Goal: Task Accomplishment & Management: Complete application form

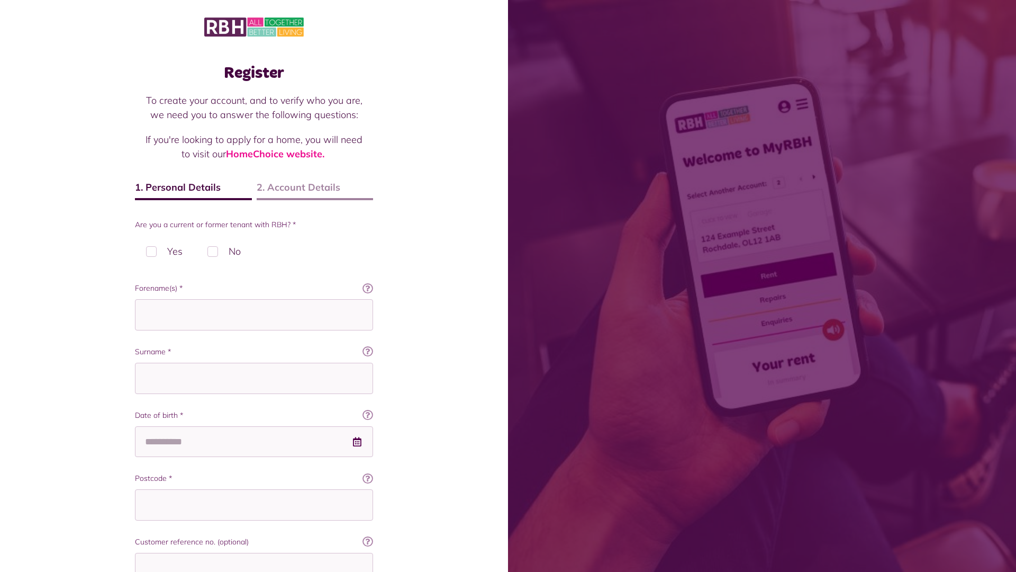
click at [254, 26] on img at bounding box center [254, 27] width 100 height 22
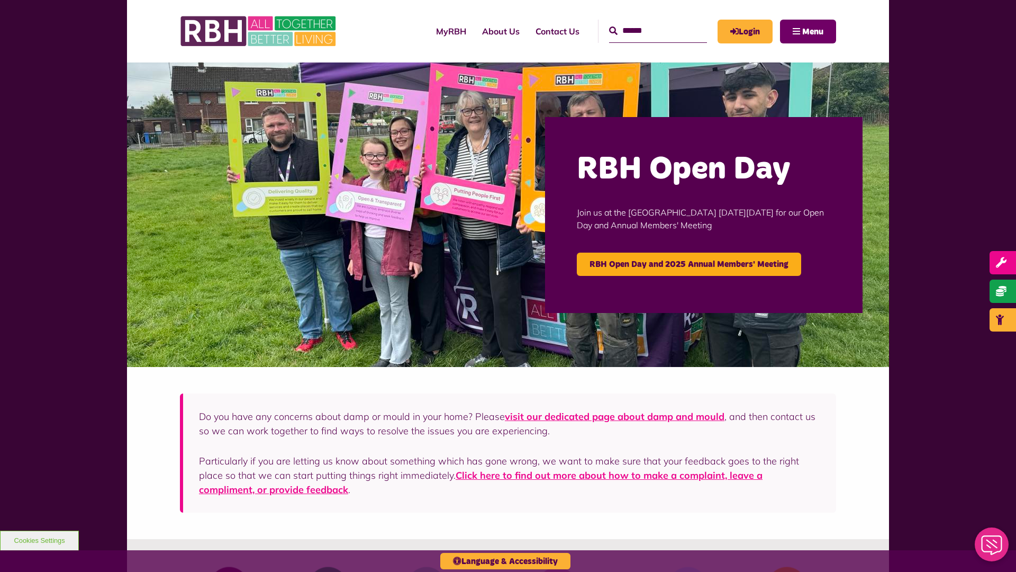
click at [813, 31] on span "Menu" at bounding box center [812, 32] width 21 height 8
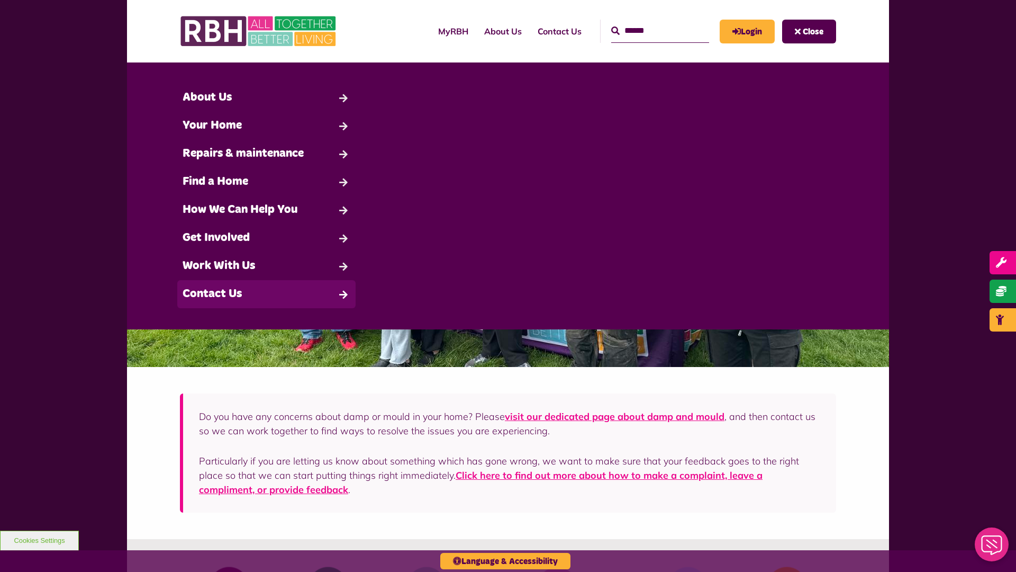
click at [266, 294] on link "Contact Us" at bounding box center [266, 294] width 178 height 28
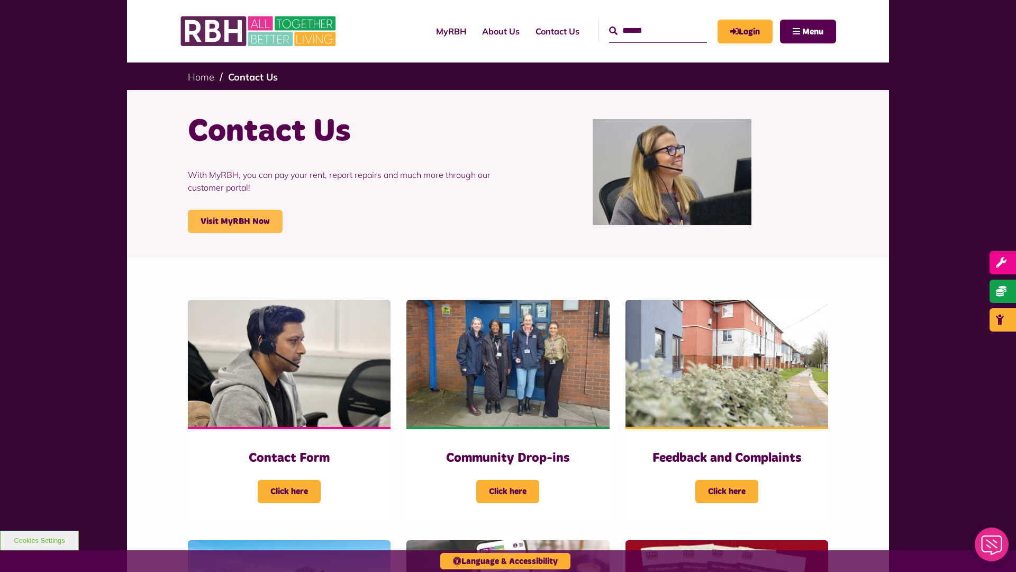
click at [235, 221] on link "Visit MyRBH Now" at bounding box center [235, 221] width 95 height 23
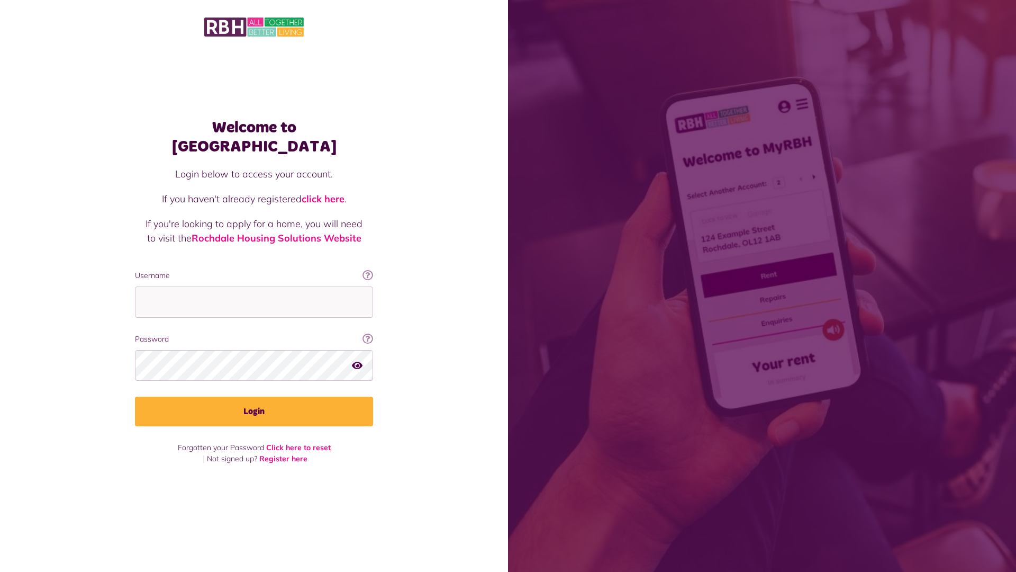
click at [324, 193] on link "click here" at bounding box center [323, 199] width 43 height 12
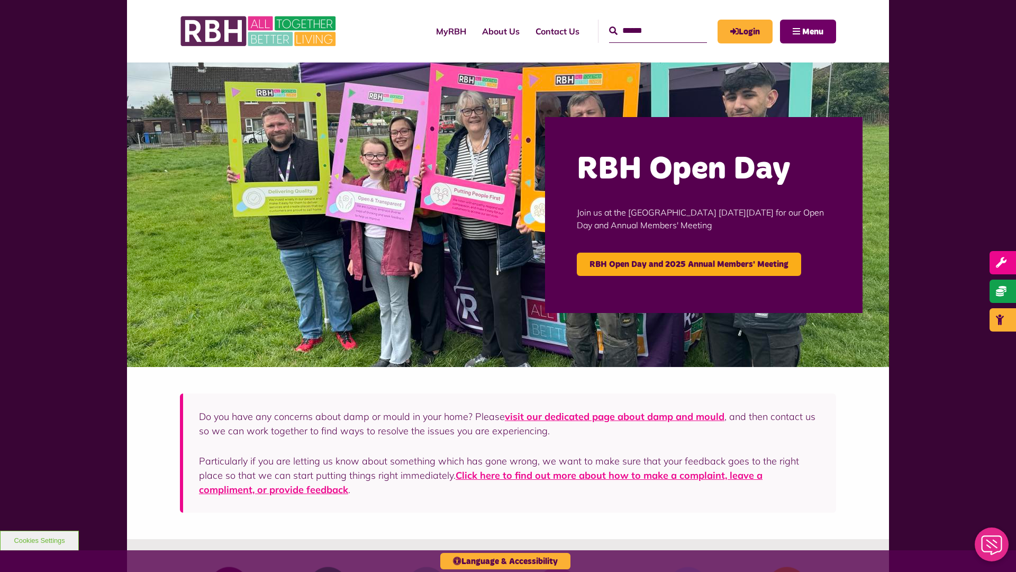
click at [813, 31] on span "Menu" at bounding box center [812, 32] width 21 height 8
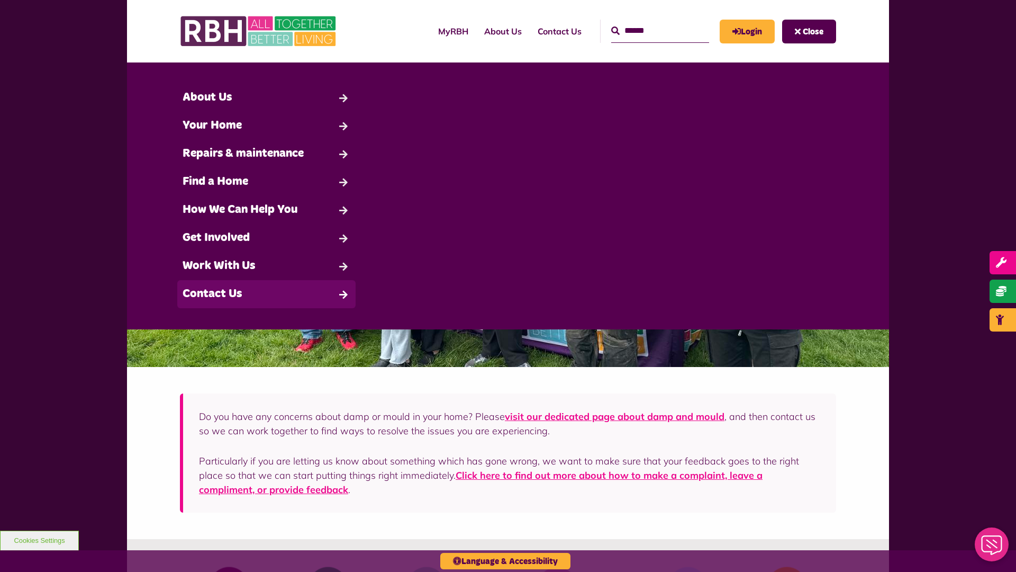
click at [266, 294] on link "Contact Us" at bounding box center [266, 294] width 178 height 28
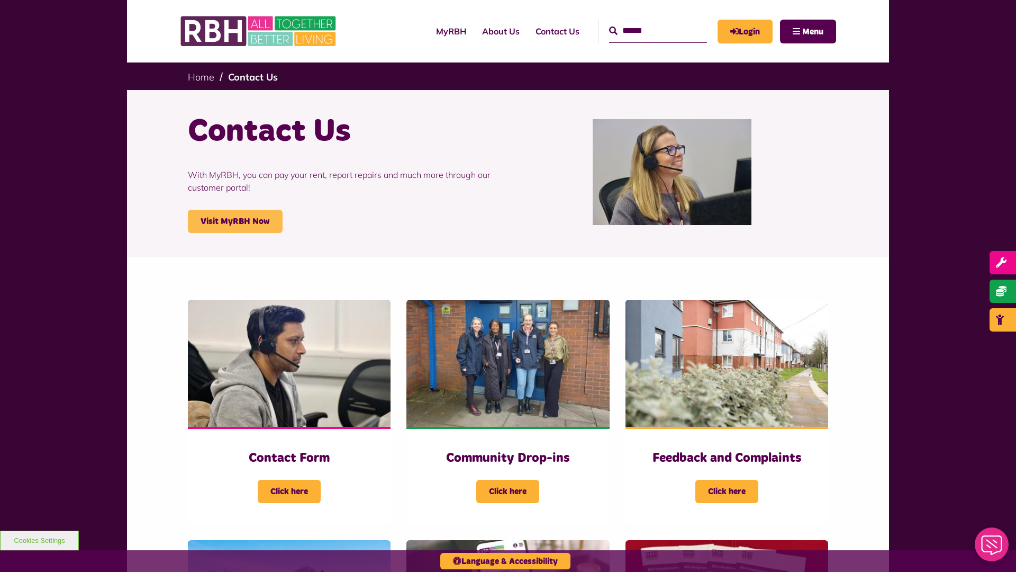
click at [235, 221] on link "Visit MyRBH Now" at bounding box center [235, 221] width 95 height 23
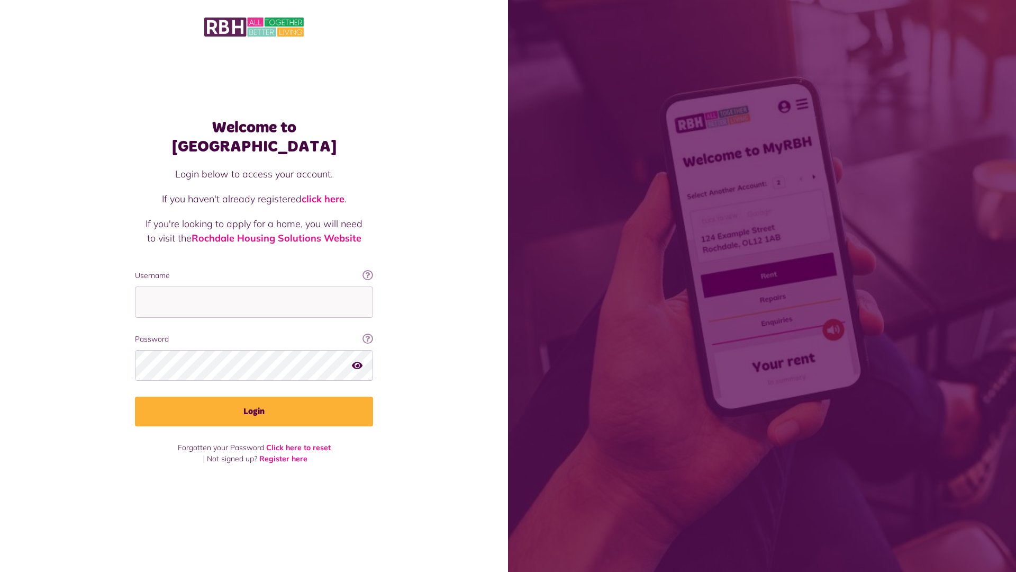
click at [324, 193] on link "click here" at bounding box center [323, 199] width 43 height 12
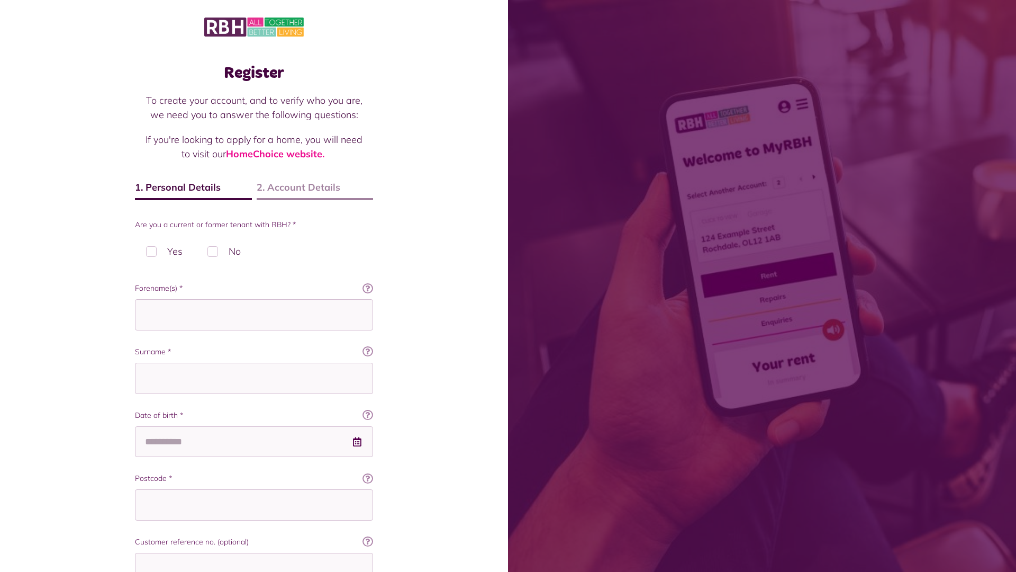
click at [254, 26] on img at bounding box center [254, 27] width 100 height 22
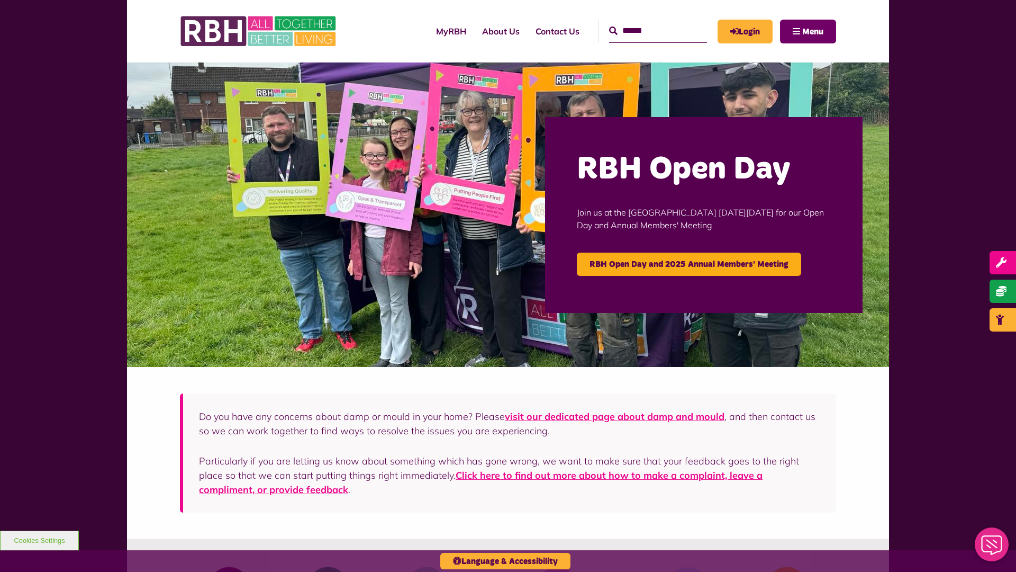
click at [813, 31] on span "Menu" at bounding box center [812, 32] width 21 height 8
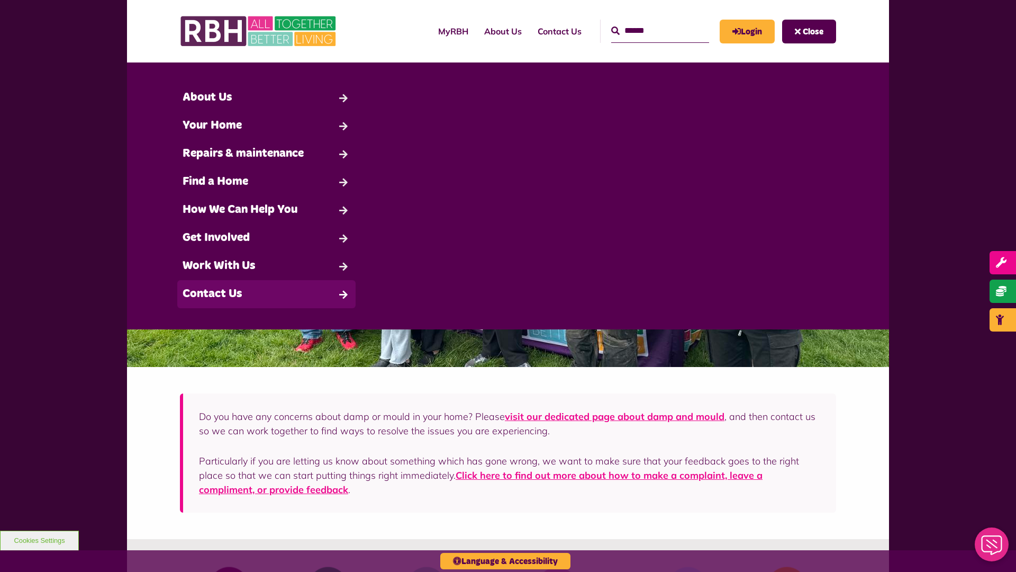
click at [266, 294] on link "Contact Us" at bounding box center [266, 294] width 178 height 28
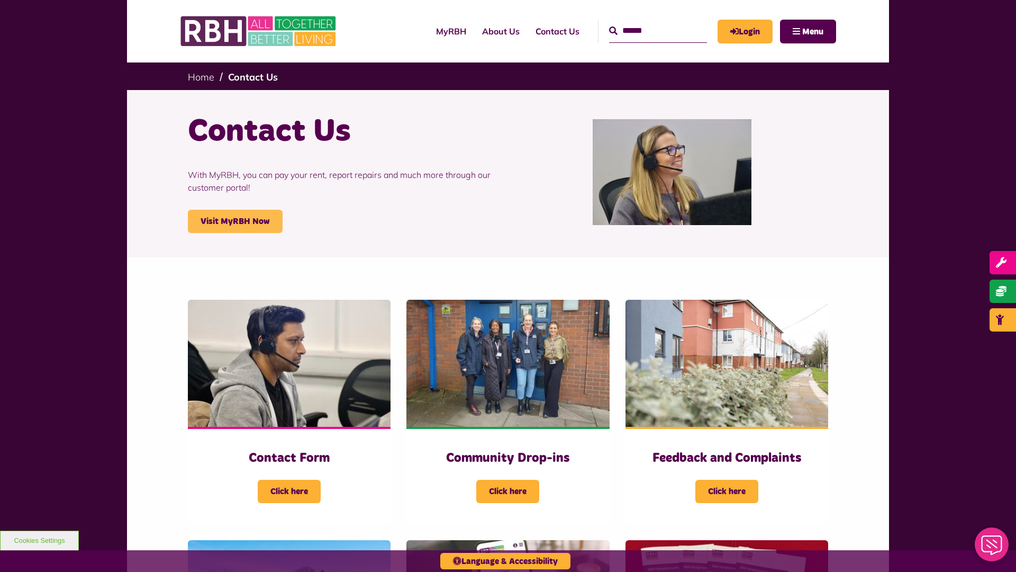
click at [235, 221] on link "Visit MyRBH Now" at bounding box center [235, 221] width 95 height 23
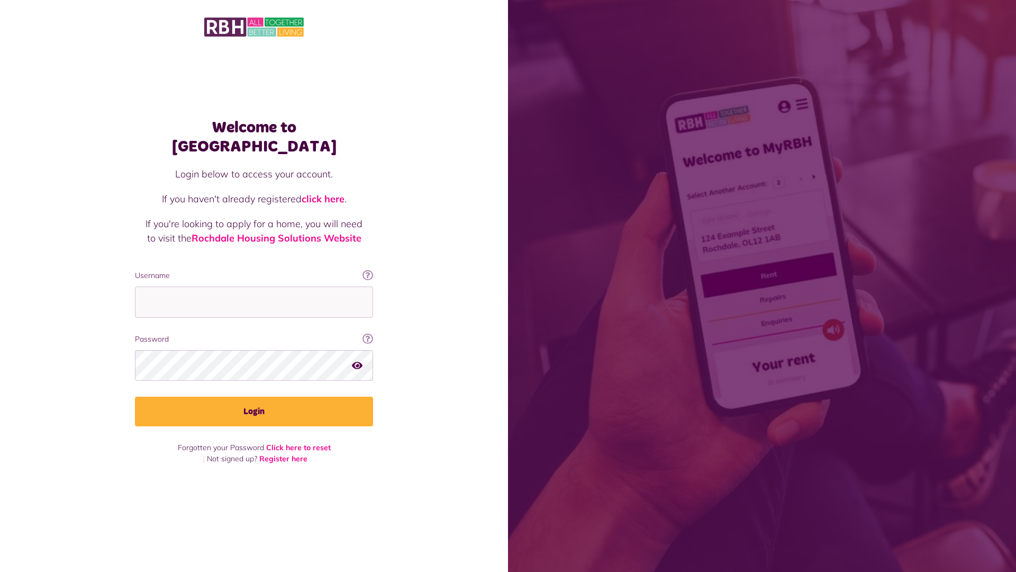
click at [324, 193] on link "click here" at bounding box center [323, 199] width 43 height 12
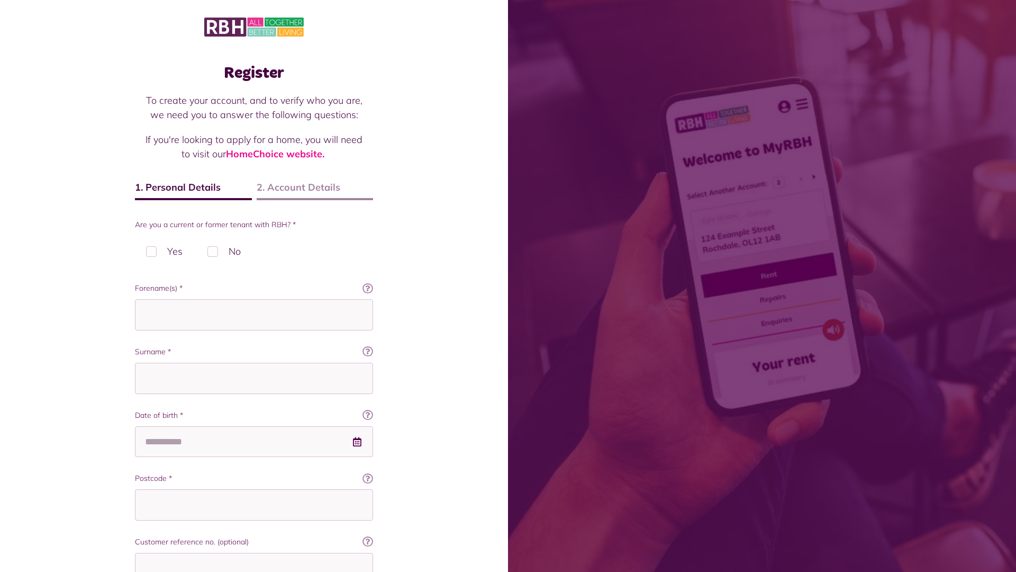
click at [254, 26] on img at bounding box center [254, 27] width 100 height 22
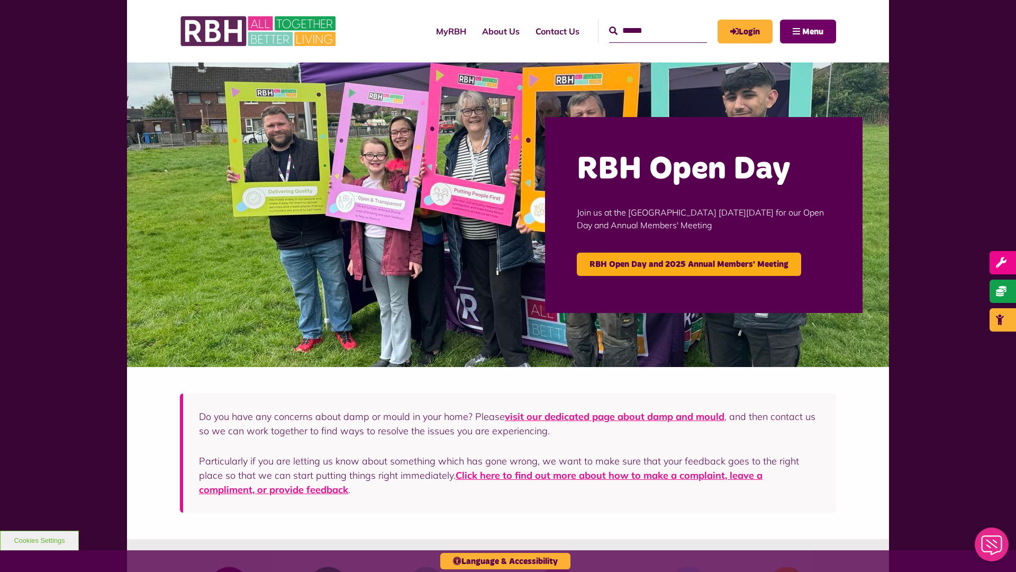
click at [813, 31] on span "Menu" at bounding box center [812, 32] width 21 height 8
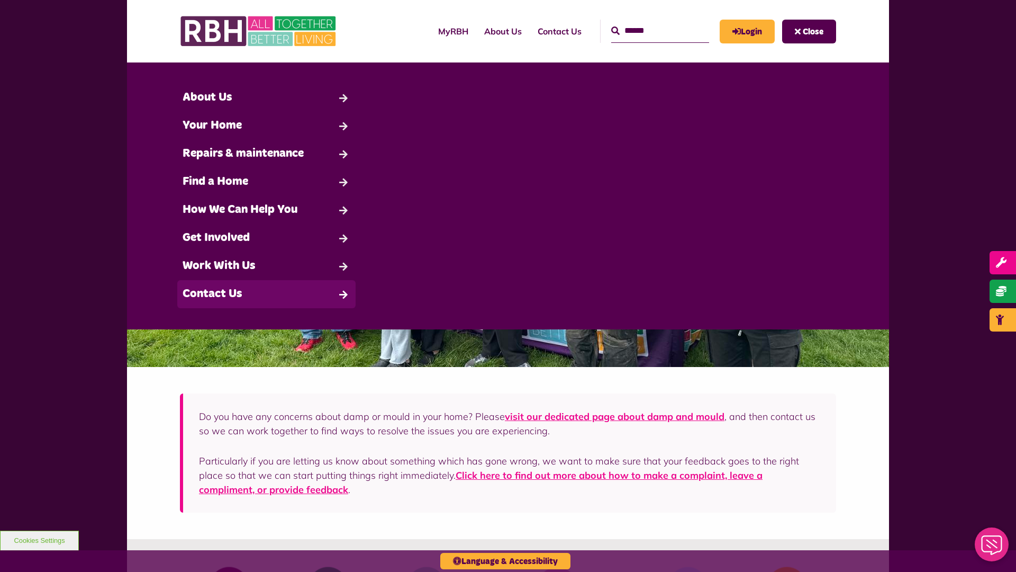
click at [266, 294] on link "Contact Us" at bounding box center [266, 294] width 178 height 28
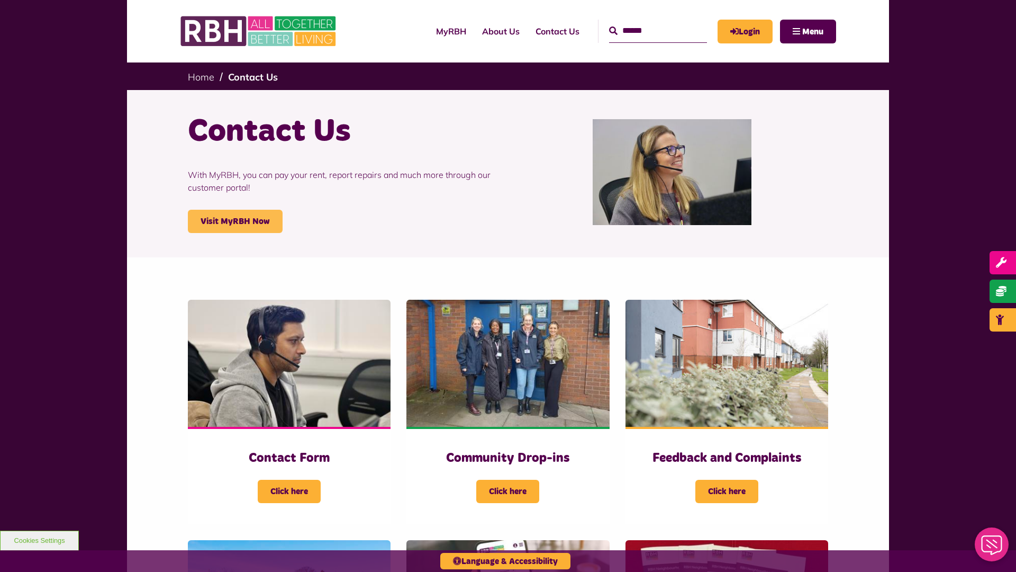
click at [235, 221] on link "Visit MyRBH Now" at bounding box center [235, 221] width 95 height 23
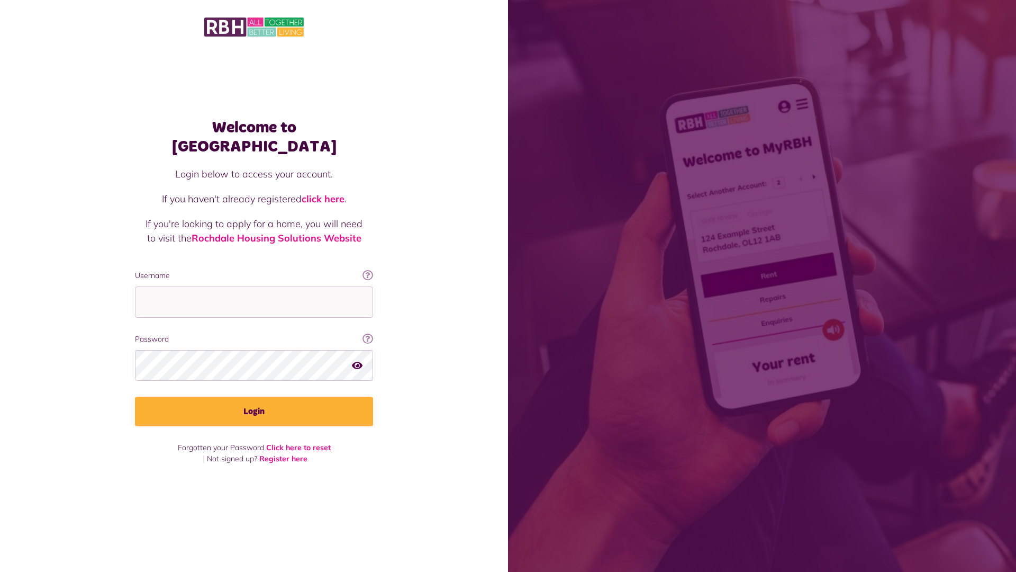
click at [324, 193] on link "click here" at bounding box center [323, 199] width 43 height 12
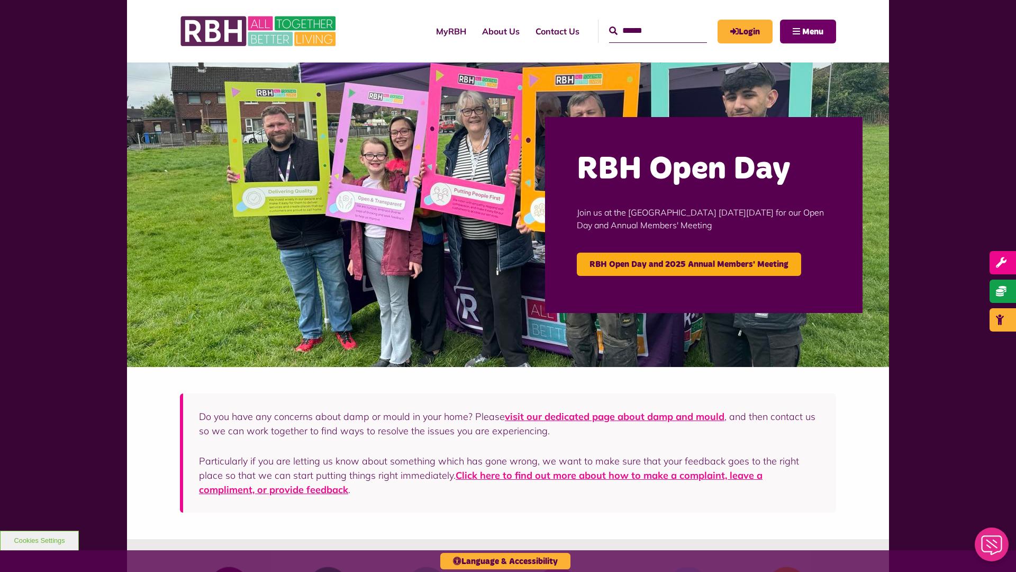
click at [813, 31] on span "Menu" at bounding box center [812, 32] width 21 height 8
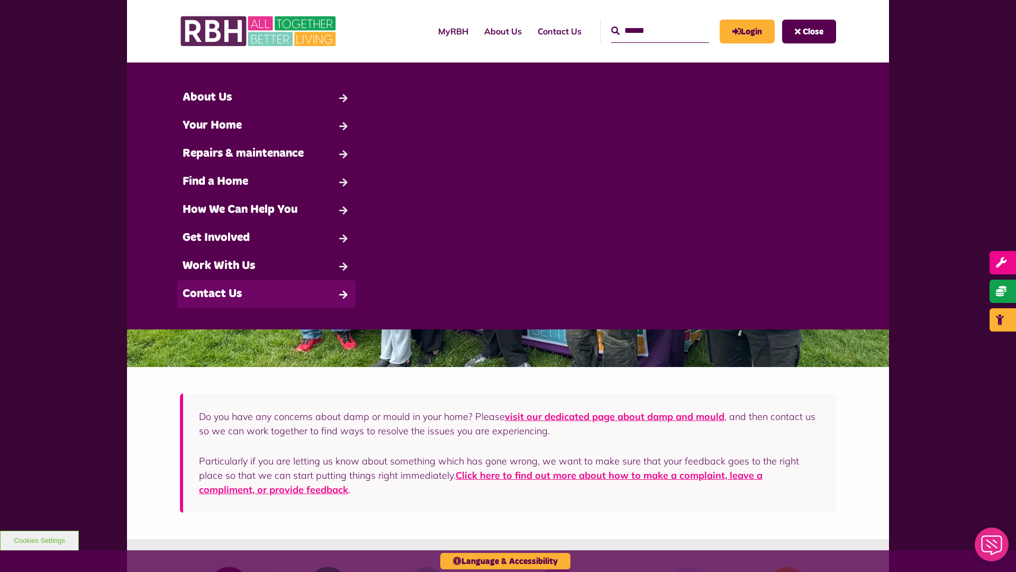
click at [266, 294] on link "Contact Us" at bounding box center [266, 294] width 178 height 28
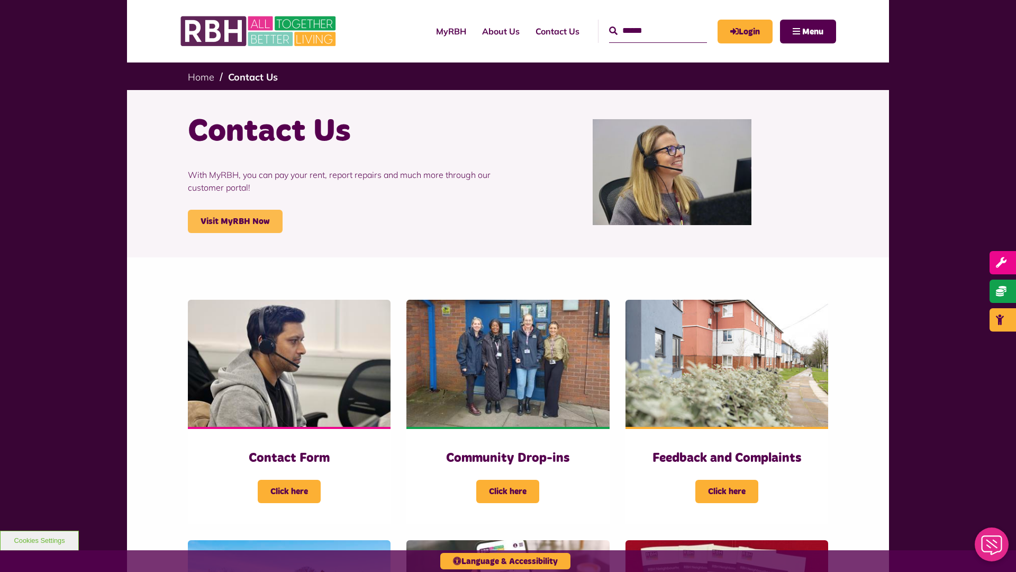
click at [235, 221] on link "Visit MyRBH Now" at bounding box center [235, 221] width 95 height 23
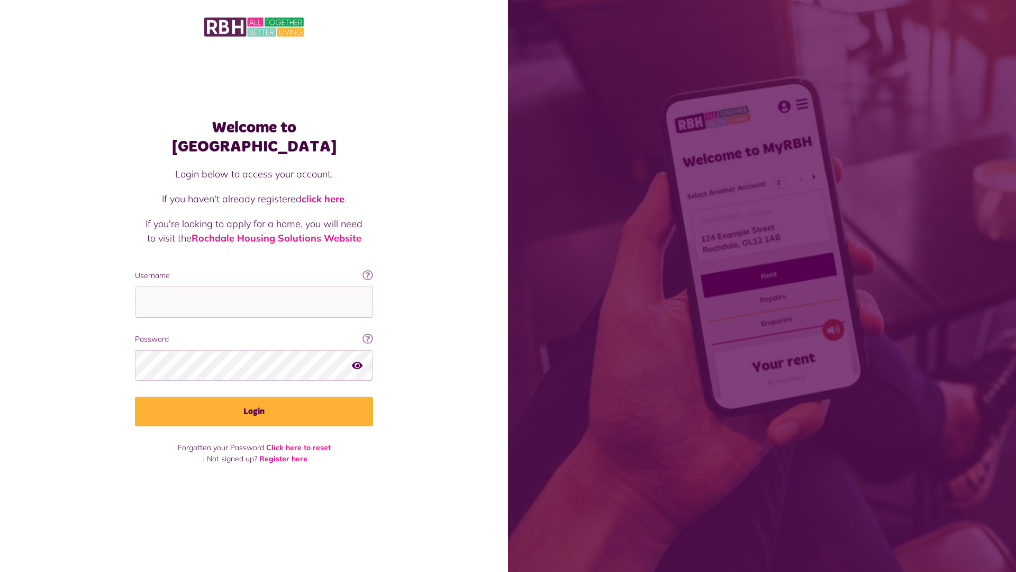
click at [324, 193] on link "click here" at bounding box center [323, 199] width 43 height 12
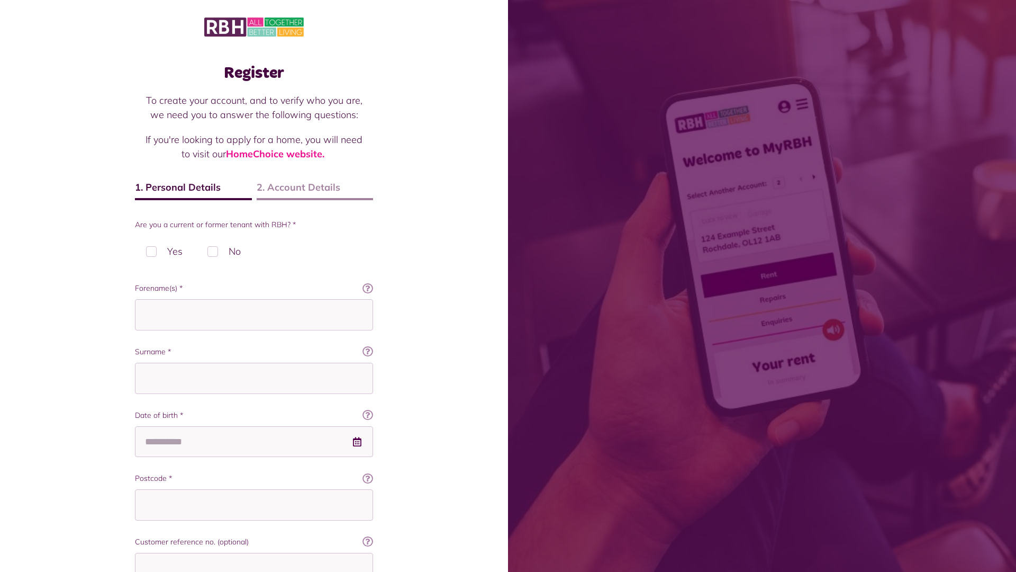
click at [254, 26] on img at bounding box center [254, 27] width 100 height 22
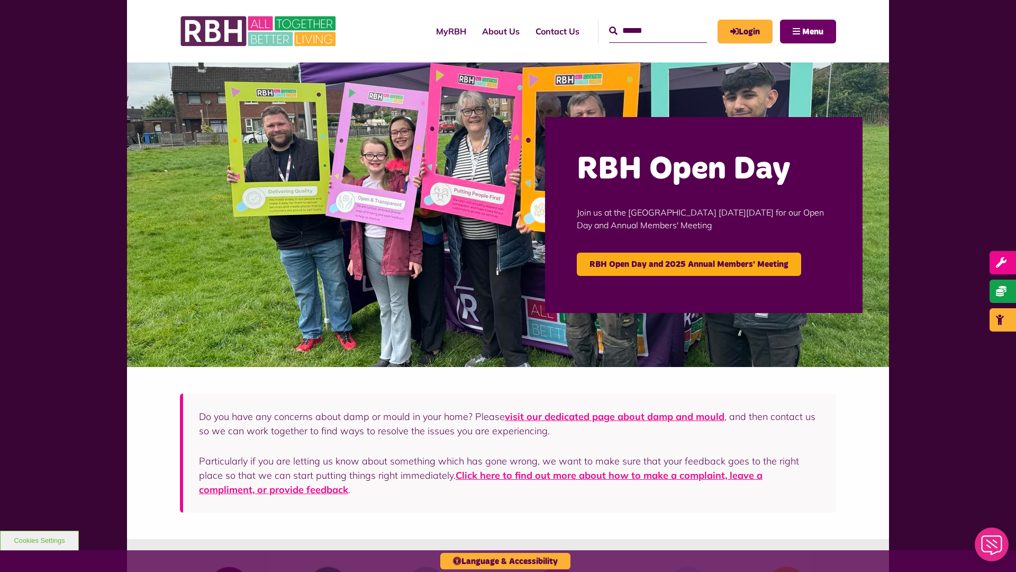
click at [813, 31] on span "Menu" at bounding box center [812, 32] width 21 height 8
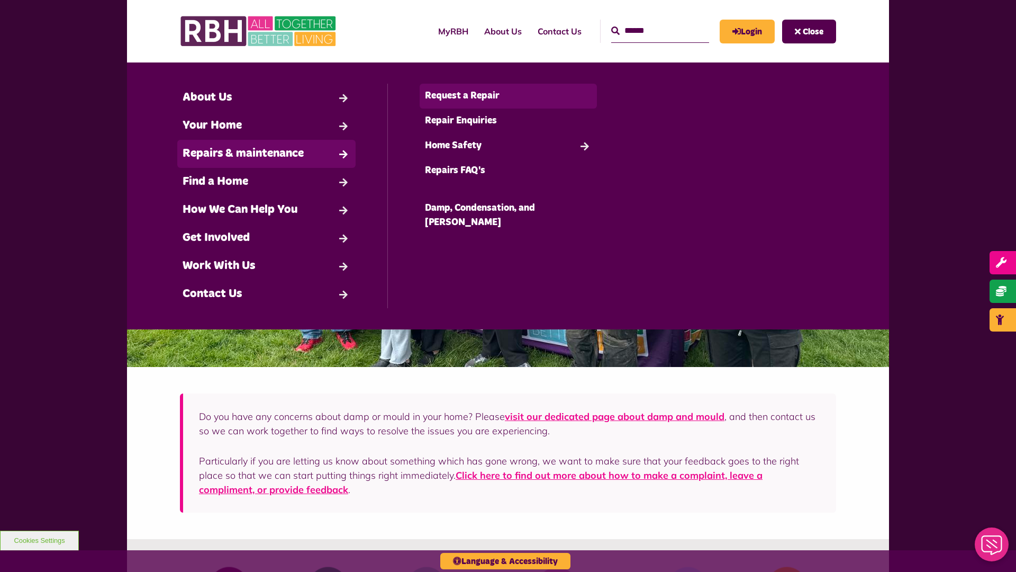
click at [508, 96] on link "Request a Repair" at bounding box center [509, 96] width 178 height 25
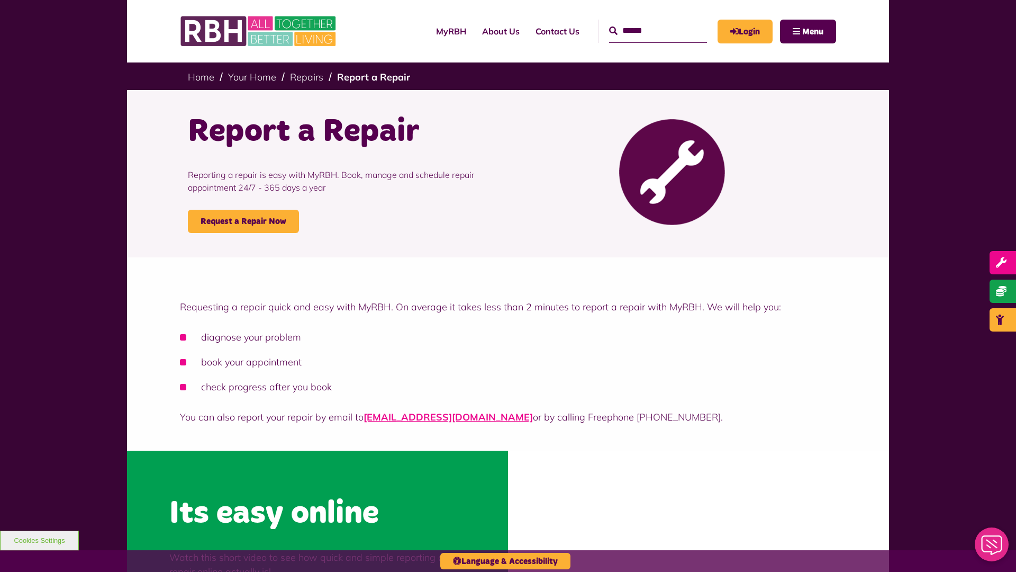
scroll to position [320, 0]
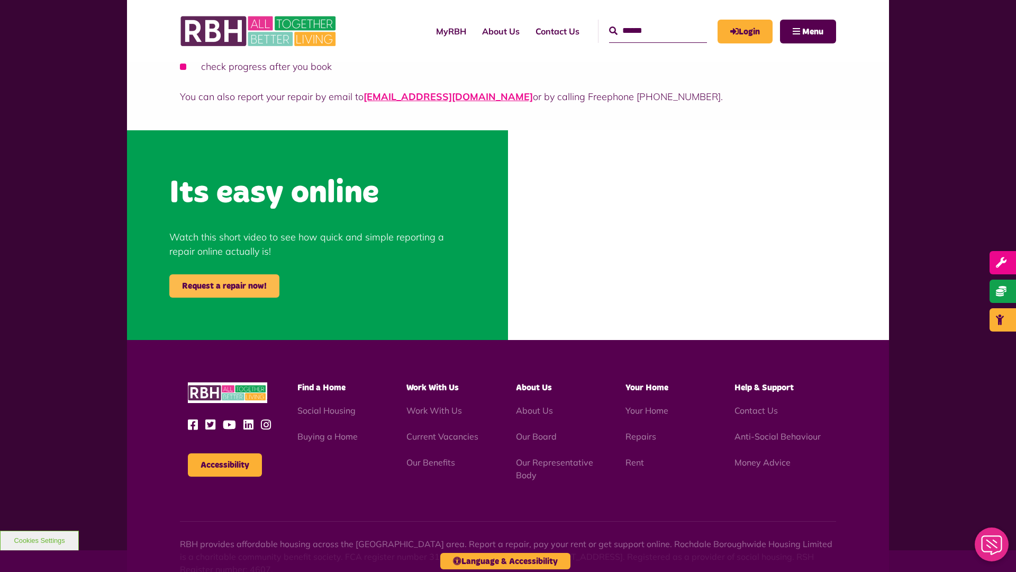
click at [224, 286] on link "Request a repair now!" at bounding box center [224, 285] width 110 height 23
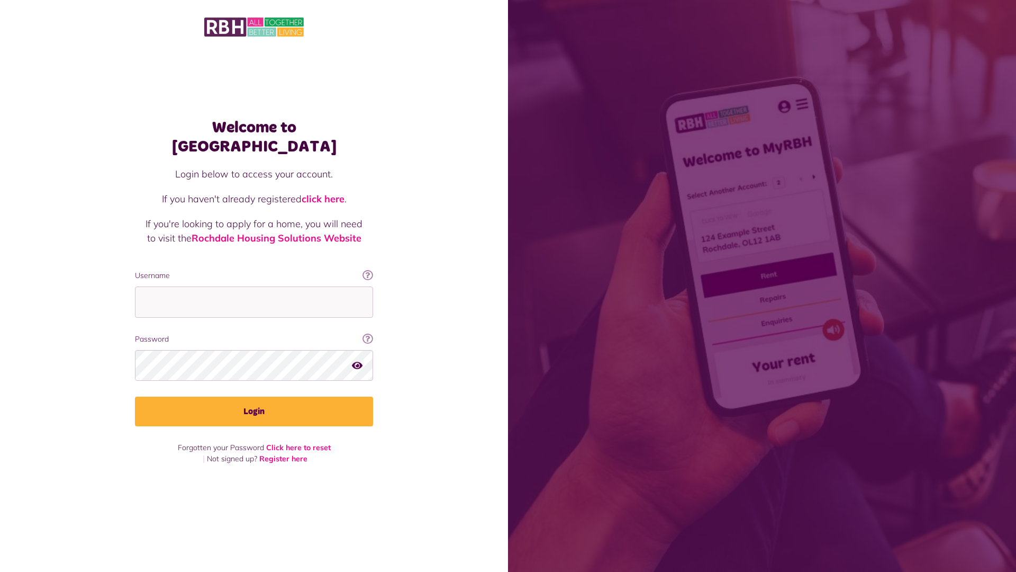
click at [254, 26] on img at bounding box center [254, 27] width 100 height 22
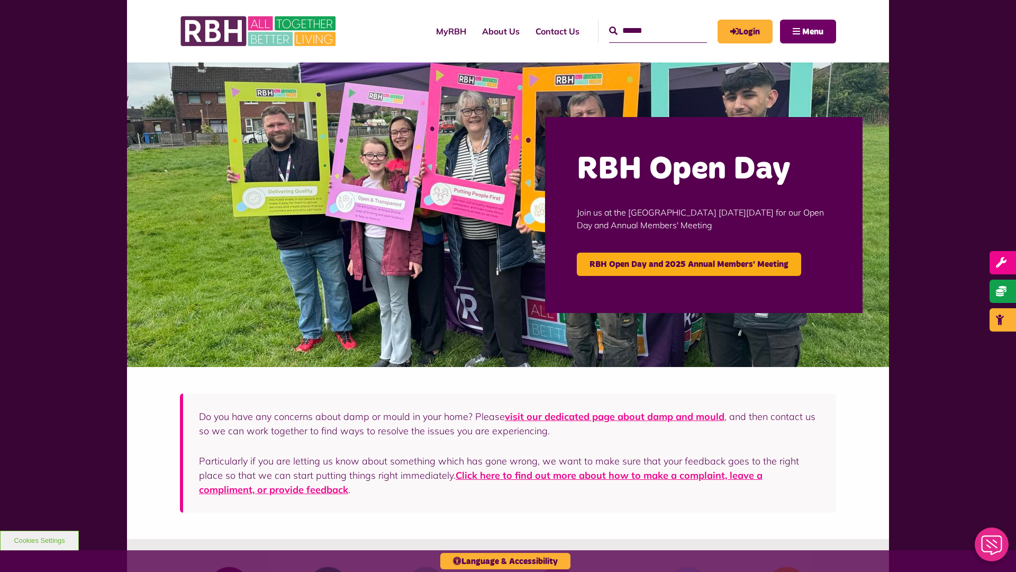
click at [813, 31] on span "Menu" at bounding box center [812, 32] width 21 height 8
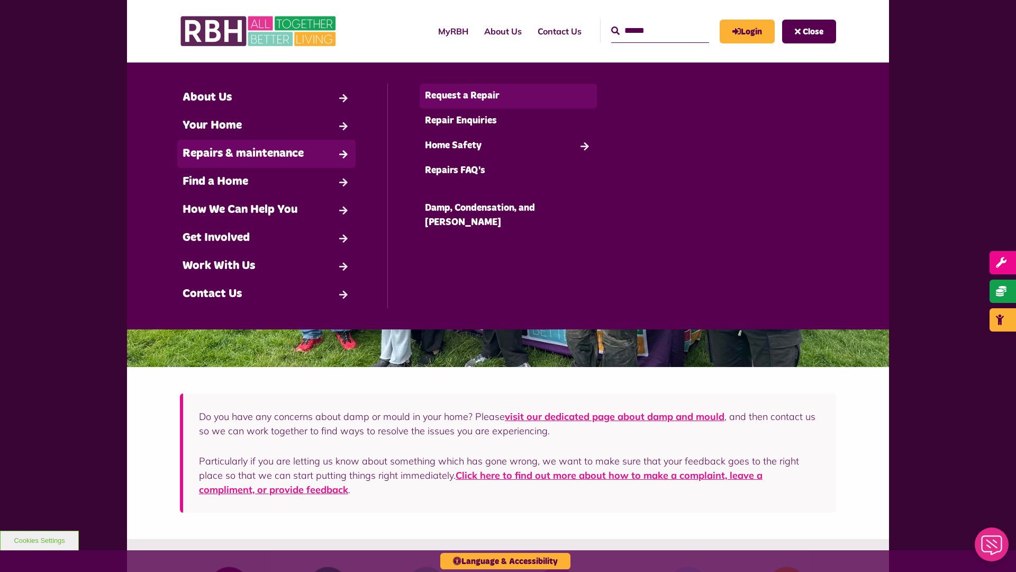
click at [508, 96] on link "Request a Repair" at bounding box center [509, 96] width 178 height 25
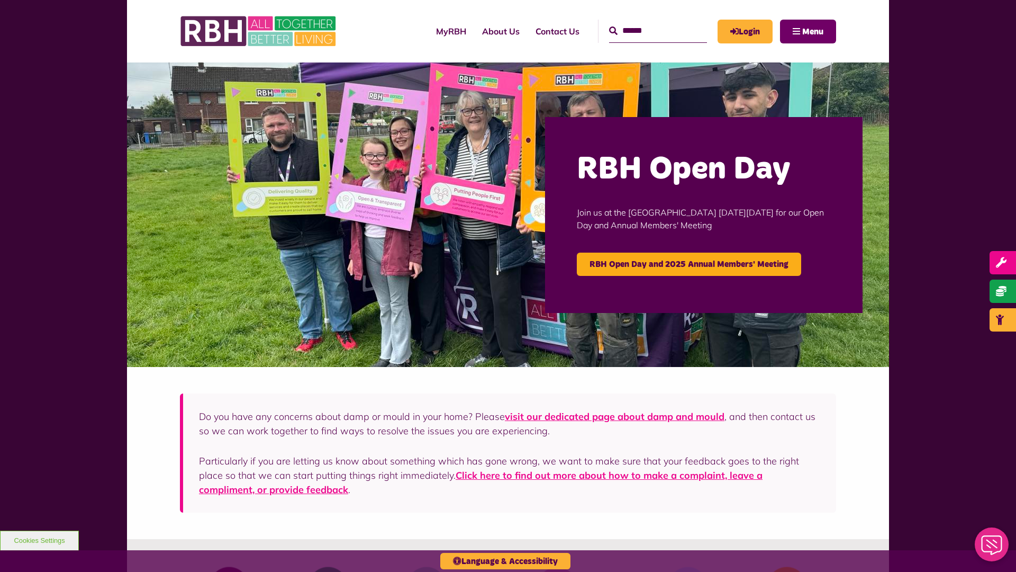
click at [813, 31] on span "Menu" at bounding box center [812, 32] width 21 height 8
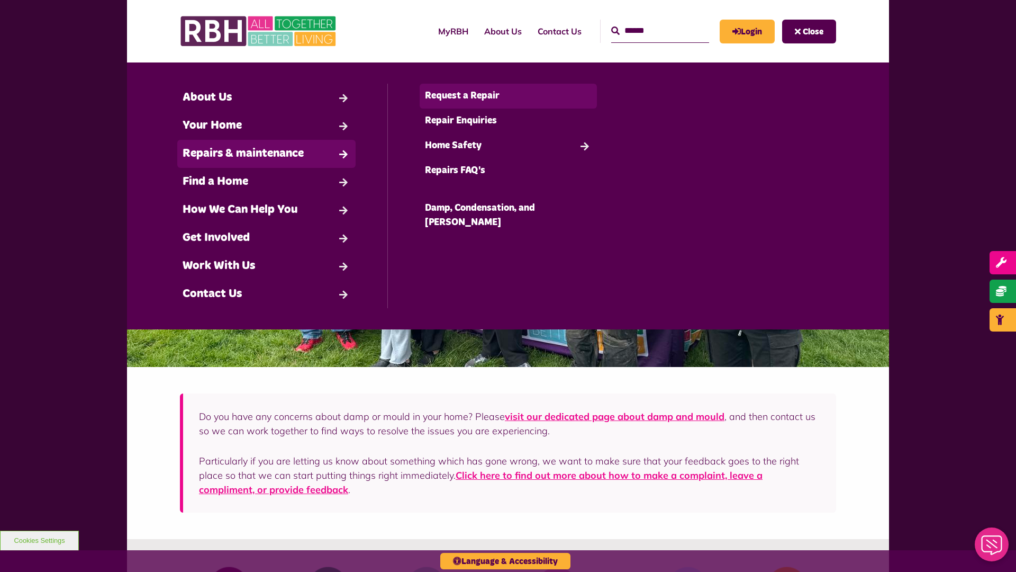
click at [508, 96] on link "Request a Repair" at bounding box center [509, 96] width 178 height 25
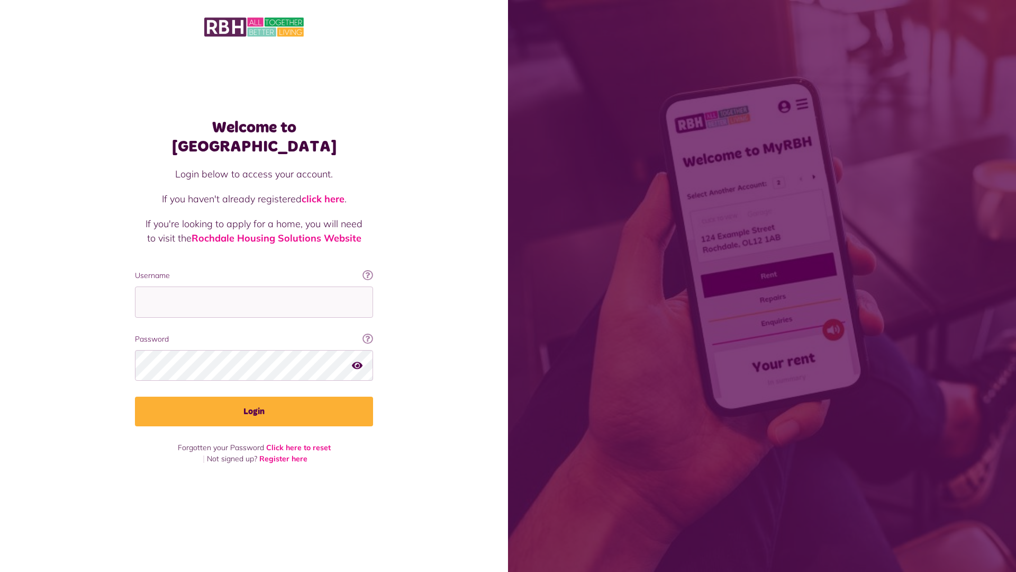
click at [324, 193] on link "click here" at bounding box center [323, 199] width 43 height 12
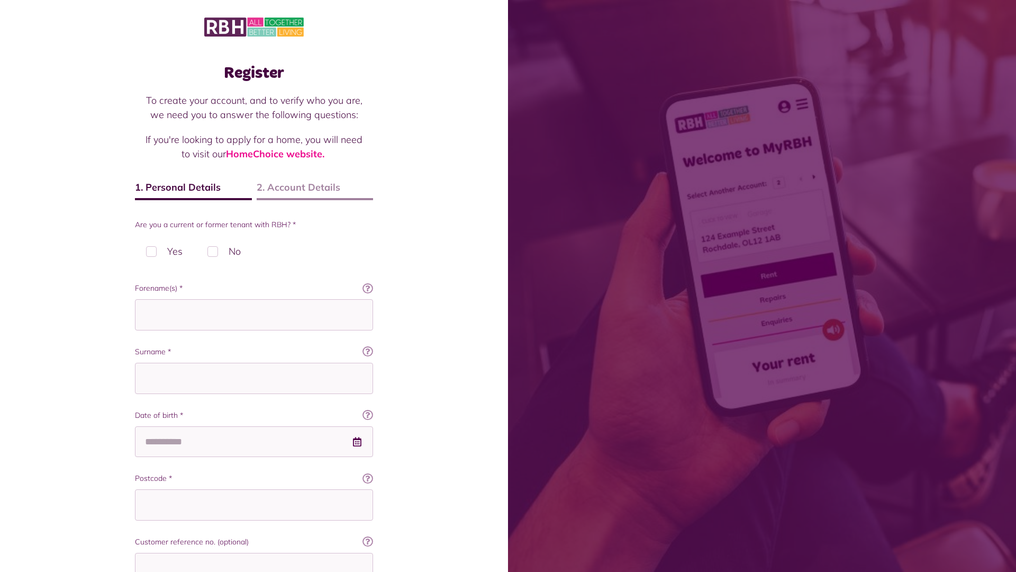
click at [254, 26] on img at bounding box center [254, 27] width 100 height 22
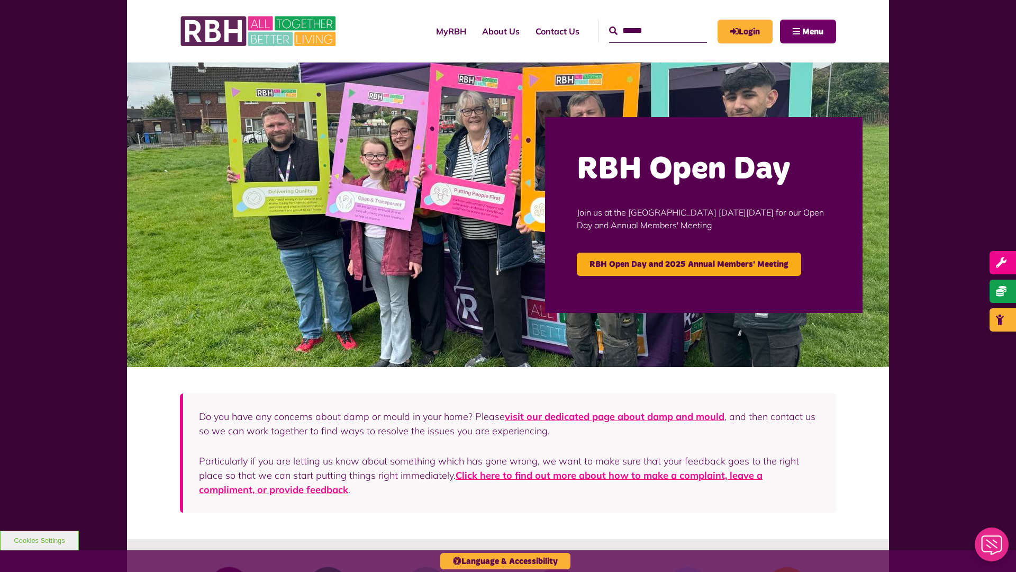
click at [813, 31] on span "Menu" at bounding box center [812, 32] width 21 height 8
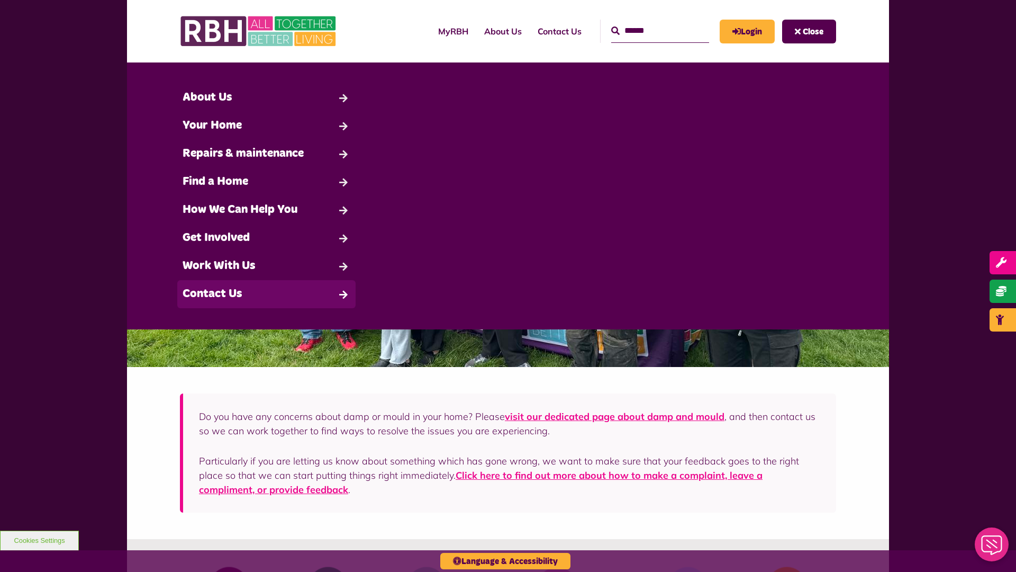
click at [266, 294] on link "Contact Us" at bounding box center [266, 294] width 178 height 28
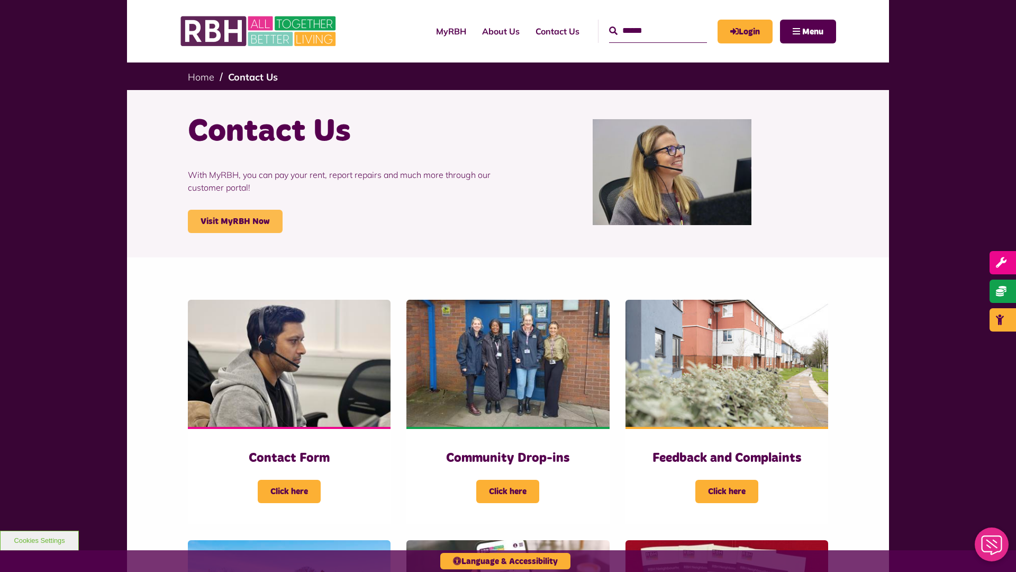
click at [235, 221] on link "Visit MyRBH Now" at bounding box center [235, 221] width 95 height 23
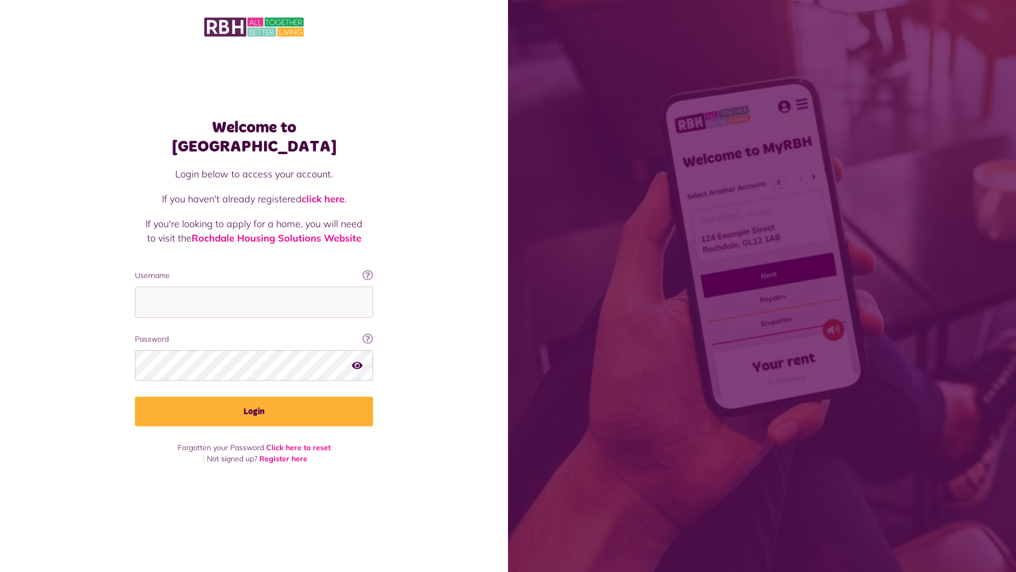
click at [324, 193] on link "click here" at bounding box center [323, 199] width 43 height 12
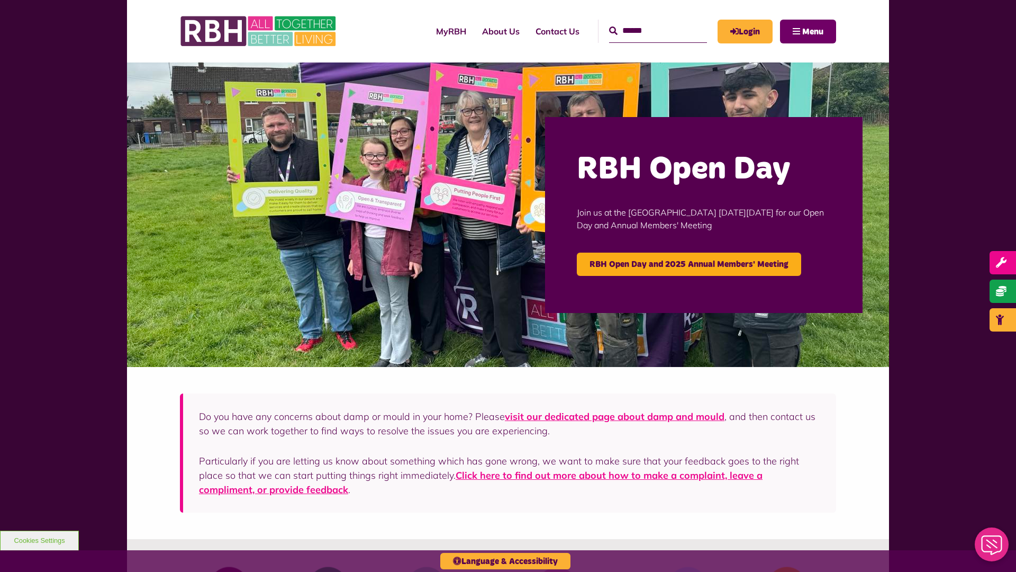
click at [813, 31] on span "Menu" at bounding box center [812, 32] width 21 height 8
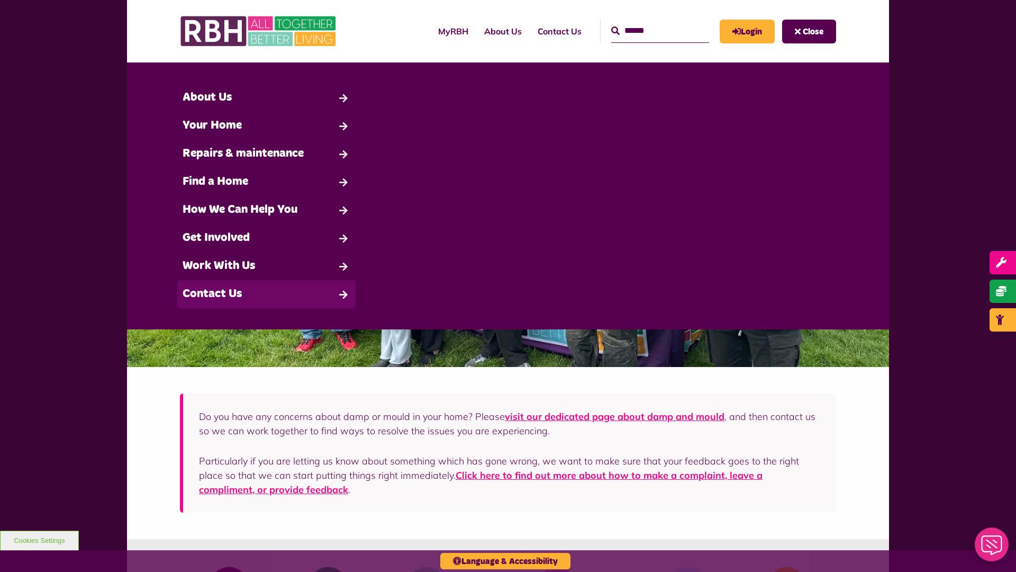
click at [266, 294] on link "Contact Us" at bounding box center [266, 294] width 178 height 28
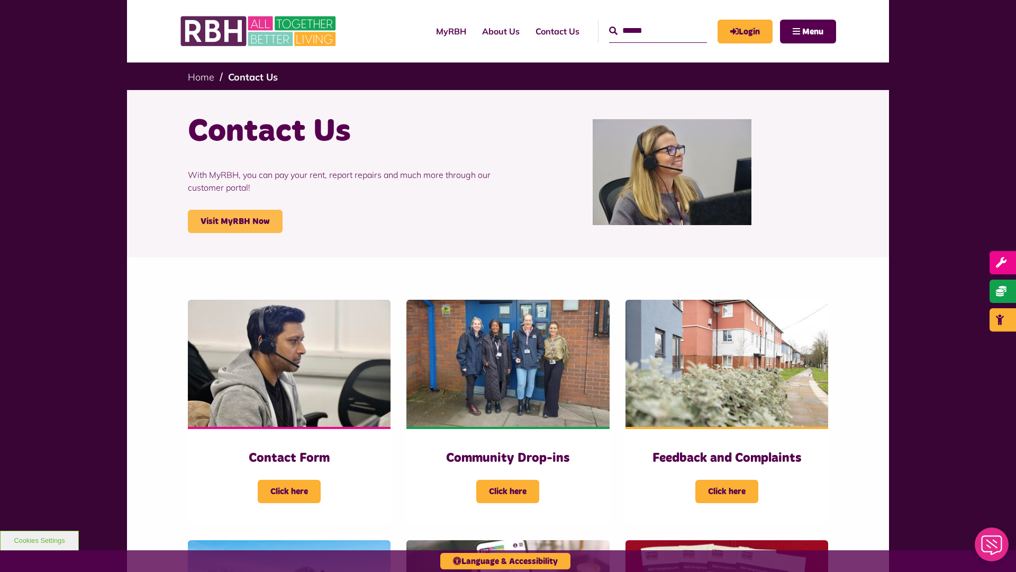
click at [235, 221] on link "Visit MyRBH Now" at bounding box center [235, 221] width 95 height 23
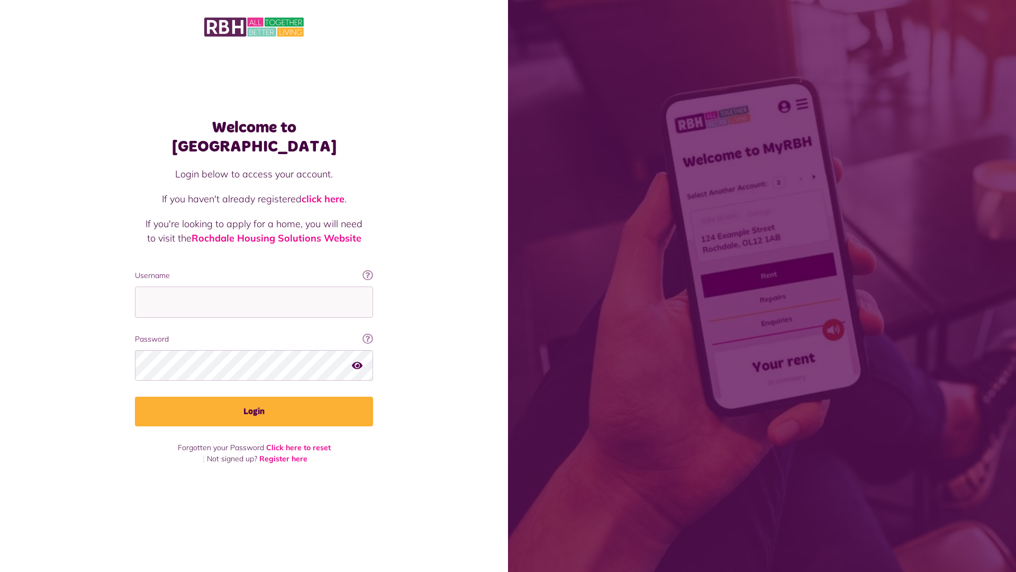
click at [324, 193] on link "click here" at bounding box center [323, 199] width 43 height 12
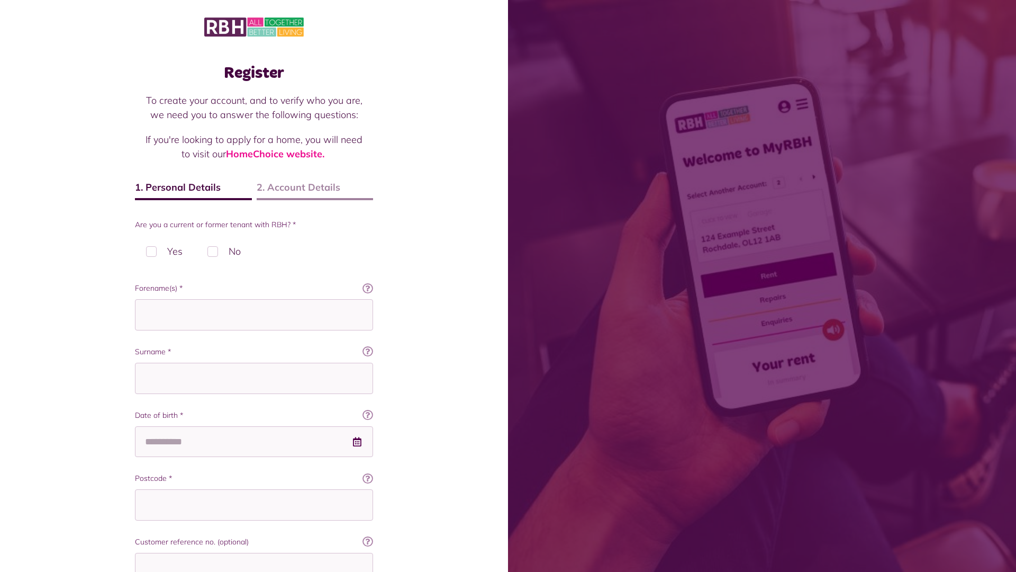
click at [254, 26] on img at bounding box center [254, 27] width 100 height 22
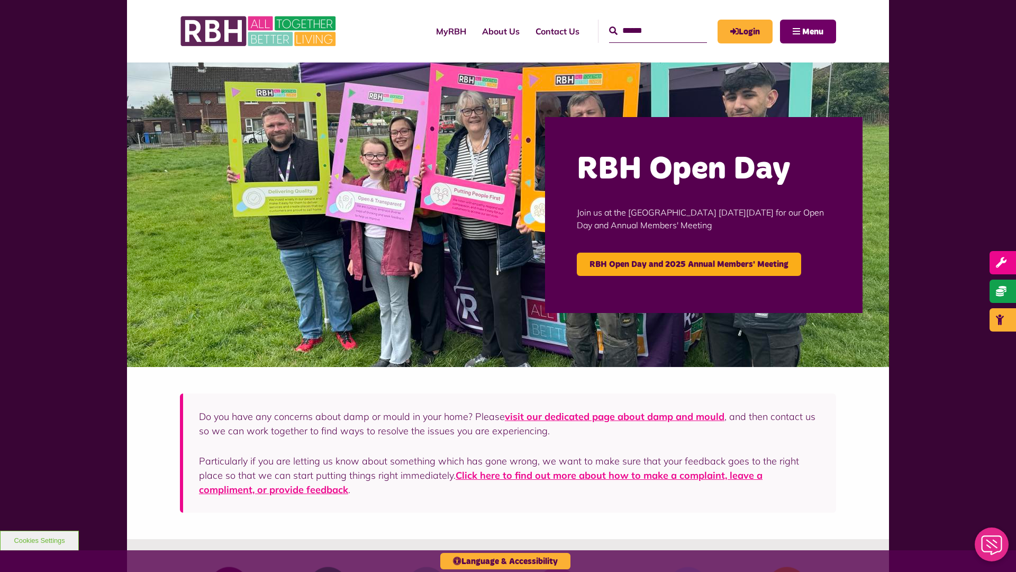
click at [813, 31] on span "Menu" at bounding box center [812, 32] width 21 height 8
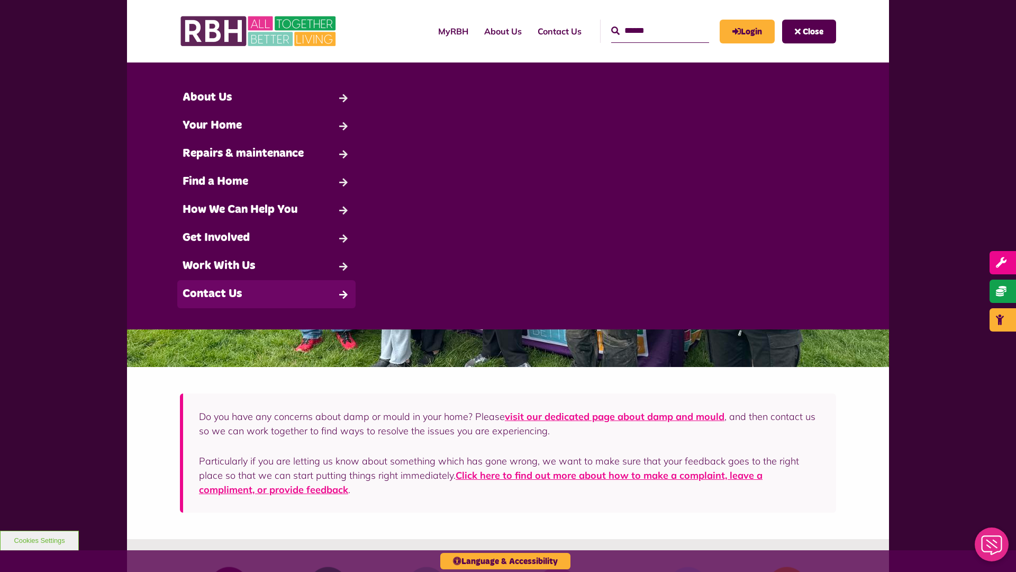
click at [266, 294] on link "Contact Us" at bounding box center [266, 294] width 178 height 28
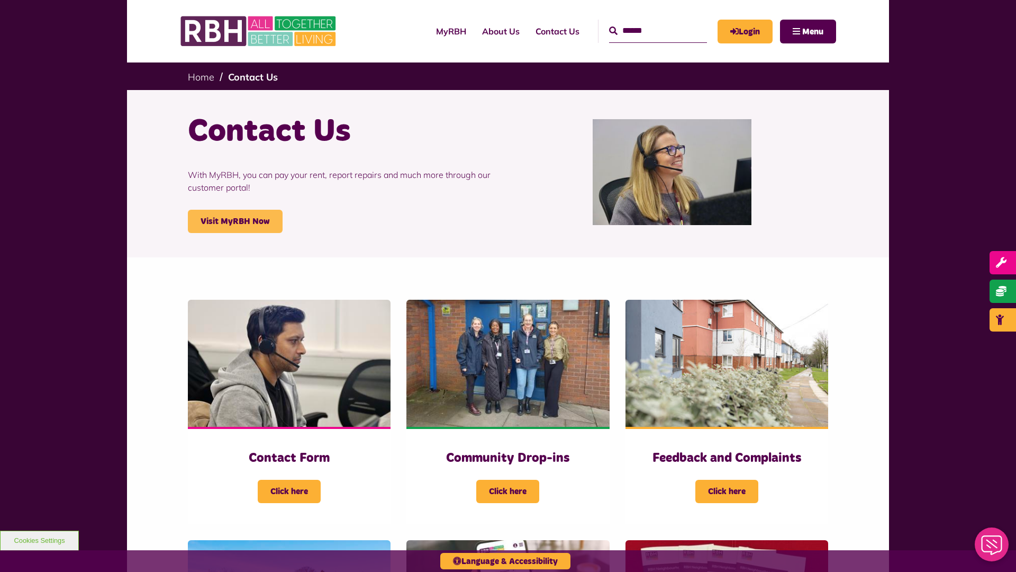
click at [235, 221] on link "Visit MyRBH Now" at bounding box center [235, 221] width 95 height 23
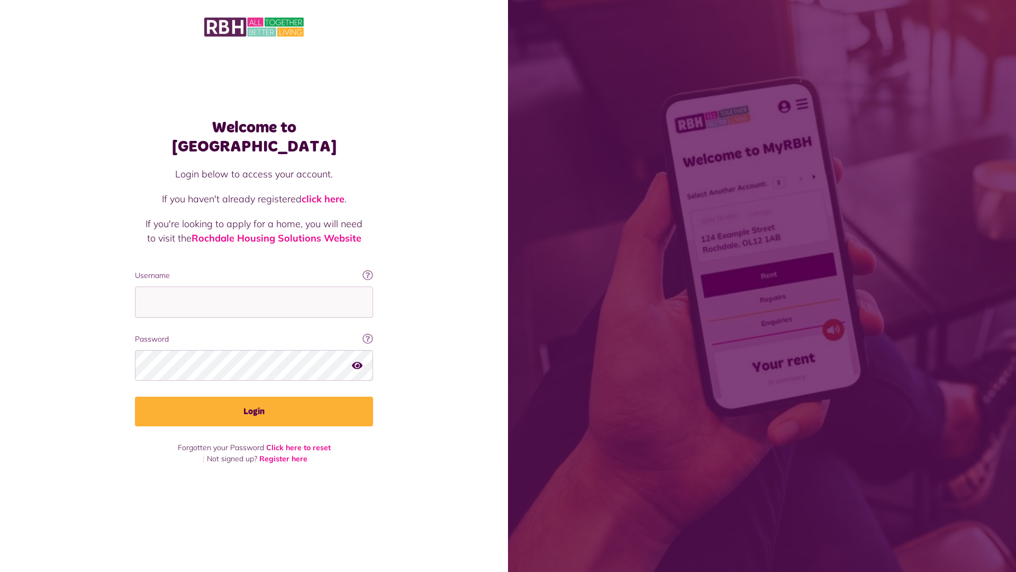
click at [324, 193] on link "click here" at bounding box center [323, 199] width 43 height 12
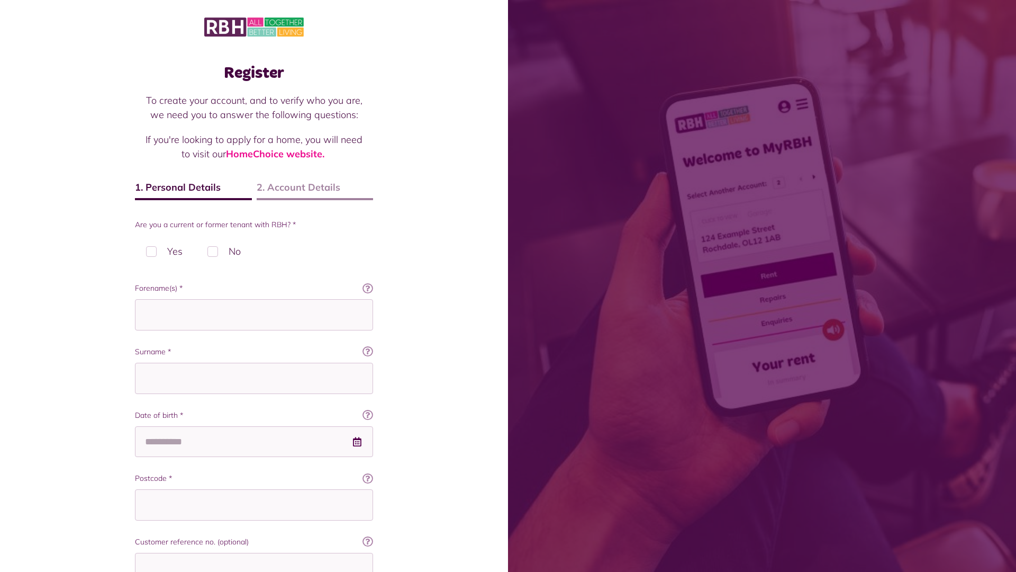
click at [254, 26] on img at bounding box center [254, 27] width 100 height 22
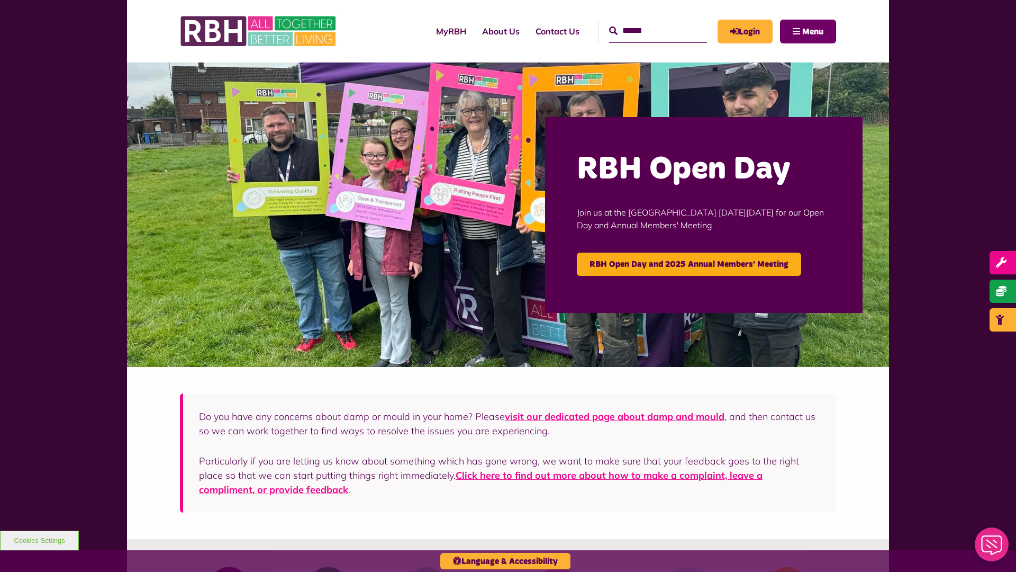
click at [813, 31] on span "Menu" at bounding box center [812, 32] width 21 height 8
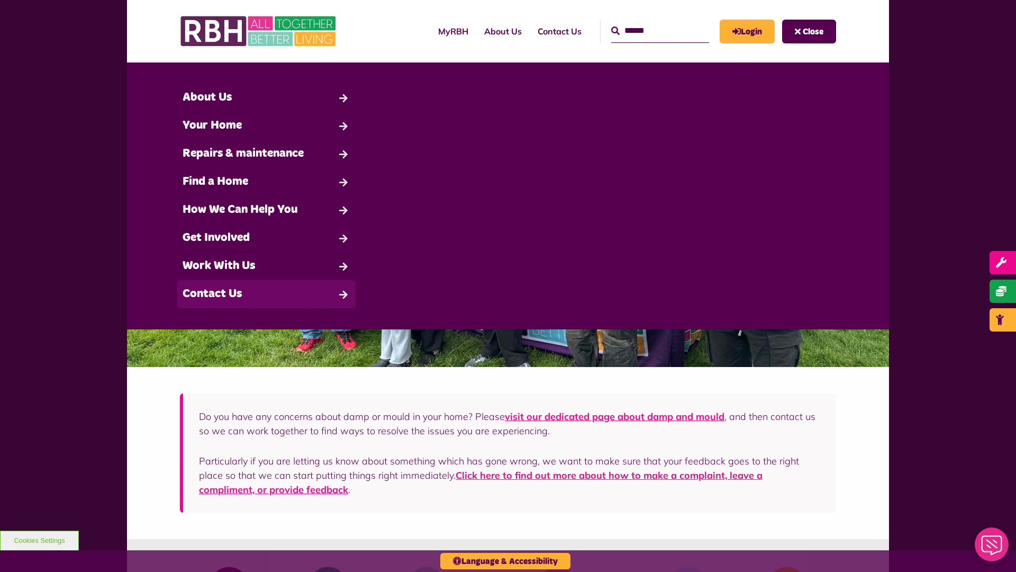
click at [266, 294] on link "Contact Us" at bounding box center [266, 294] width 178 height 28
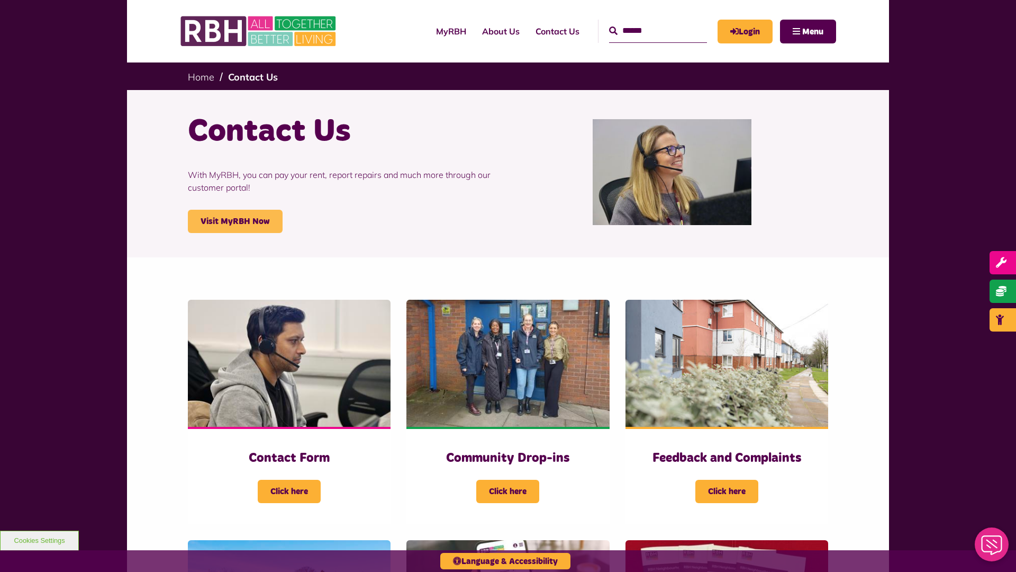
click at [235, 221] on link "Visit MyRBH Now" at bounding box center [235, 221] width 95 height 23
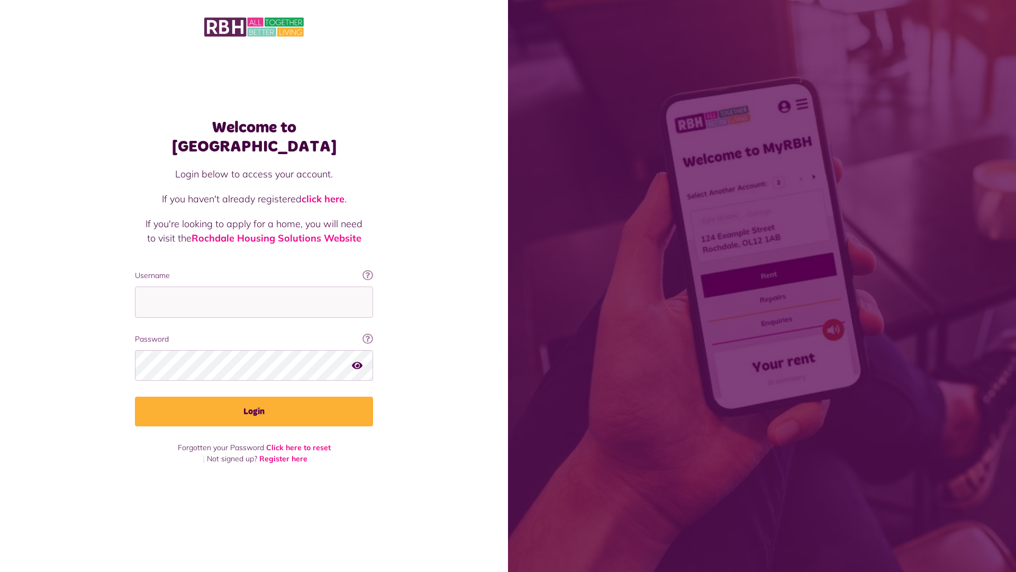
click at [324, 193] on link "click here" at bounding box center [323, 199] width 43 height 12
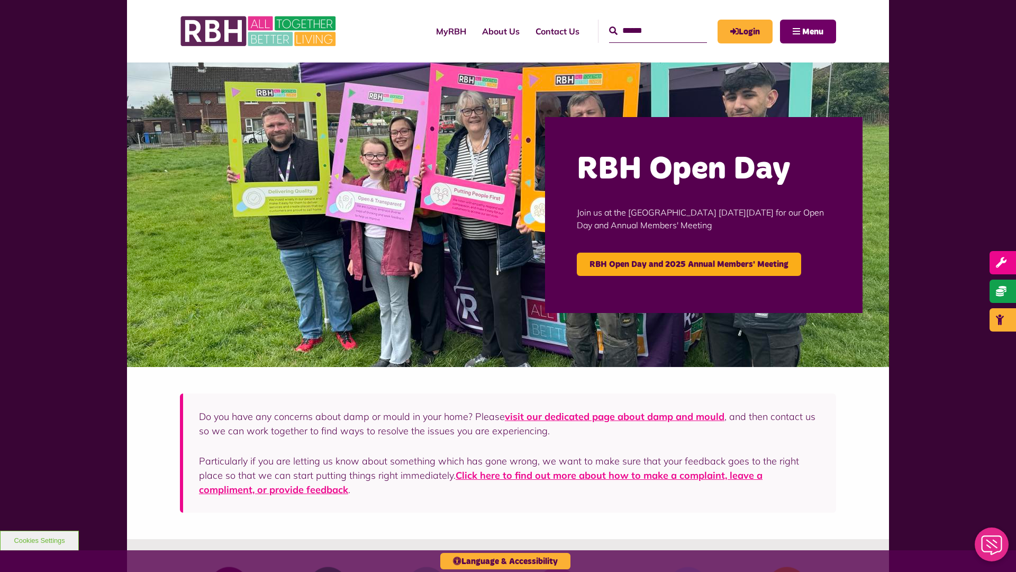
click at [813, 31] on span "Menu" at bounding box center [812, 32] width 21 height 8
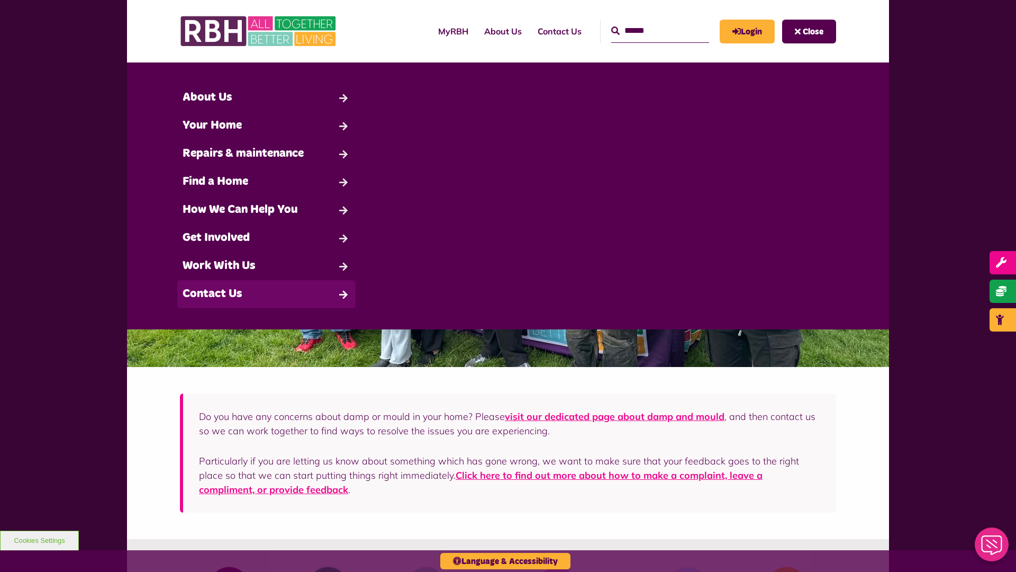
click at [266, 294] on link "Contact Us" at bounding box center [266, 294] width 178 height 28
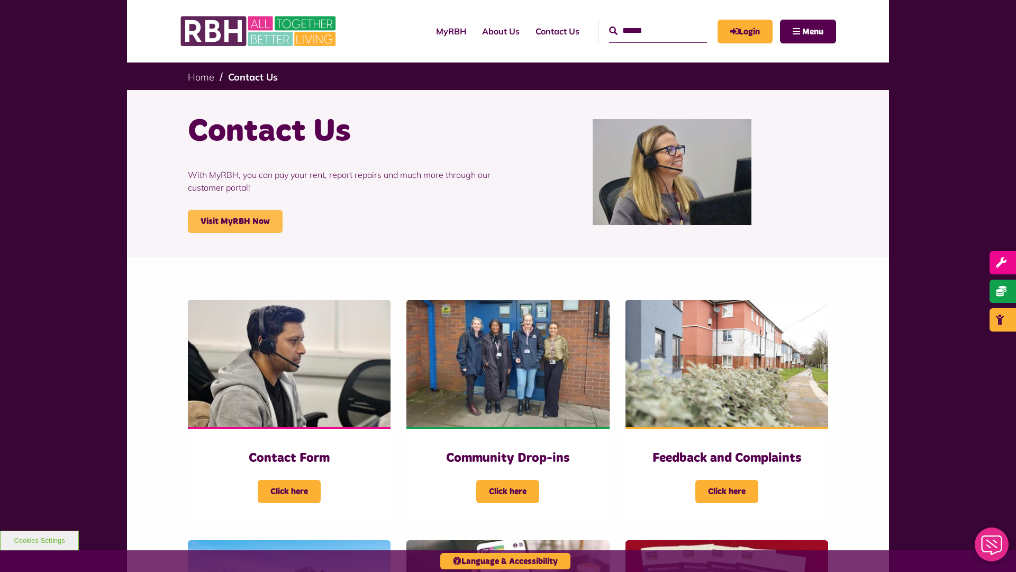
click at [235, 221] on link "Visit MyRBH Now" at bounding box center [235, 221] width 95 height 23
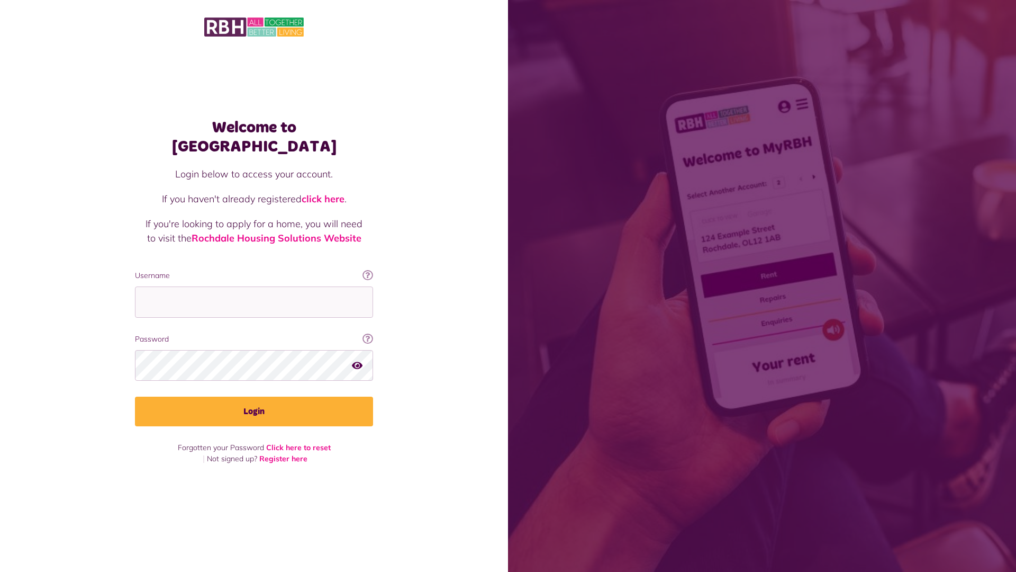
click at [324, 193] on link "click here" at bounding box center [323, 199] width 43 height 12
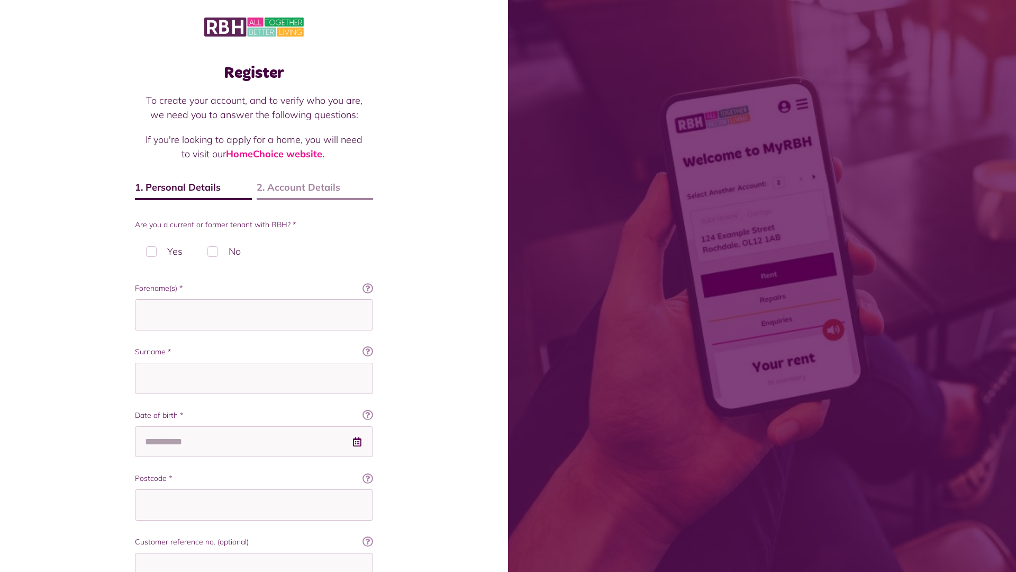
click at [254, 26] on img at bounding box center [254, 27] width 100 height 22
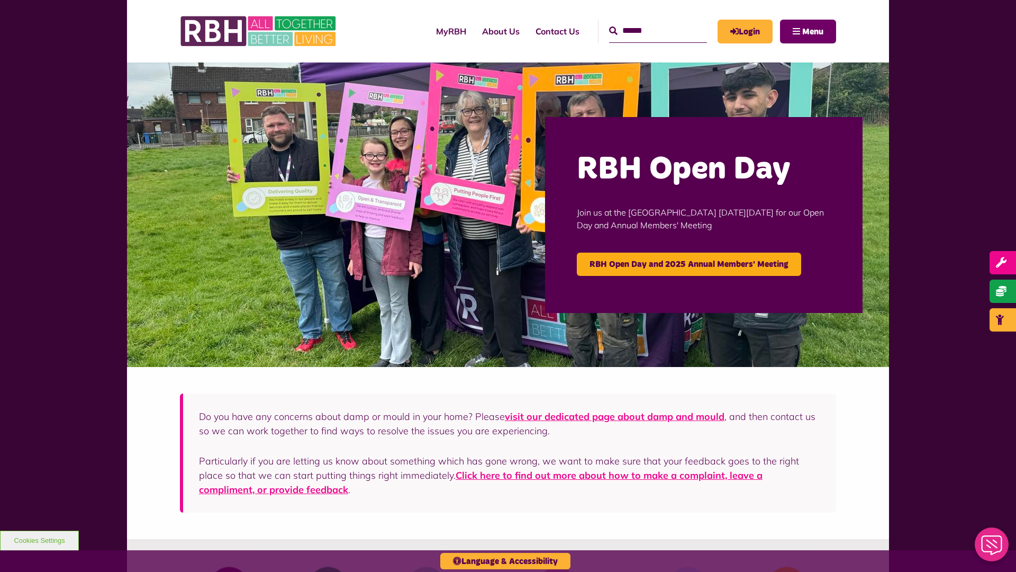
click at [813, 31] on span "Menu" at bounding box center [812, 32] width 21 height 8
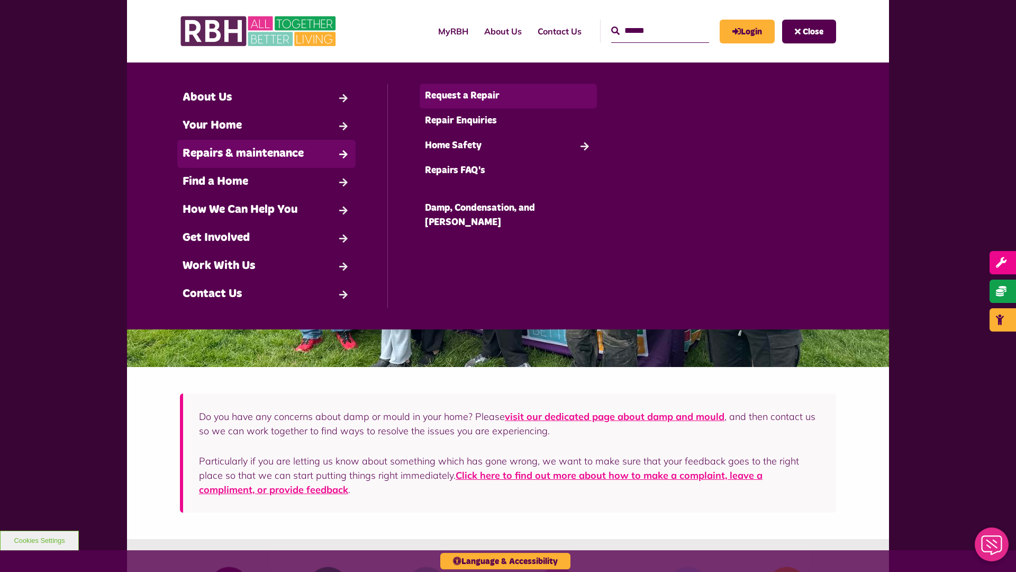
click at [508, 96] on link "Request a Repair" at bounding box center [509, 96] width 178 height 25
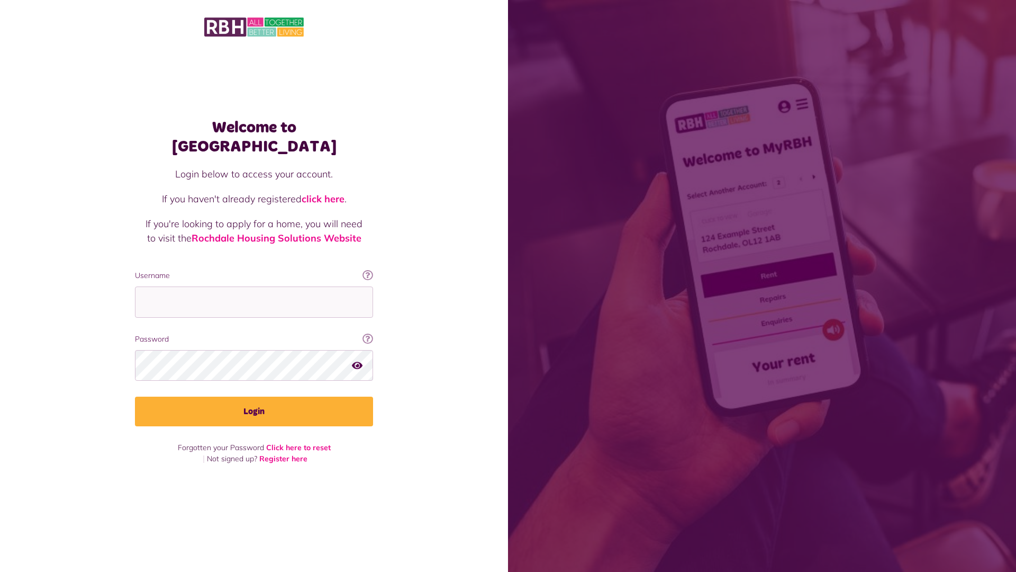
click at [254, 26] on img at bounding box center [254, 27] width 100 height 22
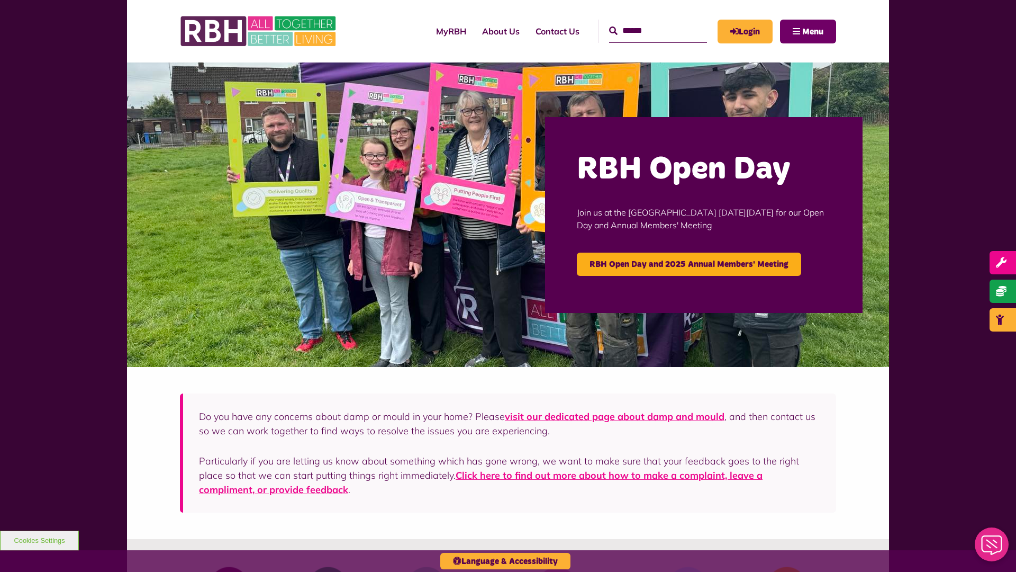
click at [813, 31] on span "Menu" at bounding box center [812, 32] width 21 height 8
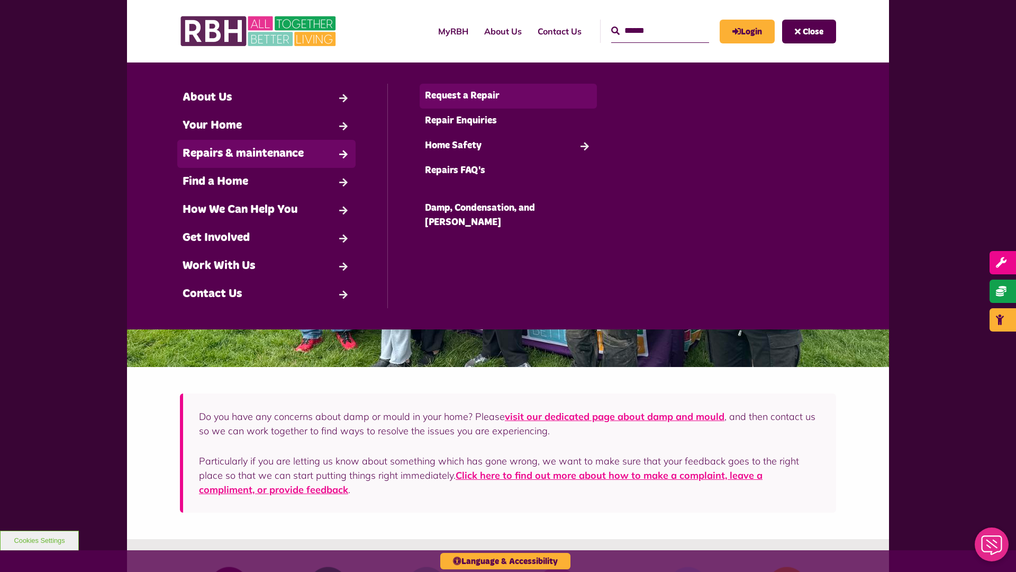
click at [508, 96] on link "Request a Repair" at bounding box center [509, 96] width 178 height 25
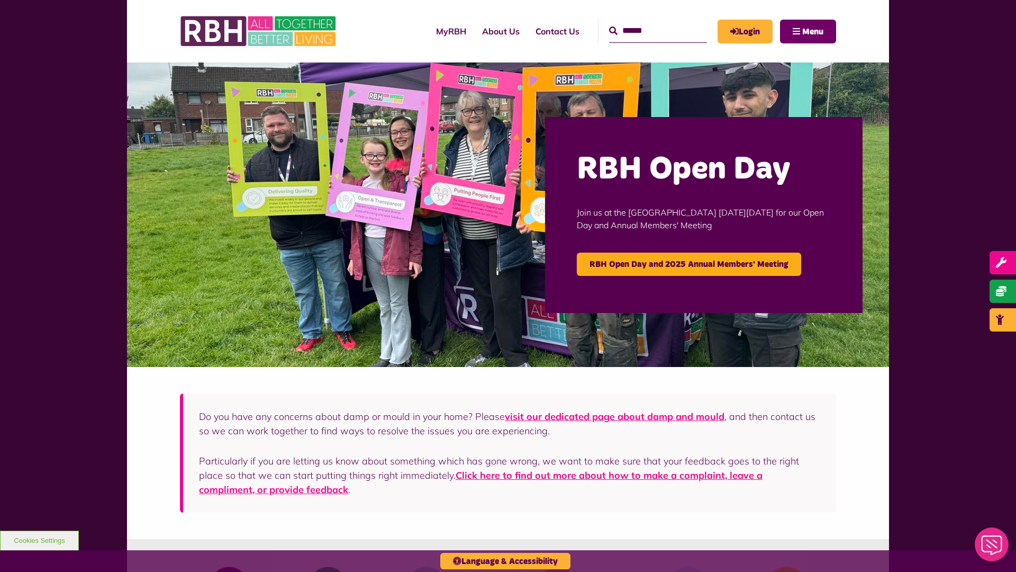
click at [813, 31] on span "Menu" at bounding box center [812, 32] width 21 height 8
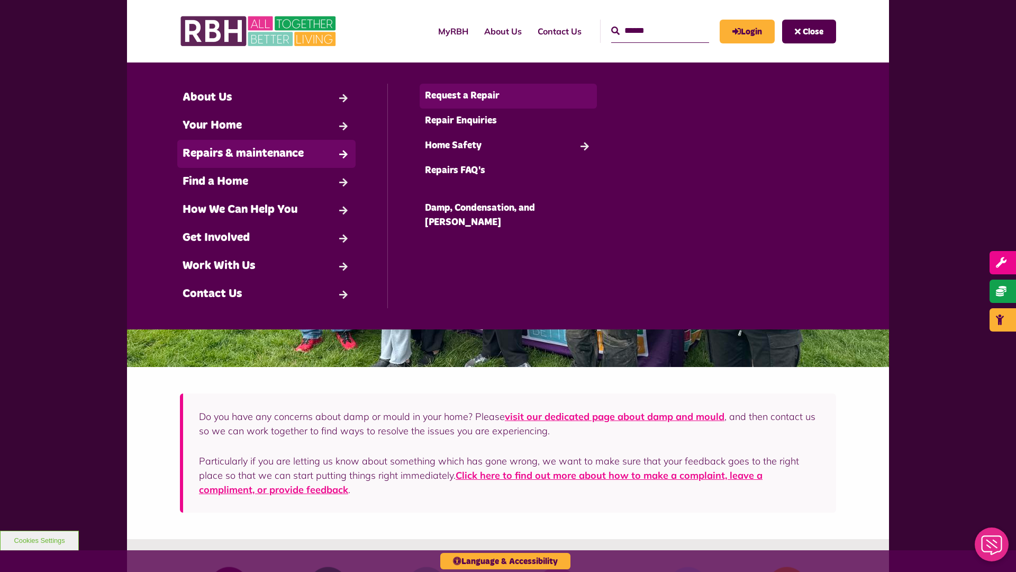
click at [508, 96] on link "Request a Repair" at bounding box center [509, 96] width 178 height 25
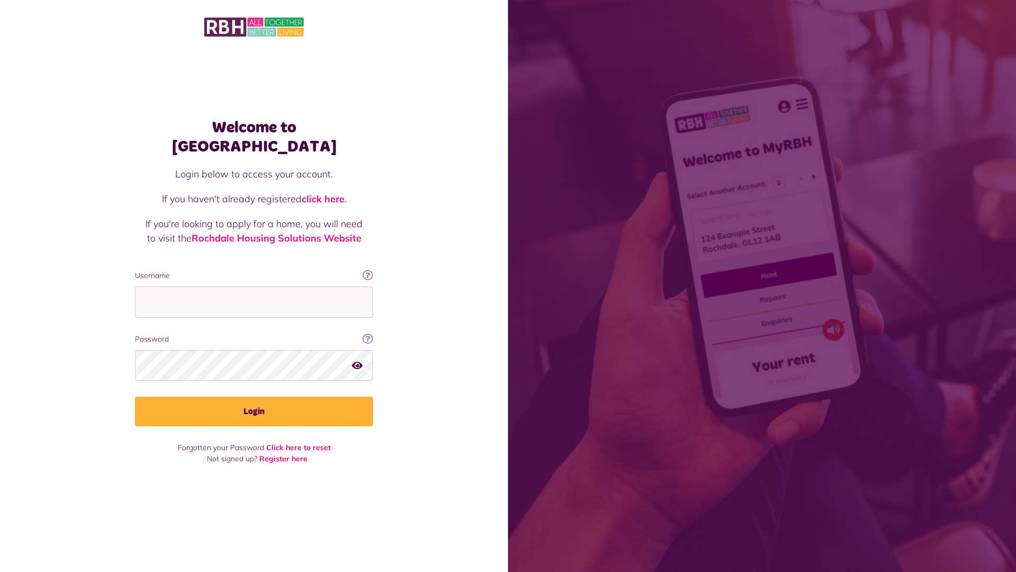
click at [324, 193] on link "click here" at bounding box center [323, 199] width 43 height 12
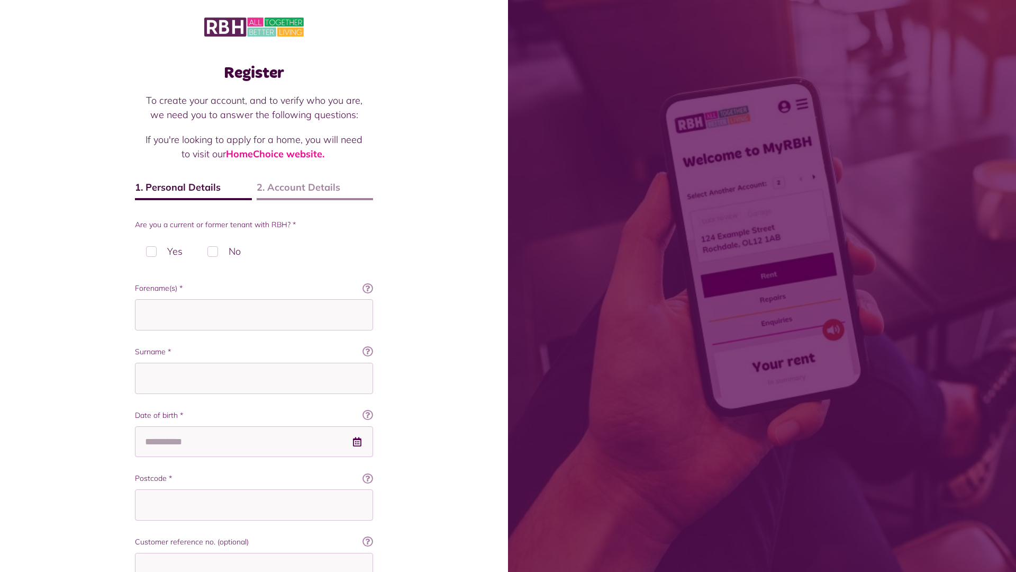
click at [164, 235] on div "Are you a current or former tenant with RBH? * Yes No" at bounding box center [254, 243] width 238 height 48
click at [224, 235] on div "Are you a current or former tenant with RBH? * Yes No" at bounding box center [254, 243] width 238 height 48
click at [254, 299] on input "Forename(s) *" at bounding box center [254, 314] width 238 height 31
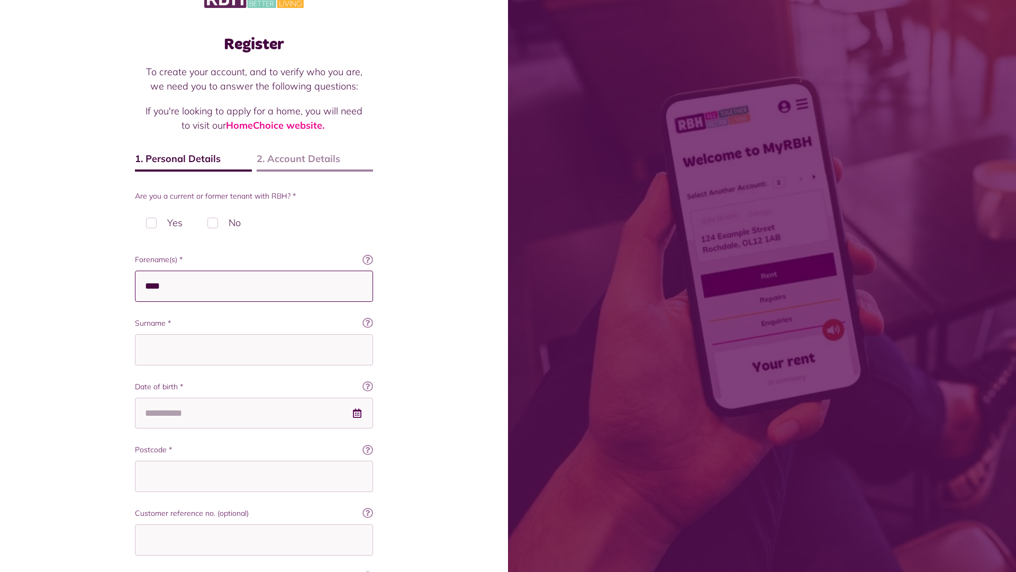
type input "****"
click at [254, 334] on input "Surname *" at bounding box center [254, 349] width 238 height 31
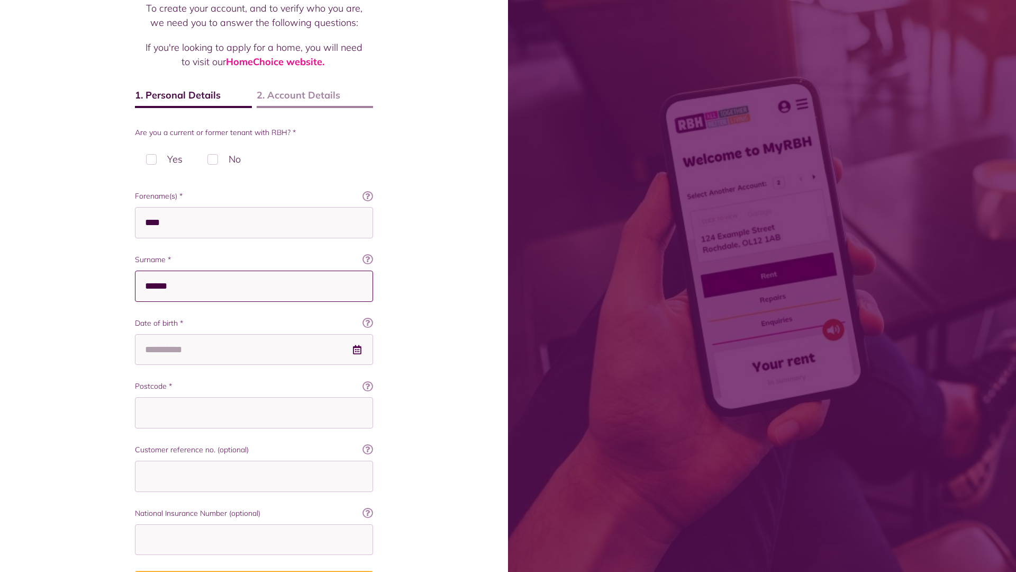
type input "******"
click at [254, 334] on input "Date of birth *" at bounding box center [254, 349] width 238 height 31
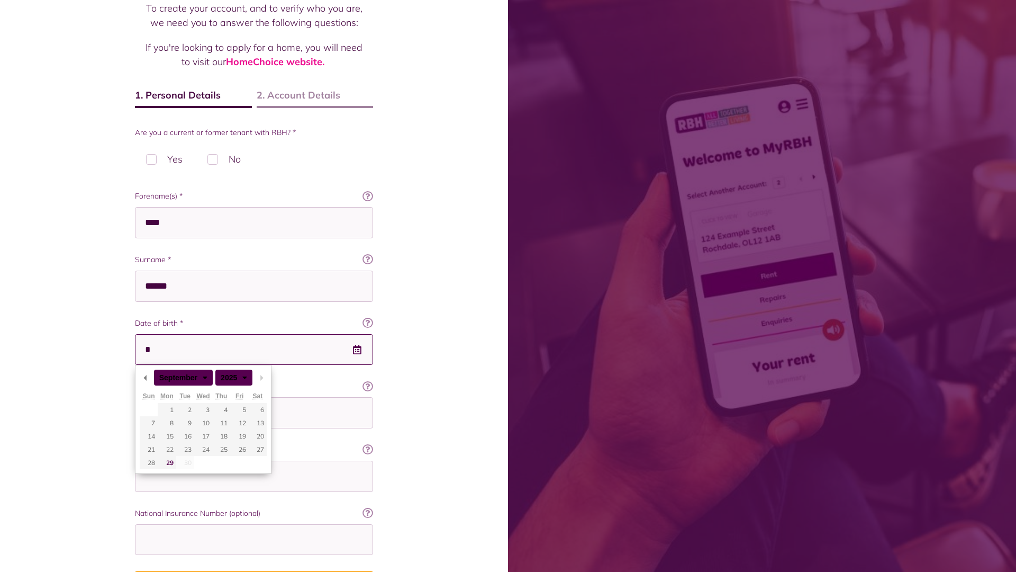
scroll to position [155, 0]
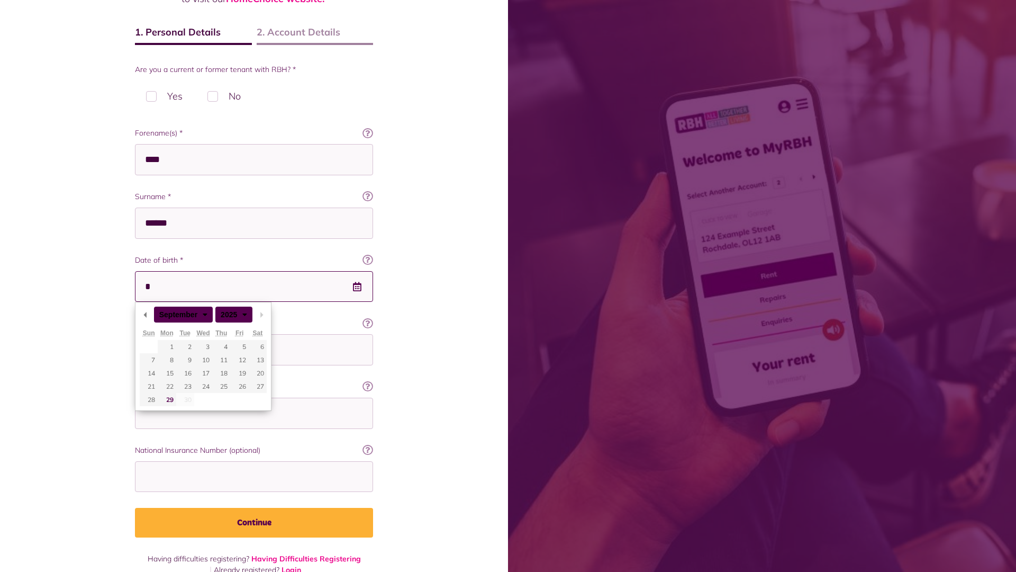
type input "**********"
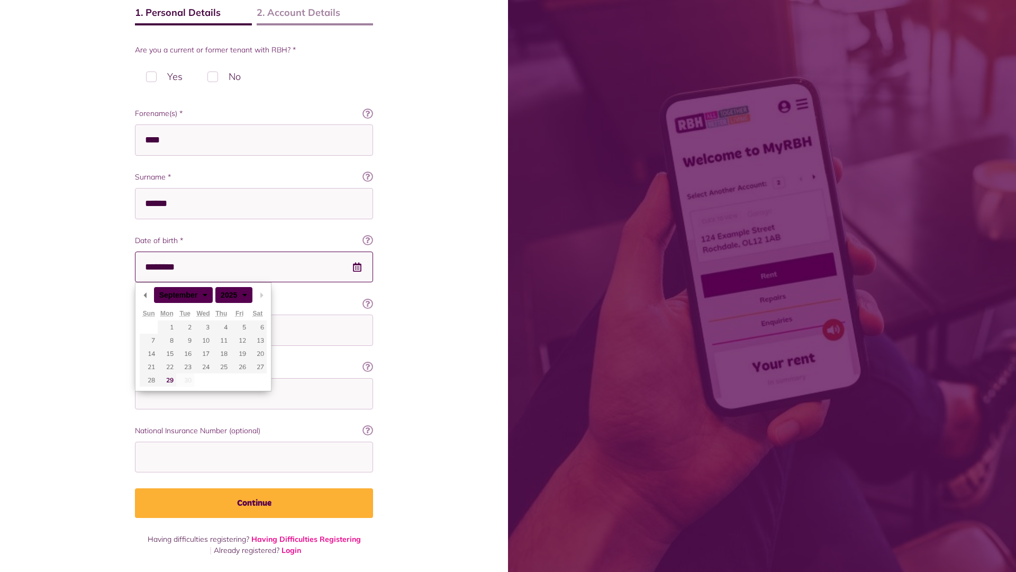
type input "**********"
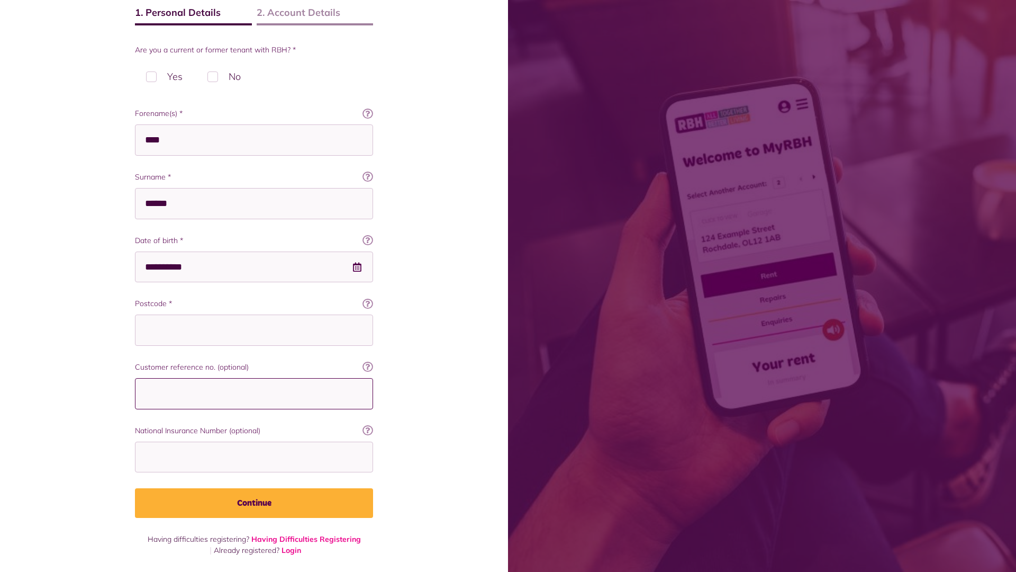
click at [254, 393] on input "Customer reference no. (optional)" at bounding box center [254, 393] width 238 height 31
type input "*"
click at [254, 456] on input "National Insurance Number (optional)" at bounding box center [254, 456] width 238 height 31
type input "*"
click at [254, 503] on button "Continue" at bounding box center [254, 503] width 238 height 30
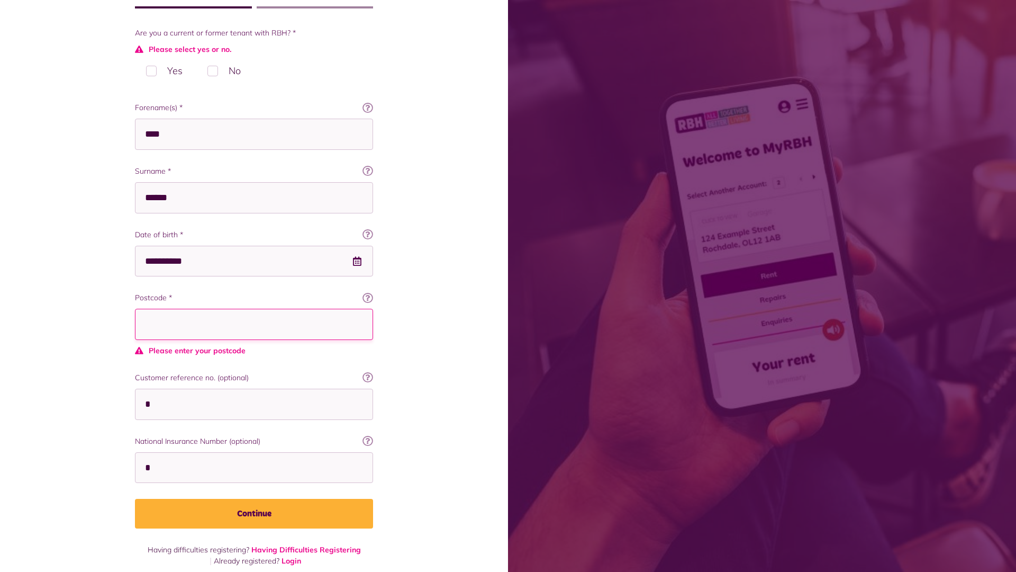
scroll to position [193, 0]
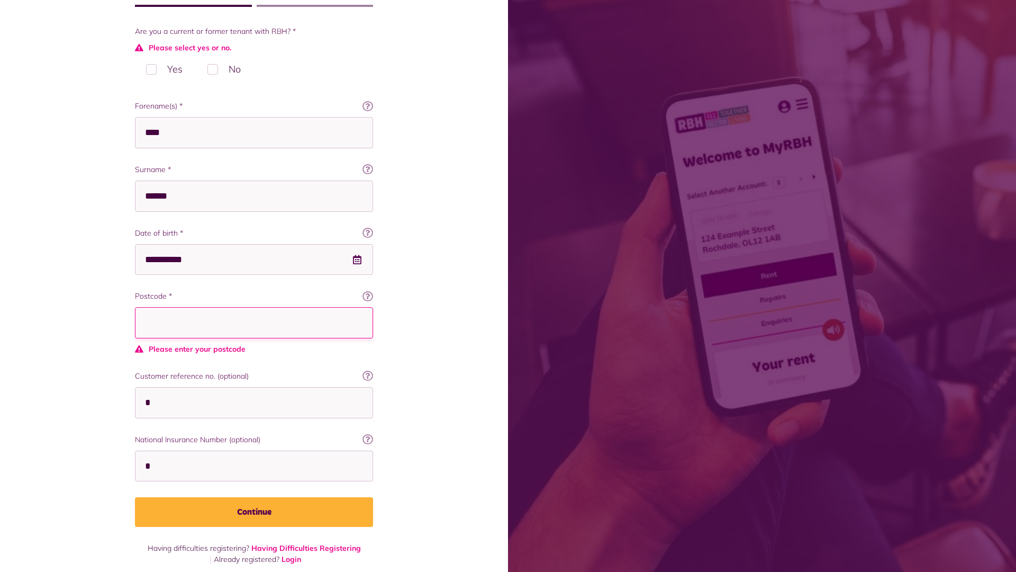
click at [164, 53] on span "Please select yes or no." at bounding box center [254, 47] width 238 height 11
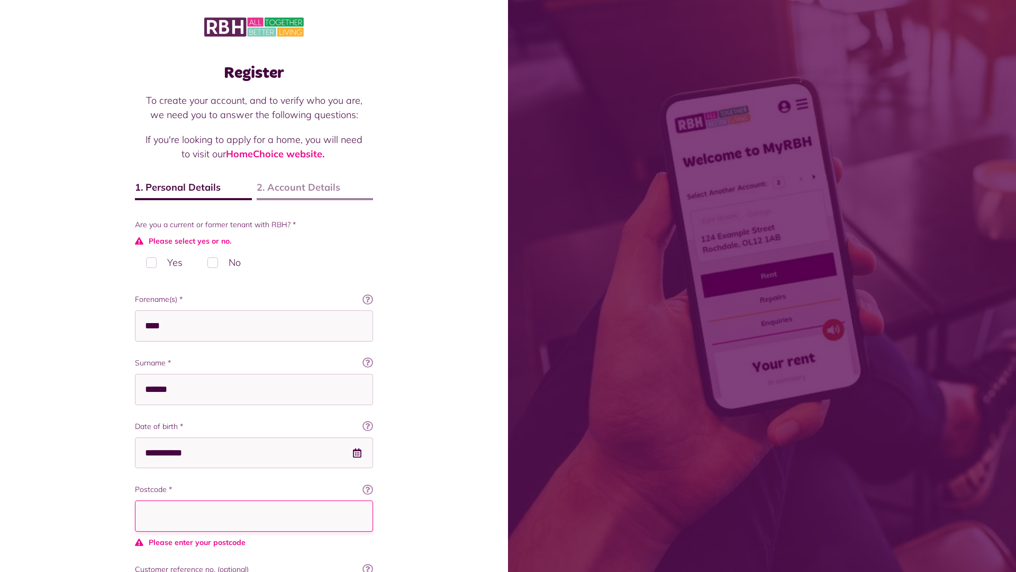
click at [224, 246] on span "Please select yes or no." at bounding box center [254, 241] width 238 height 11
click at [254, 310] on input "****" at bounding box center [254, 325] width 238 height 31
type input "****"
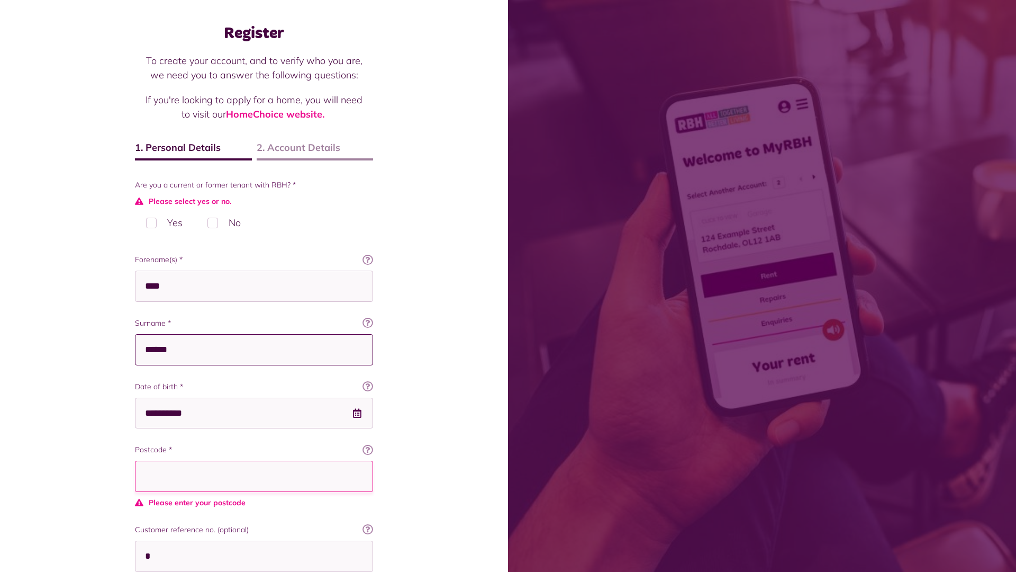
click at [254, 334] on input "******" at bounding box center [254, 349] width 238 height 31
type input "******"
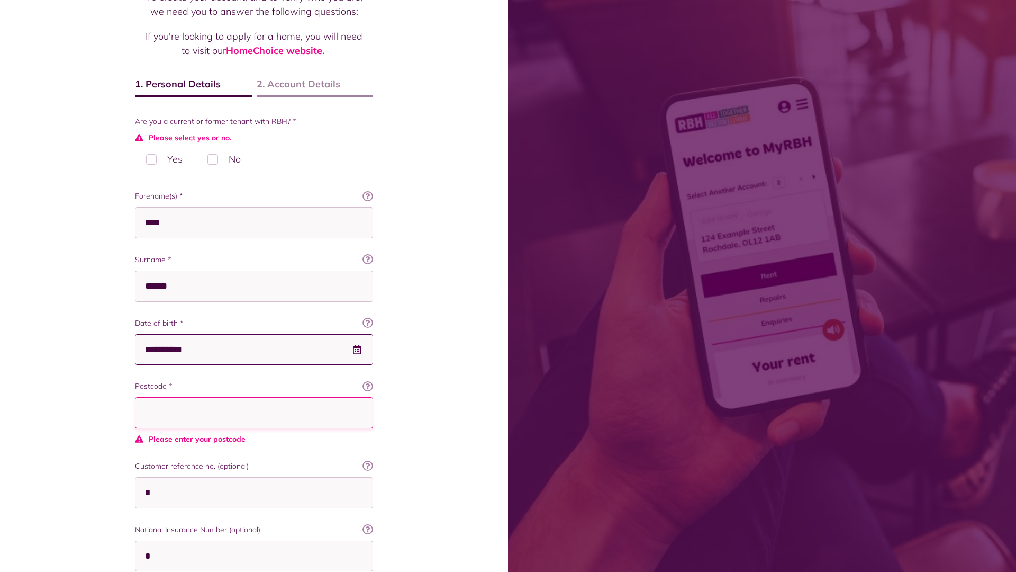
click at [254, 334] on input "**********" at bounding box center [254, 349] width 238 height 31
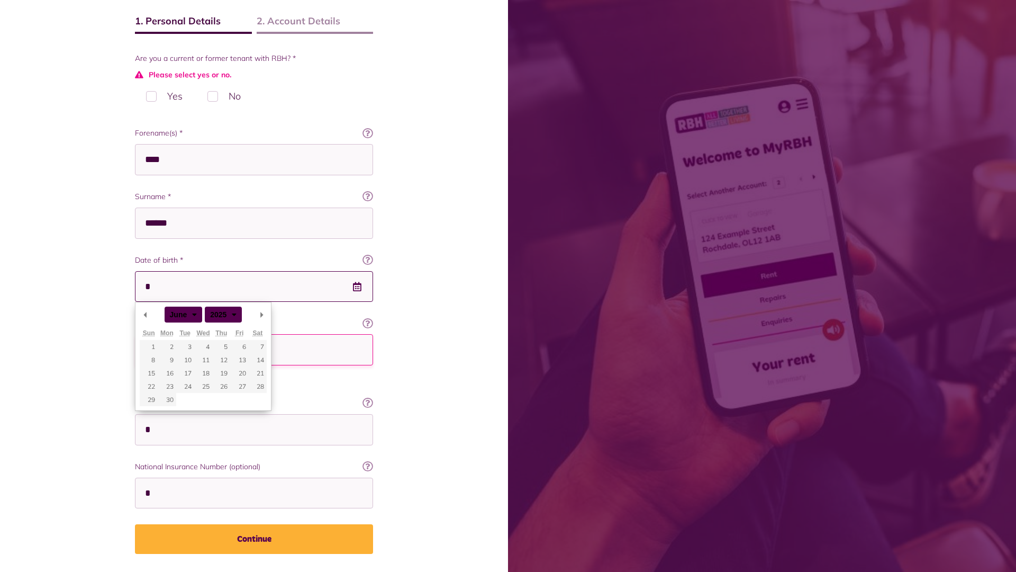
type input "**********"
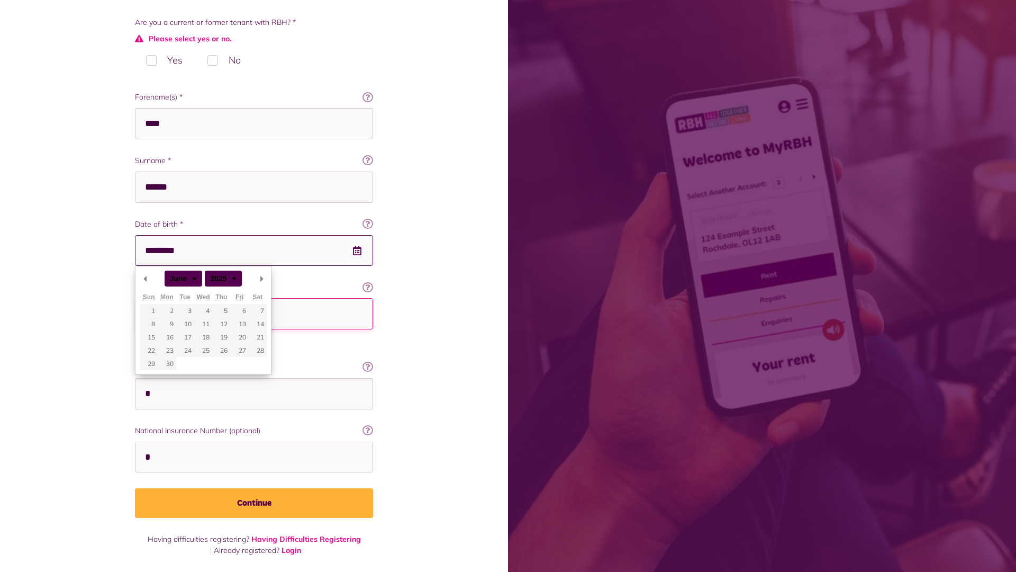
type input "**********"
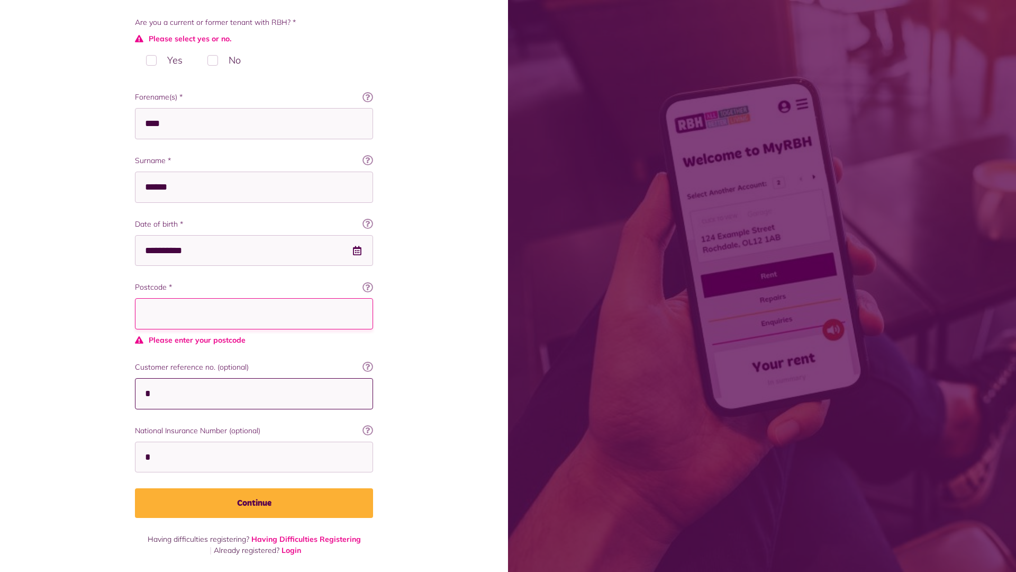
click at [254, 393] on input "*" at bounding box center [254, 393] width 238 height 31
type input "*"
click at [254, 456] on input "*" at bounding box center [254, 456] width 238 height 31
type input "*"
click at [254, 503] on button "Continue" at bounding box center [254, 503] width 238 height 30
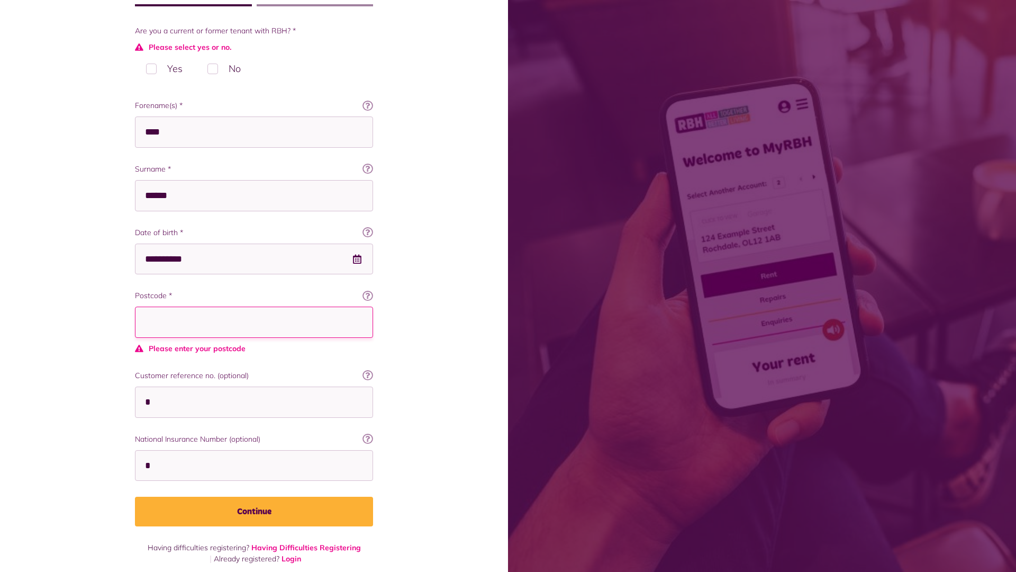
scroll to position [193, 0]
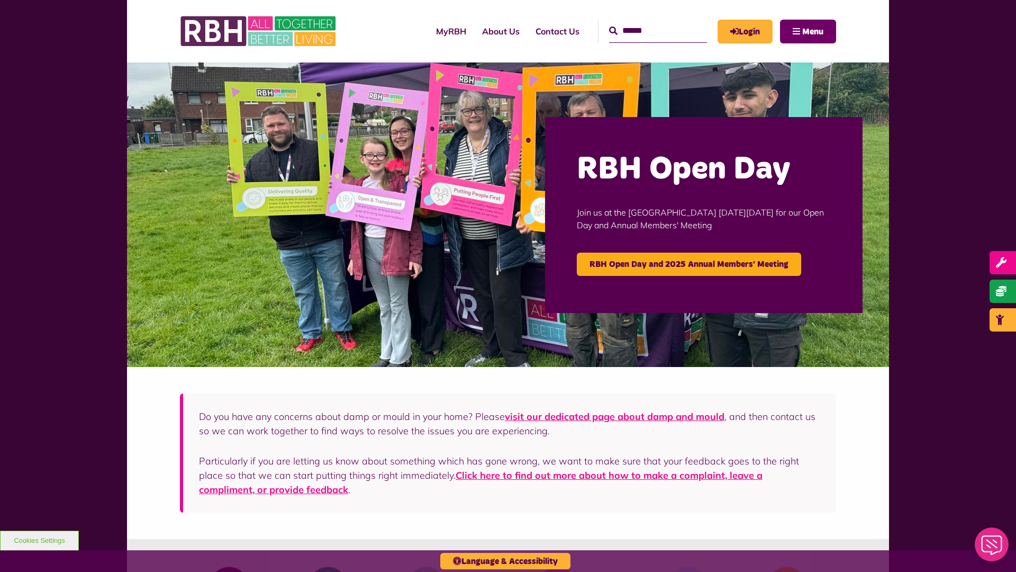
click at [813, 31] on span "Menu" at bounding box center [812, 32] width 21 height 8
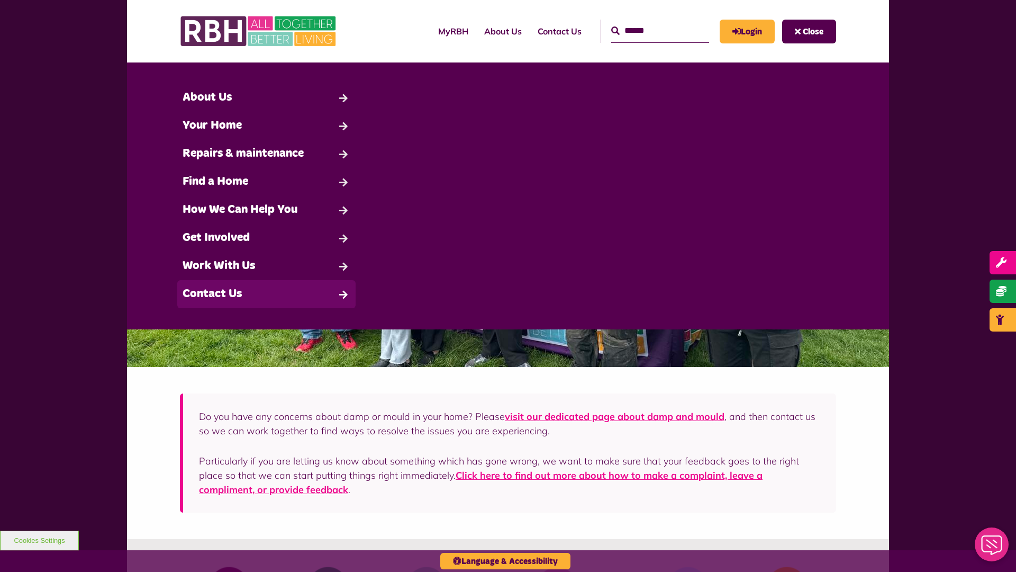
click at [266, 294] on link "Contact Us" at bounding box center [266, 294] width 178 height 28
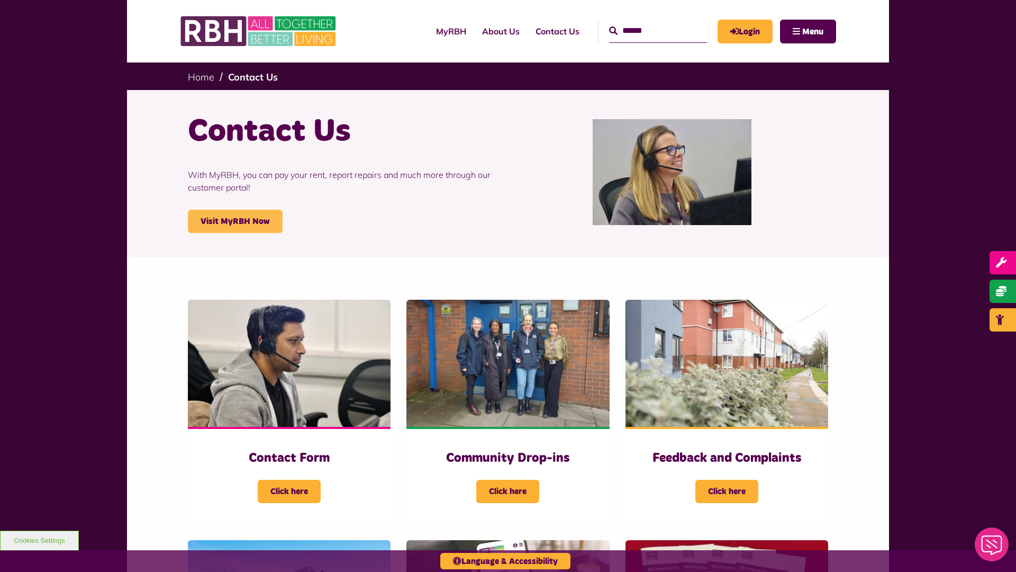
click at [235, 221] on link "Visit MyRBH Now" at bounding box center [235, 221] width 95 height 23
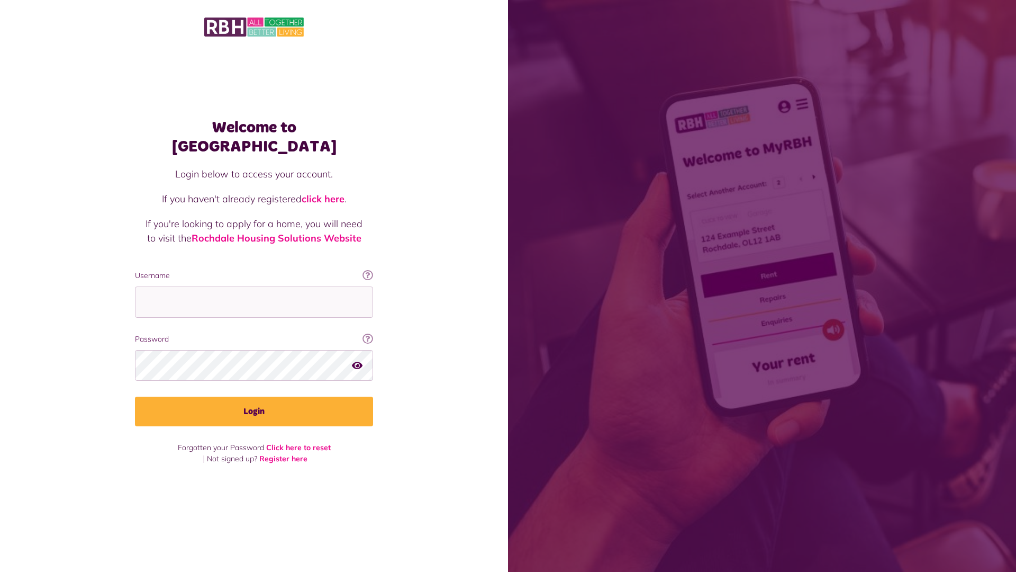
click at [324, 193] on link "click here" at bounding box center [323, 199] width 43 height 12
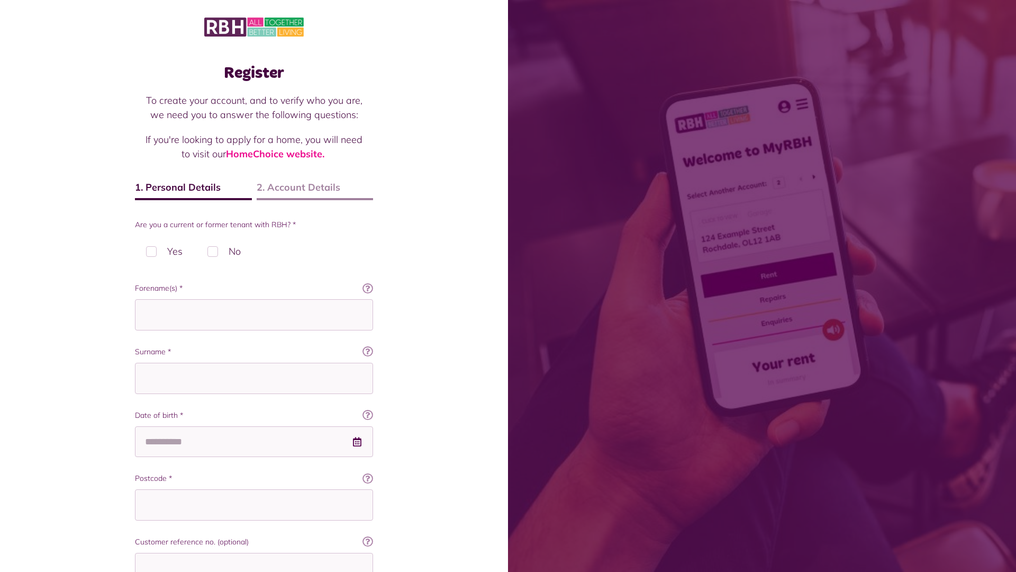
click at [164, 235] on div "Are you a current or former tenant with RBH? * Yes No" at bounding box center [254, 243] width 238 height 48
click at [224, 235] on div "Are you a current or former tenant with RBH? * Yes No" at bounding box center [254, 243] width 238 height 48
click at [254, 299] on input "Forename(s) *" at bounding box center [254, 314] width 238 height 31
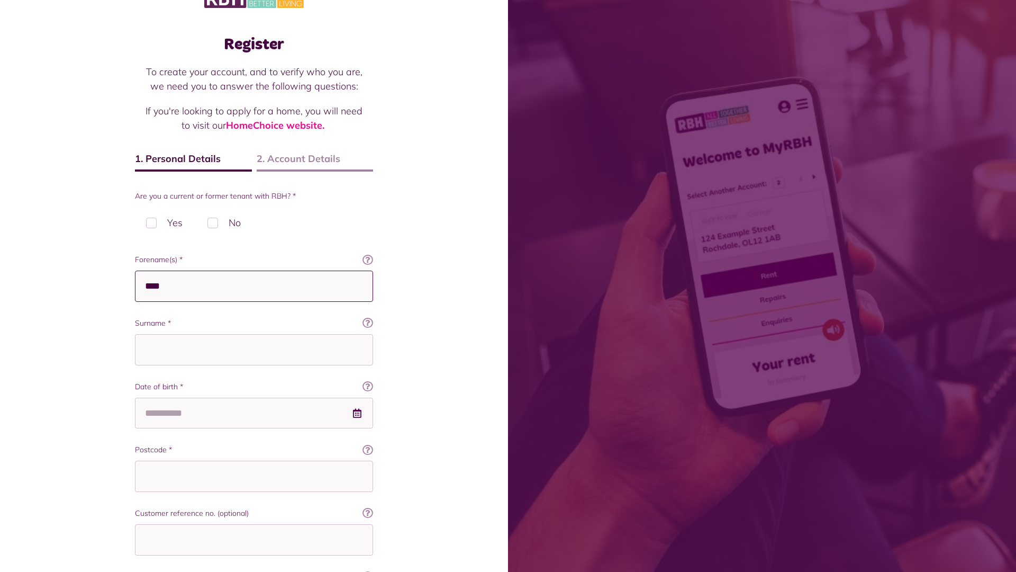
type input "****"
click at [254, 334] on input "Surname *" at bounding box center [254, 349] width 238 height 31
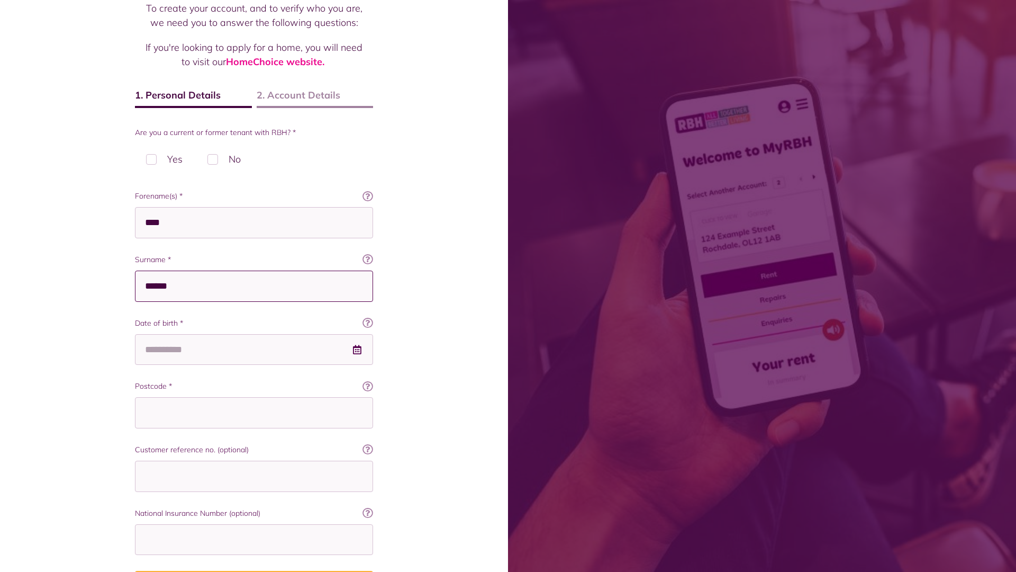
type input "******"
click at [254, 334] on input "Date of birth *" at bounding box center [254, 349] width 238 height 31
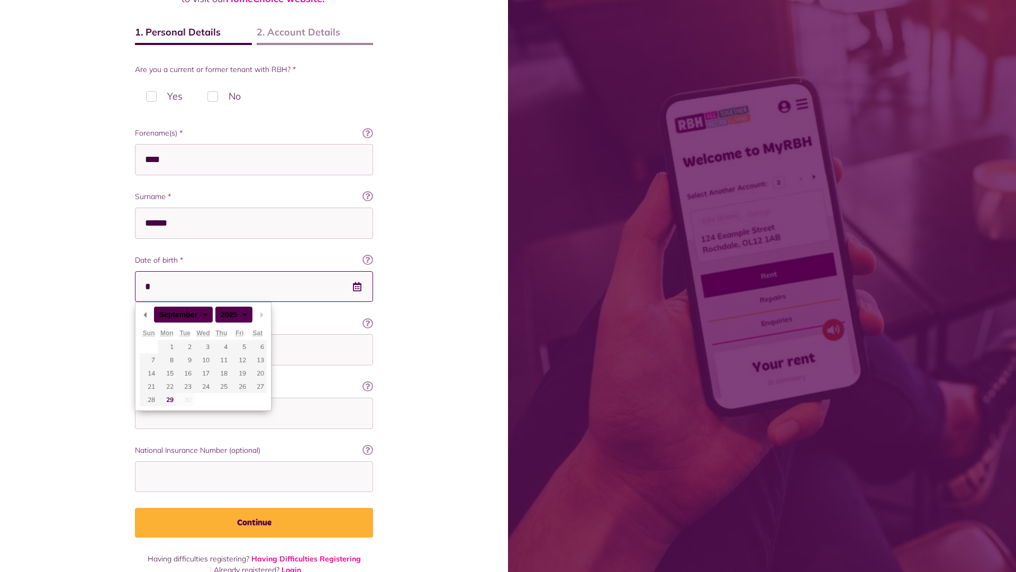
type input "**********"
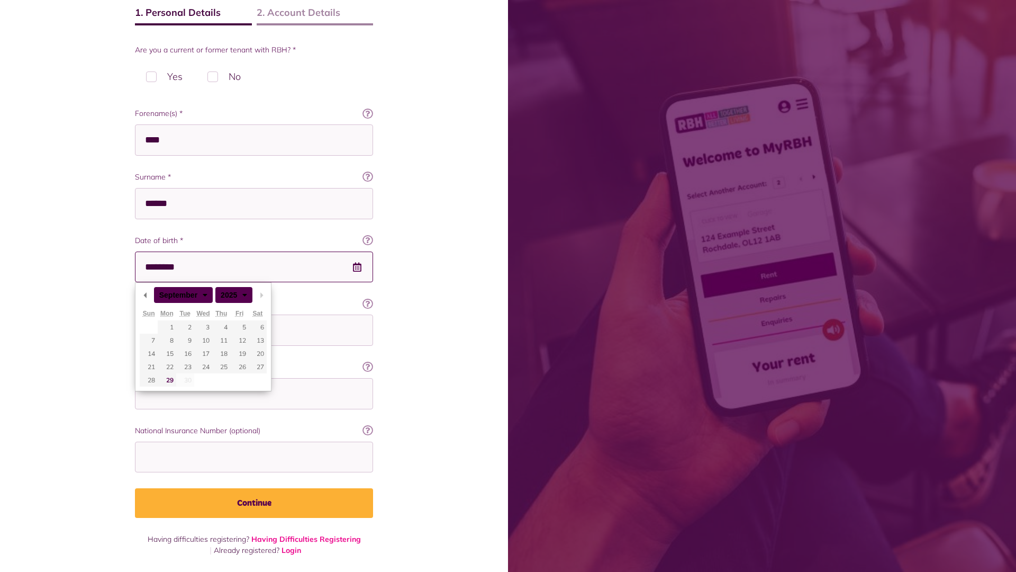
type input "**********"
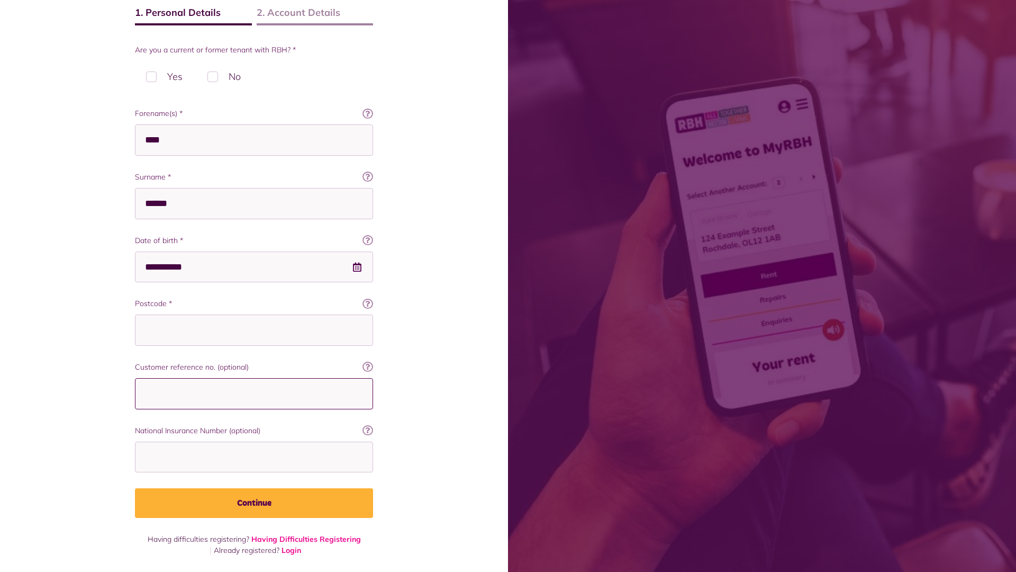
click at [254, 393] on input "Customer reference no. (optional)" at bounding box center [254, 393] width 238 height 31
type input "*"
click at [254, 456] on input "National Insurance Number (optional)" at bounding box center [254, 456] width 238 height 31
type input "*"
click at [254, 503] on button "Continue" at bounding box center [254, 503] width 238 height 30
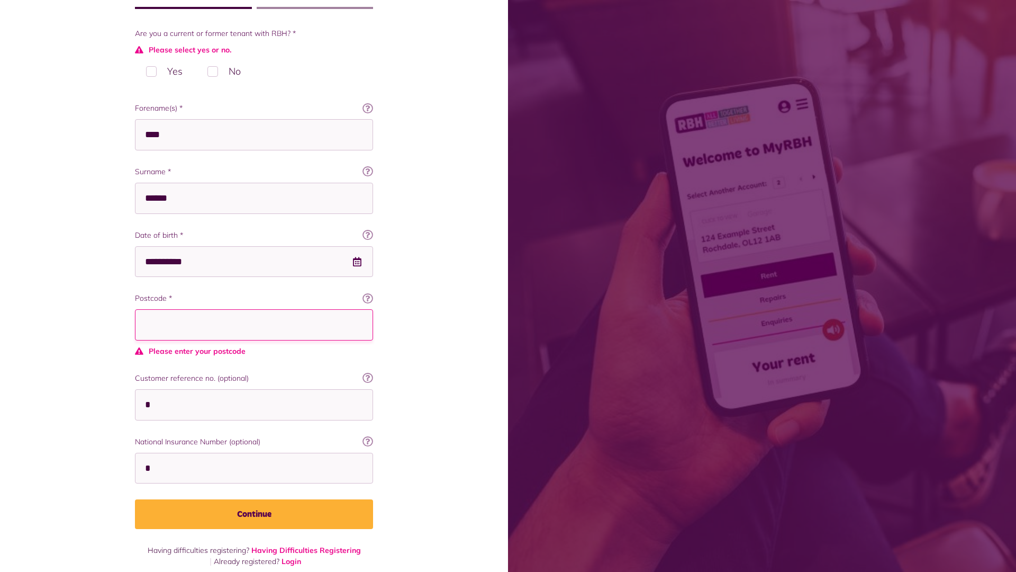
scroll to position [193, 0]
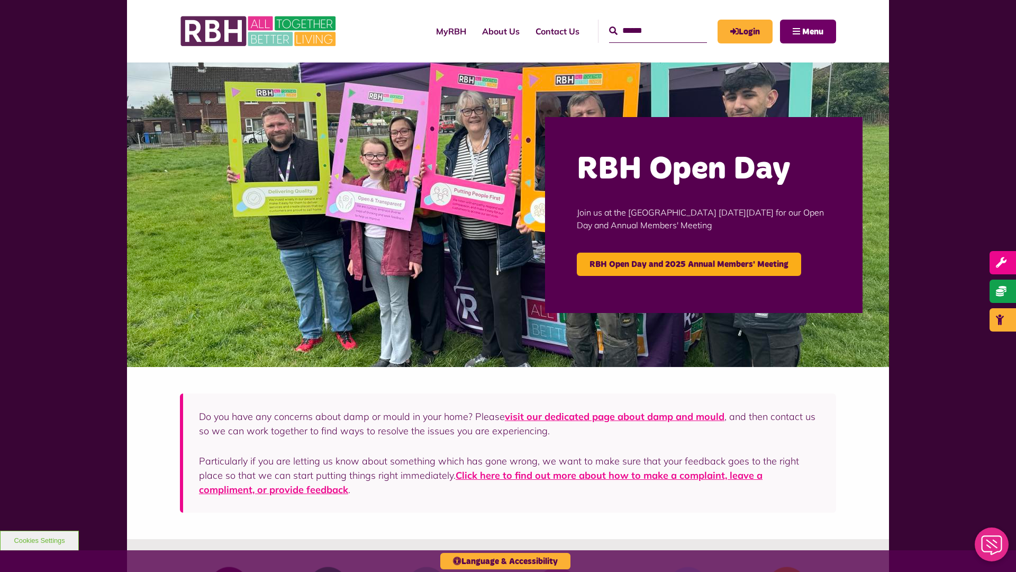
click at [813, 31] on span "Menu" at bounding box center [812, 32] width 21 height 8
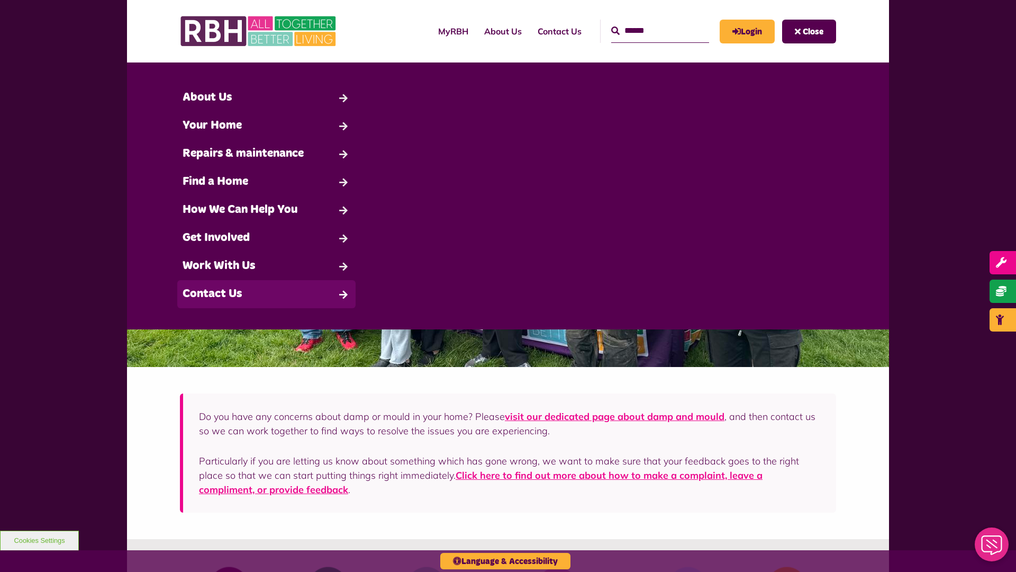
click at [266, 294] on link "Contact Us" at bounding box center [266, 294] width 178 height 28
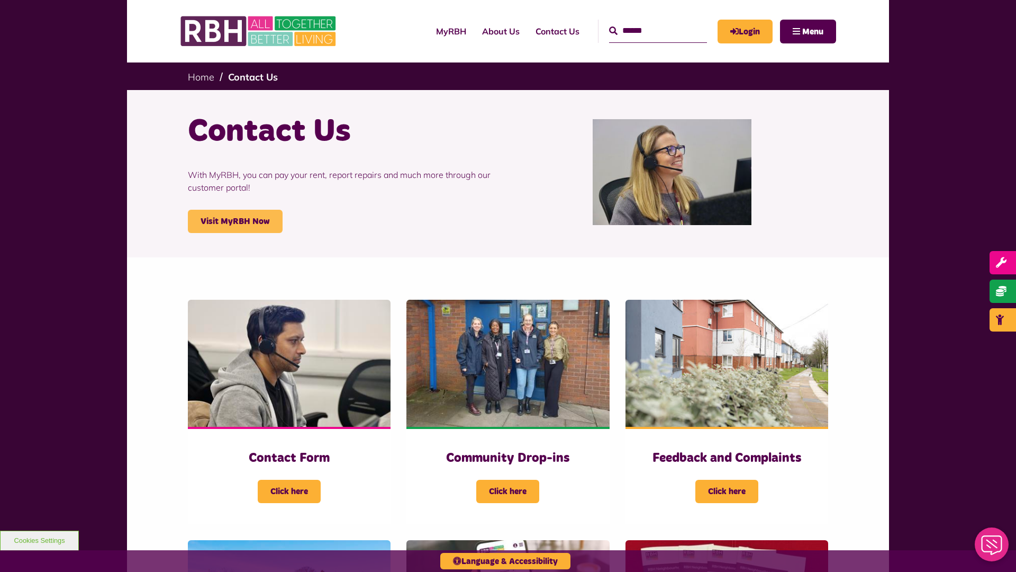
click at [235, 221] on link "Visit MyRBH Now" at bounding box center [235, 221] width 95 height 23
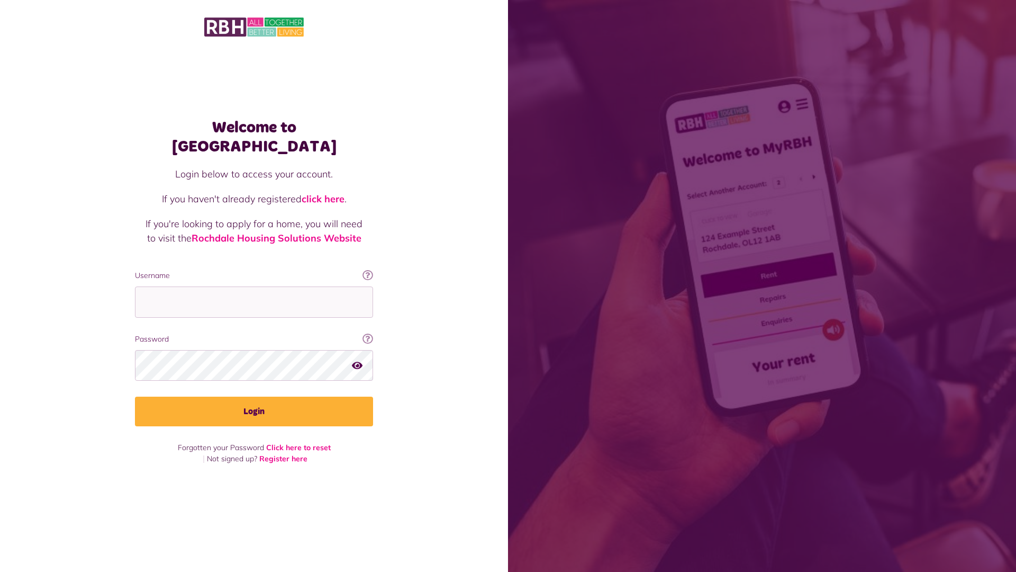
click at [324, 193] on link "click here" at bounding box center [323, 199] width 43 height 12
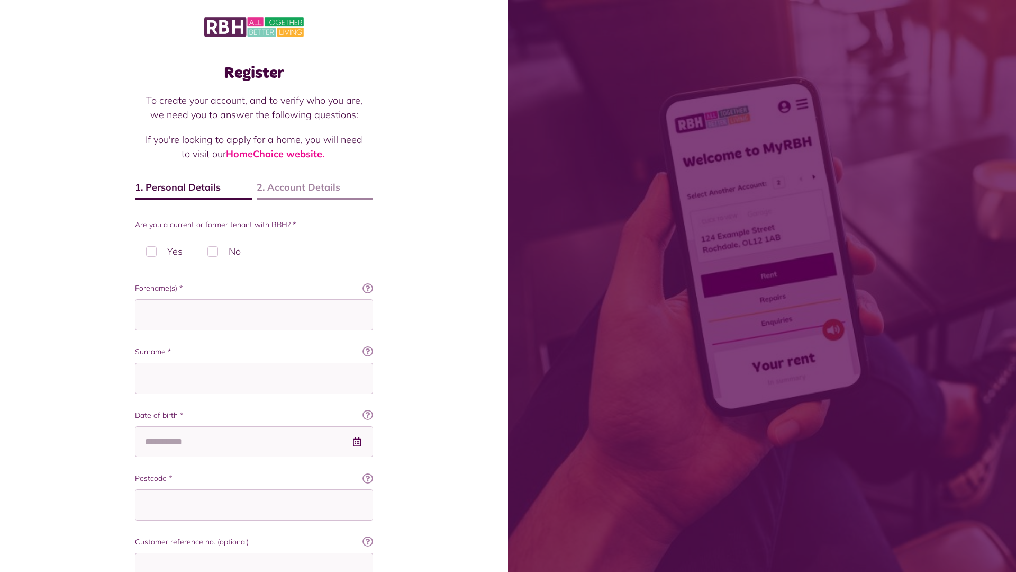
click at [254, 26] on img at bounding box center [254, 27] width 100 height 22
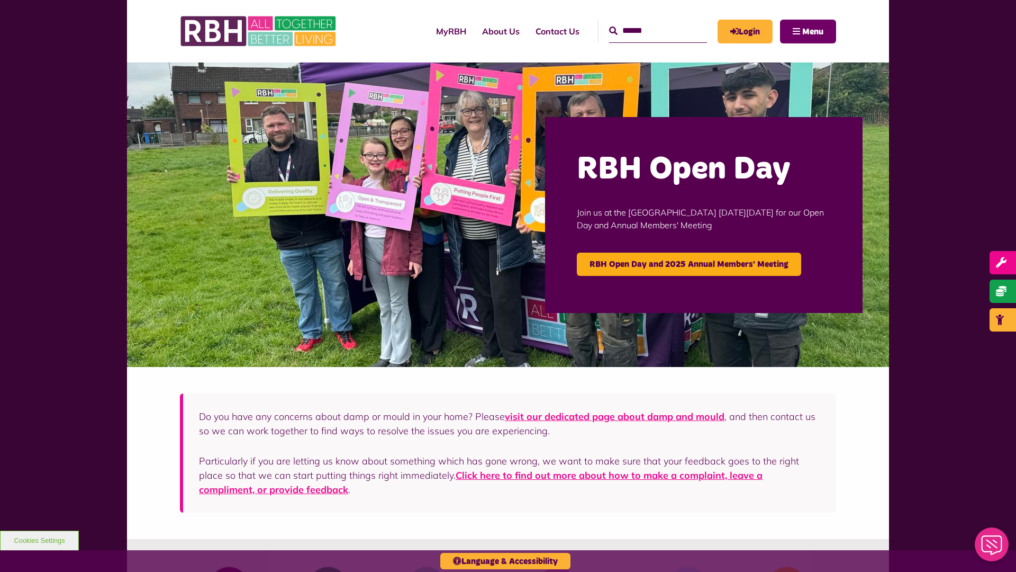
click at [813, 31] on span "Menu" at bounding box center [812, 32] width 21 height 8
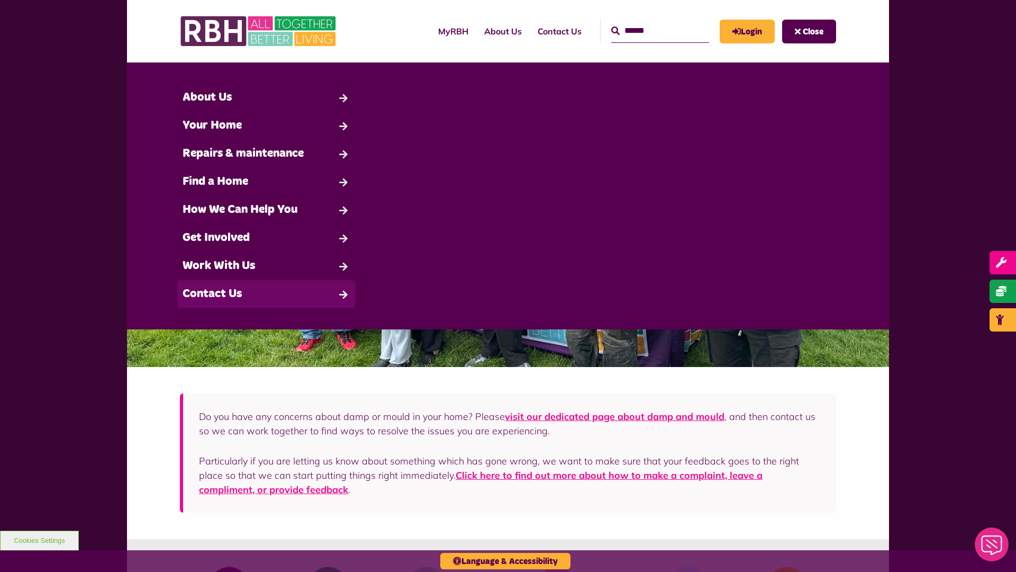
click at [266, 294] on link "Contact Us" at bounding box center [266, 294] width 178 height 28
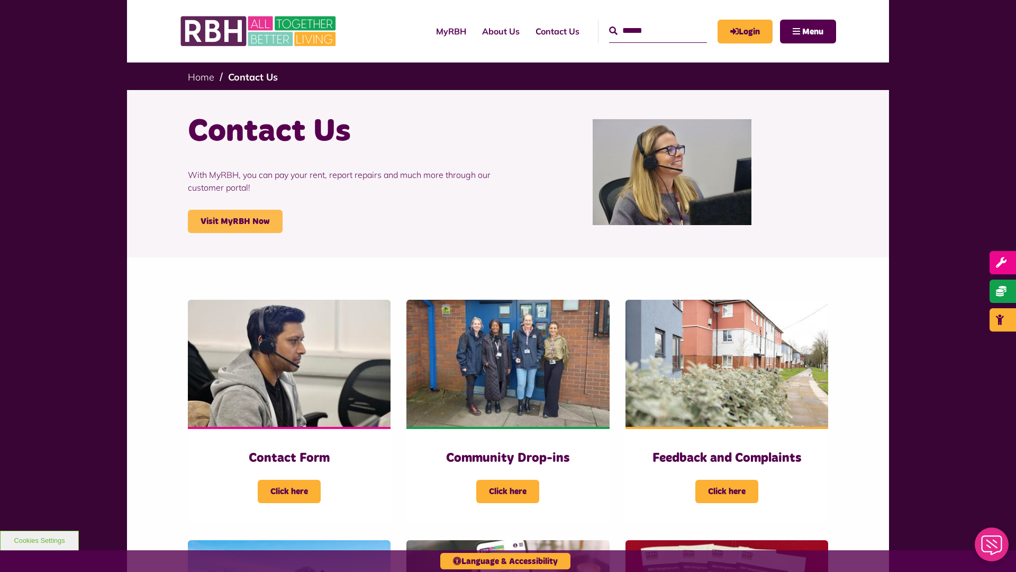
click at [235, 221] on link "Visit MyRBH Now" at bounding box center [235, 221] width 95 height 23
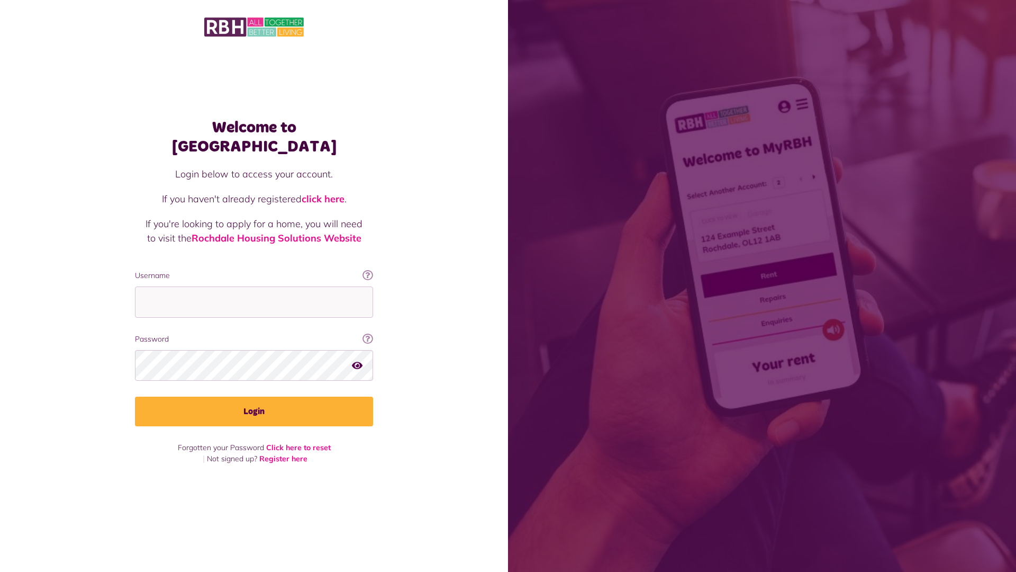
click at [324, 193] on link "click here" at bounding box center [323, 199] width 43 height 12
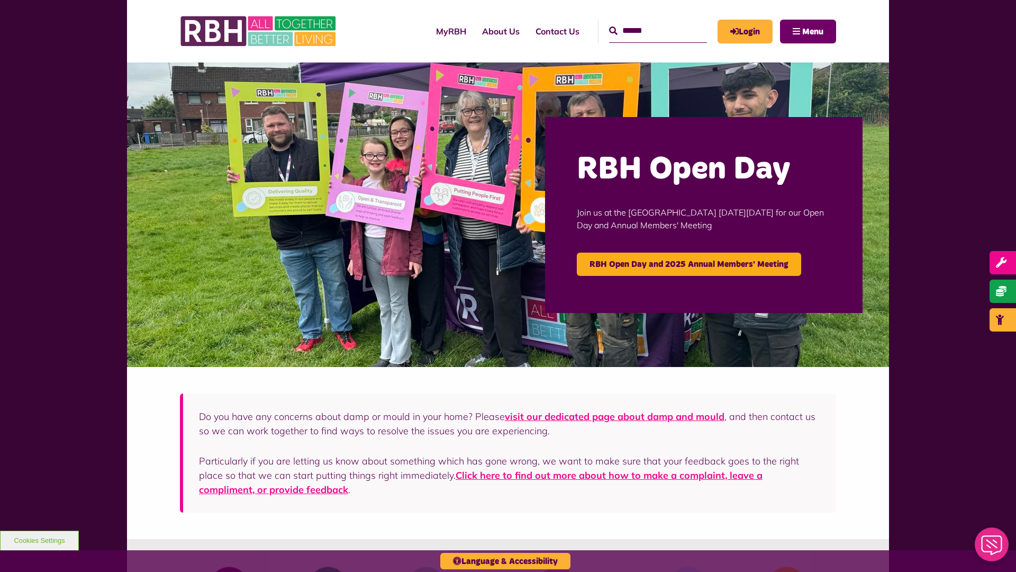
click at [813, 31] on span "Menu" at bounding box center [812, 32] width 21 height 8
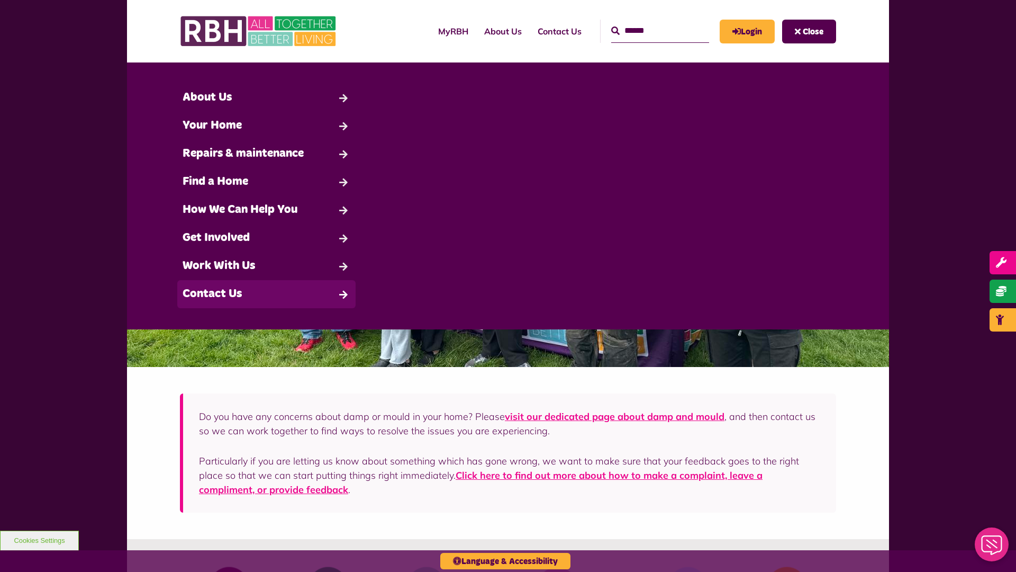
click at [266, 294] on link "Contact Us" at bounding box center [266, 294] width 178 height 28
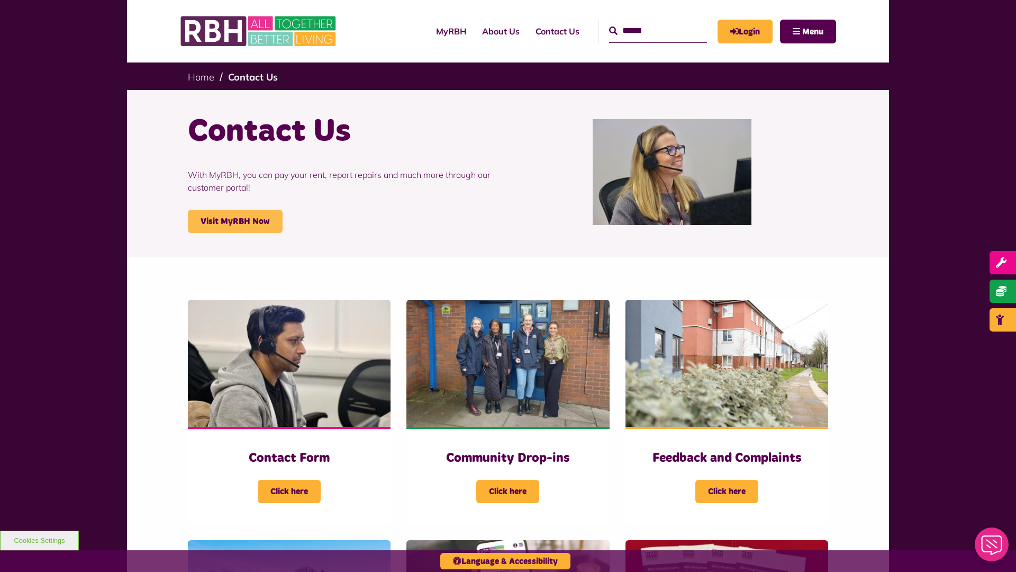
click at [235, 221] on link "Visit MyRBH Now" at bounding box center [235, 221] width 95 height 23
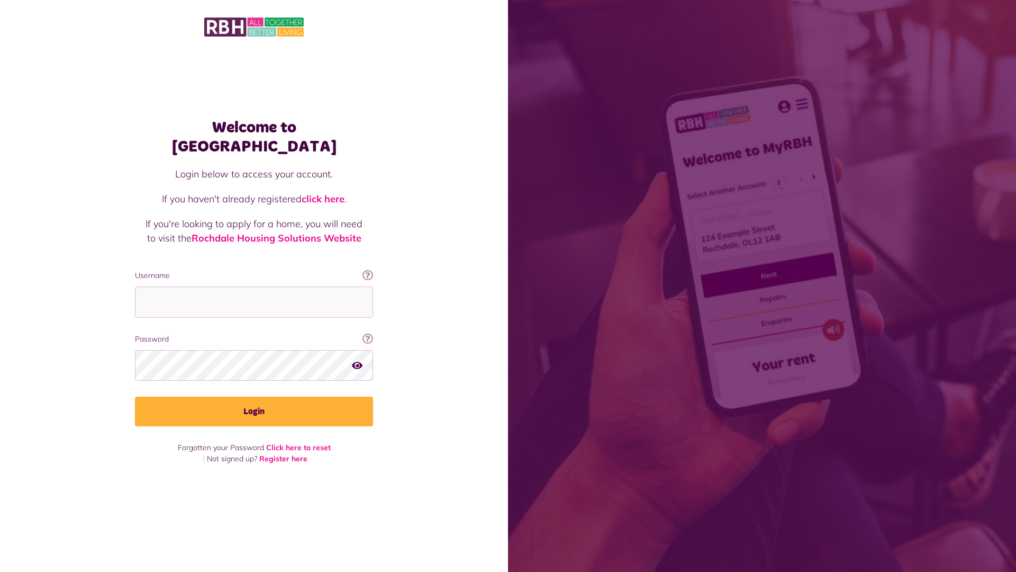
click at [324, 193] on link "click here" at bounding box center [323, 199] width 43 height 12
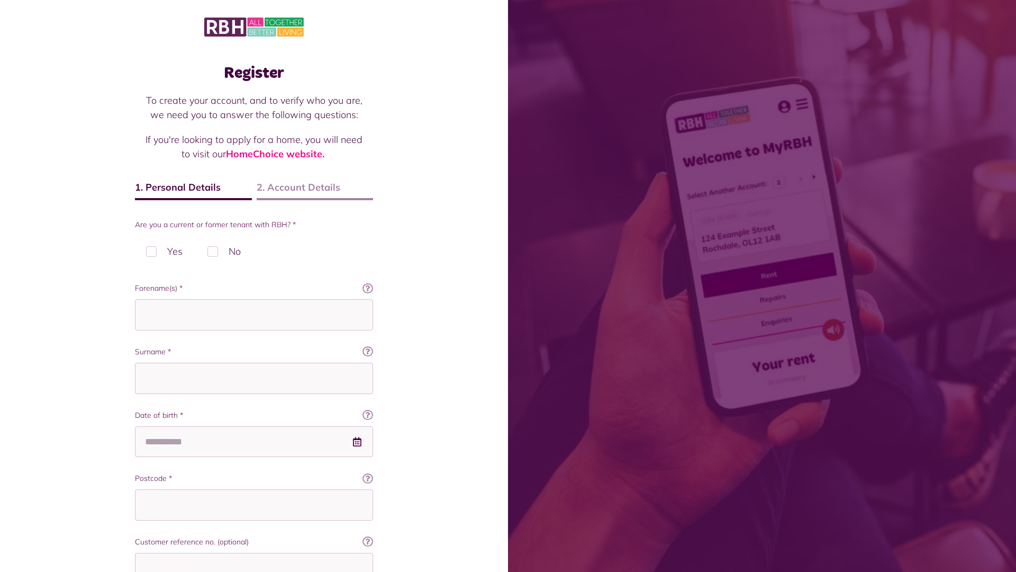
click at [254, 26] on img at bounding box center [254, 27] width 100 height 22
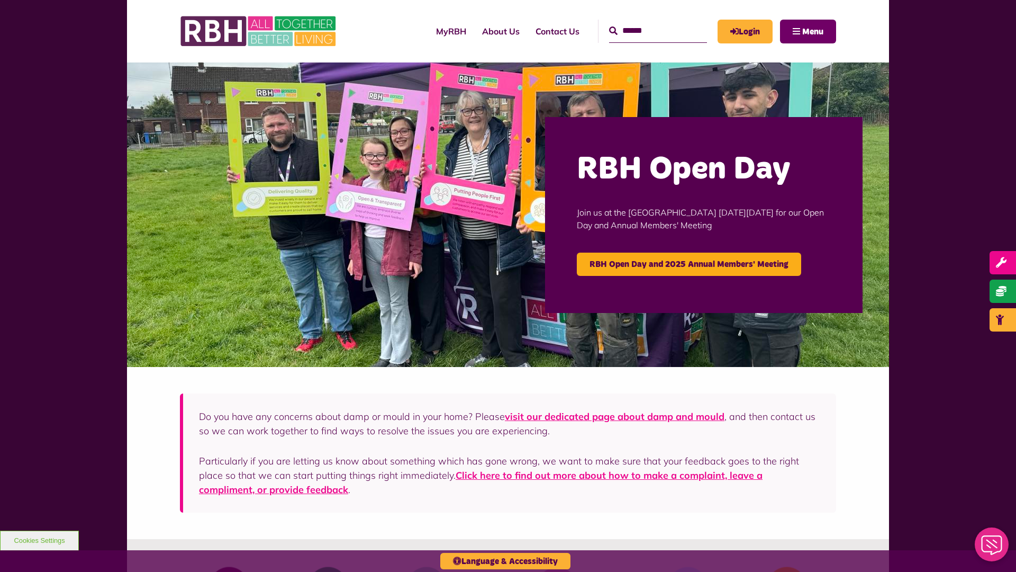
click at [813, 31] on span "Menu" at bounding box center [812, 32] width 21 height 8
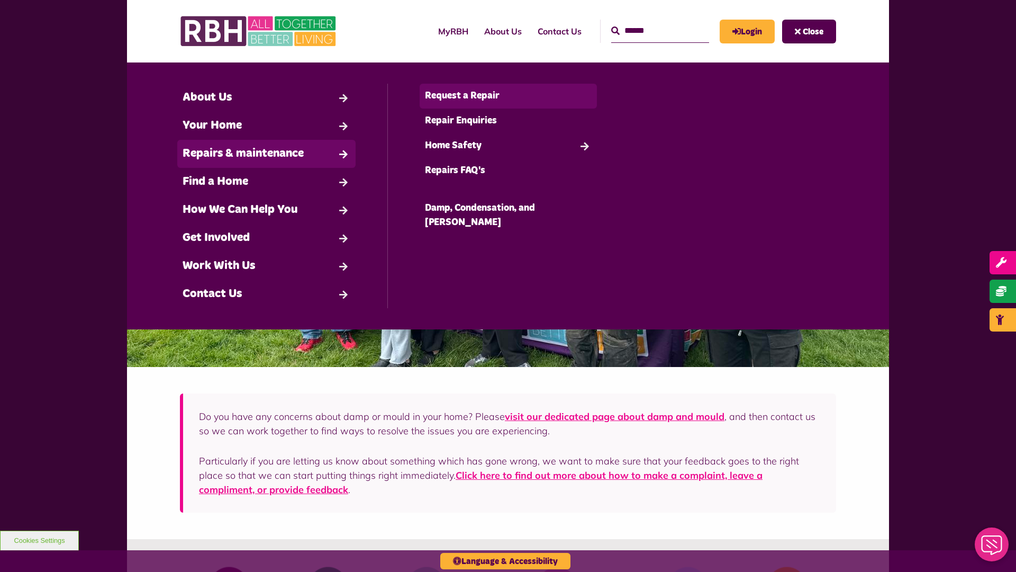
click at [508, 96] on link "Request a Repair" at bounding box center [509, 96] width 178 height 25
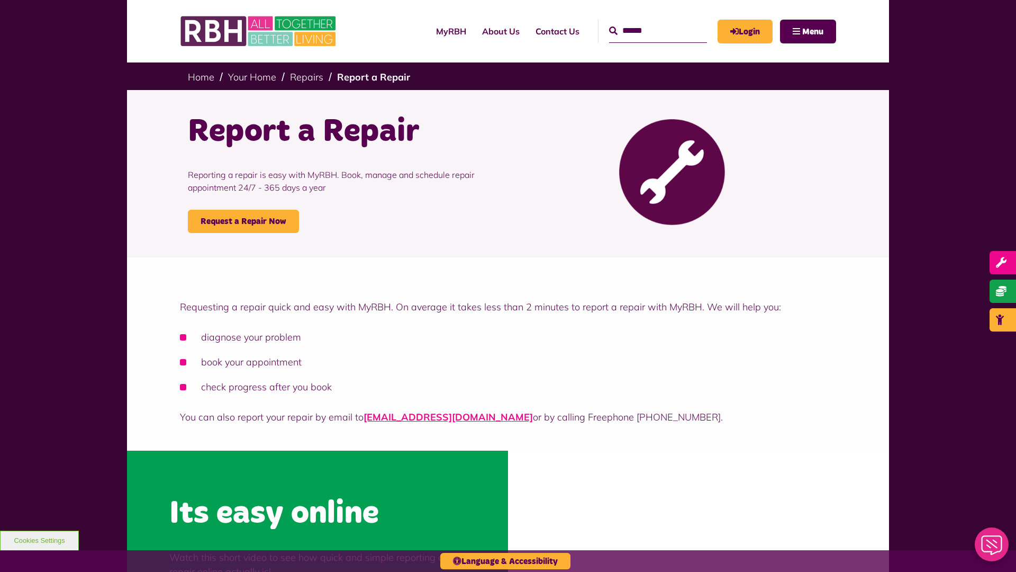
scroll to position [320, 0]
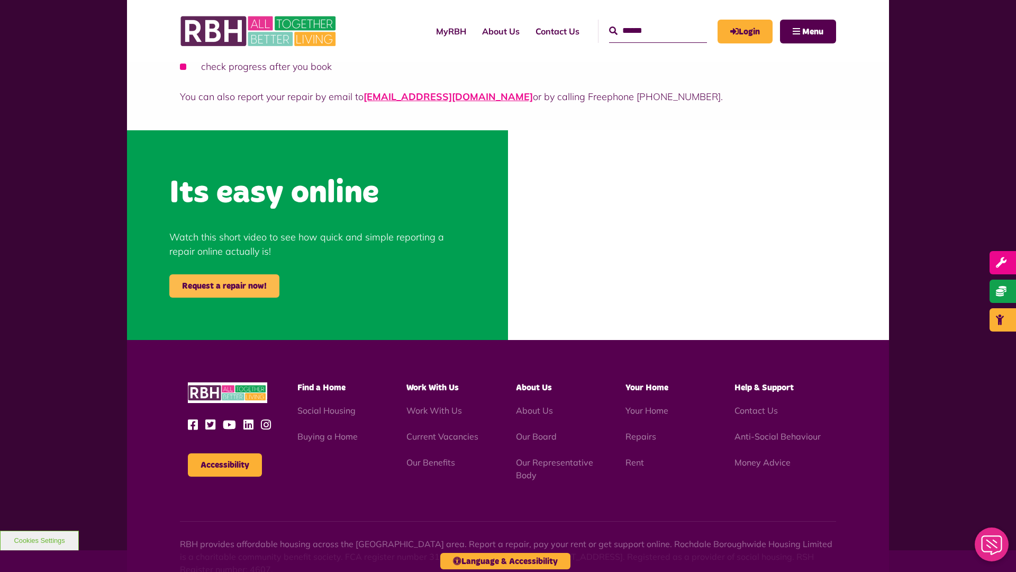
click at [224, 286] on link "Request a repair now!" at bounding box center [224, 285] width 110 height 23
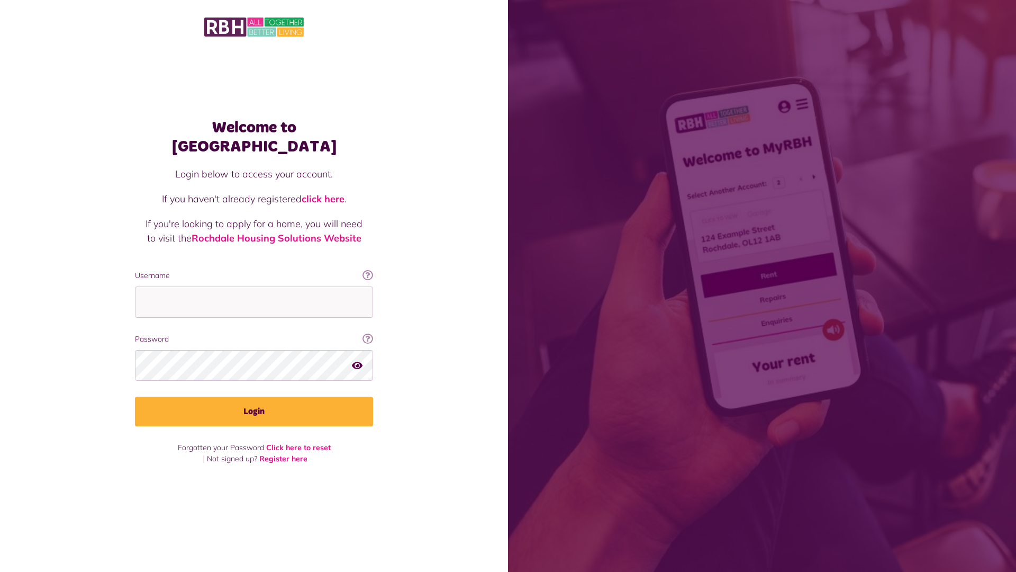
click at [254, 26] on img at bounding box center [254, 27] width 100 height 22
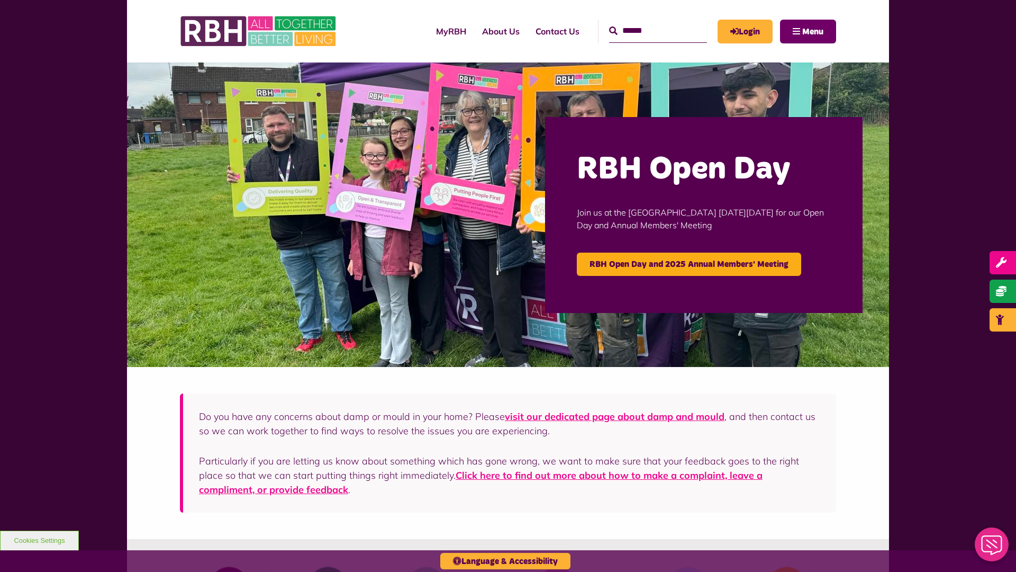
click at [813, 31] on span "Menu" at bounding box center [812, 32] width 21 height 8
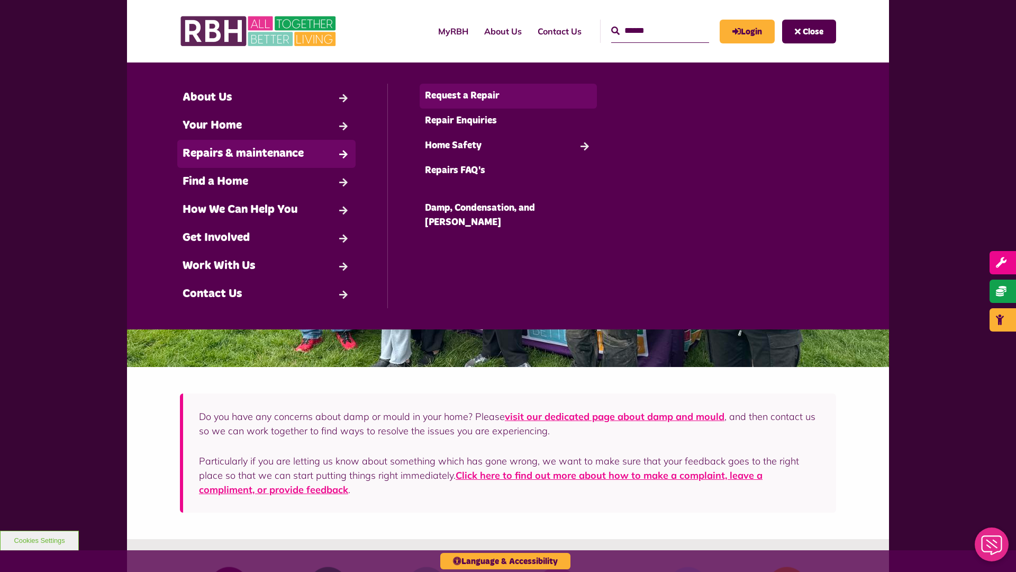
click at [508, 96] on link "Request a Repair" at bounding box center [509, 96] width 178 height 25
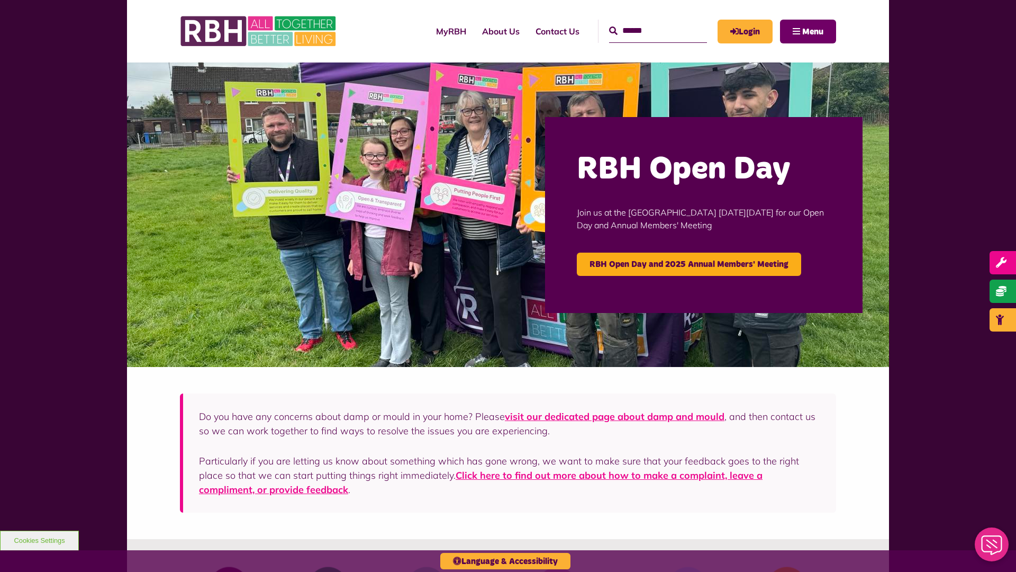
click at [813, 31] on span "Menu" at bounding box center [812, 32] width 21 height 8
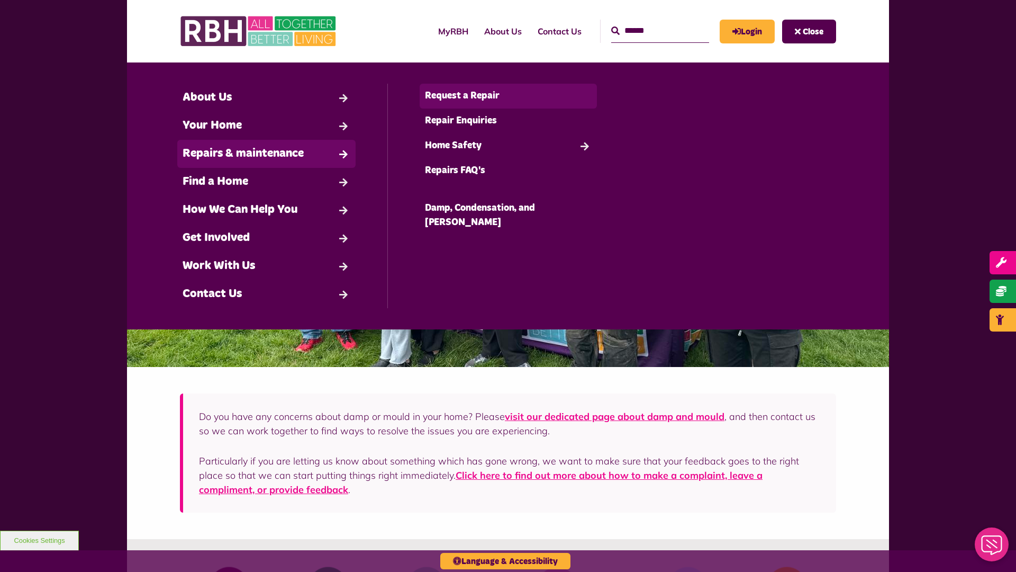
click at [508, 96] on link "Request a Repair" at bounding box center [509, 96] width 178 height 25
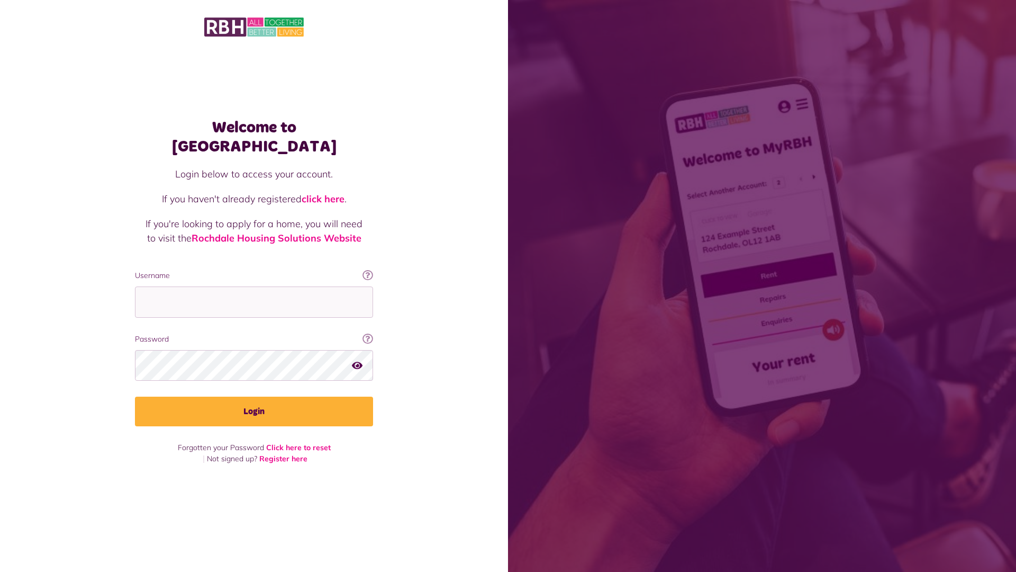
click at [324, 193] on link "click here" at bounding box center [323, 199] width 43 height 12
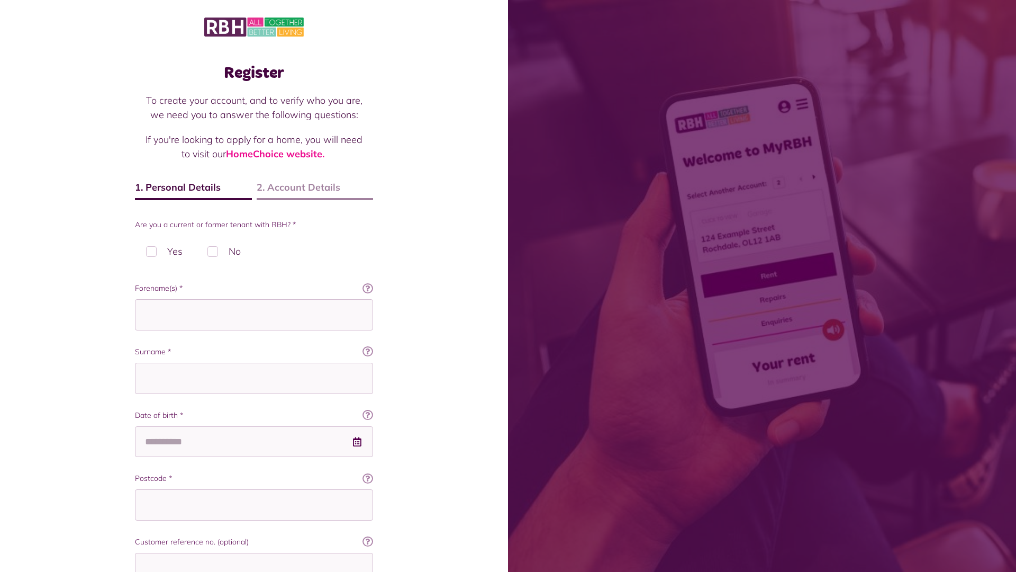
click at [254, 26] on img at bounding box center [254, 27] width 100 height 22
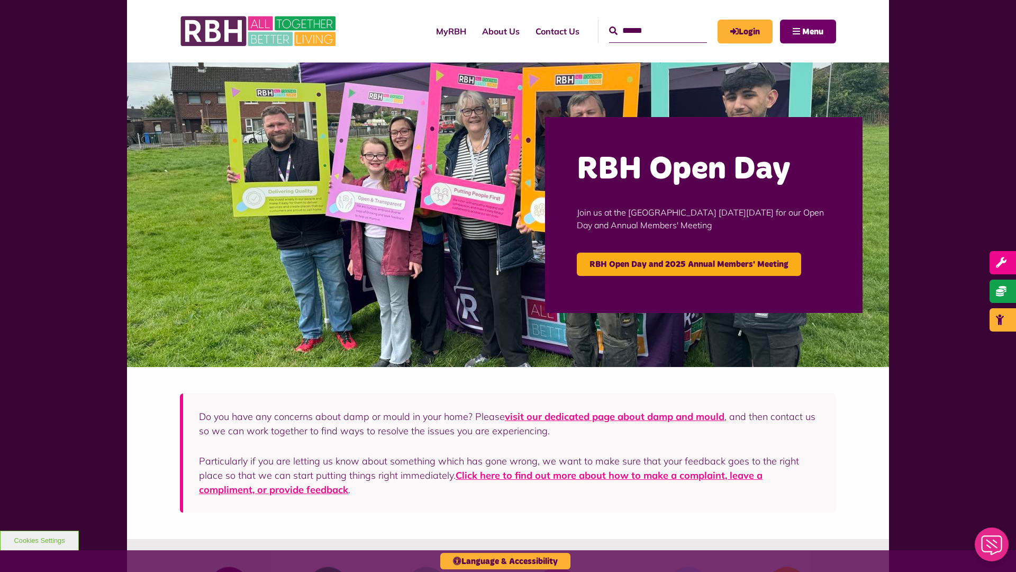
click at [813, 31] on span "Menu" at bounding box center [812, 32] width 21 height 8
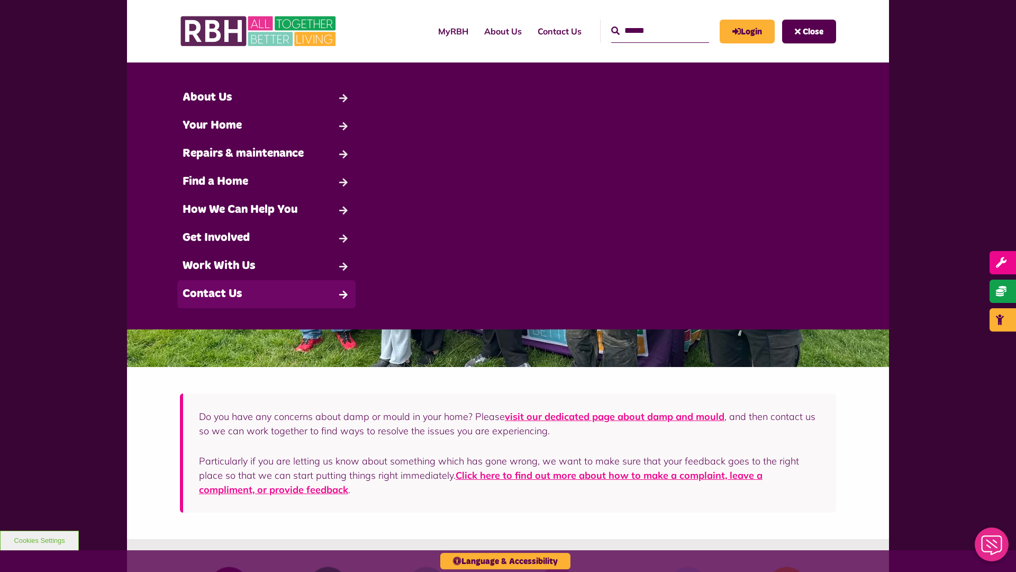
click at [266, 294] on link "Contact Us" at bounding box center [266, 294] width 178 height 28
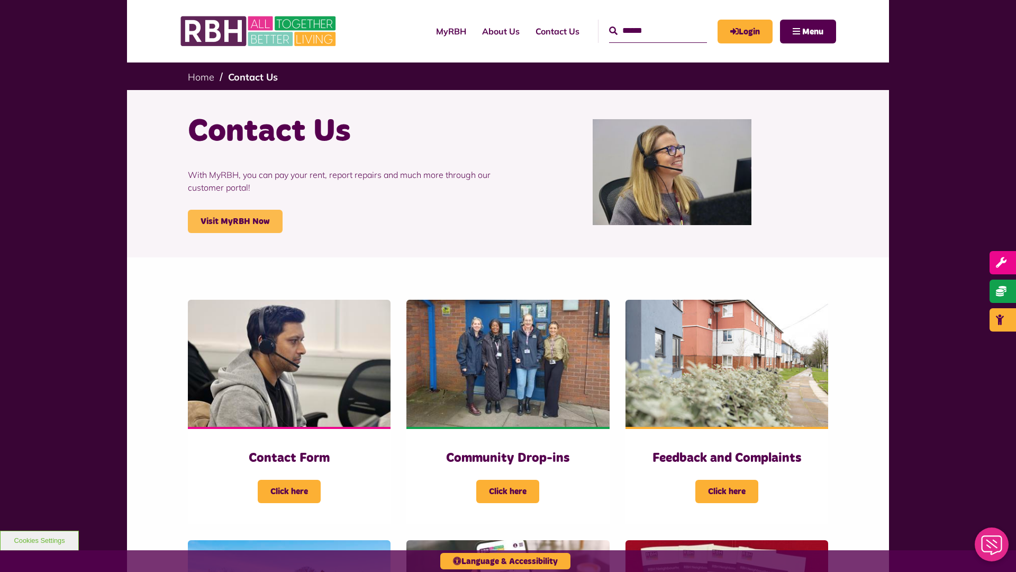
click at [235, 221] on link "Visit MyRBH Now" at bounding box center [235, 221] width 95 height 23
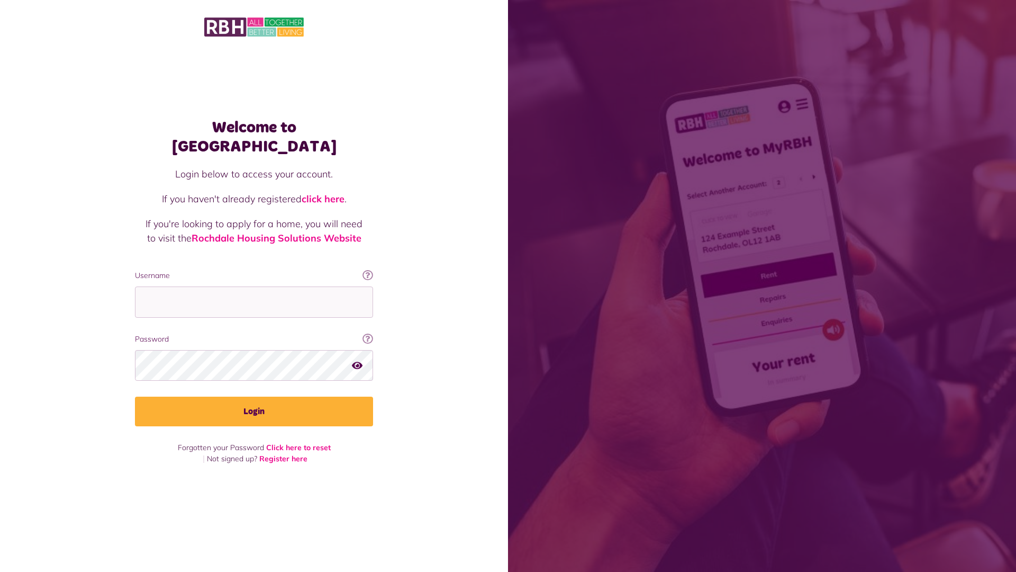
click at [324, 193] on link "click here" at bounding box center [323, 199] width 43 height 12
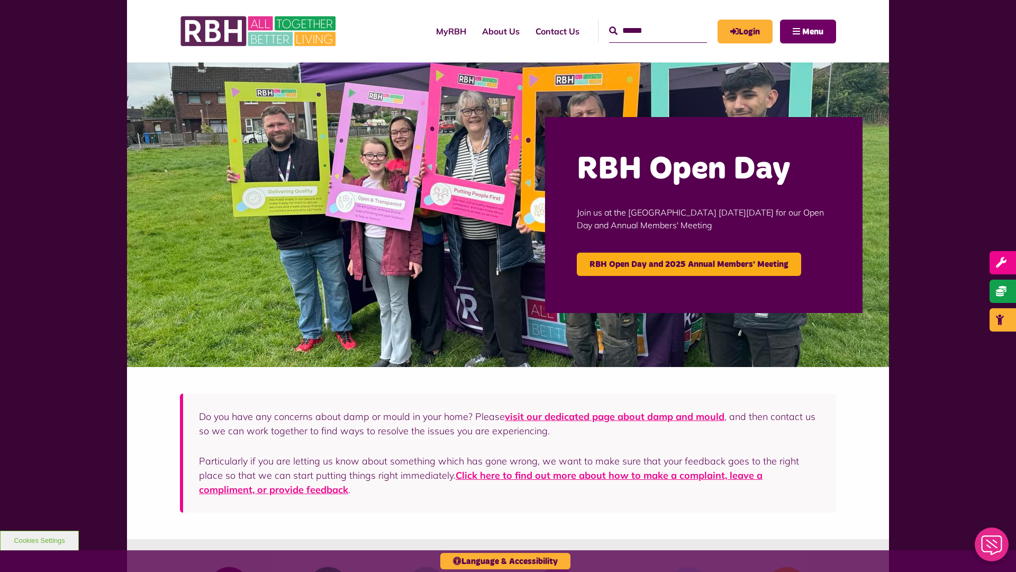
click at [813, 31] on span "Menu" at bounding box center [812, 32] width 21 height 8
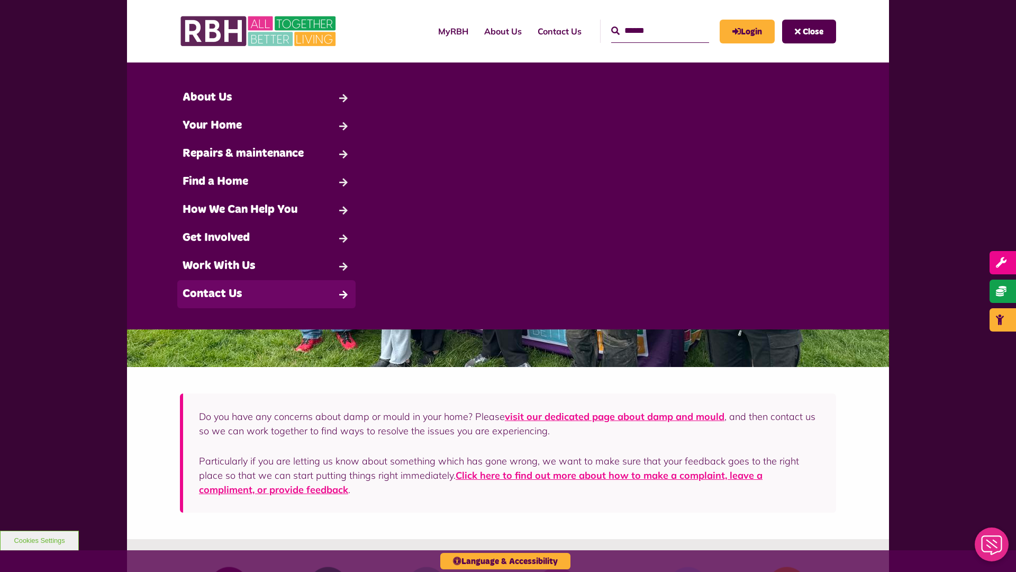
click at [266, 294] on link "Contact Us" at bounding box center [266, 294] width 178 height 28
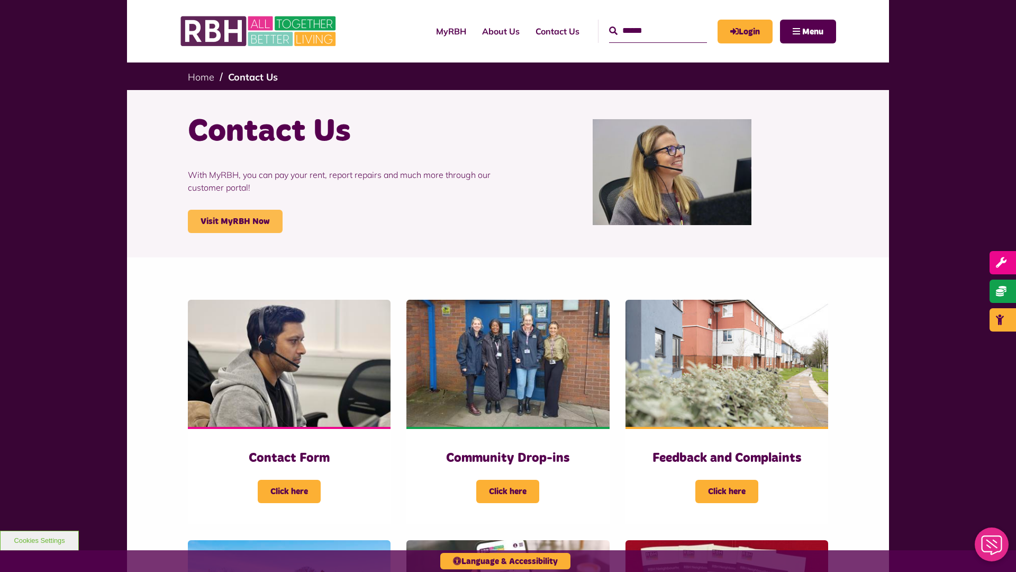
click at [235, 221] on link "Visit MyRBH Now" at bounding box center [235, 221] width 95 height 23
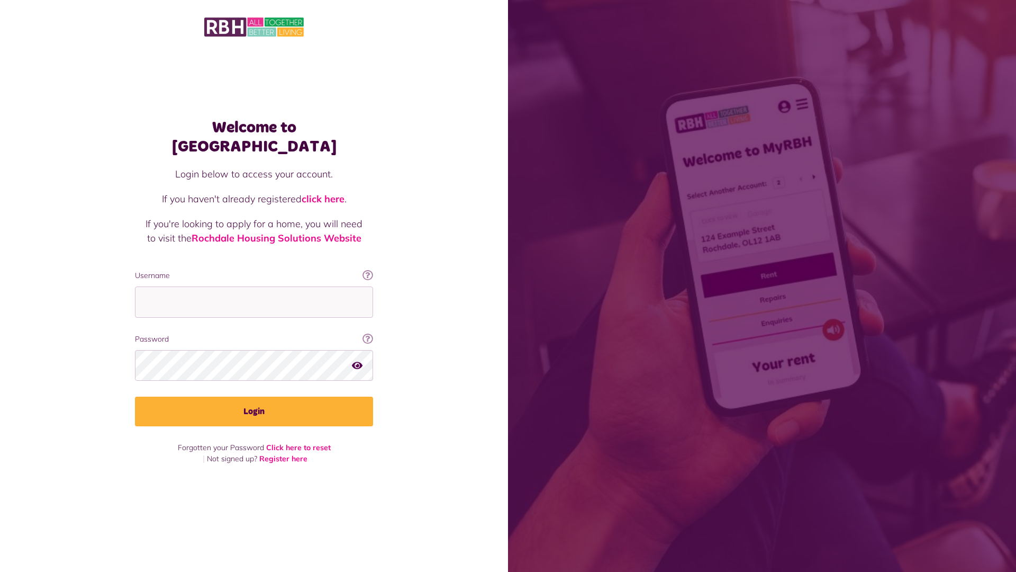
click at [324, 193] on link "click here" at bounding box center [323, 199] width 43 height 12
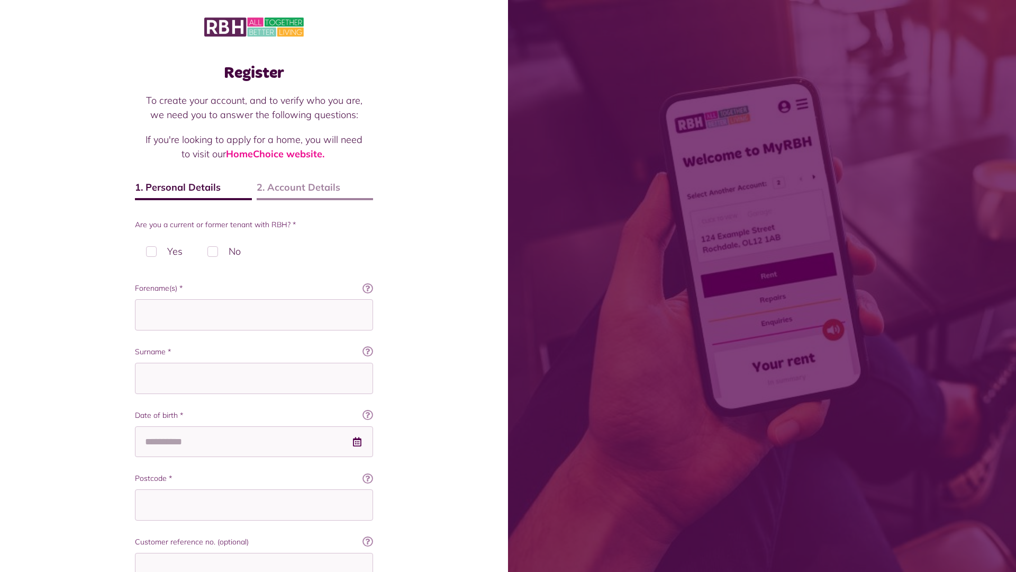
click at [254, 26] on img at bounding box center [254, 27] width 100 height 22
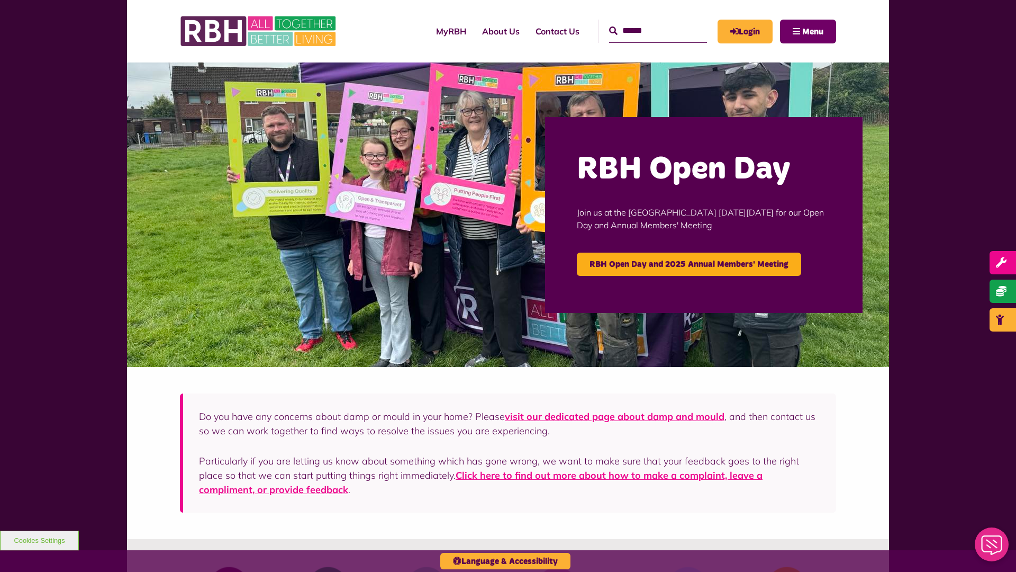
click at [813, 31] on span "Menu" at bounding box center [812, 32] width 21 height 8
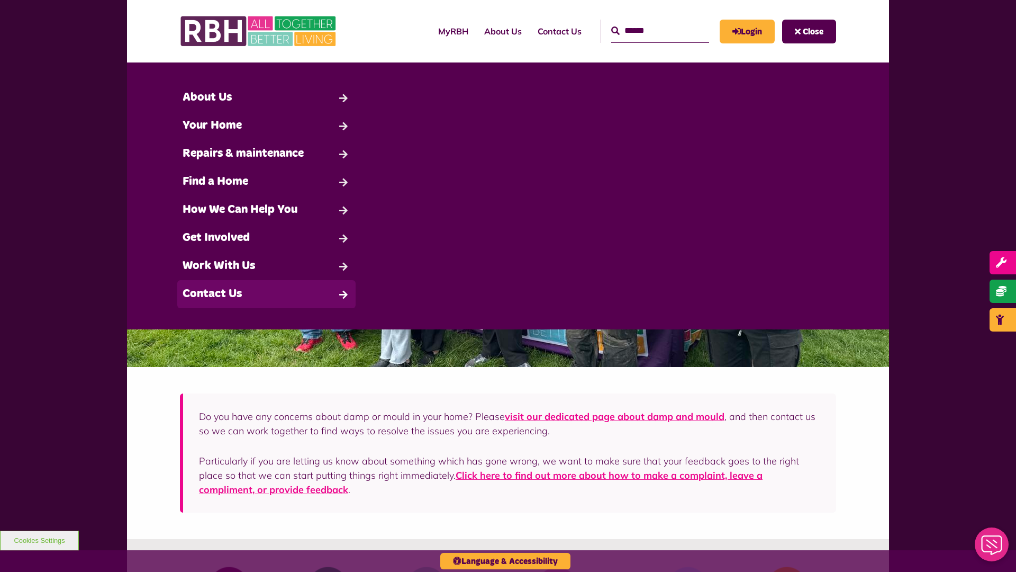
click at [266, 294] on link "Contact Us" at bounding box center [266, 294] width 178 height 28
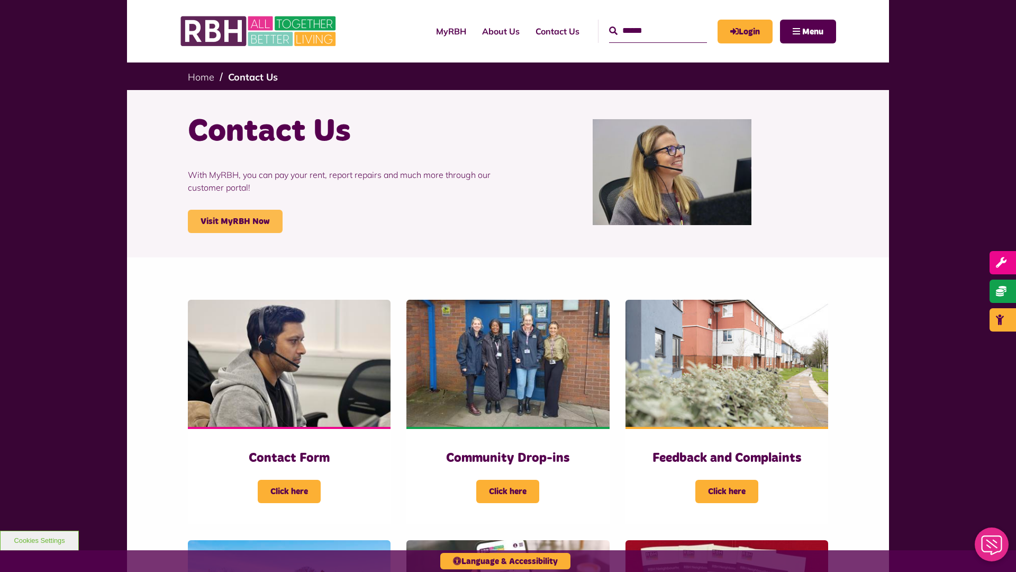
click at [235, 221] on link "Visit MyRBH Now" at bounding box center [235, 221] width 95 height 23
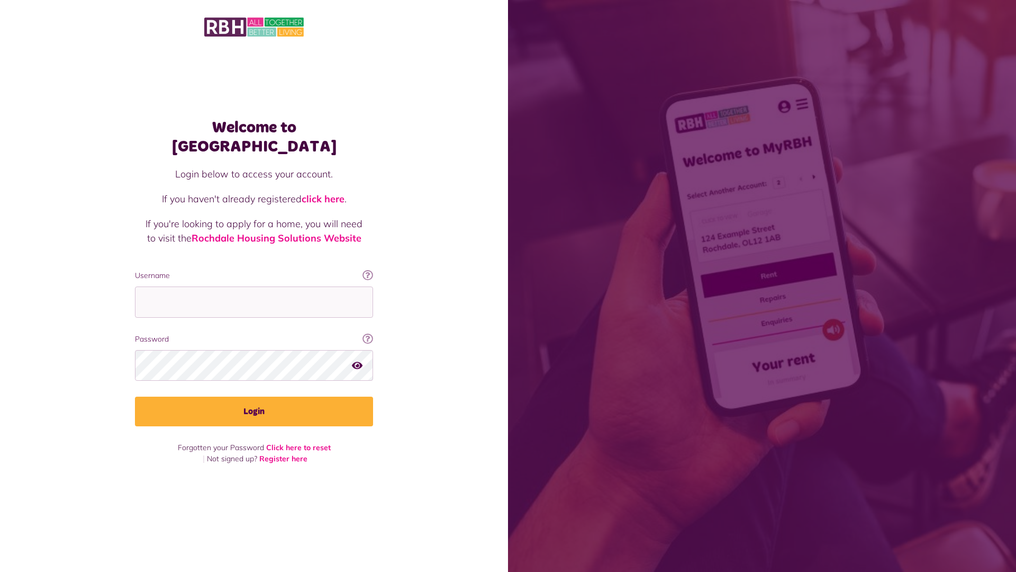
click at [324, 193] on link "click here" at bounding box center [323, 199] width 43 height 12
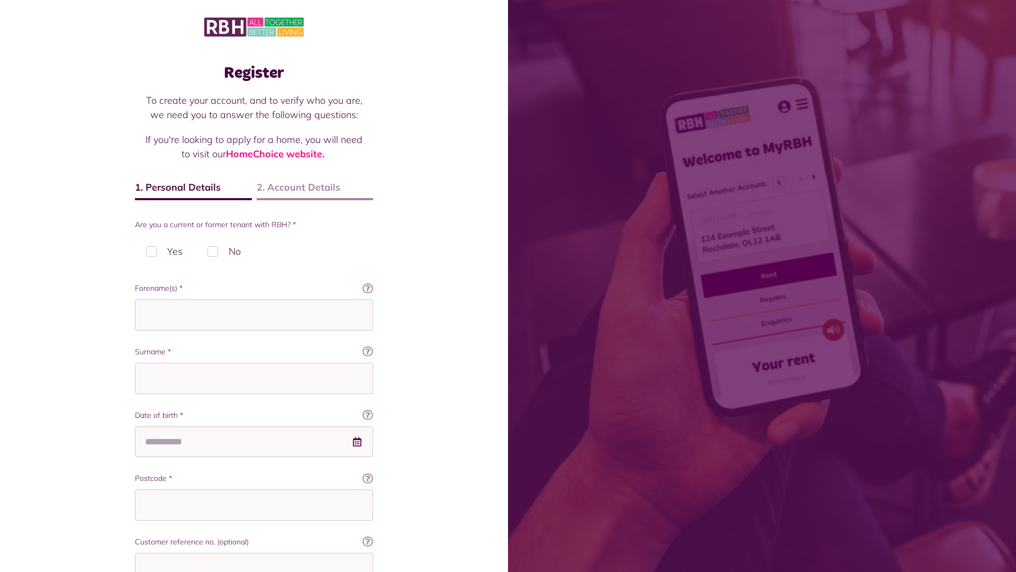
click at [254, 26] on img at bounding box center [254, 27] width 100 height 22
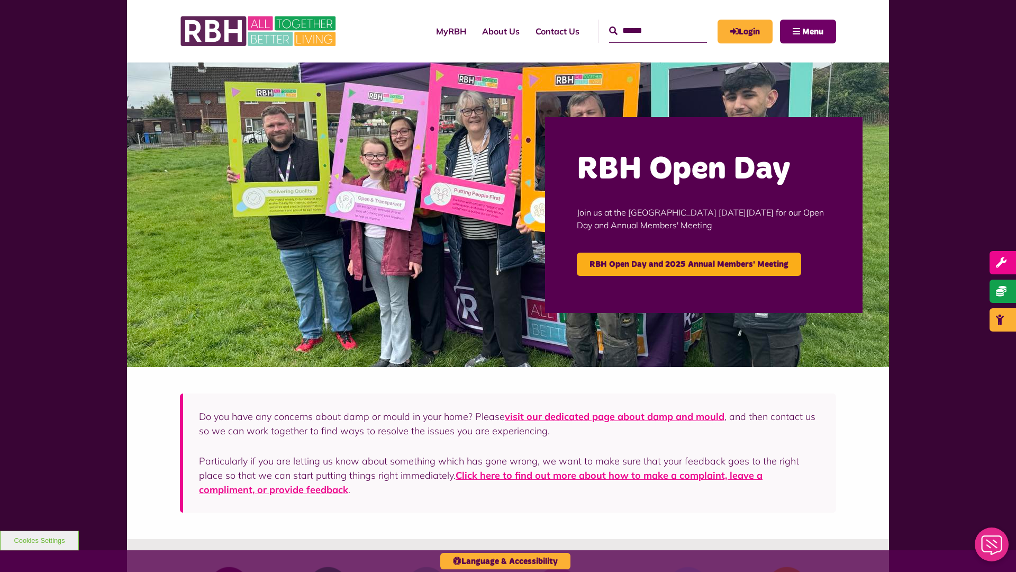
click at [813, 31] on span "Menu" at bounding box center [812, 32] width 21 height 8
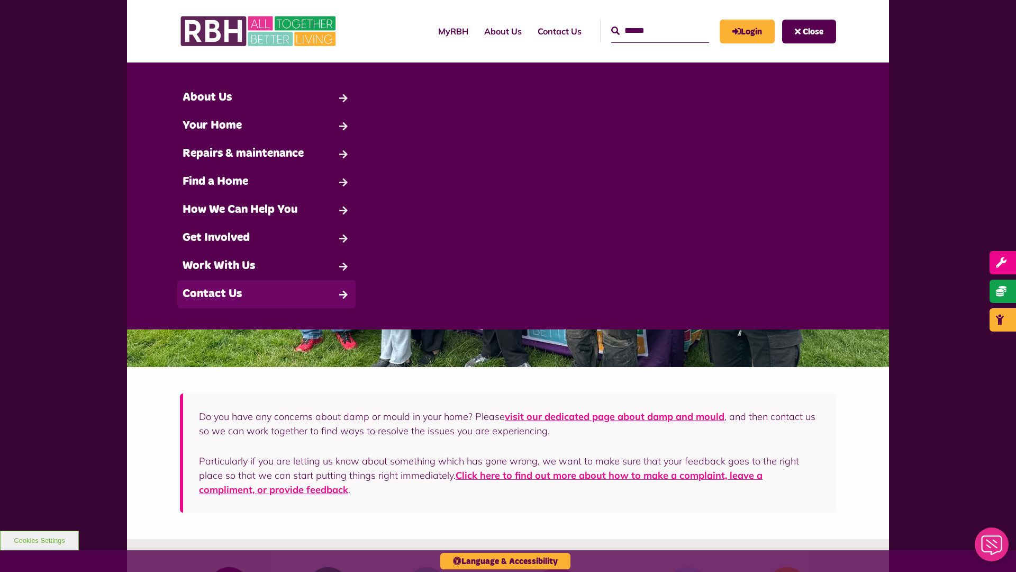
click at [266, 294] on link "Contact Us" at bounding box center [266, 294] width 178 height 28
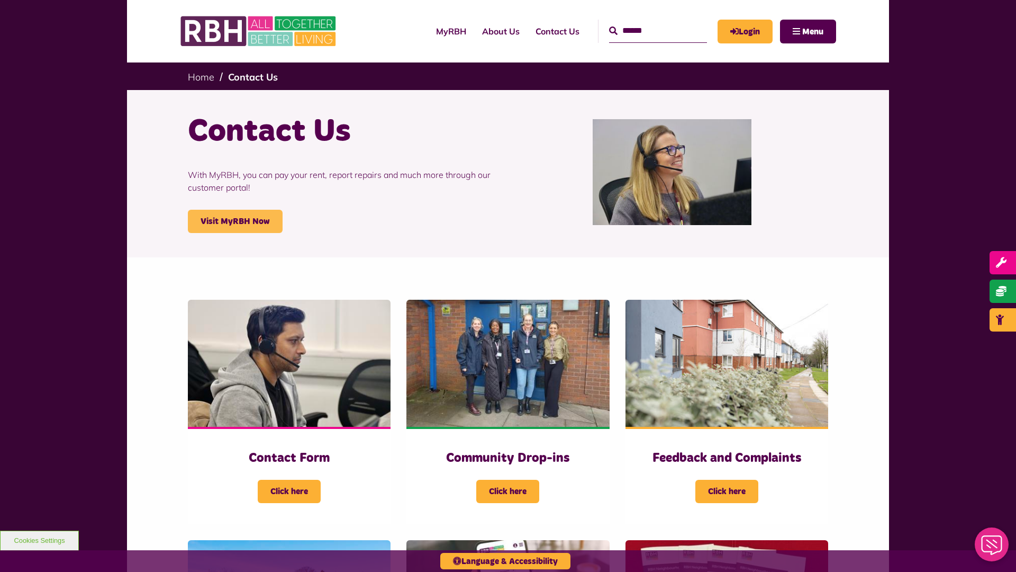
click at [235, 221] on link "Visit MyRBH Now" at bounding box center [235, 221] width 95 height 23
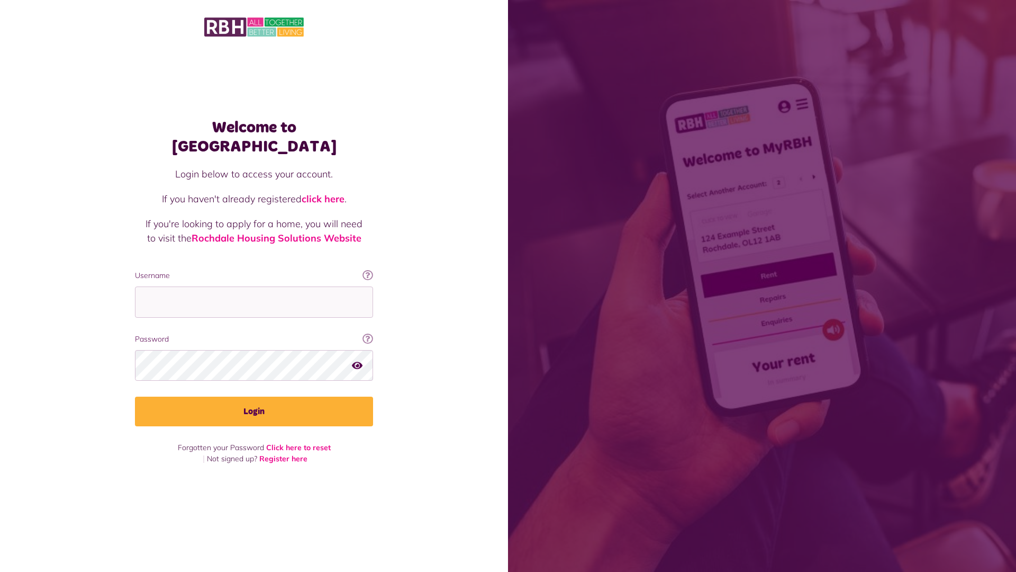
click at [324, 193] on link "click here" at bounding box center [323, 199] width 43 height 12
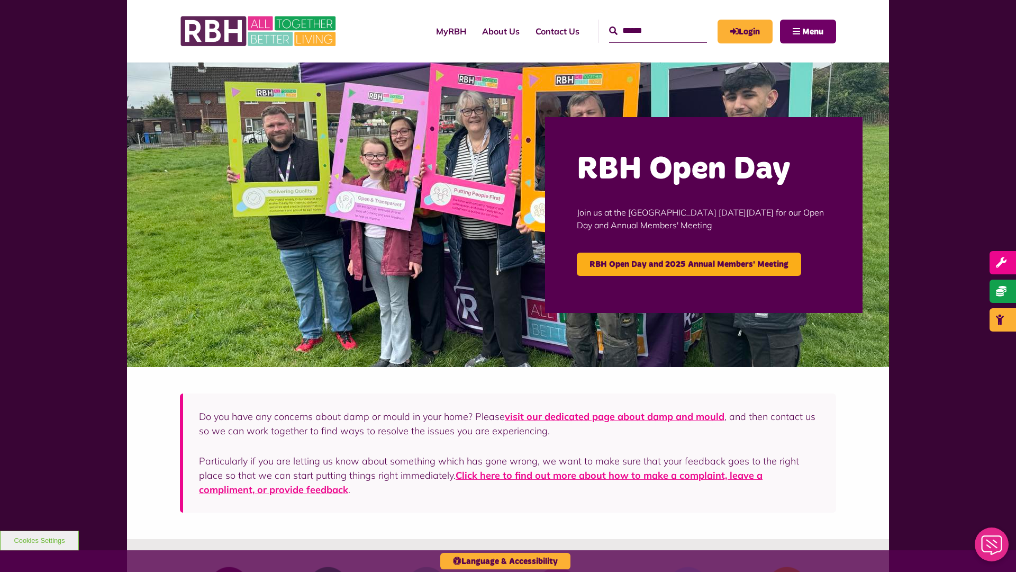
click at [813, 31] on span "Menu" at bounding box center [812, 32] width 21 height 8
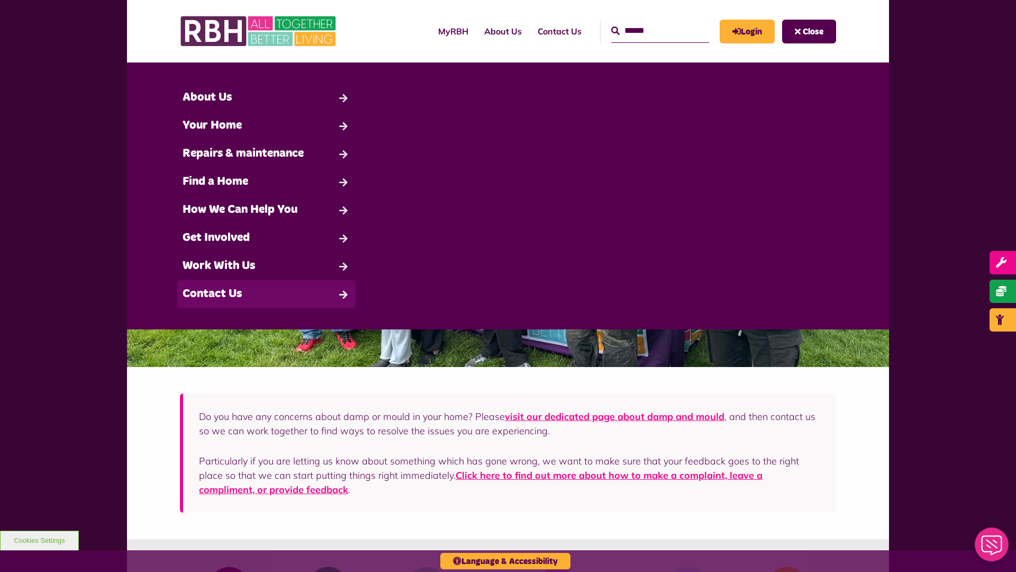
click at [266, 294] on link "Contact Us" at bounding box center [266, 294] width 178 height 28
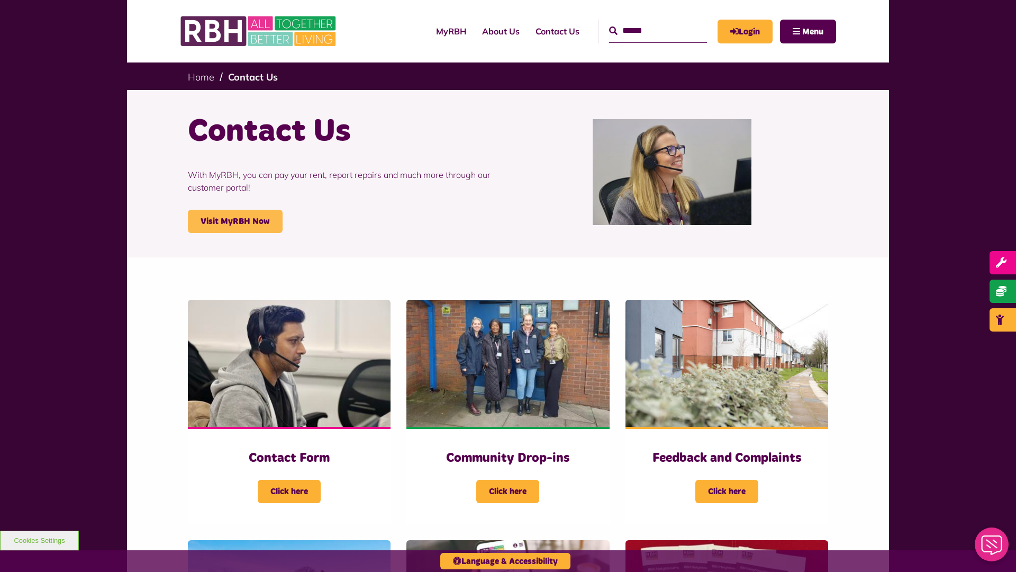
click at [235, 221] on link "Visit MyRBH Now" at bounding box center [235, 221] width 95 height 23
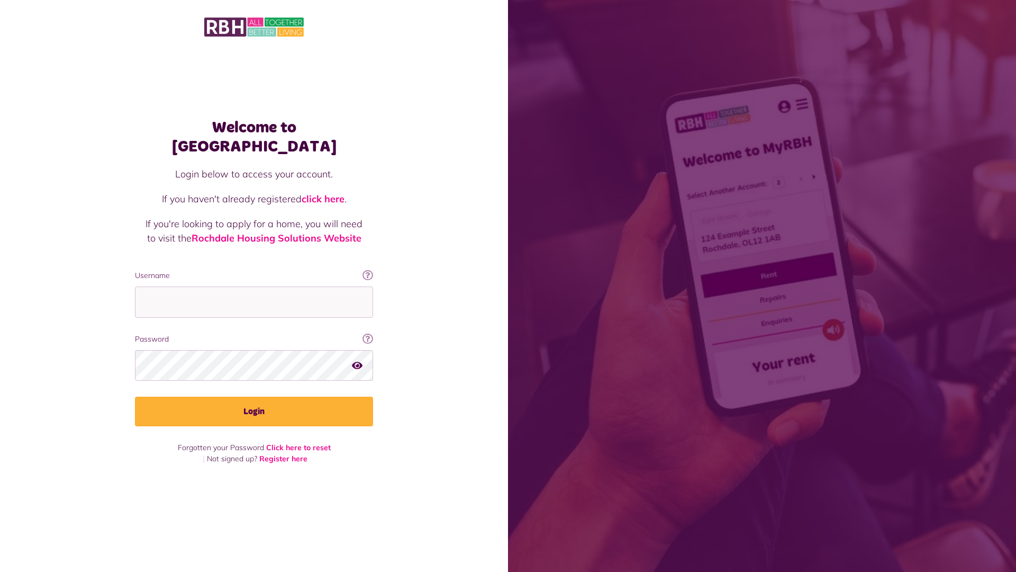
click at [324, 193] on link "click here" at bounding box center [323, 199] width 43 height 12
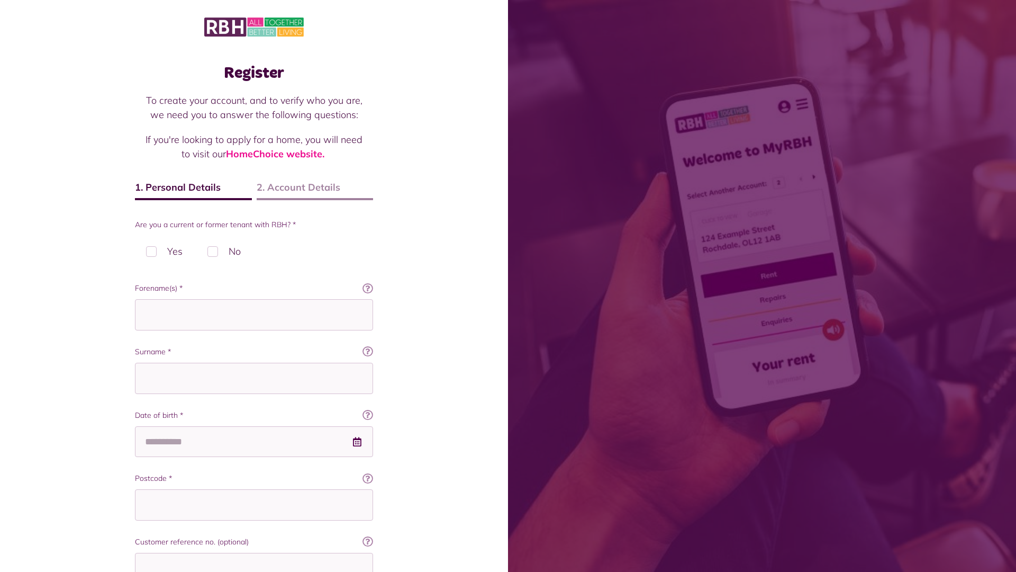
click at [254, 26] on img at bounding box center [254, 27] width 100 height 22
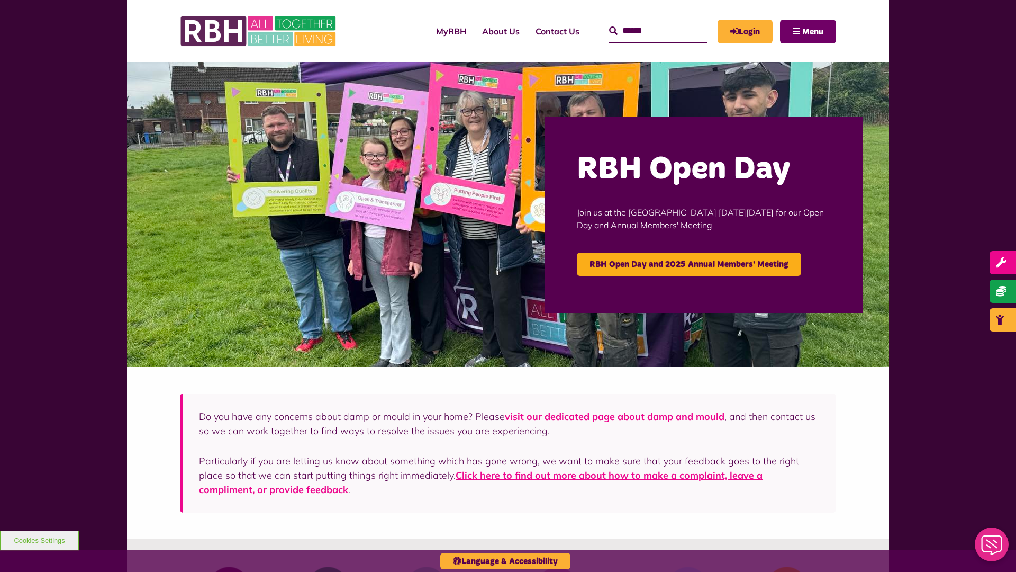
click at [813, 31] on span "Menu" at bounding box center [812, 32] width 21 height 8
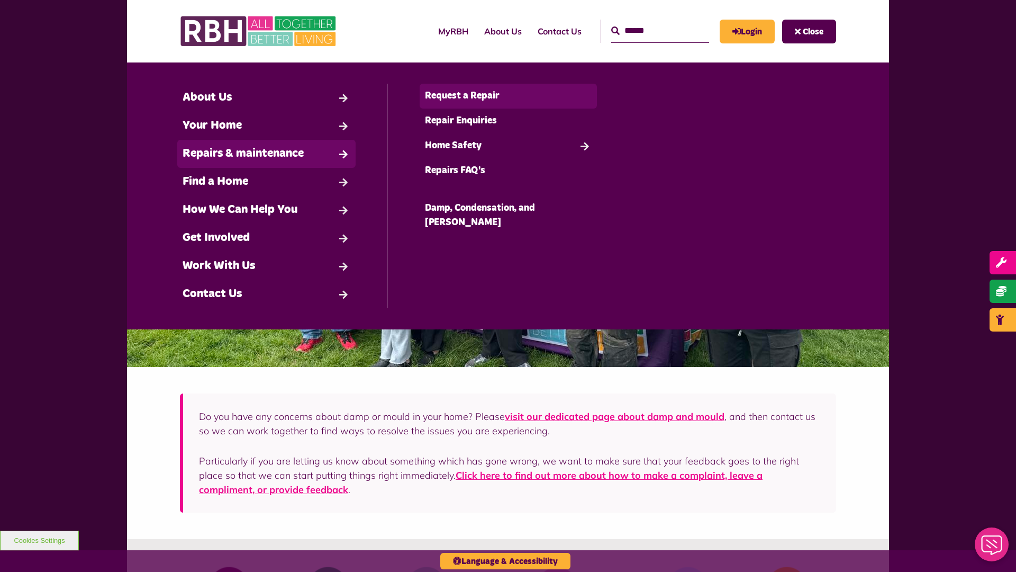
click at [508, 96] on link "Request a Repair" at bounding box center [509, 96] width 178 height 25
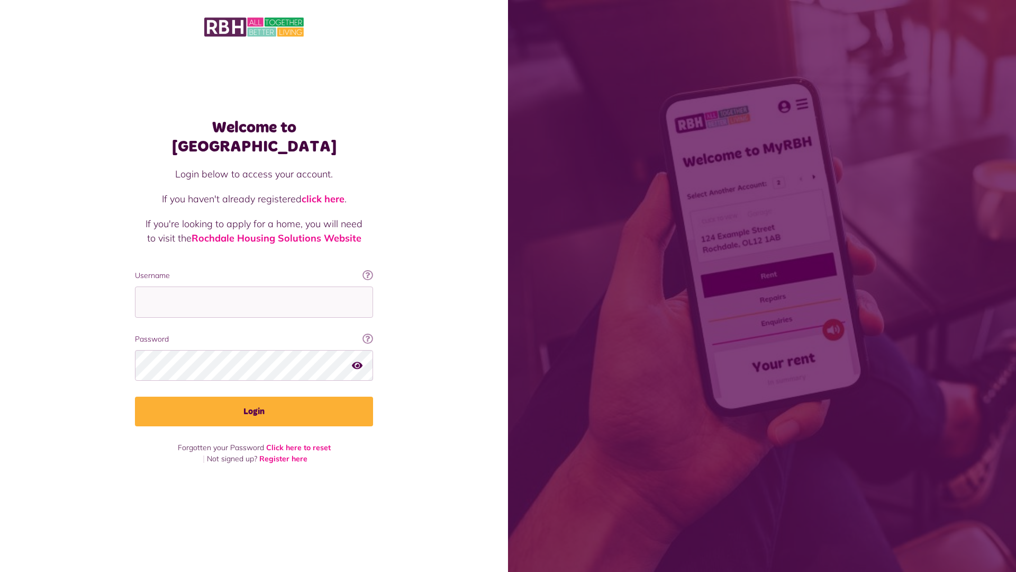
click at [254, 26] on img at bounding box center [254, 27] width 100 height 22
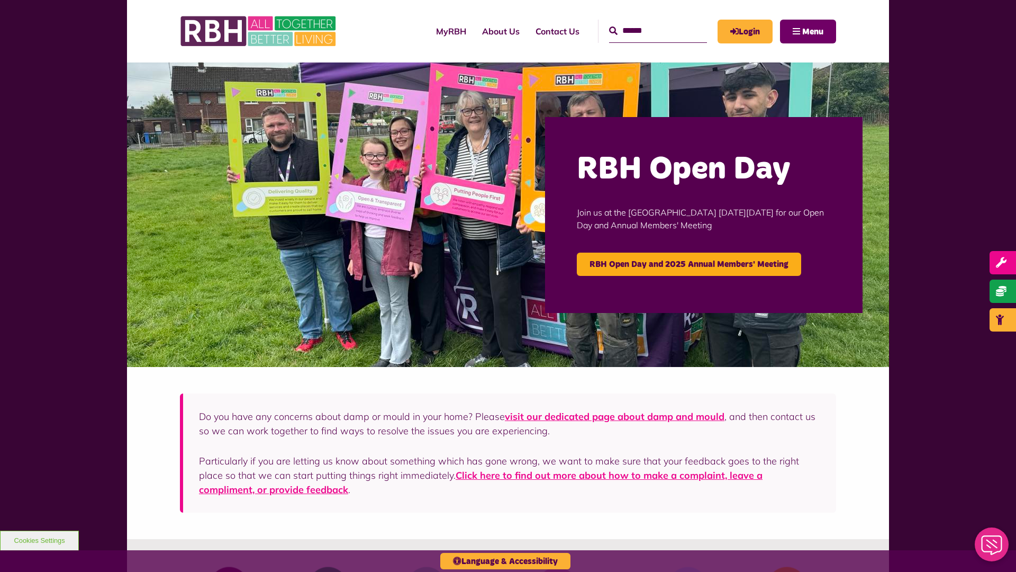
click at [813, 31] on span "Menu" at bounding box center [812, 32] width 21 height 8
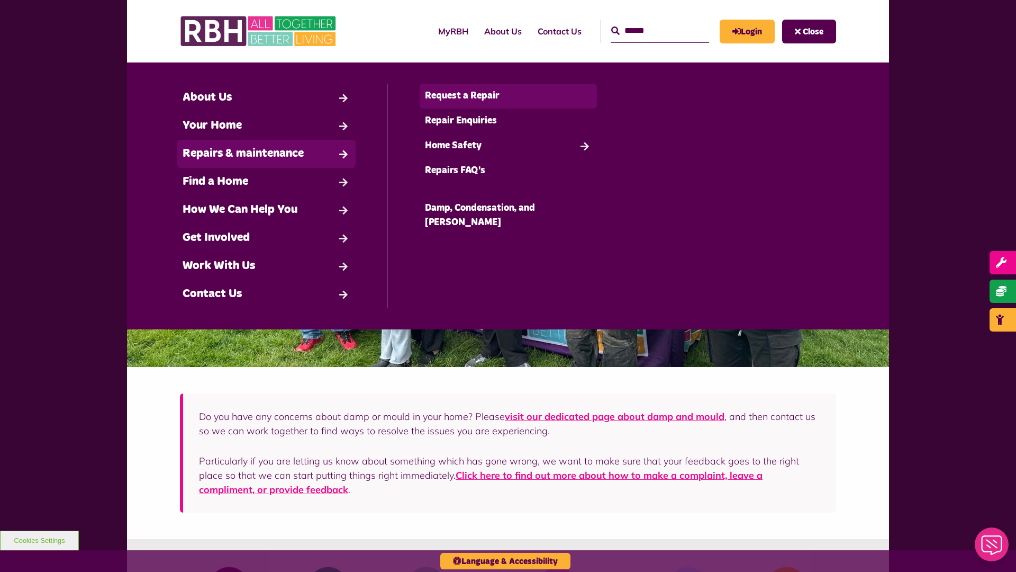
click at [508, 96] on link "Request a Repair" at bounding box center [509, 96] width 178 height 25
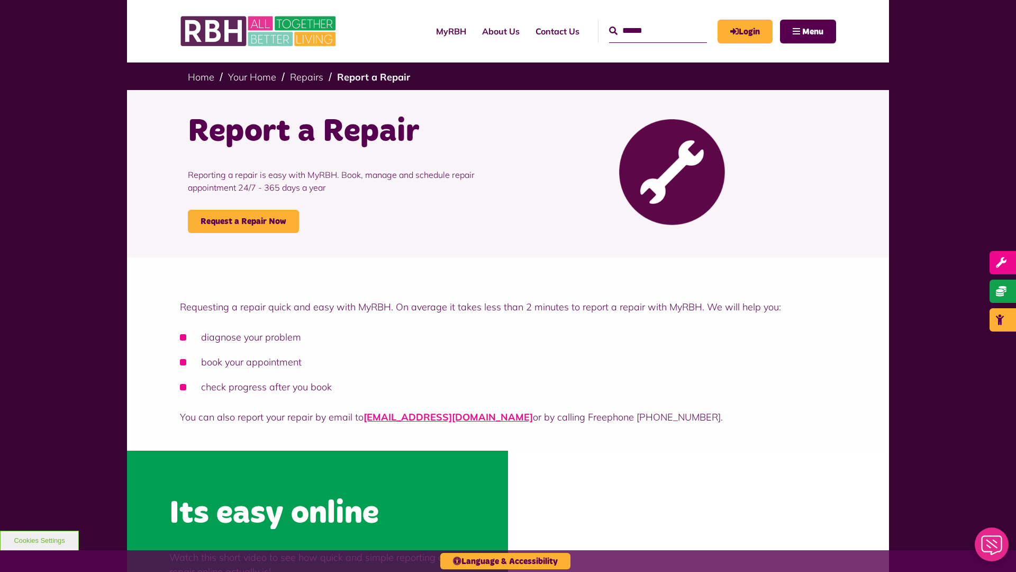
scroll to position [320, 0]
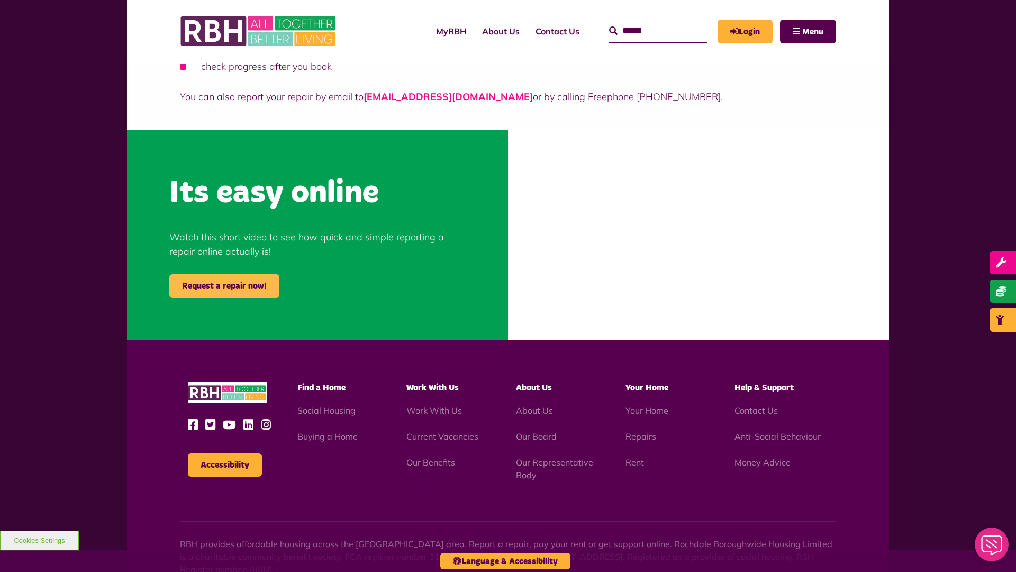
click at [224, 286] on link "Request a repair now!" at bounding box center [224, 285] width 110 height 23
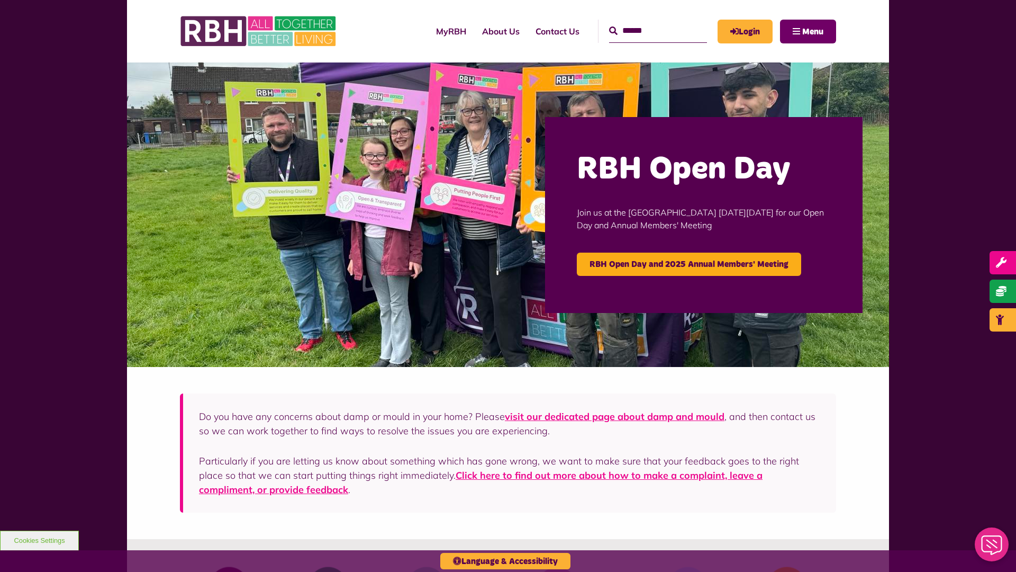
click at [813, 31] on span "Menu" at bounding box center [812, 32] width 21 height 8
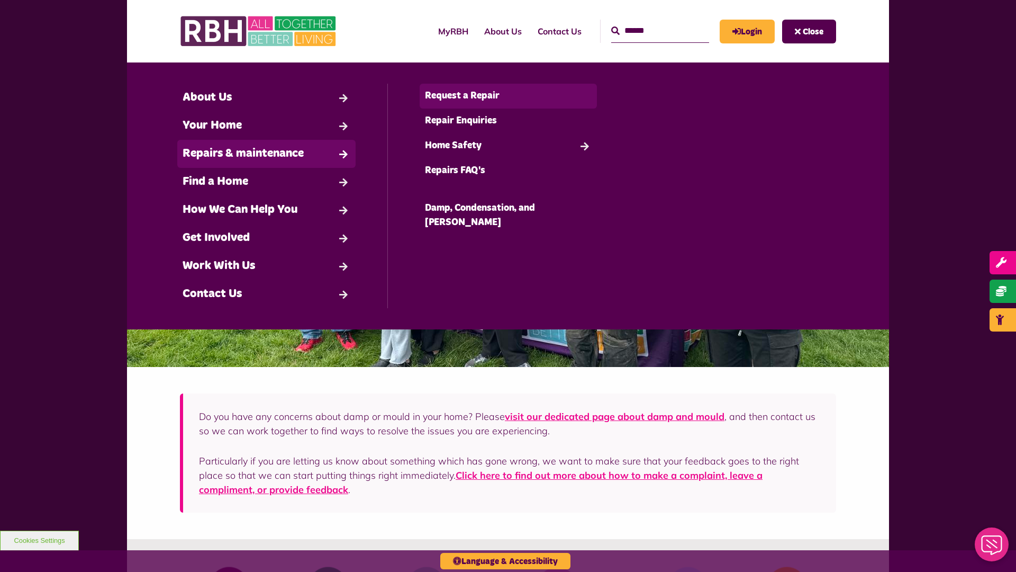
click at [508, 96] on link "Request a Repair" at bounding box center [509, 96] width 178 height 25
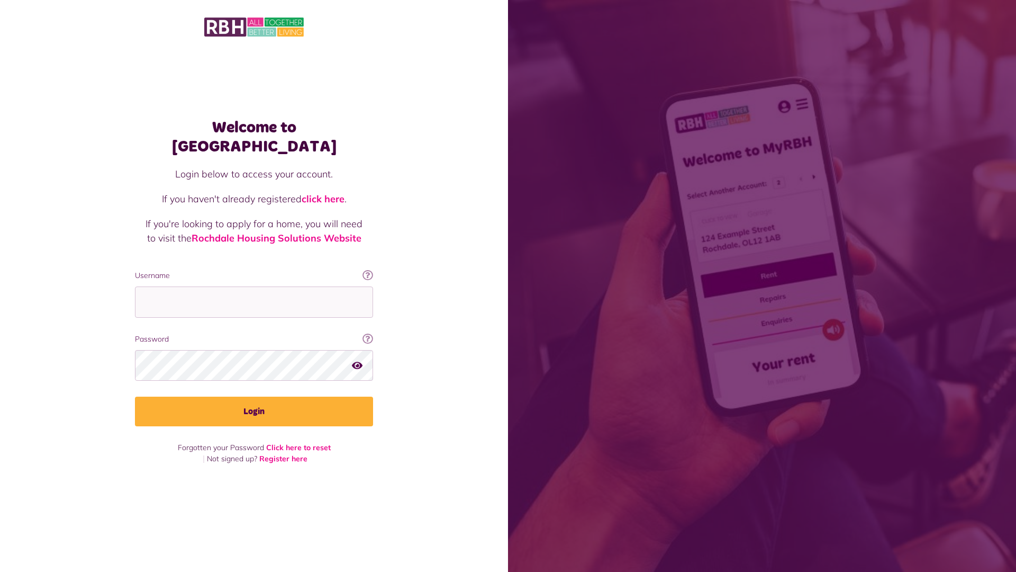
click at [324, 193] on link "click here" at bounding box center [323, 199] width 43 height 12
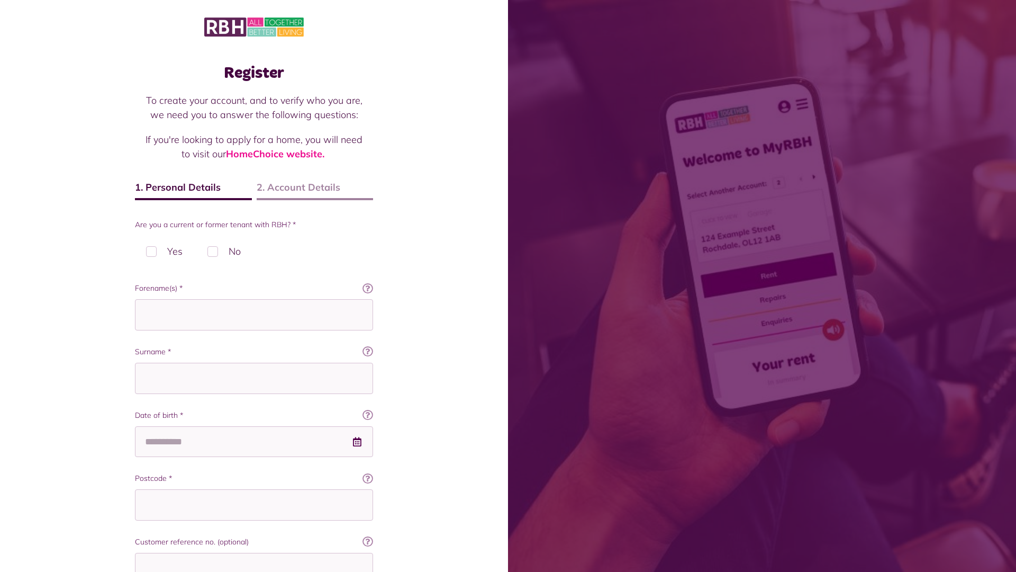
click at [254, 26] on img at bounding box center [254, 27] width 100 height 22
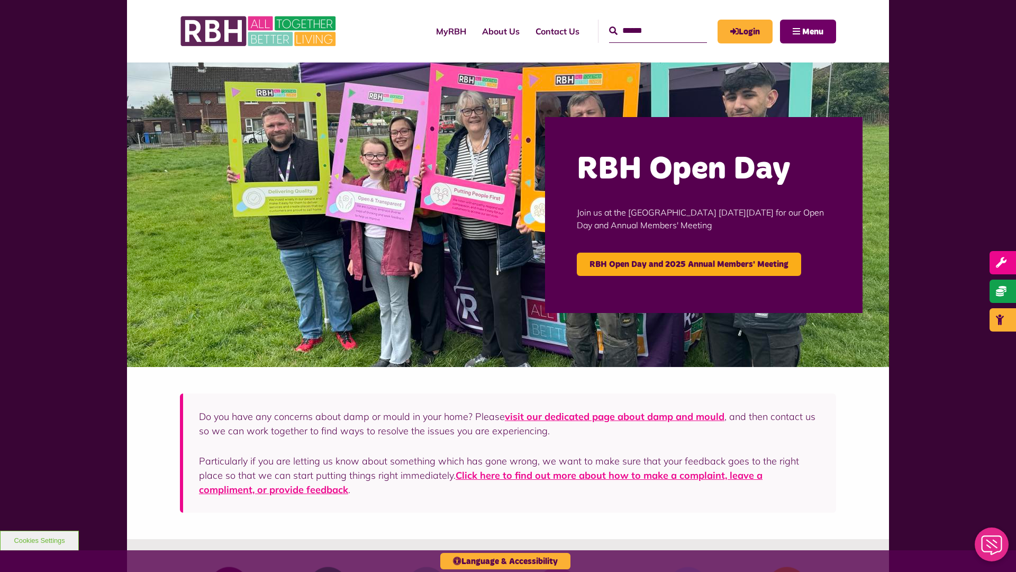
click at [813, 31] on span "Menu" at bounding box center [812, 32] width 21 height 8
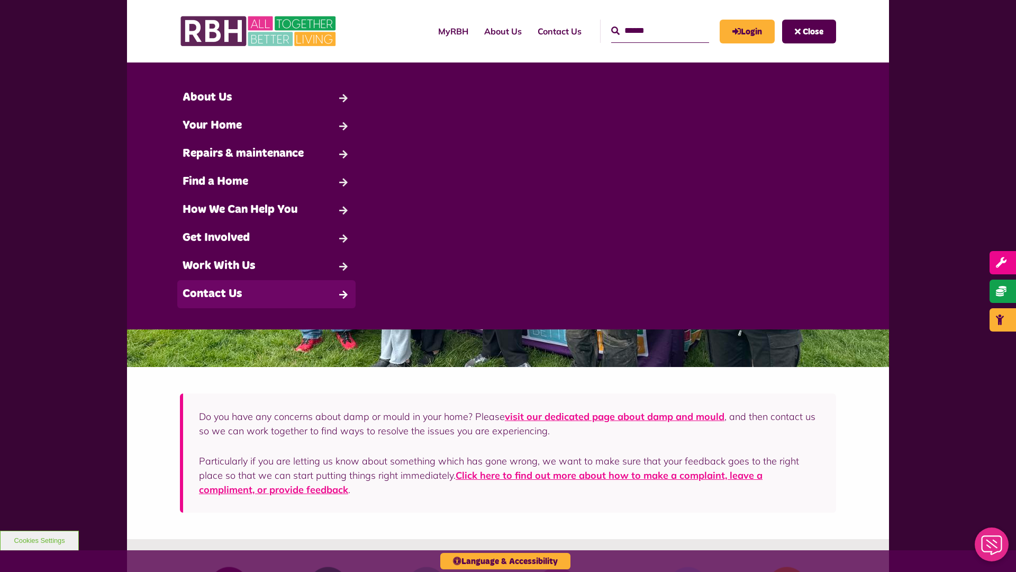
click at [266, 294] on link "Contact Us" at bounding box center [266, 294] width 178 height 28
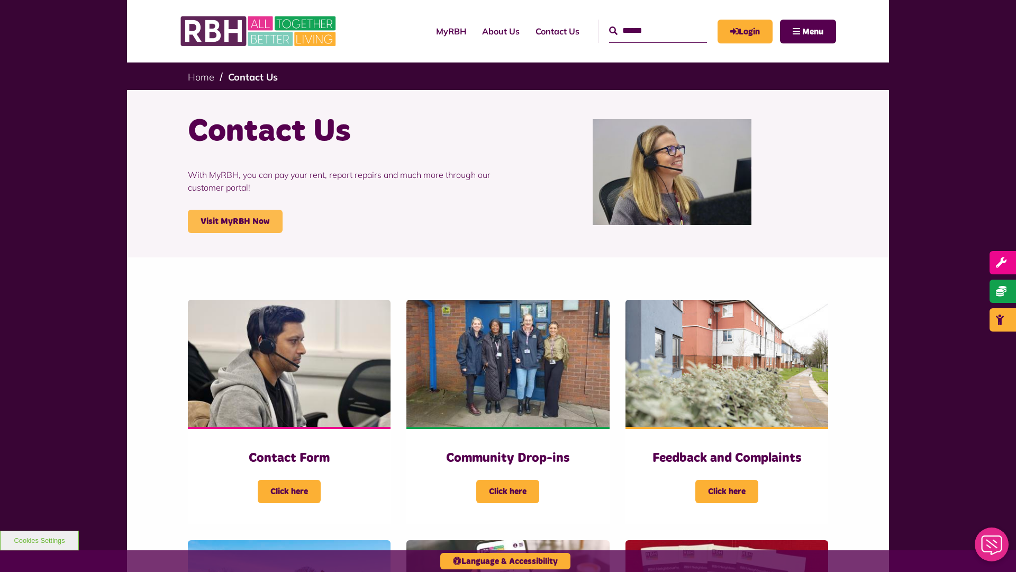
click at [235, 221] on link "Visit MyRBH Now" at bounding box center [235, 221] width 95 height 23
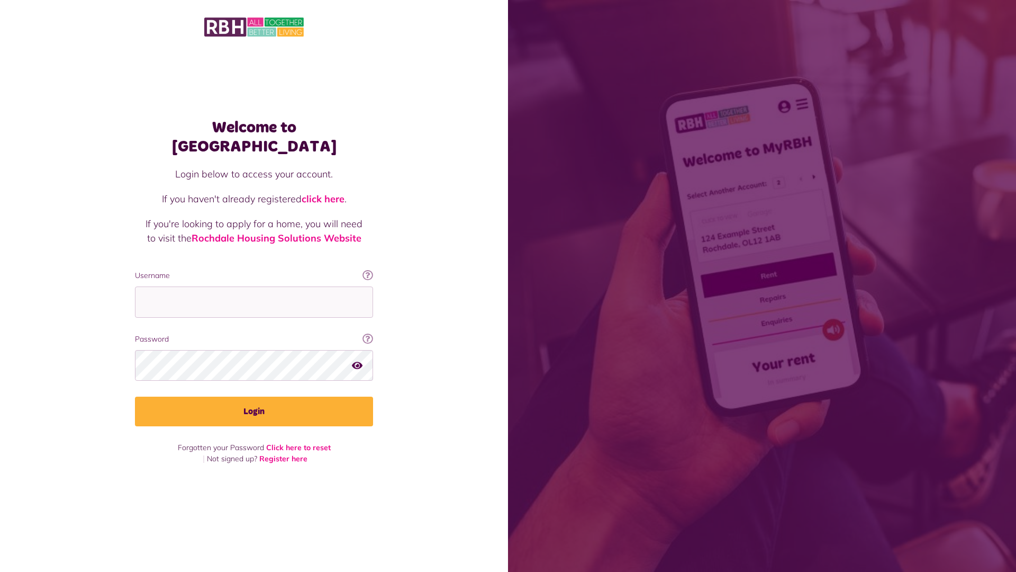
click at [324, 193] on link "click here" at bounding box center [323, 199] width 43 height 12
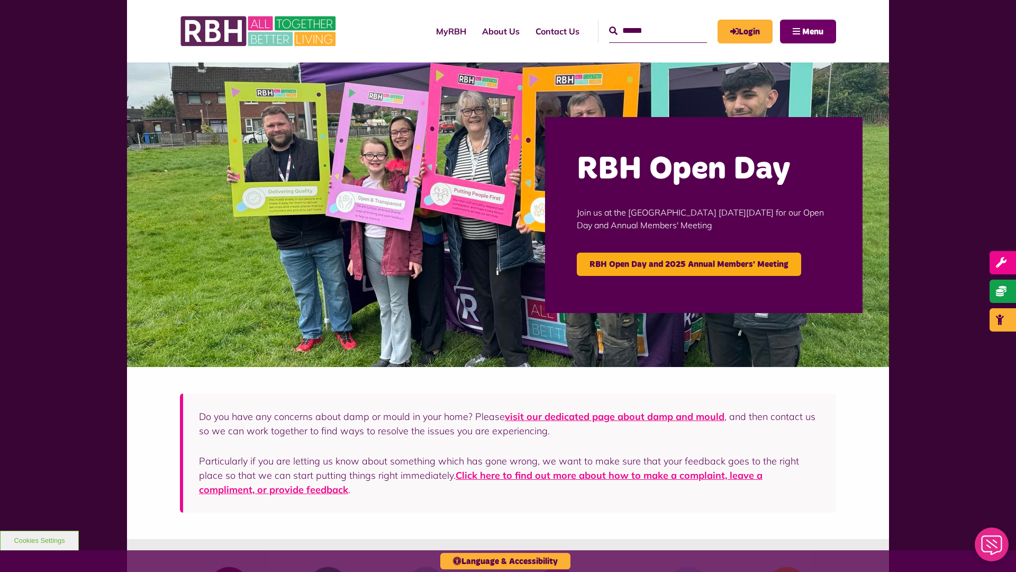
click at [813, 31] on span "Menu" at bounding box center [812, 32] width 21 height 8
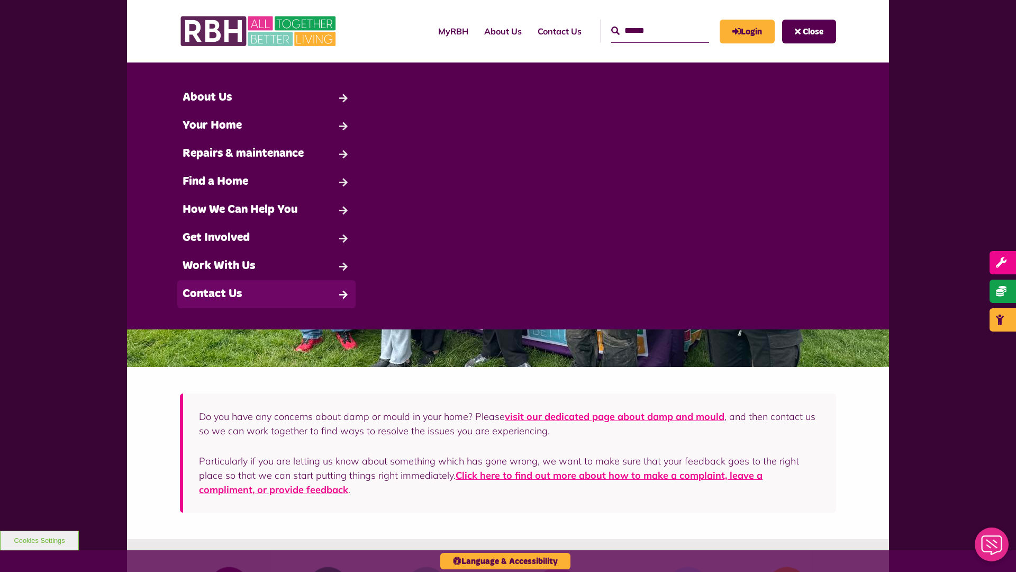
click at [266, 294] on link "Contact Us" at bounding box center [266, 294] width 178 height 28
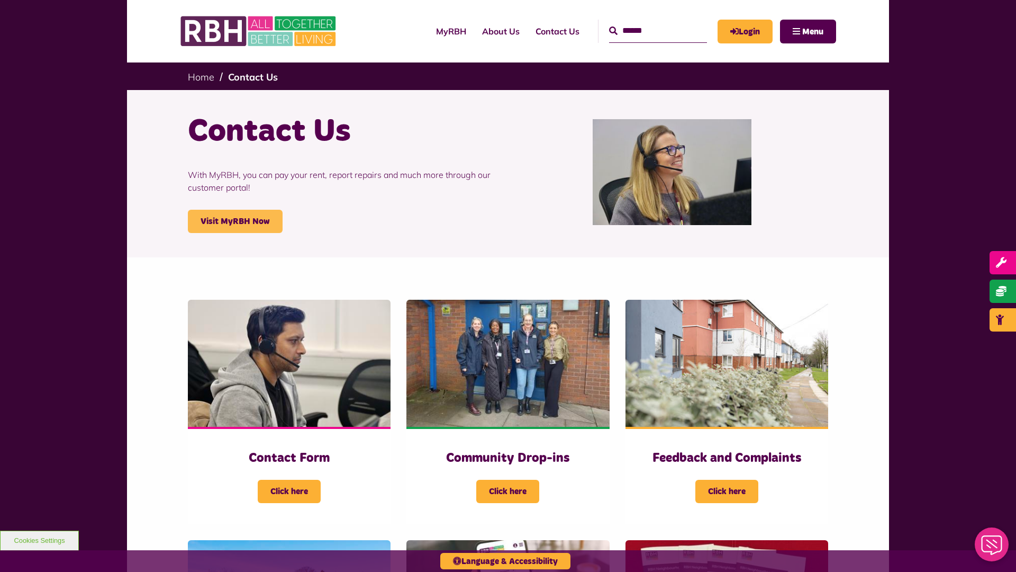
click at [235, 221] on link "Visit MyRBH Now" at bounding box center [235, 221] width 95 height 23
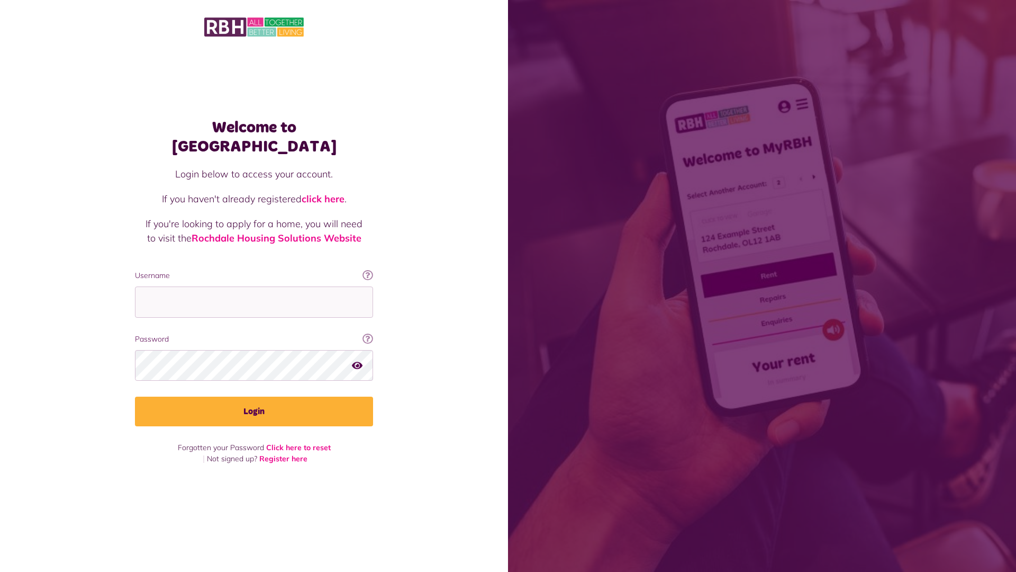
click at [324, 193] on link "click here" at bounding box center [323, 199] width 43 height 12
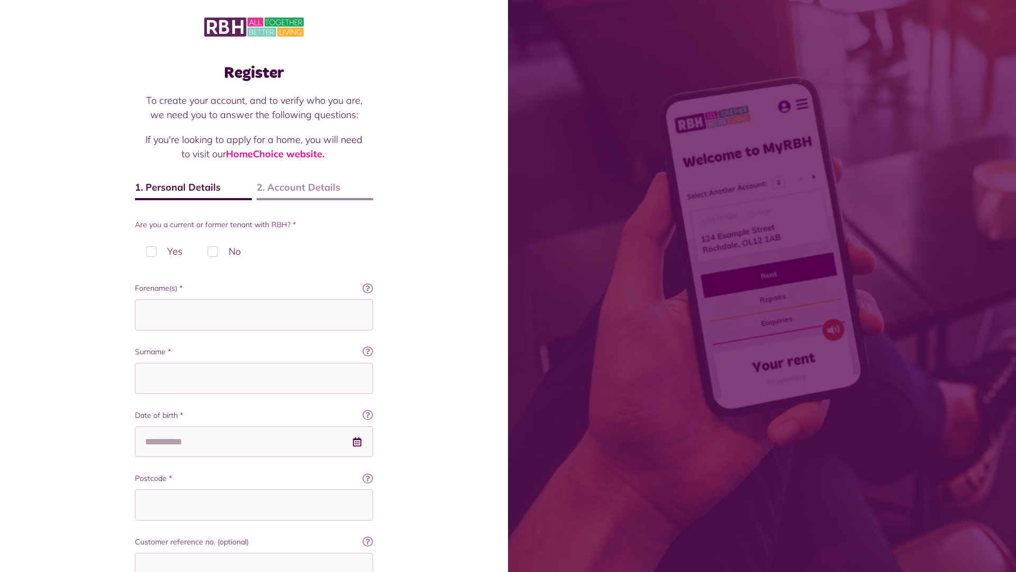
click at [254, 26] on img at bounding box center [254, 27] width 100 height 22
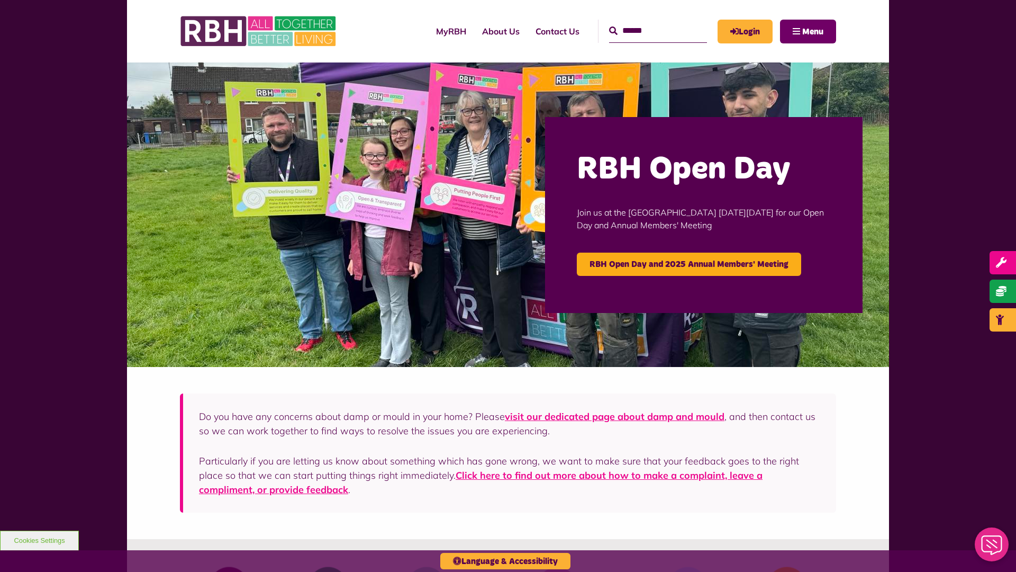
click at [813, 31] on span "Menu" at bounding box center [812, 32] width 21 height 8
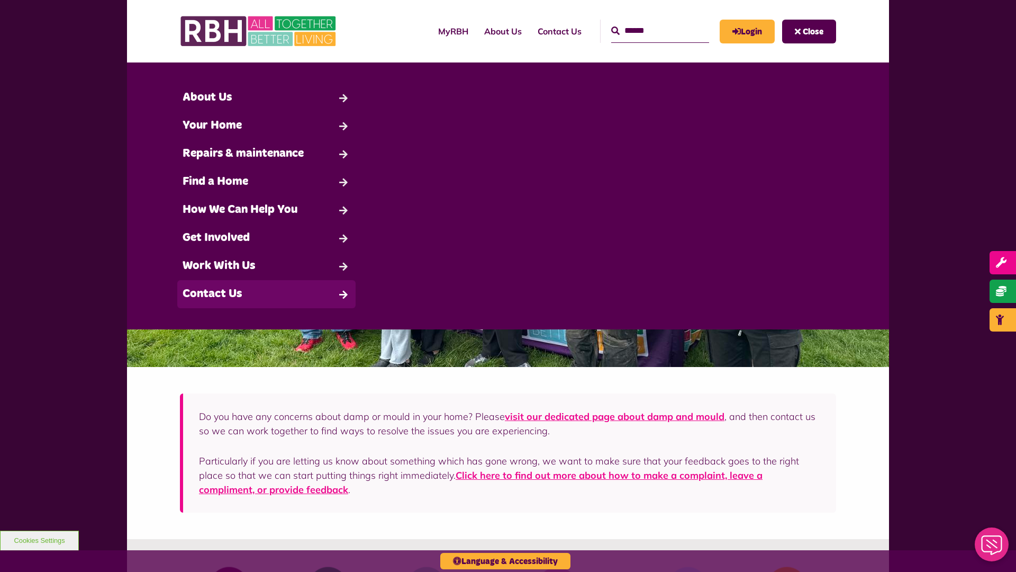
click at [266, 294] on link "Contact Us" at bounding box center [266, 294] width 178 height 28
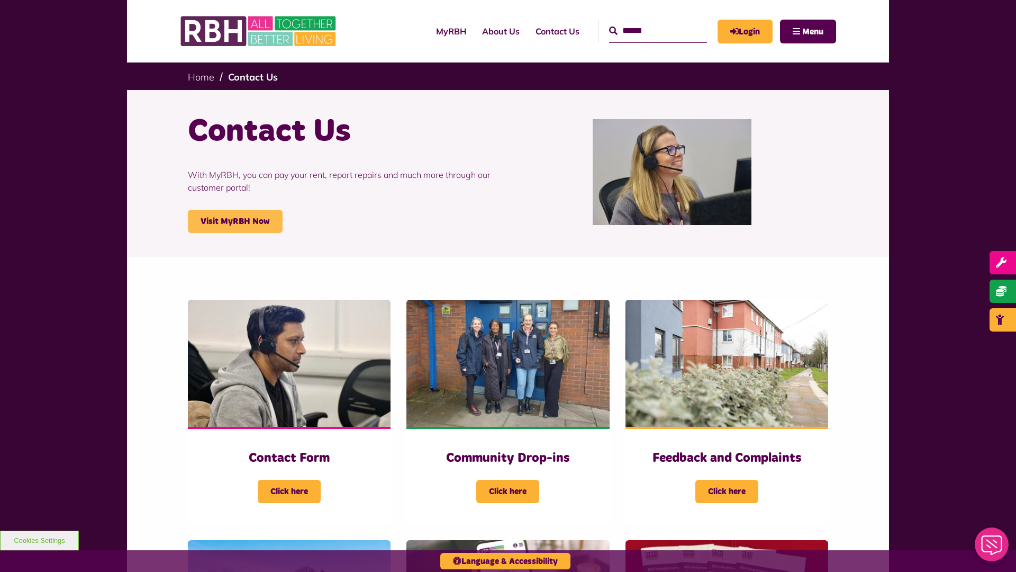
click at [235, 221] on link "Visit MyRBH Now" at bounding box center [235, 221] width 95 height 23
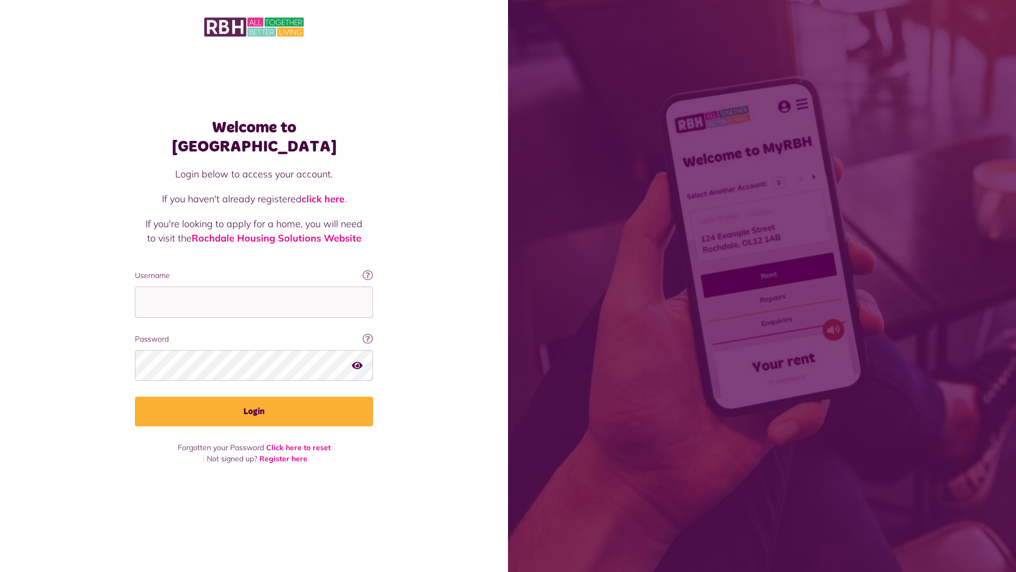
click at [324, 193] on link "click here" at bounding box center [323, 199] width 43 height 12
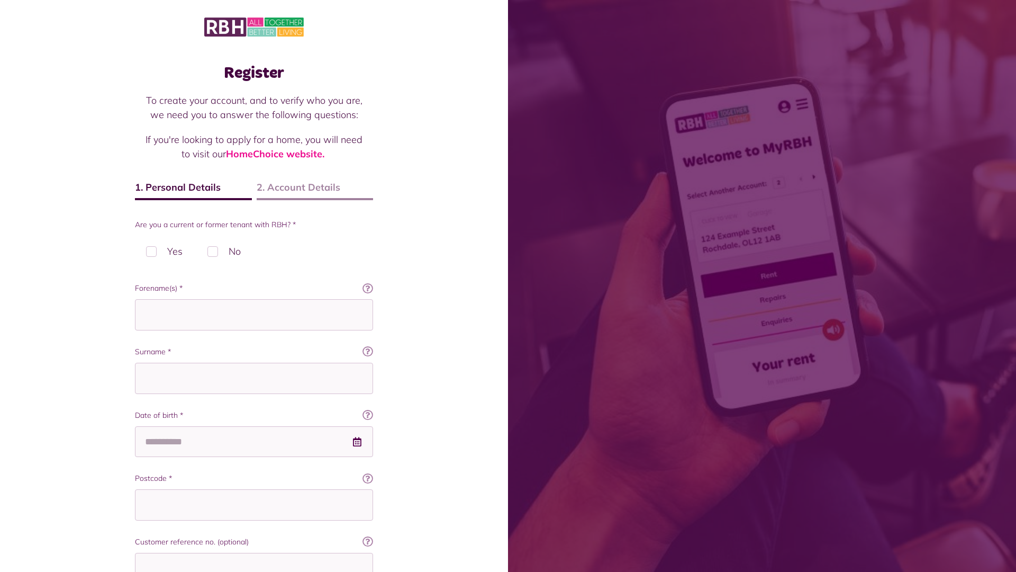
click at [254, 26] on img at bounding box center [254, 27] width 100 height 22
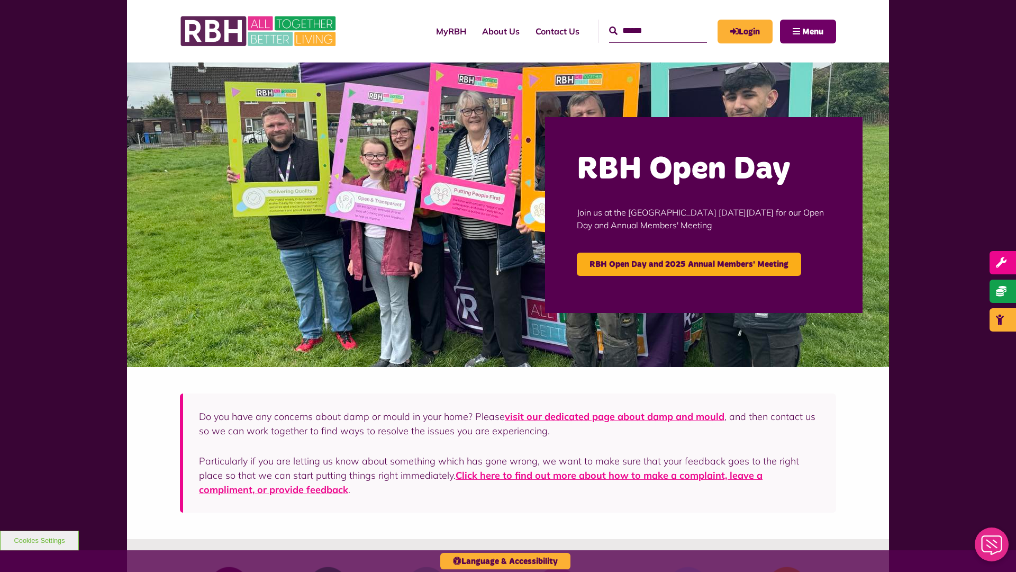
click at [813, 31] on span "Menu" at bounding box center [812, 32] width 21 height 8
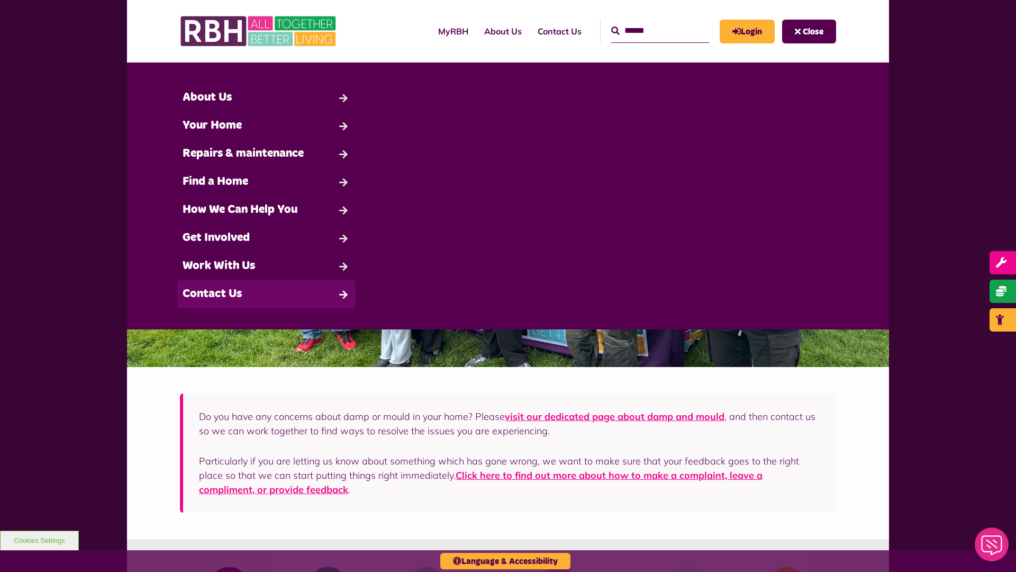
click at [266, 294] on link "Contact Us" at bounding box center [266, 294] width 178 height 28
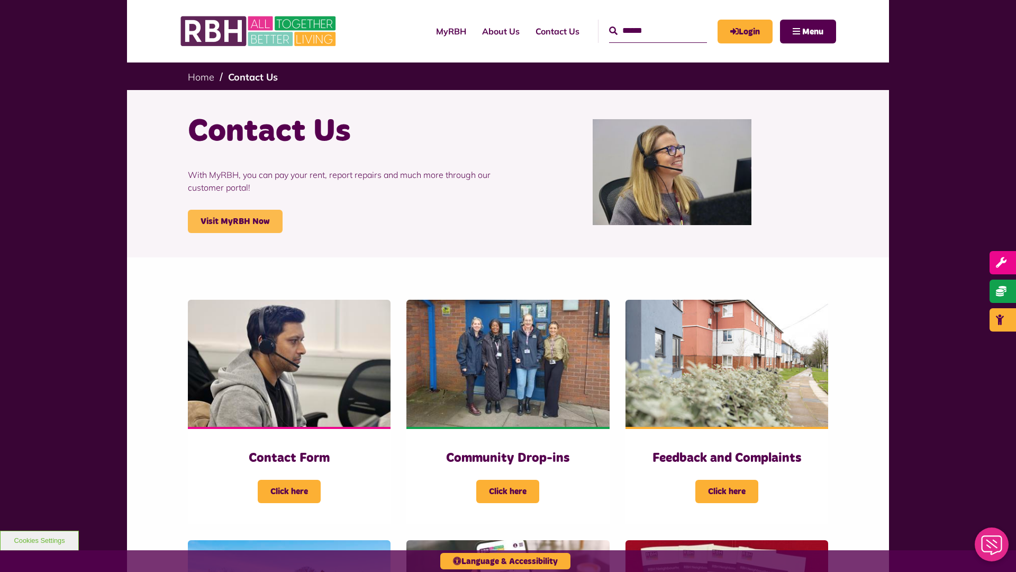
click at [235, 221] on link "Visit MyRBH Now" at bounding box center [235, 221] width 95 height 23
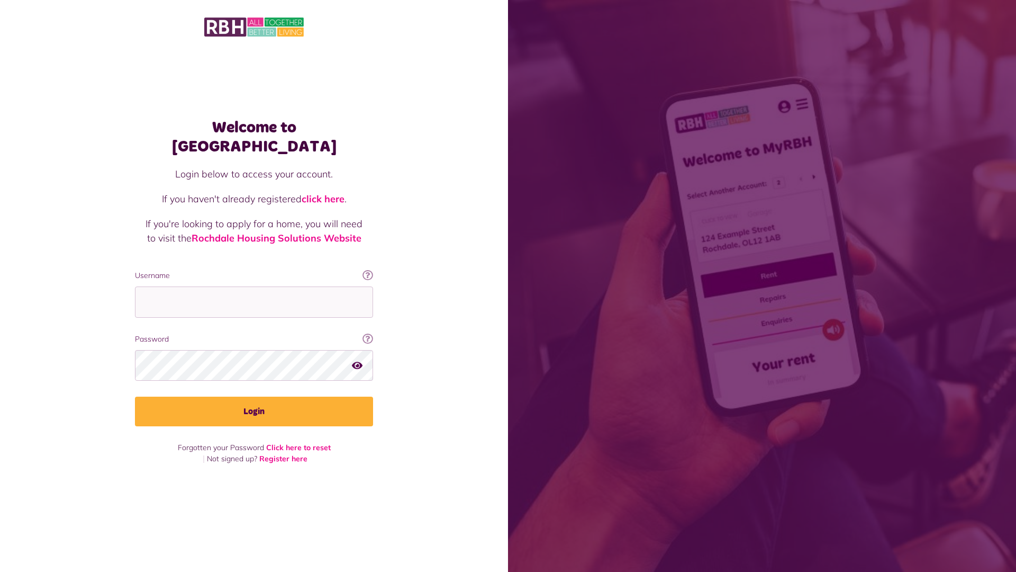
click at [324, 193] on link "click here" at bounding box center [323, 199] width 43 height 12
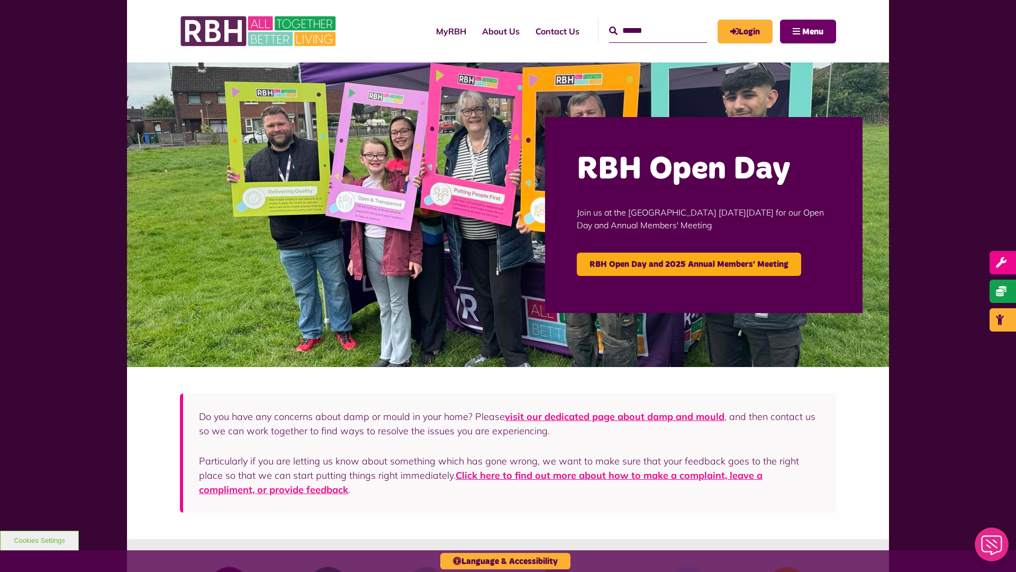
click at [813, 31] on span "Menu" at bounding box center [812, 32] width 21 height 8
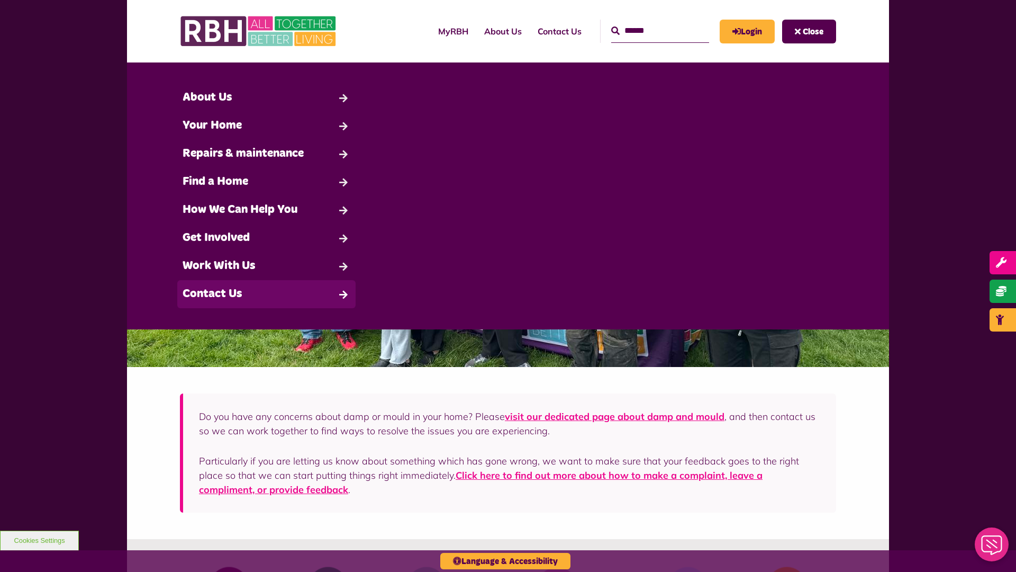
click at [266, 294] on link "Contact Us" at bounding box center [266, 294] width 178 height 28
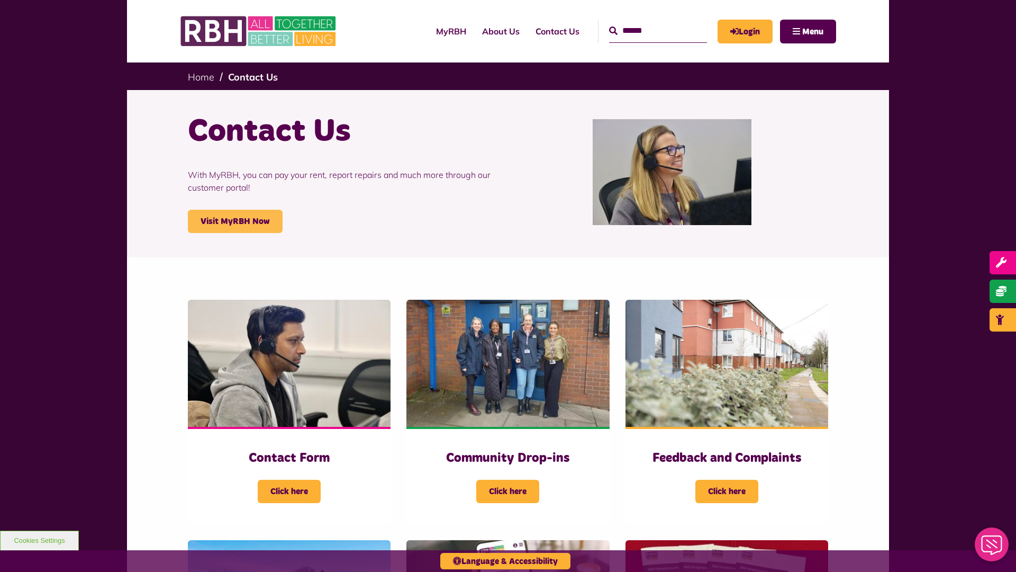
click at [235, 221] on link "Visit MyRBH Now" at bounding box center [235, 221] width 95 height 23
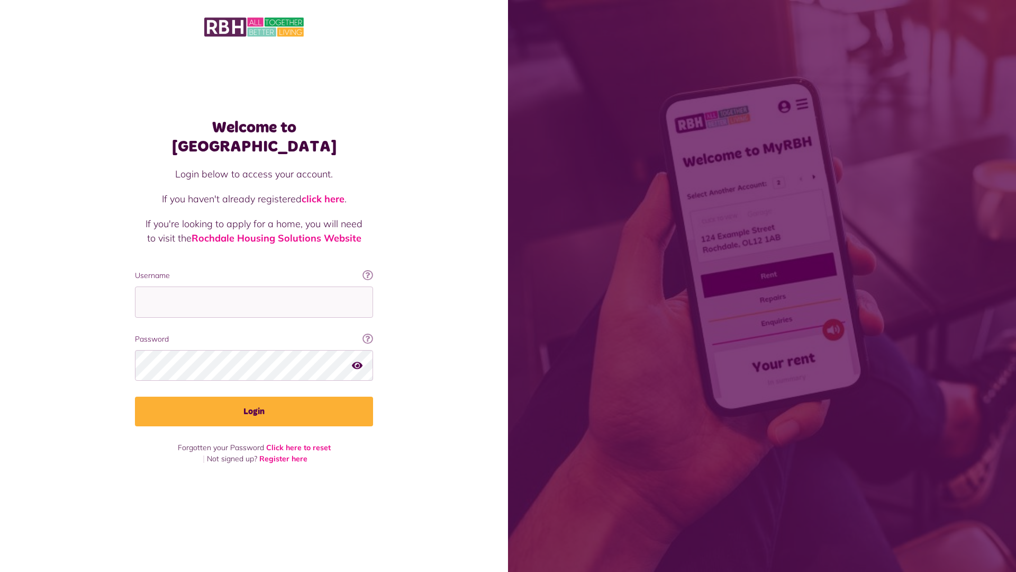
click at [324, 193] on link "click here" at bounding box center [323, 199] width 43 height 12
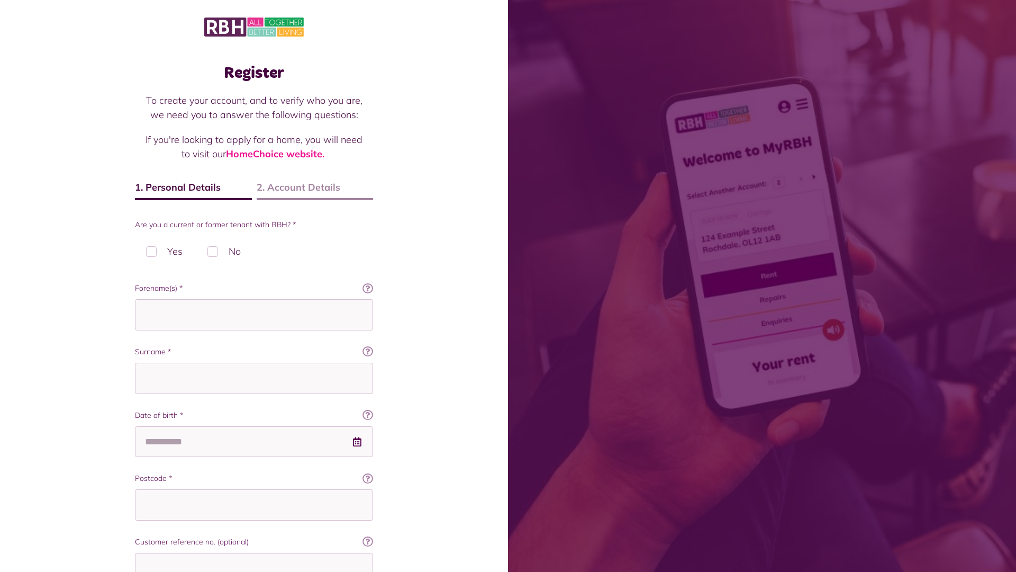
click at [254, 26] on img at bounding box center [254, 27] width 100 height 22
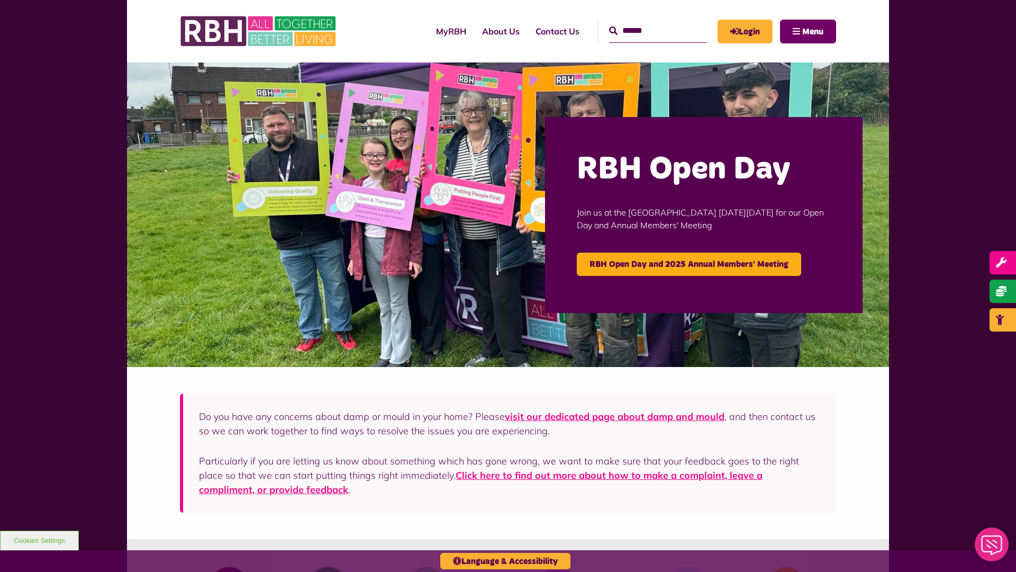
click at [813, 31] on span "Menu" at bounding box center [812, 32] width 21 height 8
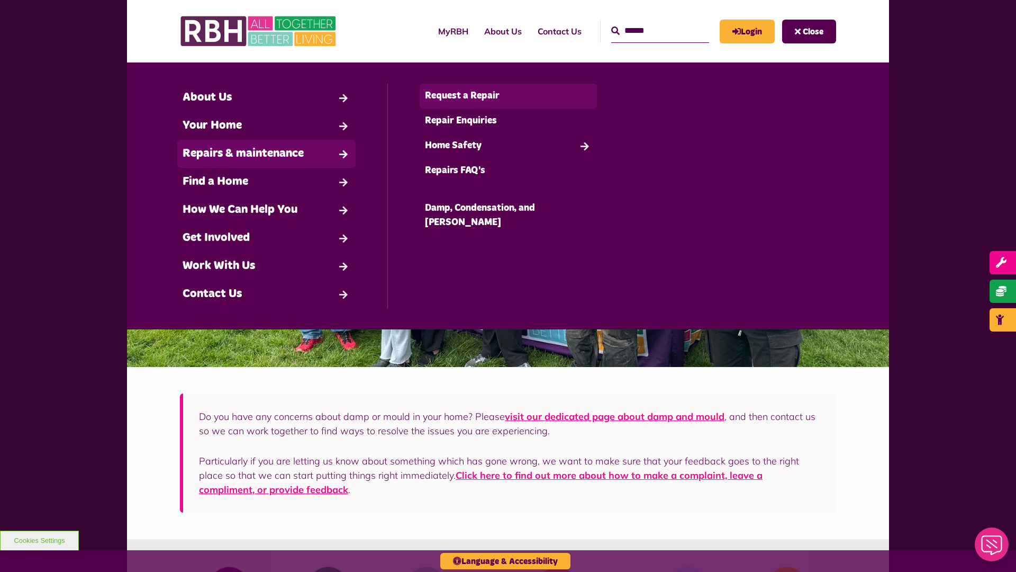
click at [508, 96] on link "Request a Repair" at bounding box center [509, 96] width 178 height 25
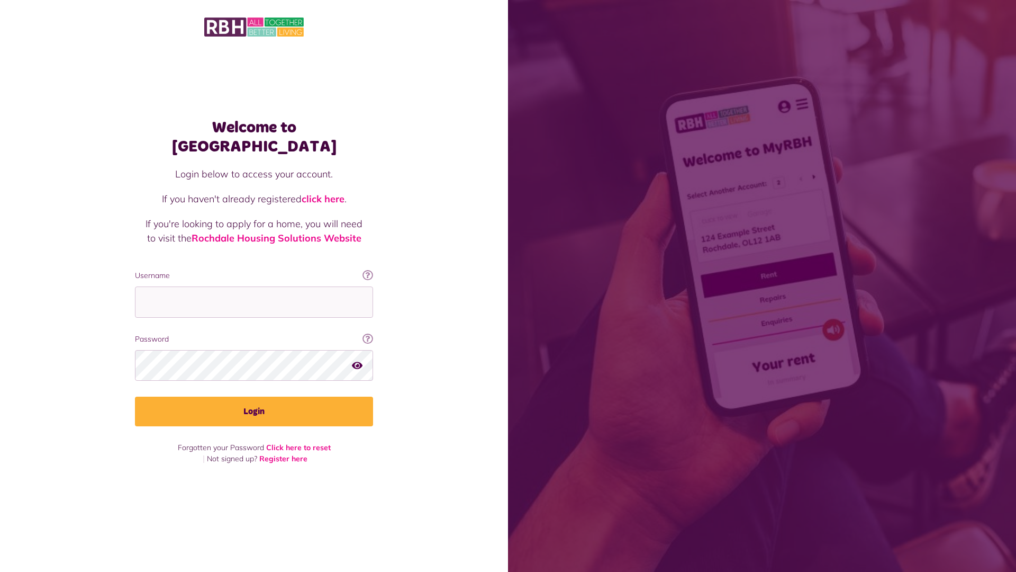
click at [254, 26] on img at bounding box center [254, 27] width 100 height 22
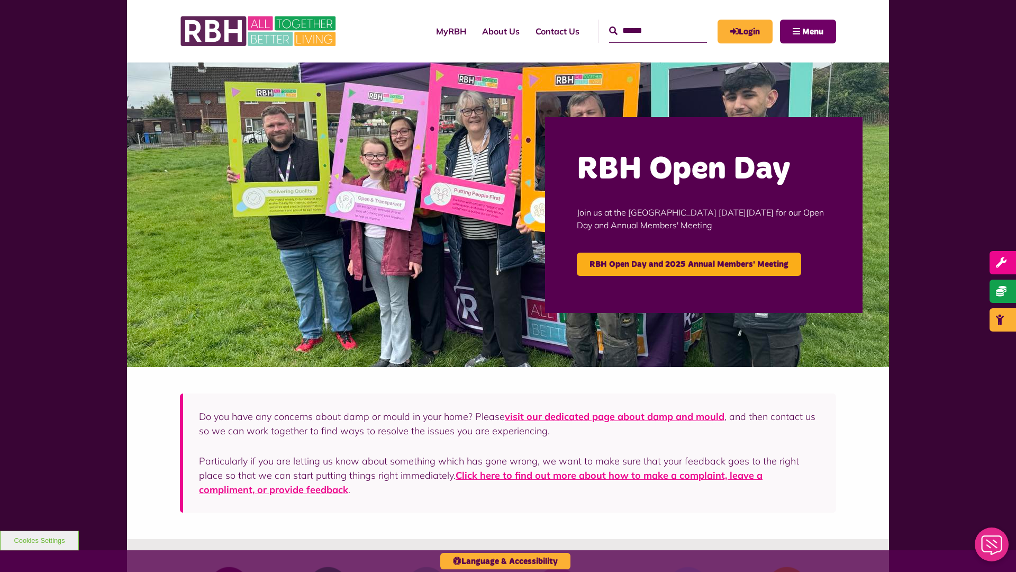
click at [813, 31] on span "Menu" at bounding box center [812, 32] width 21 height 8
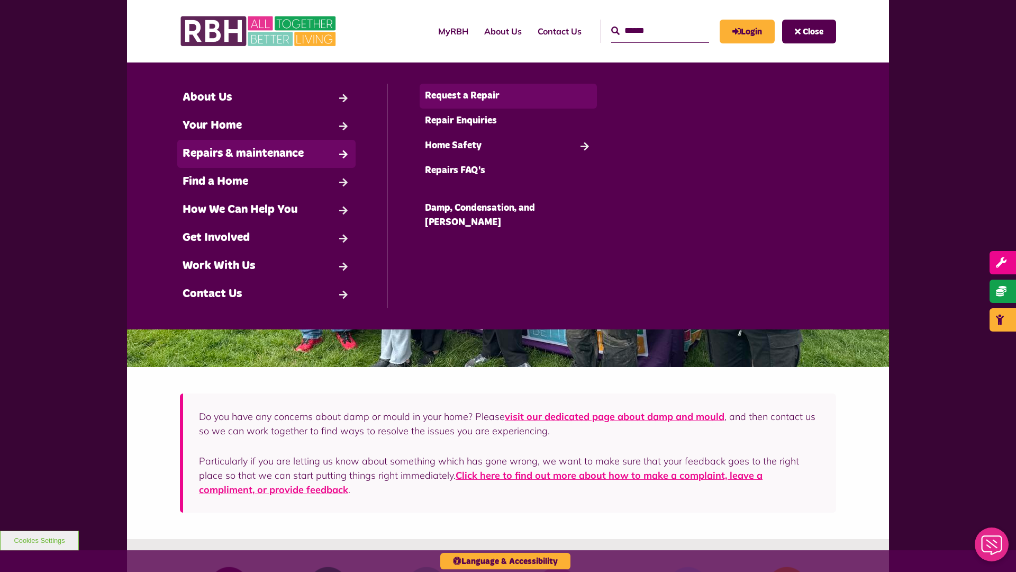
click at [508, 96] on link "Request a Repair" at bounding box center [509, 96] width 178 height 25
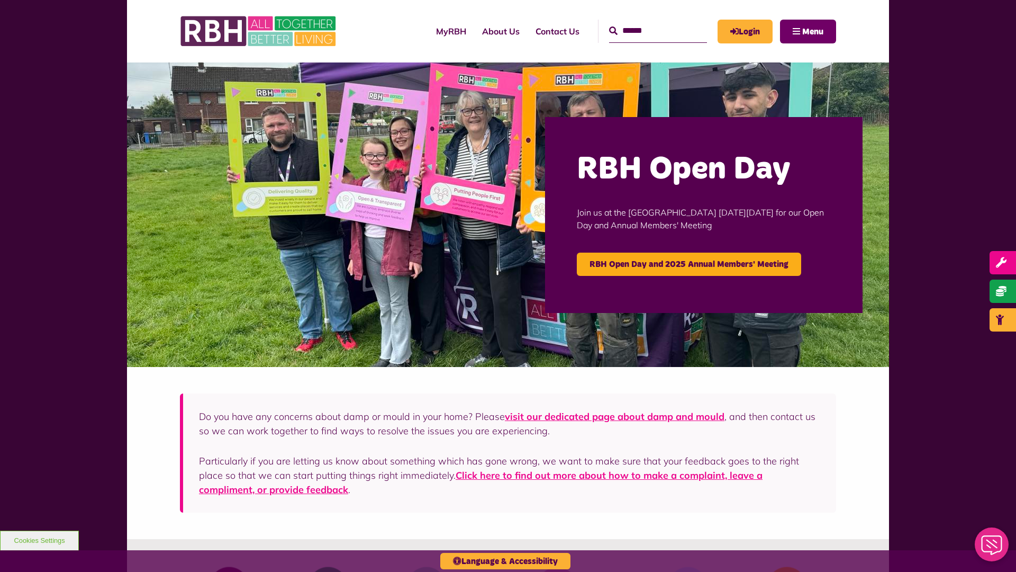
click at [813, 31] on span "Menu" at bounding box center [812, 32] width 21 height 8
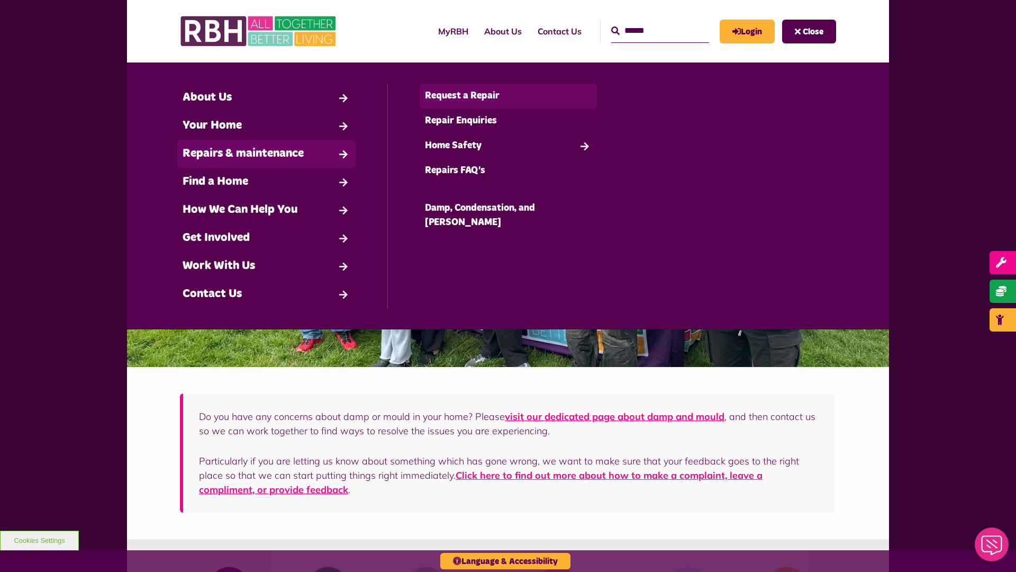
click at [508, 96] on link "Request a Repair" at bounding box center [509, 96] width 178 height 25
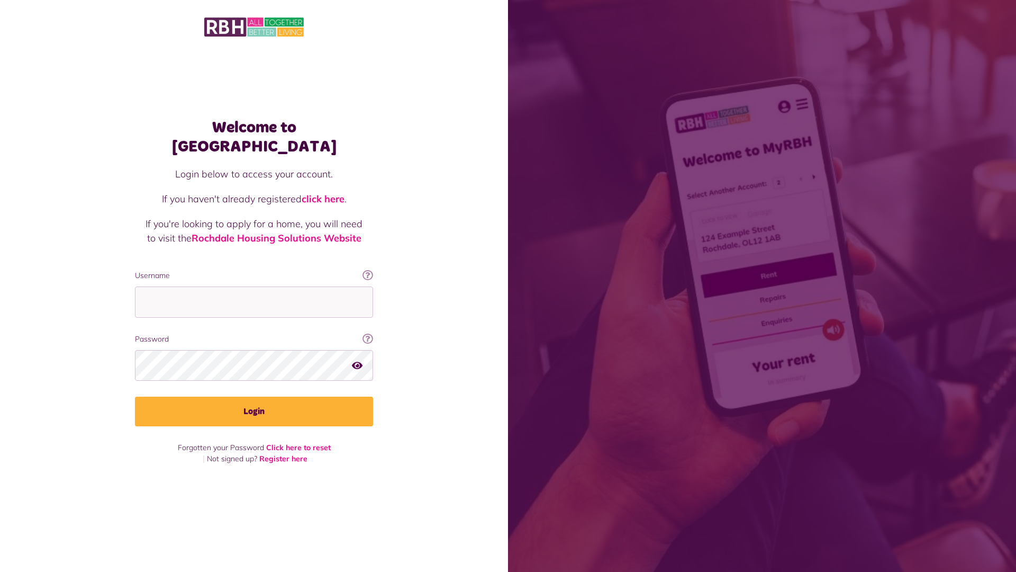
click at [324, 193] on link "click here" at bounding box center [323, 199] width 43 height 12
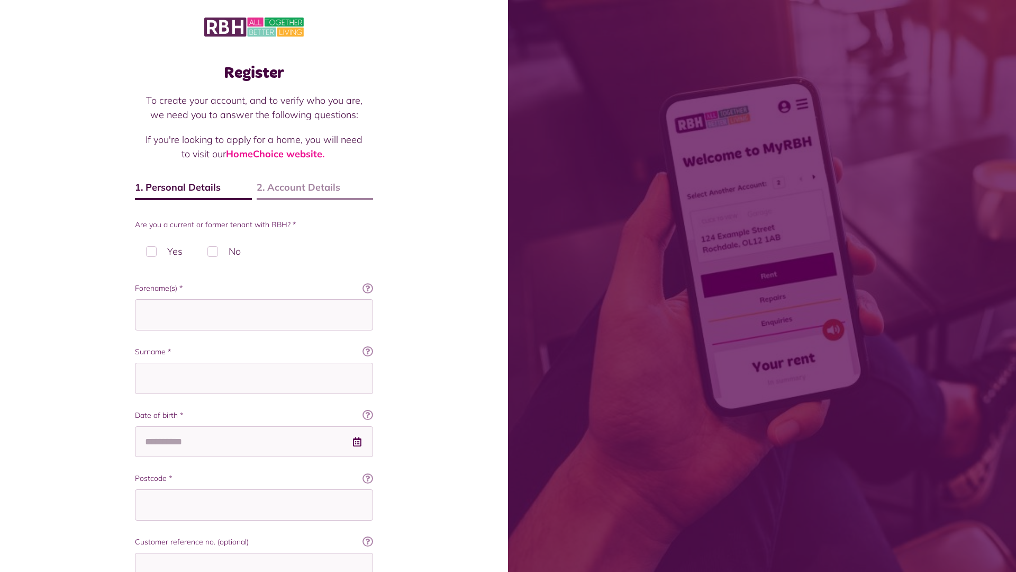
click at [254, 26] on img at bounding box center [254, 27] width 100 height 22
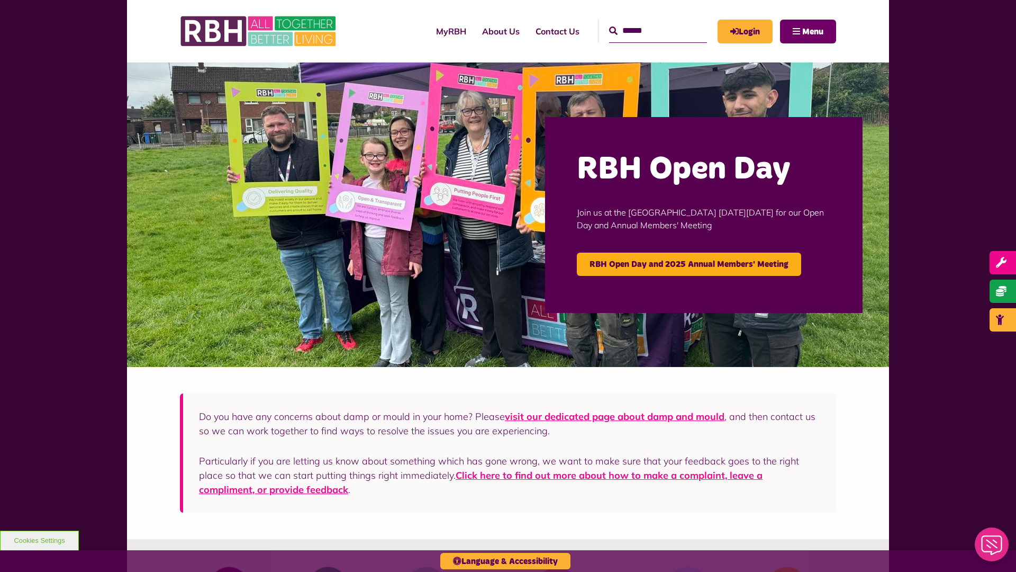
click at [813, 31] on span "Menu" at bounding box center [812, 32] width 21 height 8
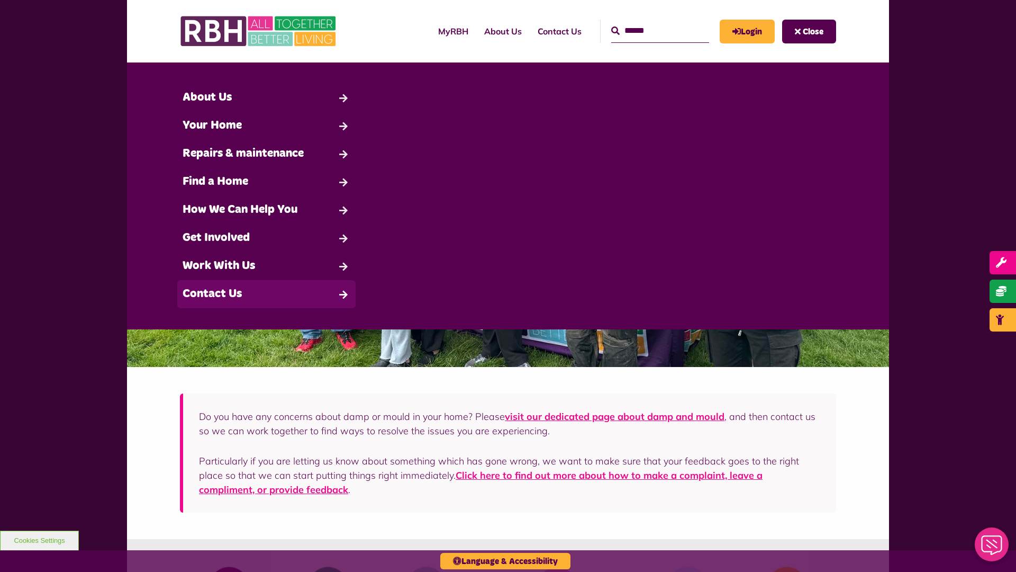
click at [266, 294] on link "Contact Us" at bounding box center [266, 294] width 178 height 28
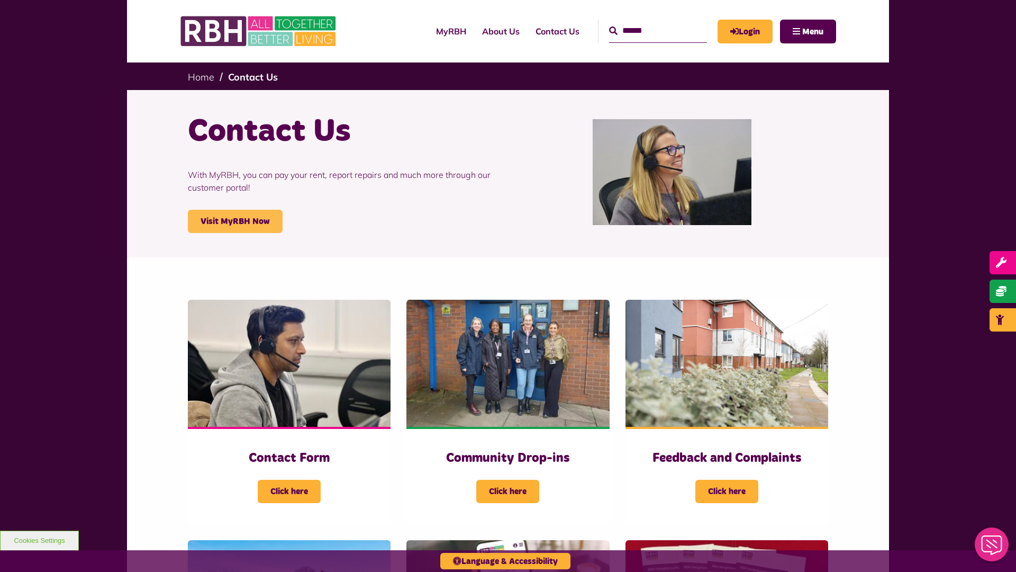
click at [235, 221] on link "Visit MyRBH Now" at bounding box center [235, 221] width 95 height 23
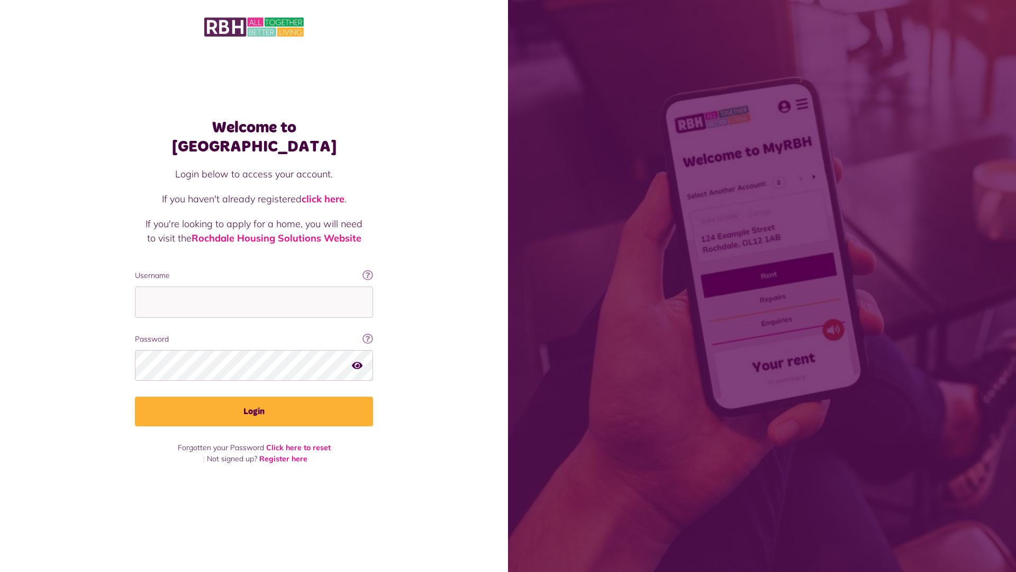
click at [324, 193] on link "click here" at bounding box center [323, 199] width 43 height 12
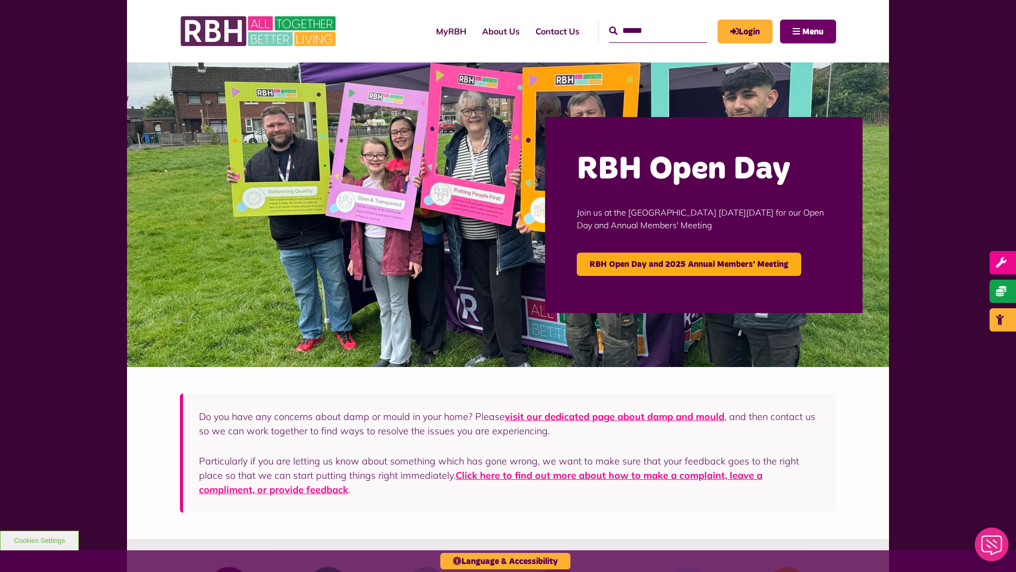
click at [813, 31] on span "Menu" at bounding box center [812, 32] width 21 height 8
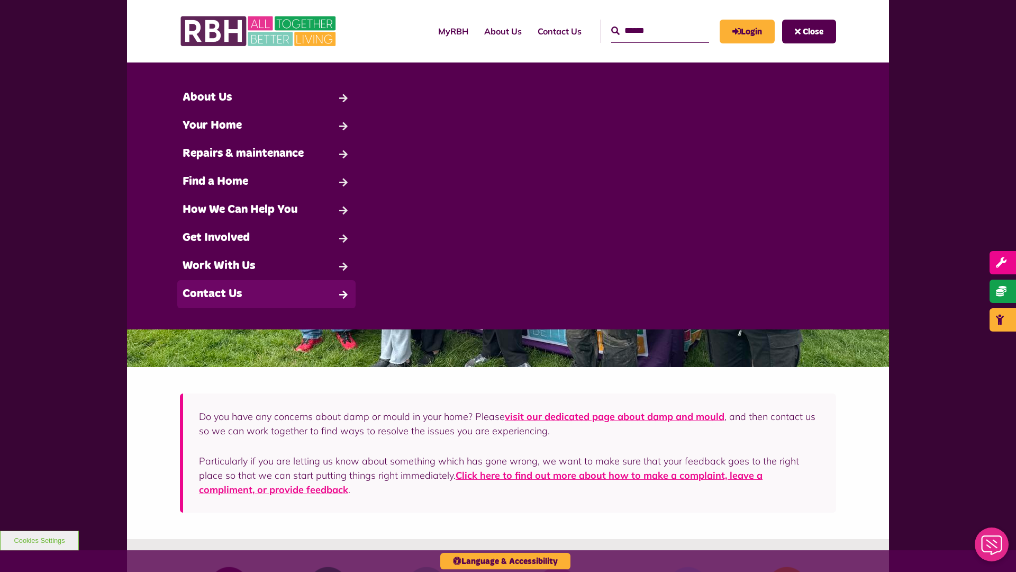
click at [266, 294] on link "Contact Us" at bounding box center [266, 294] width 178 height 28
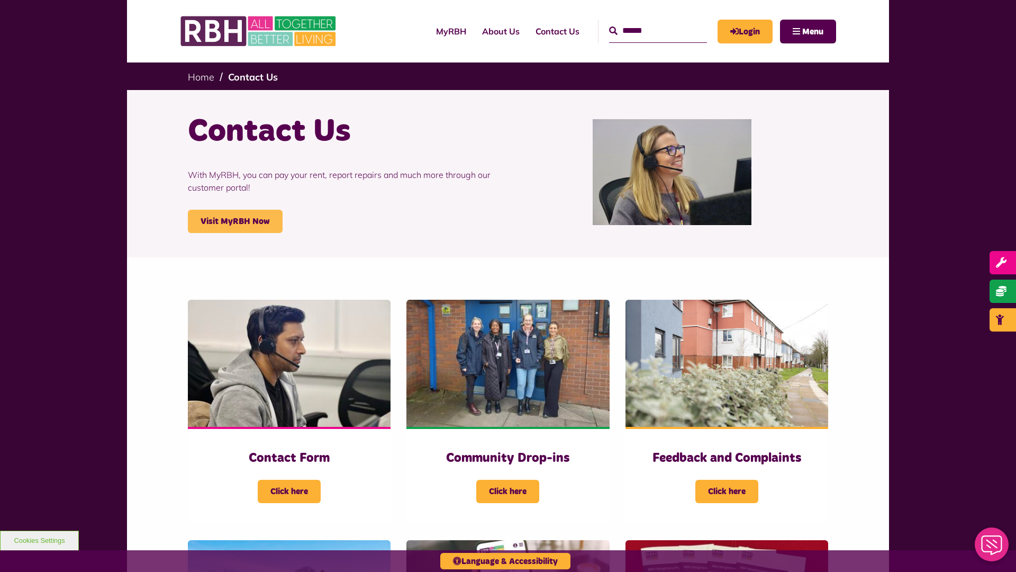
click at [235, 221] on link "Visit MyRBH Now" at bounding box center [235, 221] width 95 height 23
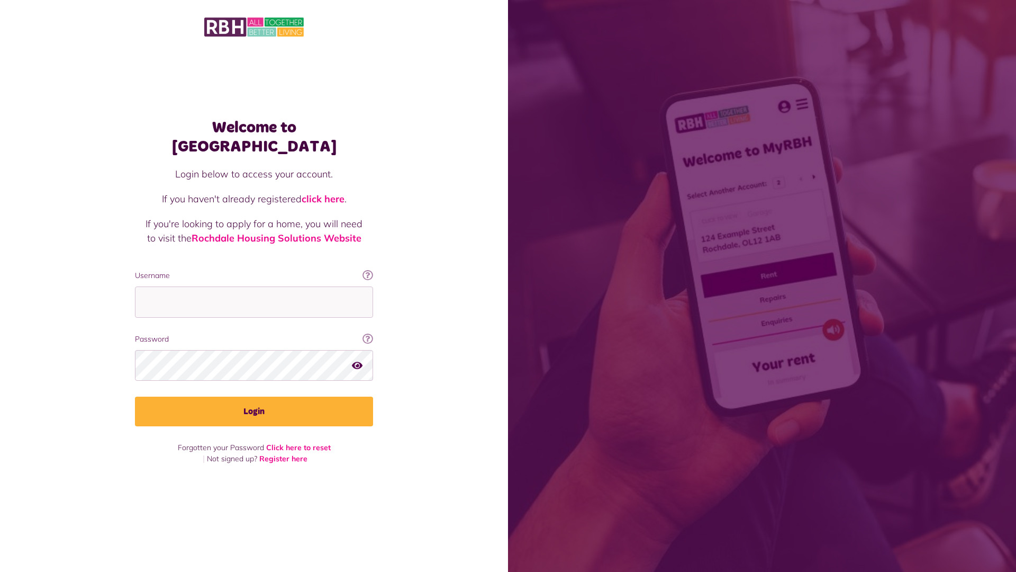
click at [324, 193] on link "click here" at bounding box center [323, 199] width 43 height 12
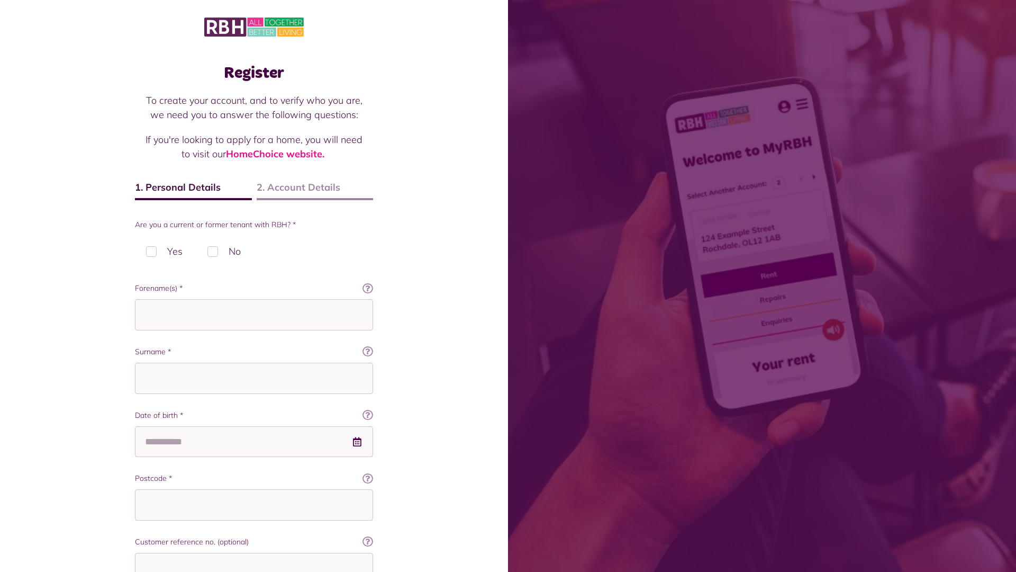
click at [254, 26] on img at bounding box center [254, 27] width 100 height 22
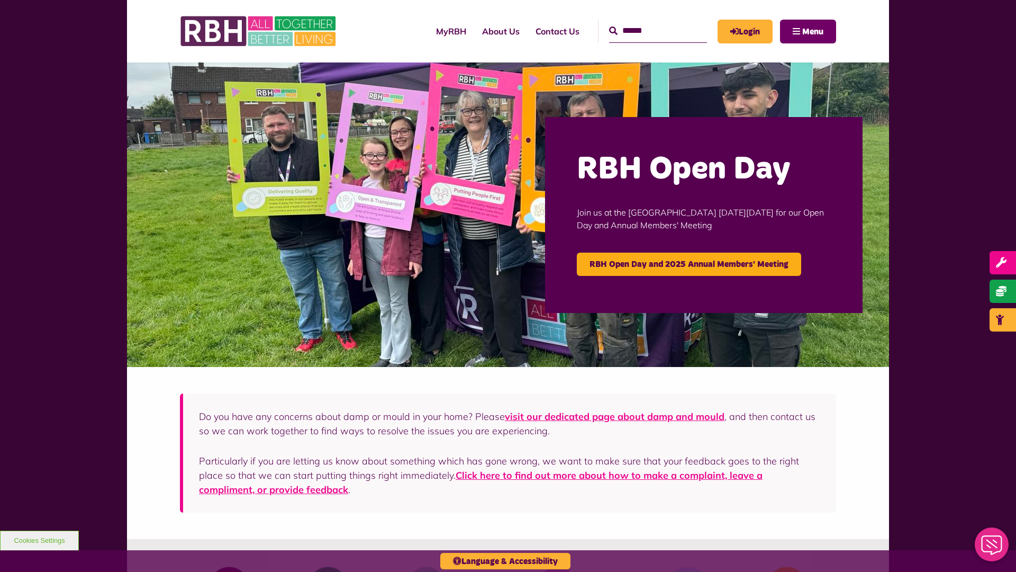
click at [813, 31] on span "Menu" at bounding box center [812, 32] width 21 height 8
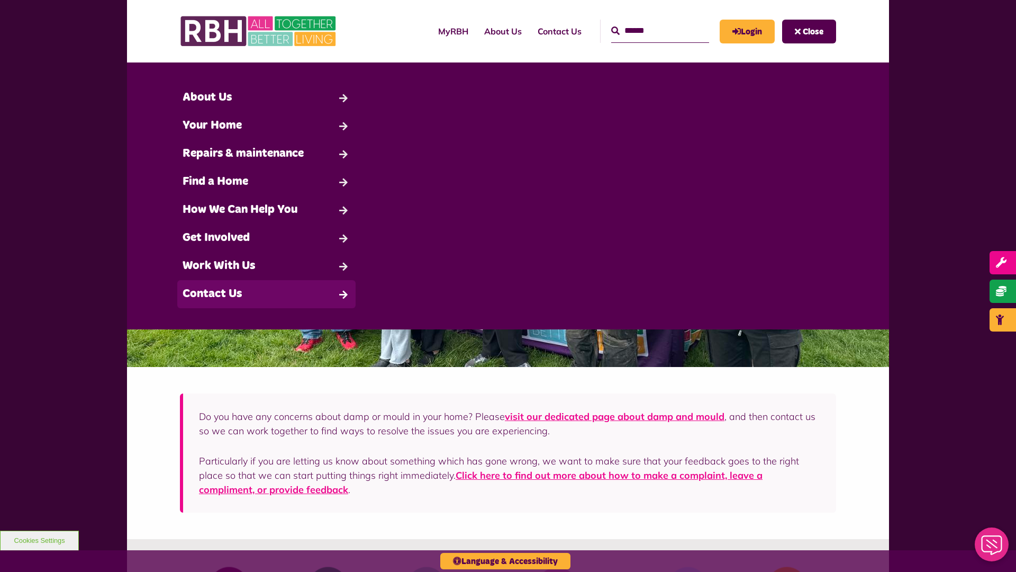
click at [266, 294] on link "Contact Us" at bounding box center [266, 294] width 178 height 28
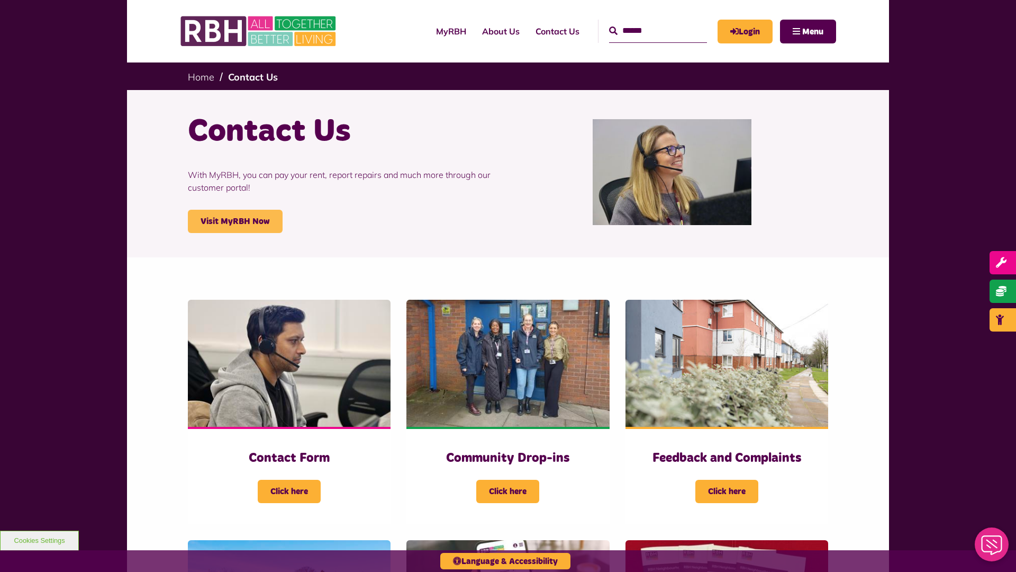
click at [235, 221] on link "Visit MyRBH Now" at bounding box center [235, 221] width 95 height 23
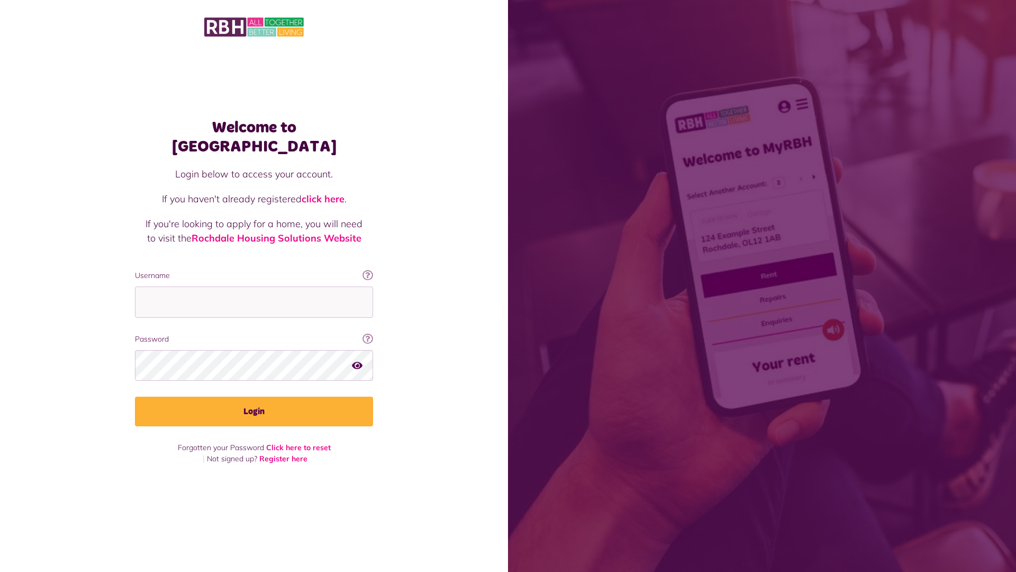
click at [324, 193] on link "click here" at bounding box center [323, 199] width 43 height 12
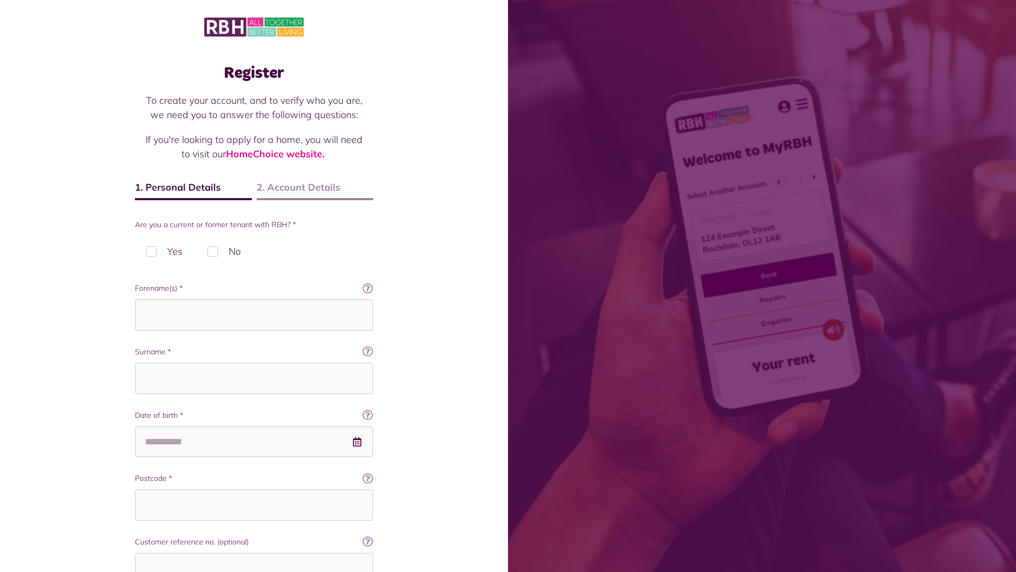
click at [254, 26] on img at bounding box center [254, 27] width 100 height 22
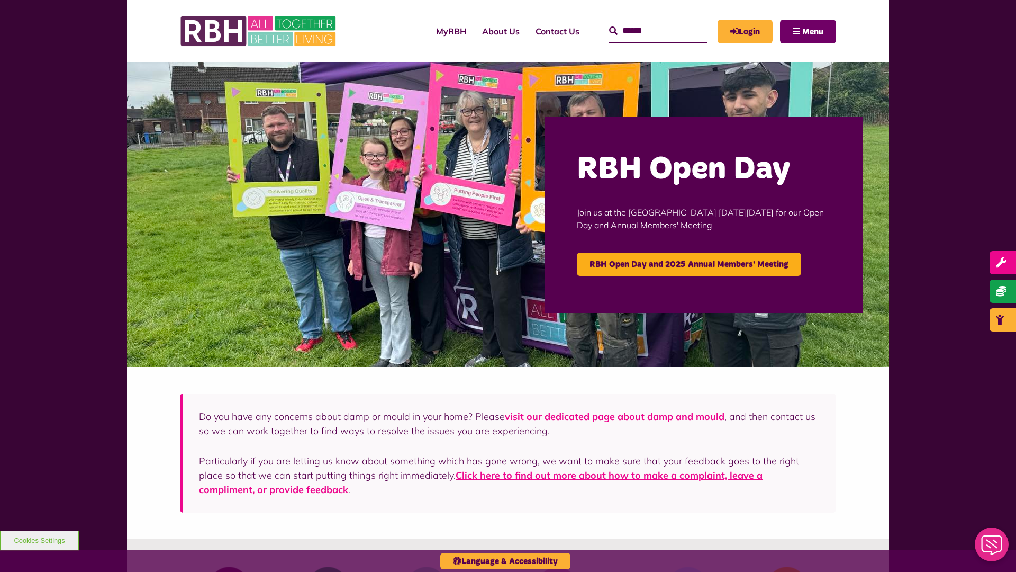
click at [813, 31] on span "Menu" at bounding box center [812, 32] width 21 height 8
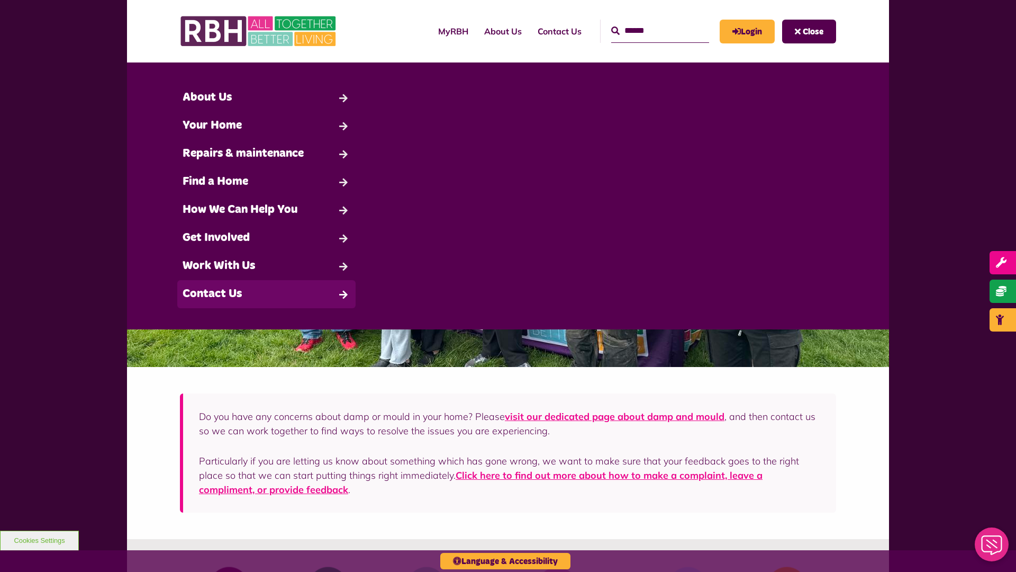
click at [266, 294] on link "Contact Us" at bounding box center [266, 294] width 178 height 28
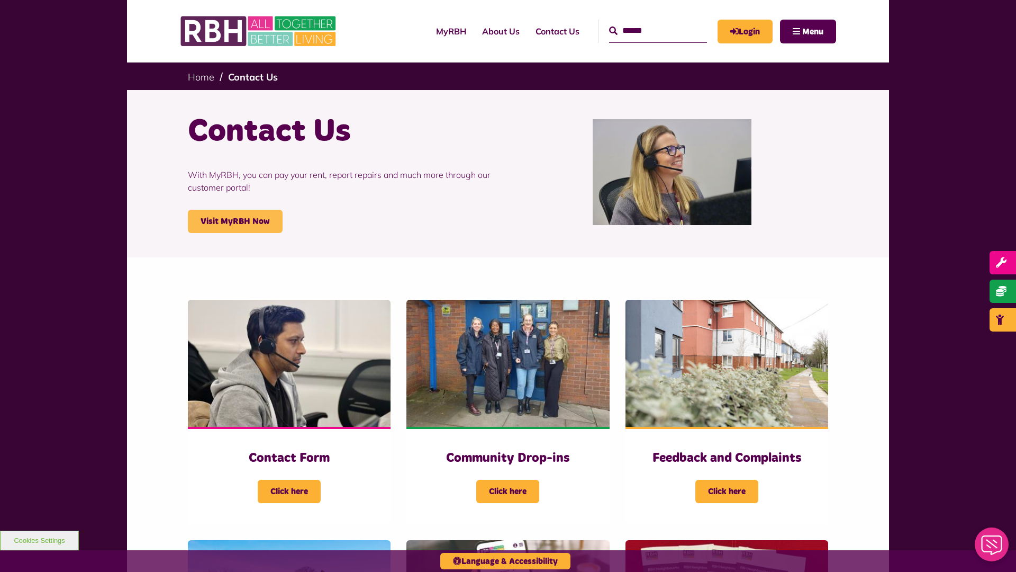
click at [235, 221] on link "Visit MyRBH Now" at bounding box center [235, 221] width 95 height 23
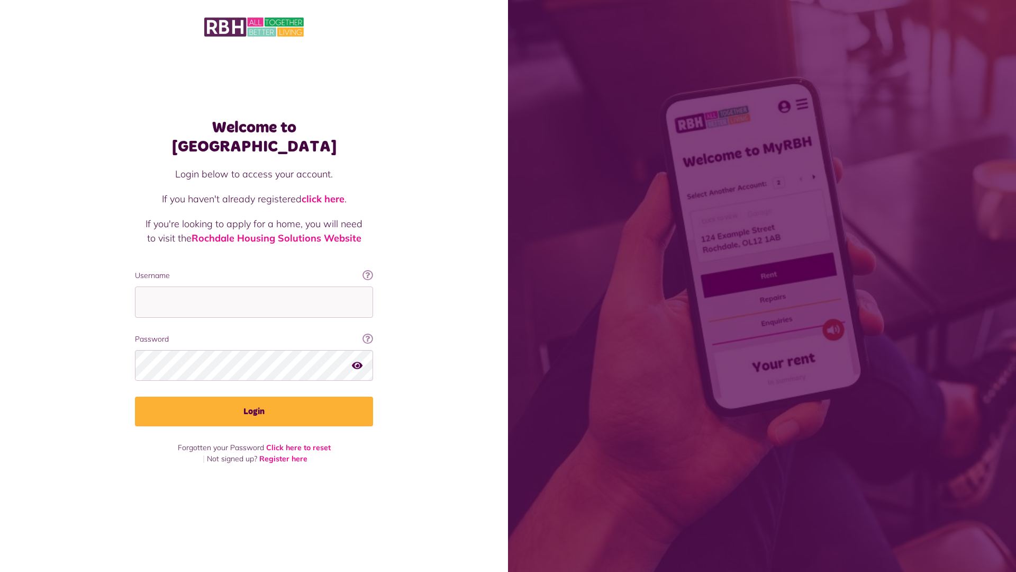
click at [324, 193] on link "click here" at bounding box center [323, 199] width 43 height 12
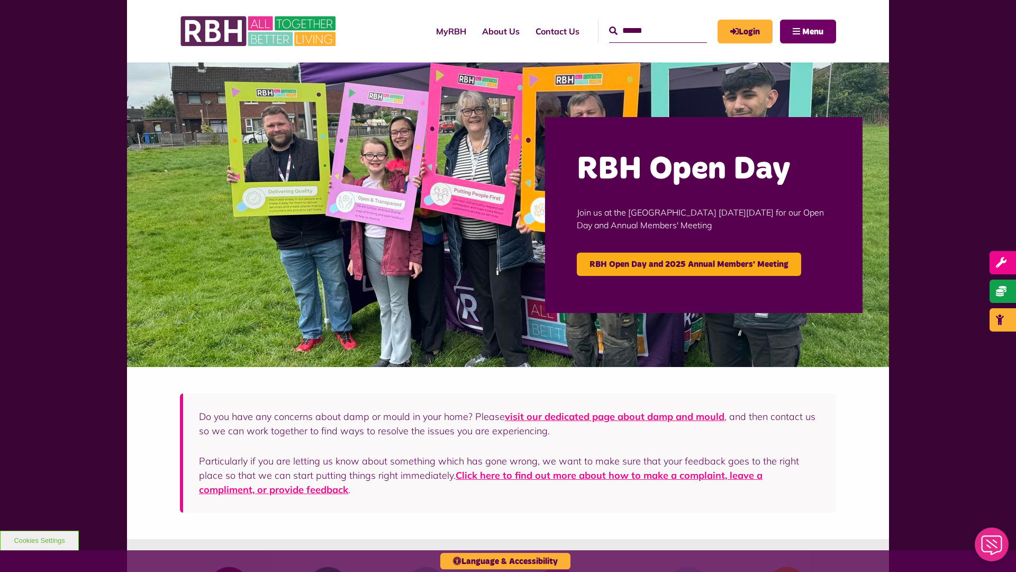
click at [813, 31] on span "Menu" at bounding box center [812, 32] width 21 height 8
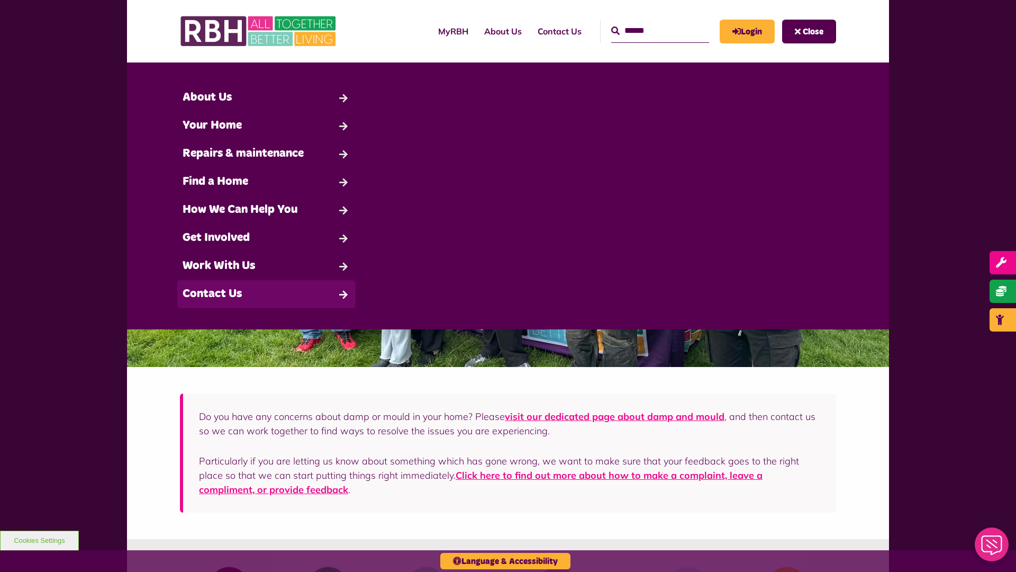
click at [266, 294] on link "Contact Us" at bounding box center [266, 294] width 178 height 28
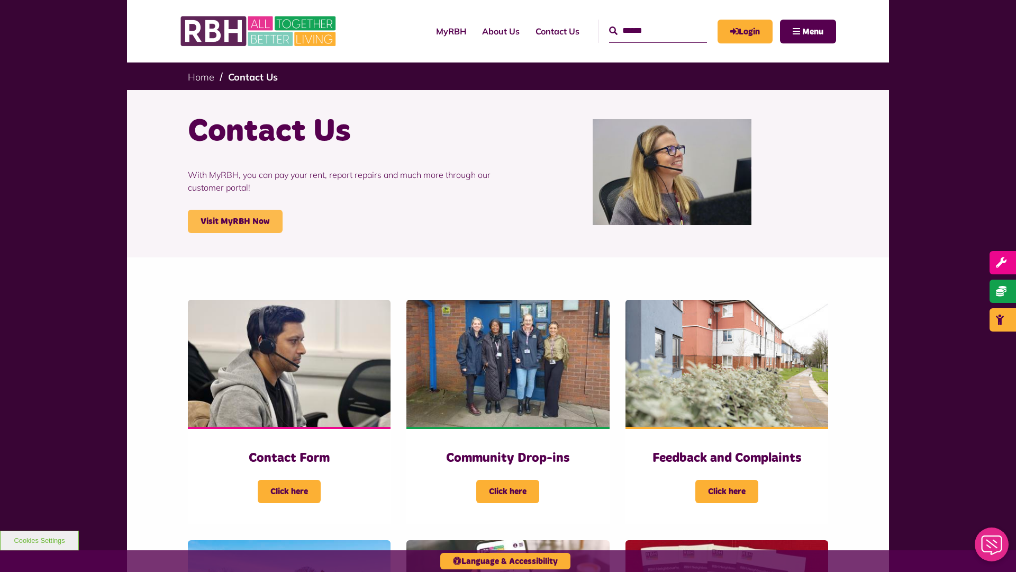
click at [235, 221] on link "Visit MyRBH Now" at bounding box center [235, 221] width 95 height 23
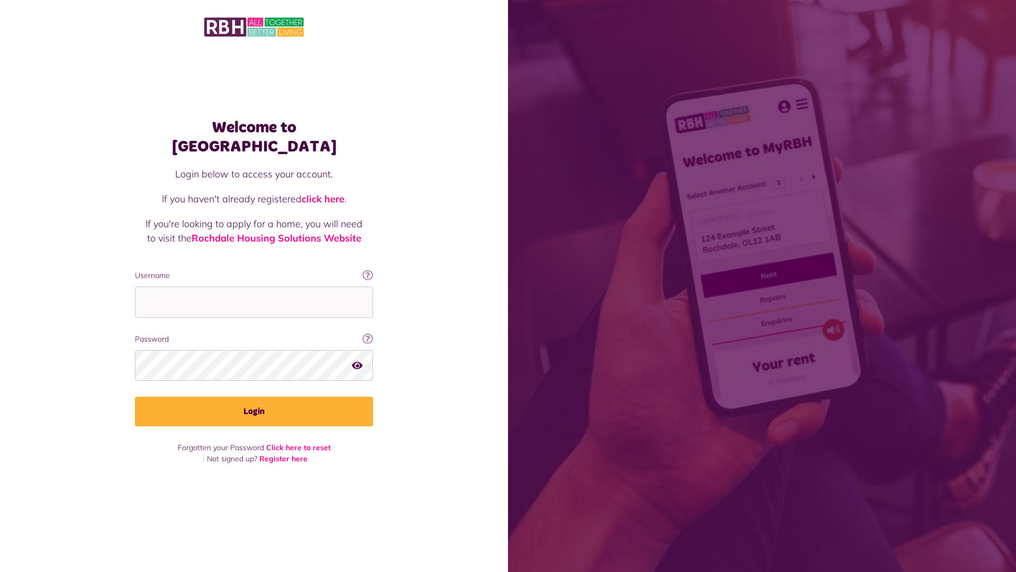
click at [324, 193] on link "click here" at bounding box center [323, 199] width 43 height 12
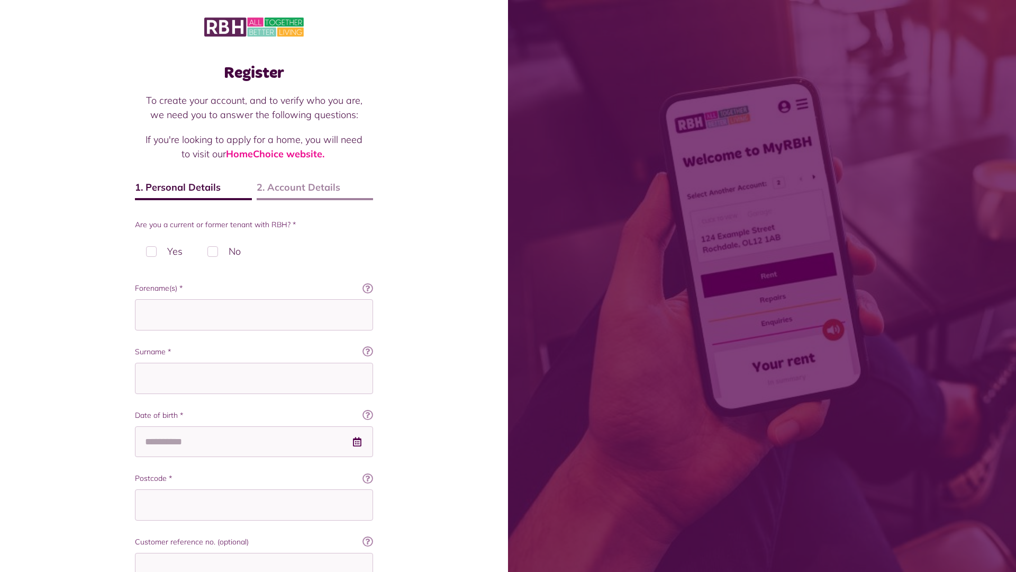
click at [254, 26] on img at bounding box center [254, 27] width 100 height 22
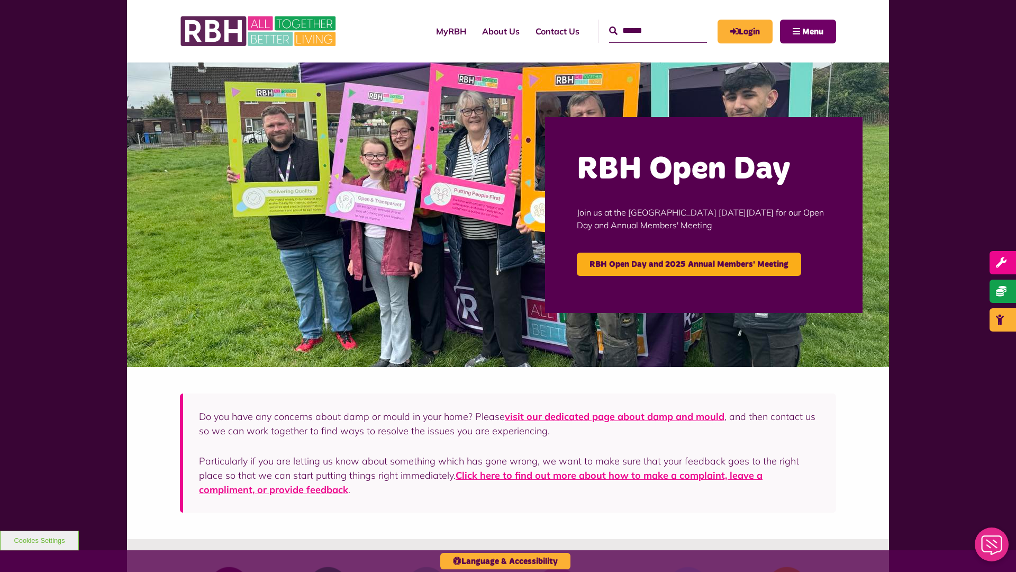
click at [813, 31] on span "Menu" at bounding box center [812, 32] width 21 height 8
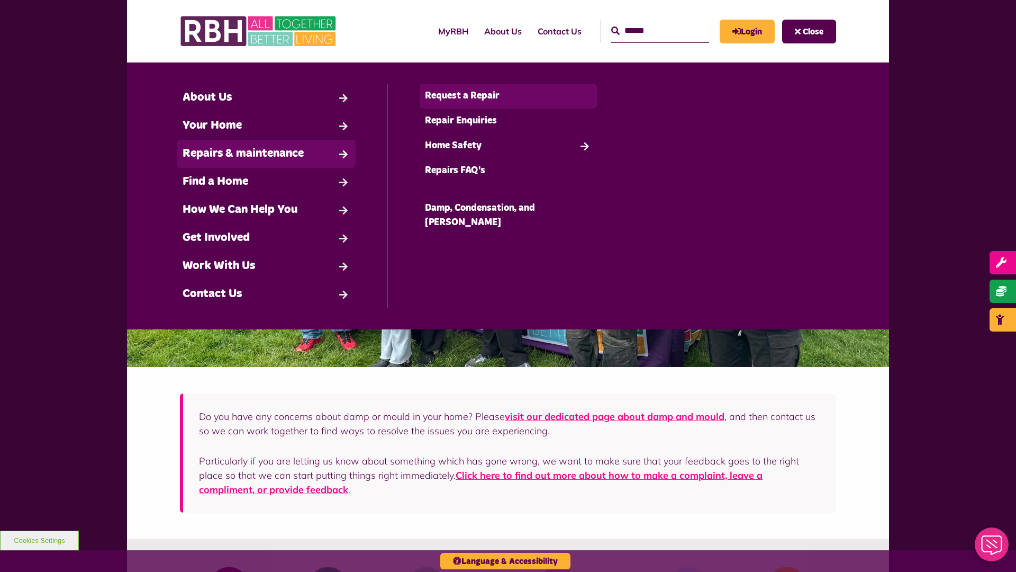
click at [508, 96] on link "Request a Repair" at bounding box center [509, 96] width 178 height 25
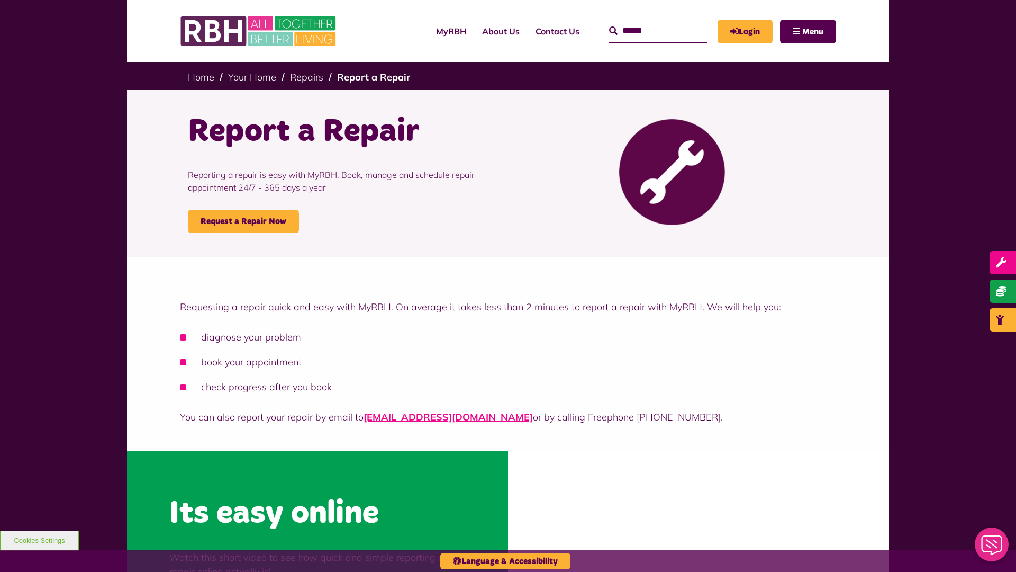
scroll to position [320, 0]
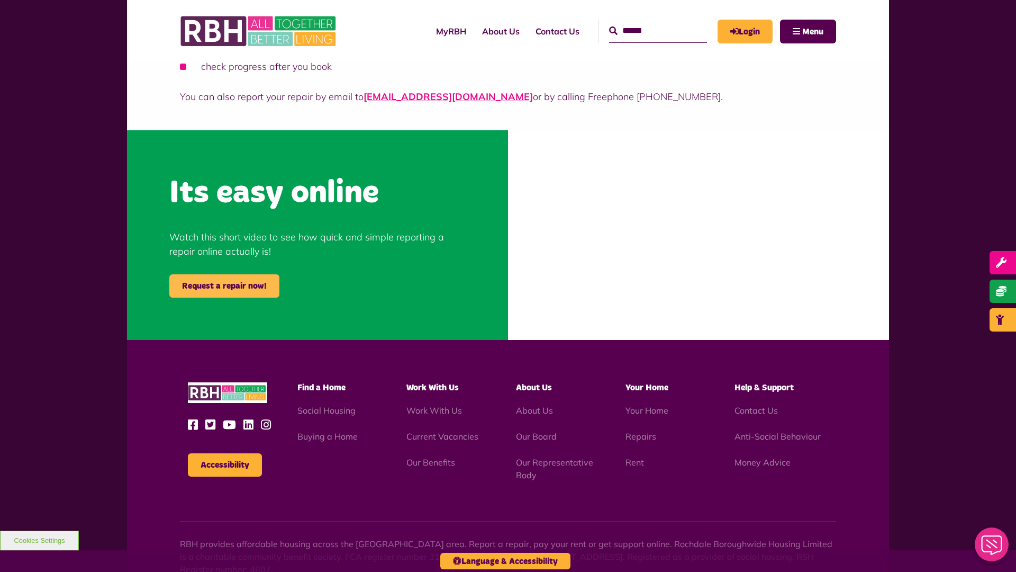
click at [224, 286] on link "Request a repair now!" at bounding box center [224, 285] width 110 height 23
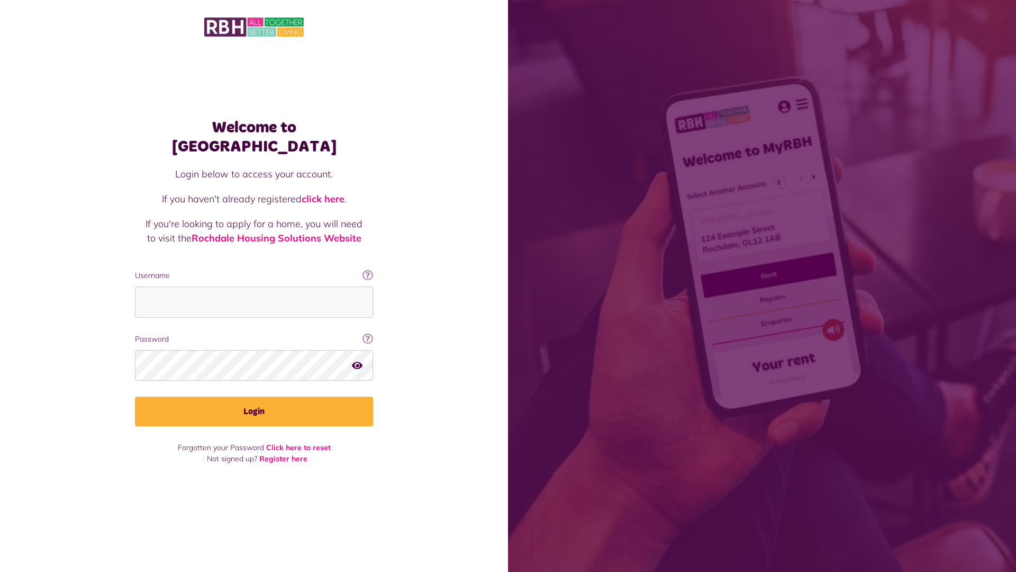
click at [254, 26] on img at bounding box center [254, 27] width 100 height 22
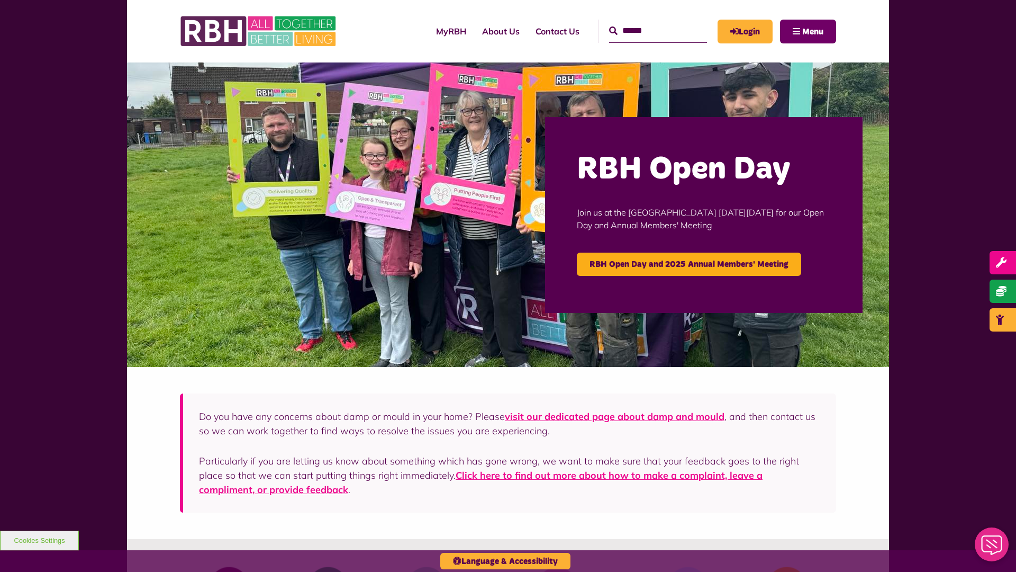
click at [813, 31] on span "Menu" at bounding box center [812, 32] width 21 height 8
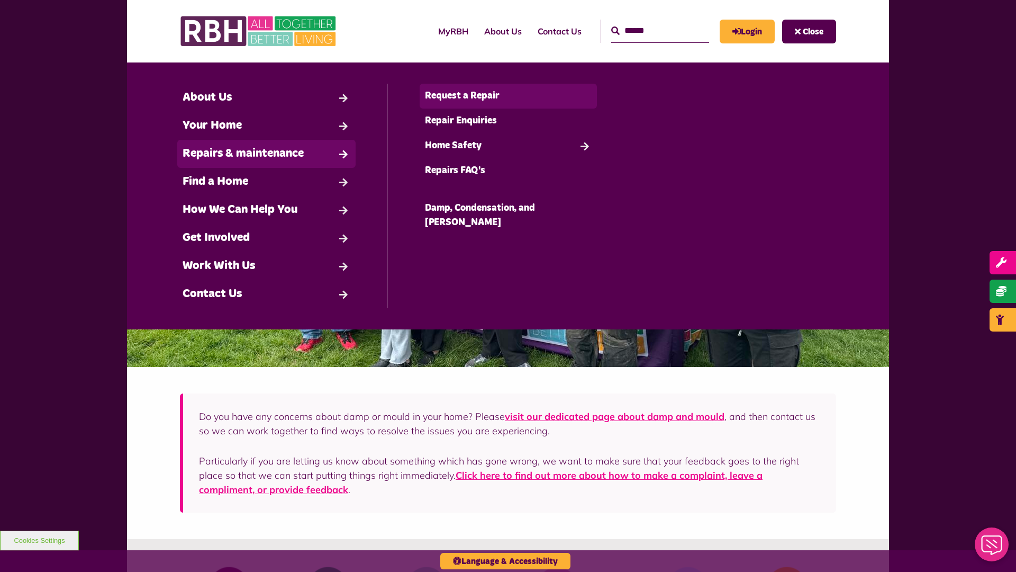
click at [508, 96] on link "Request a Repair" at bounding box center [509, 96] width 178 height 25
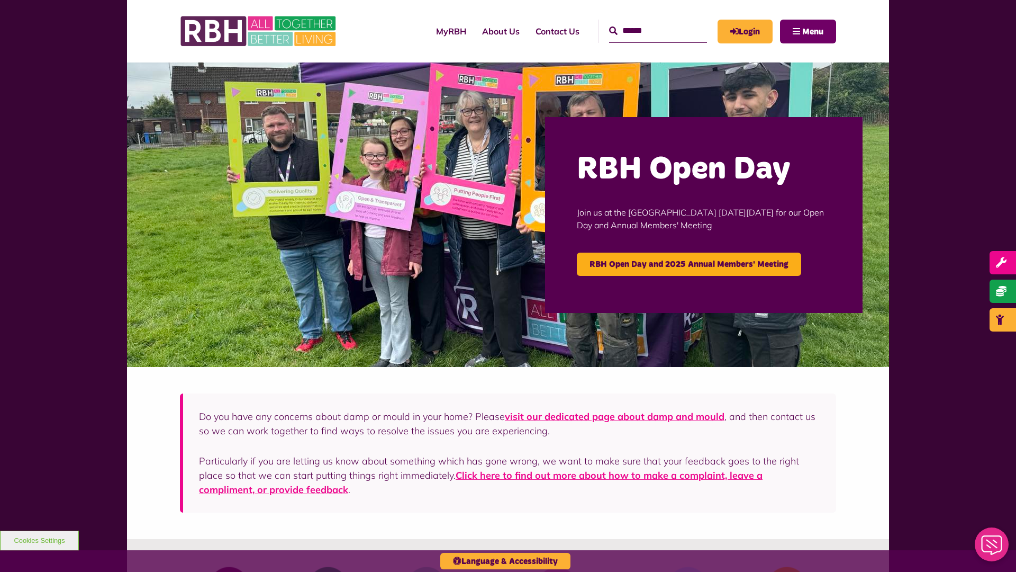
click at [813, 31] on span "Menu" at bounding box center [812, 32] width 21 height 8
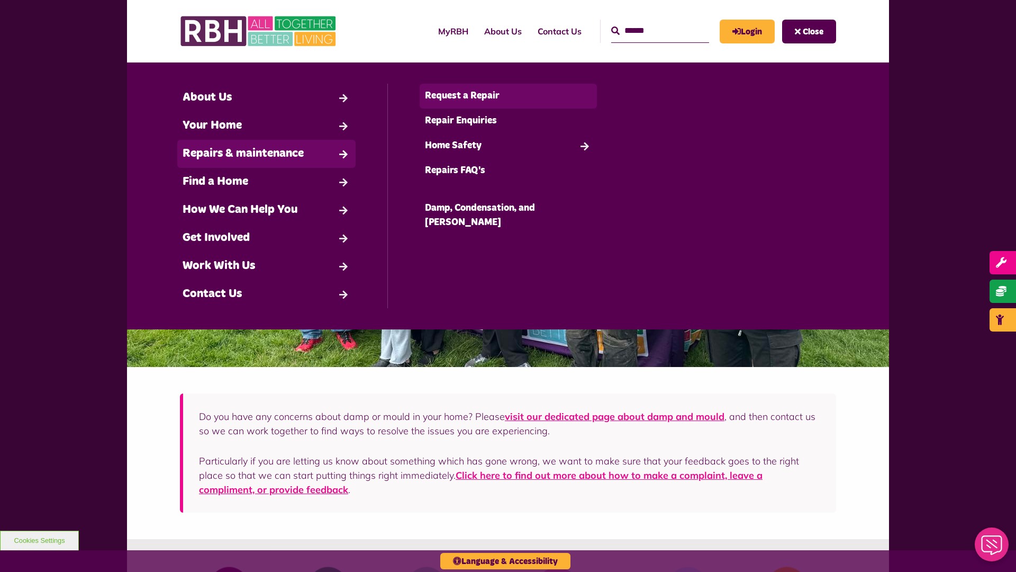
click at [508, 96] on link "Request a Repair" at bounding box center [509, 96] width 178 height 25
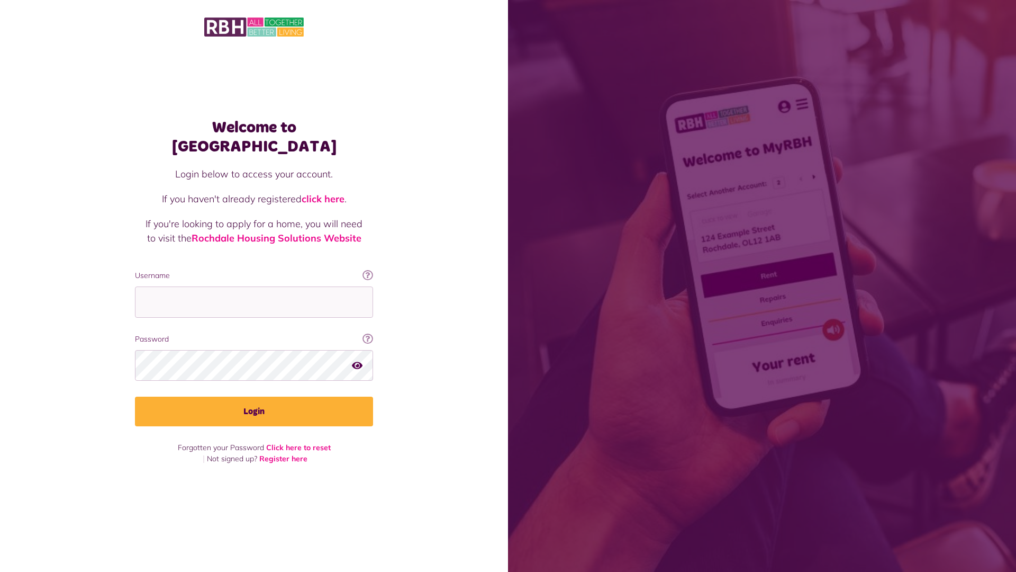
click at [254, 26] on img at bounding box center [254, 27] width 100 height 22
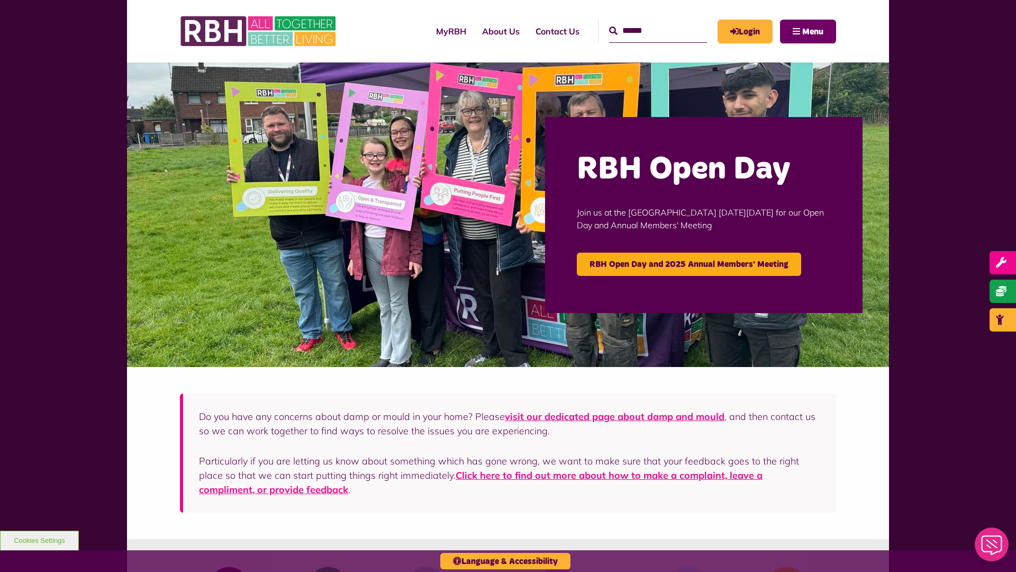
click at [813, 31] on span "Menu" at bounding box center [812, 32] width 21 height 8
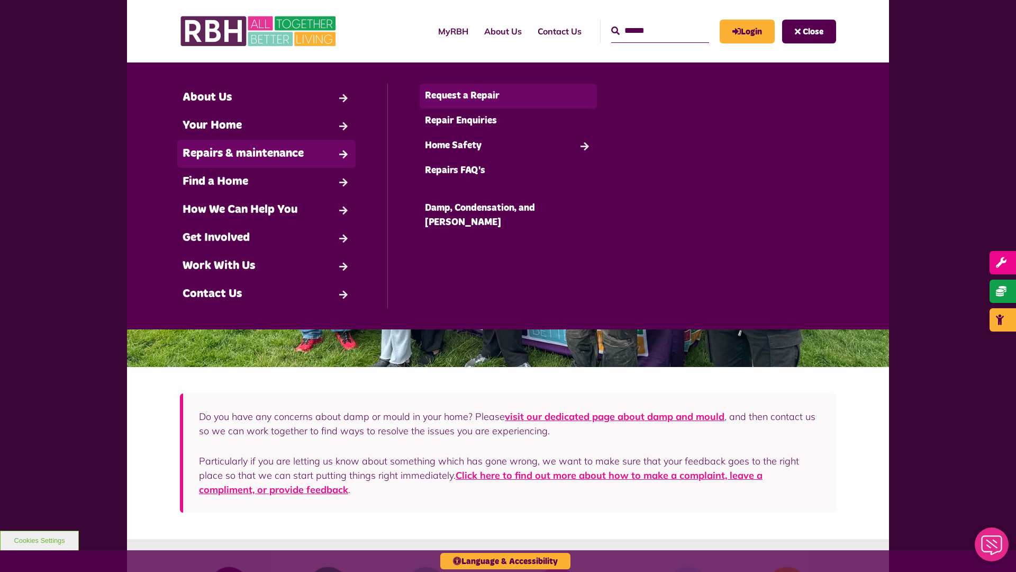
click at [508, 96] on link "Request a Repair" at bounding box center [509, 96] width 178 height 25
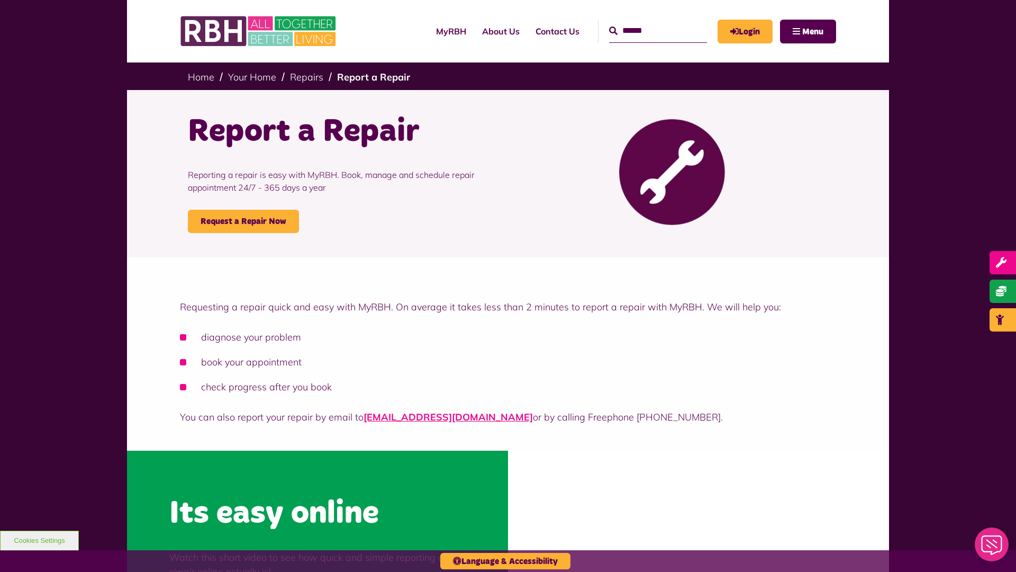
scroll to position [320, 0]
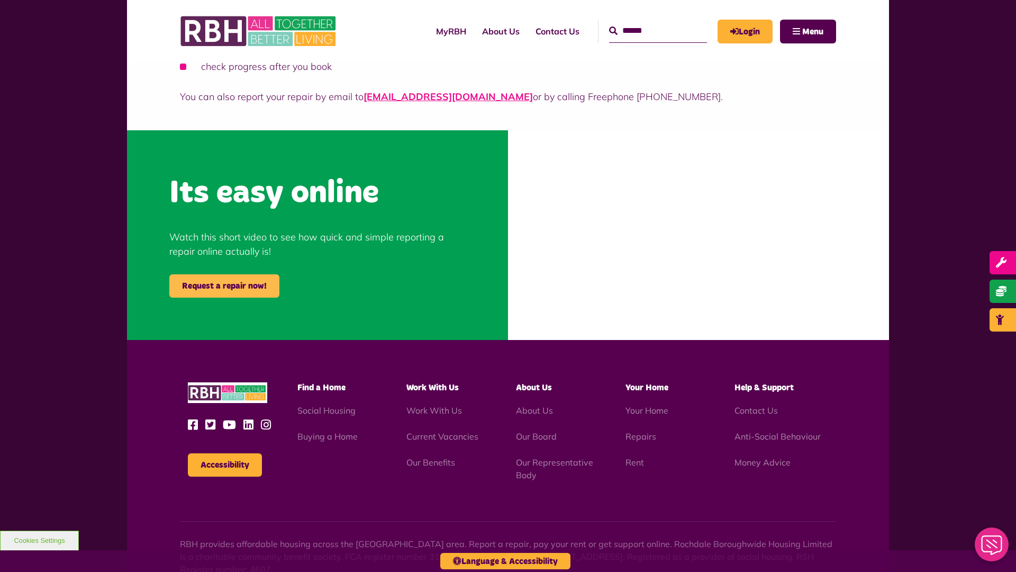
click at [224, 286] on link "Request a repair now!" at bounding box center [224, 285] width 110 height 23
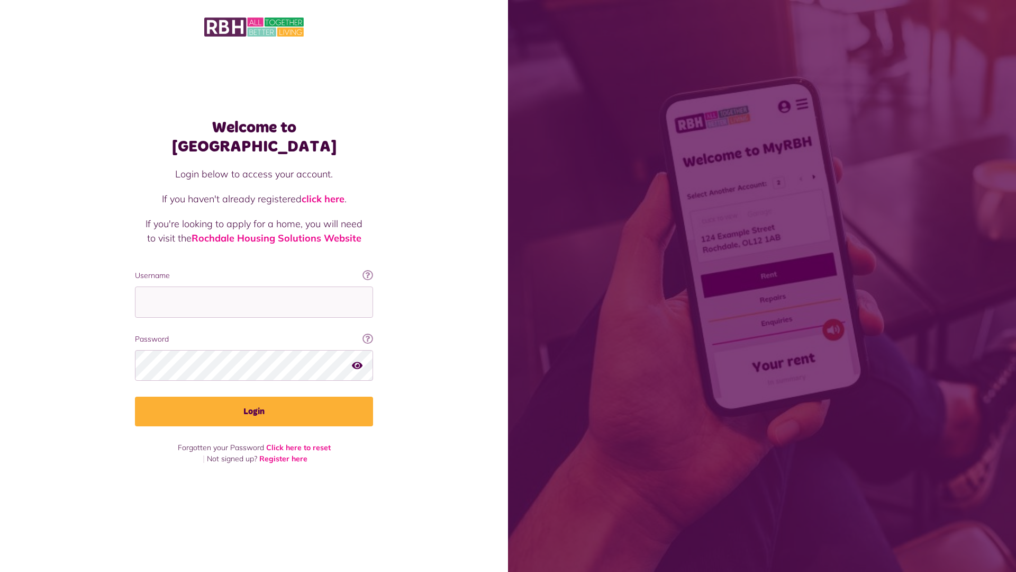
click at [254, 26] on img at bounding box center [254, 27] width 100 height 22
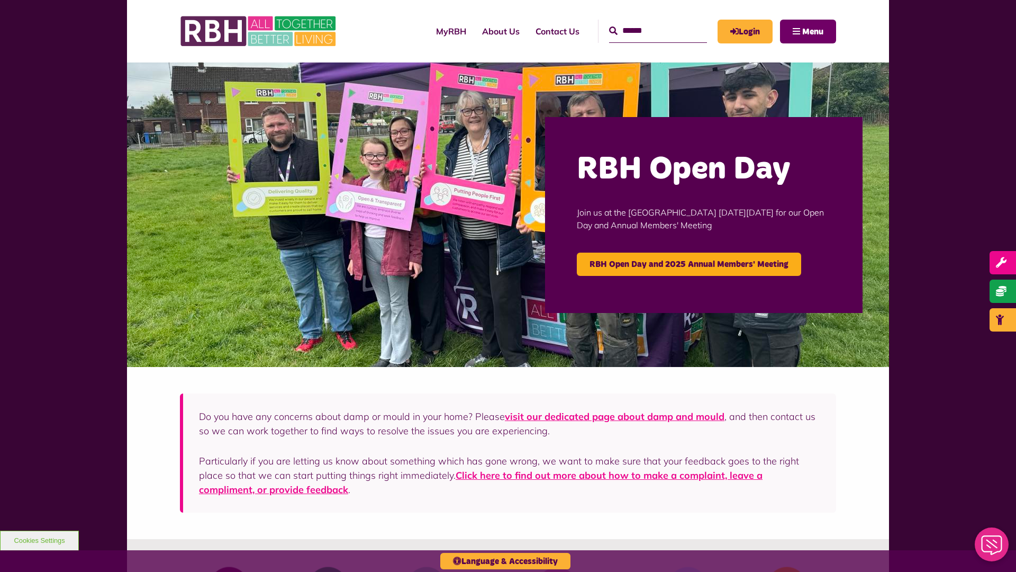
click at [813, 31] on span "Menu" at bounding box center [812, 32] width 21 height 8
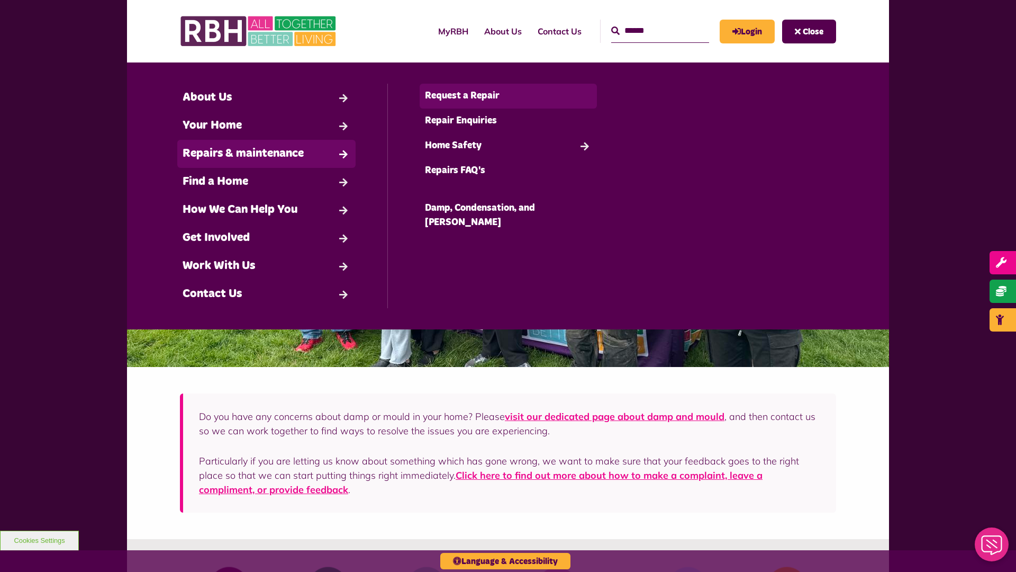
click at [508, 96] on link "Request a Repair" at bounding box center [509, 96] width 178 height 25
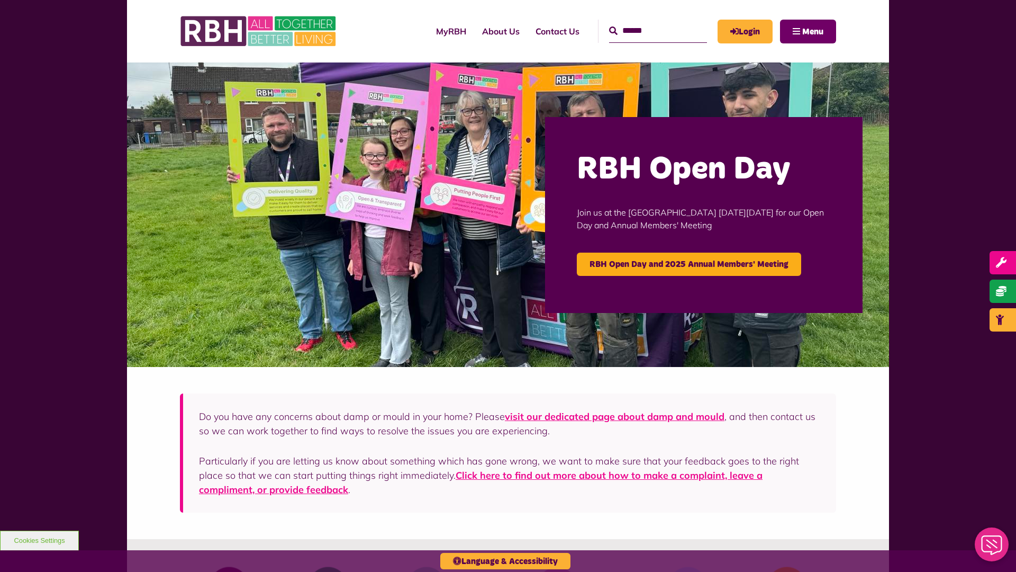
click at [813, 31] on span "Menu" at bounding box center [812, 32] width 21 height 8
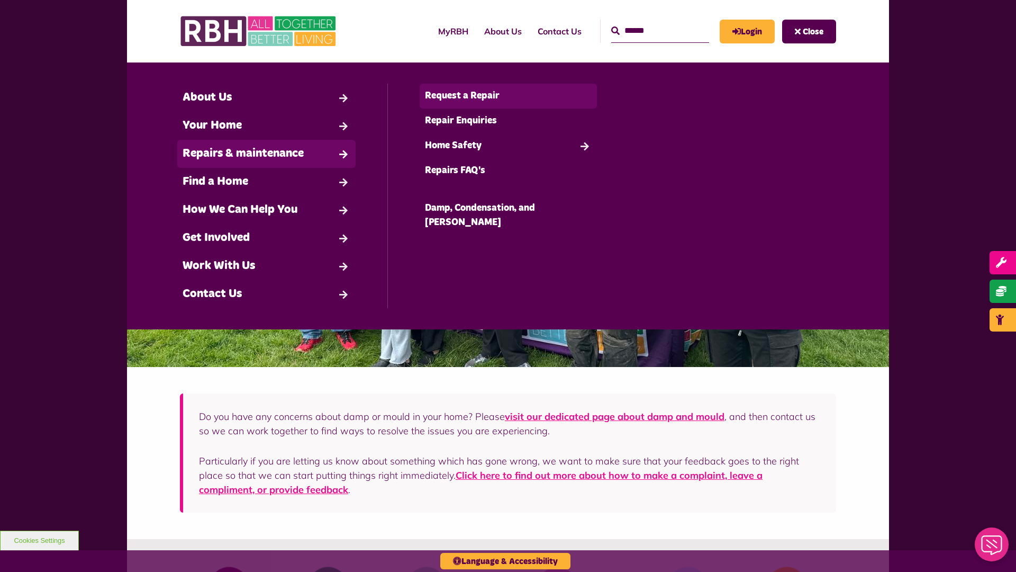
click at [508, 96] on link "Request a Repair" at bounding box center [509, 96] width 178 height 25
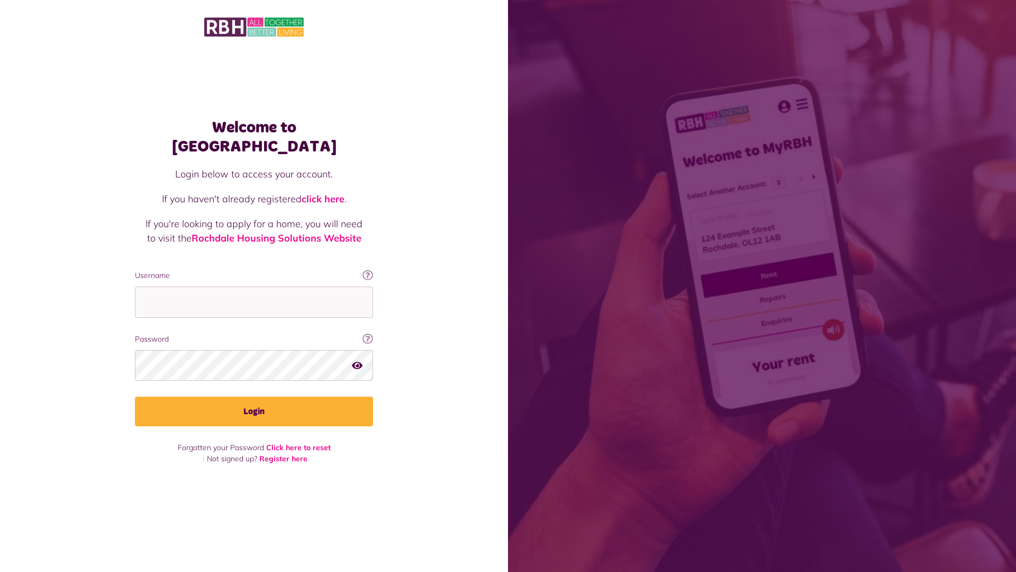
click at [324, 193] on link "click here" at bounding box center [323, 199] width 43 height 12
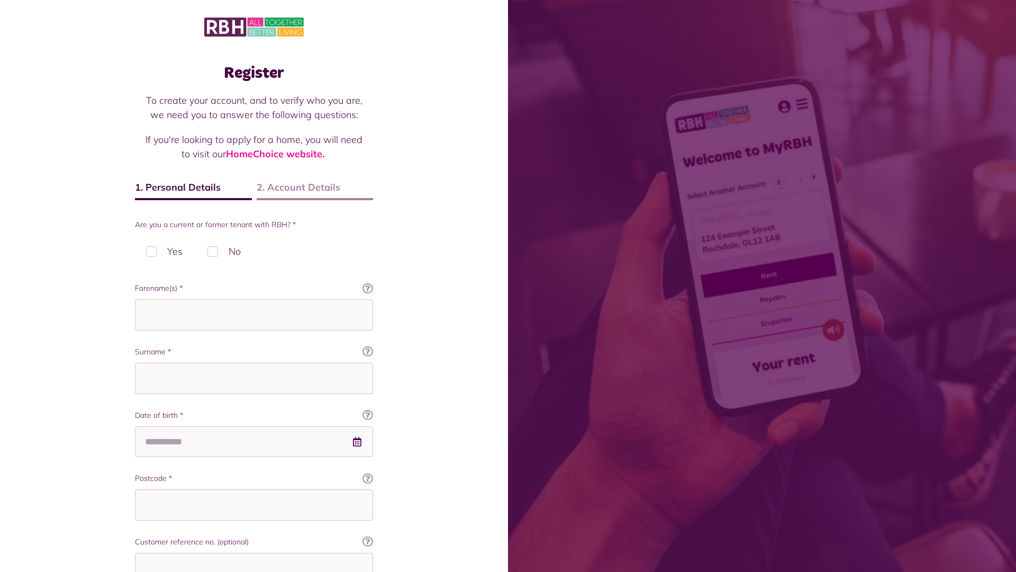
click at [254, 26] on img at bounding box center [254, 27] width 100 height 22
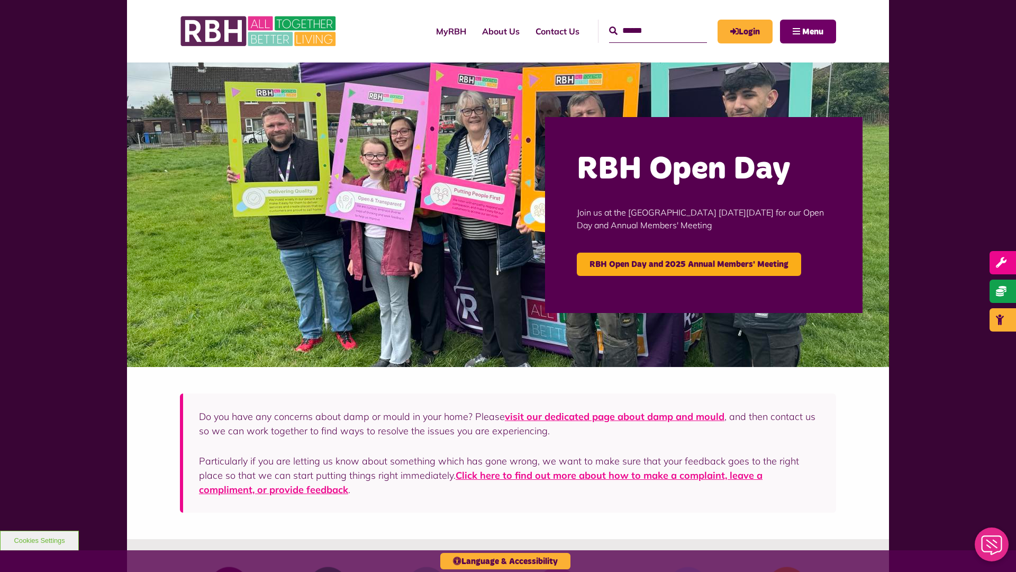
click at [813, 31] on span "Menu" at bounding box center [812, 32] width 21 height 8
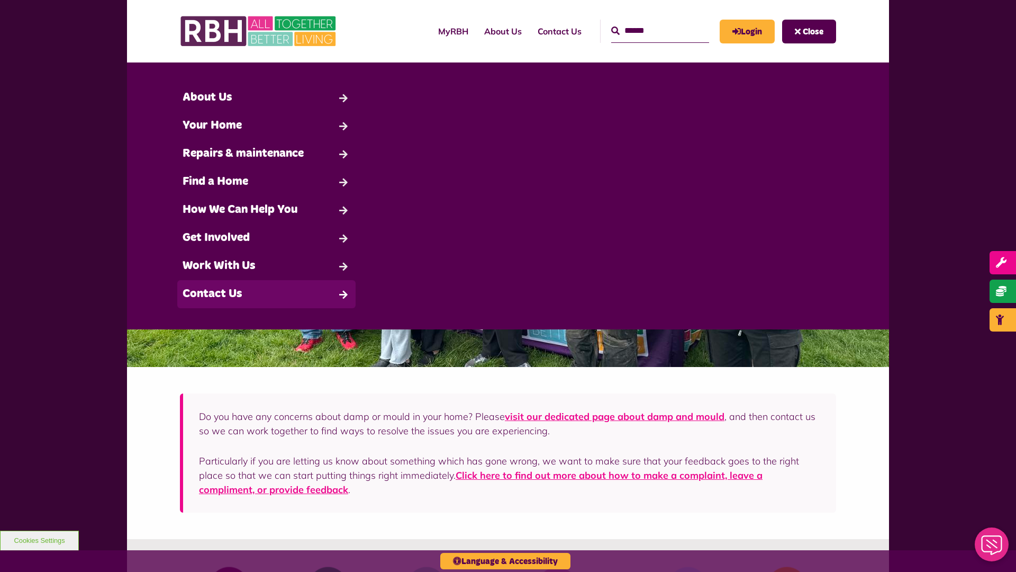
click at [266, 294] on link "Contact Us" at bounding box center [266, 294] width 178 height 28
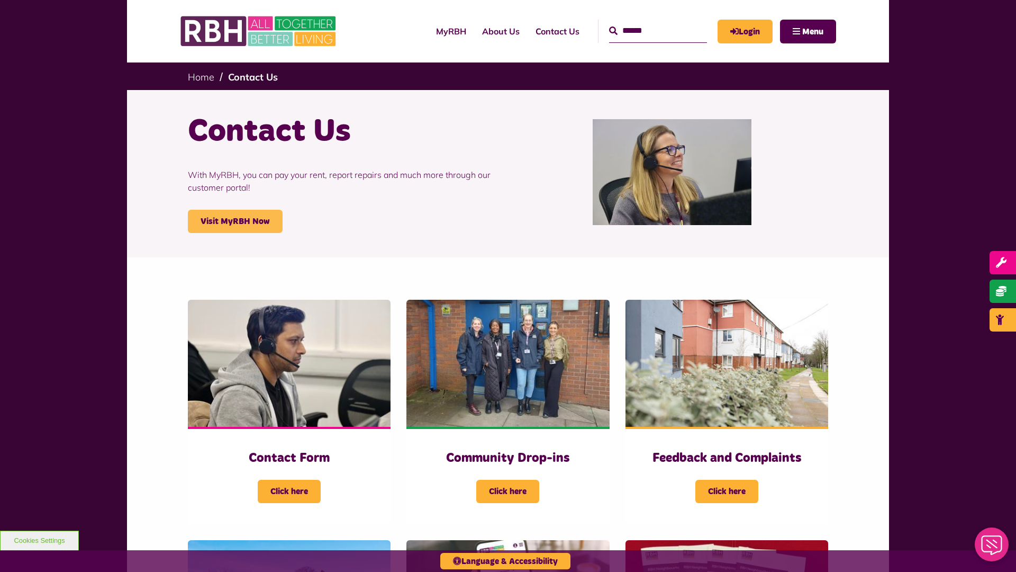
click at [235, 221] on link "Visit MyRBH Now" at bounding box center [235, 221] width 95 height 23
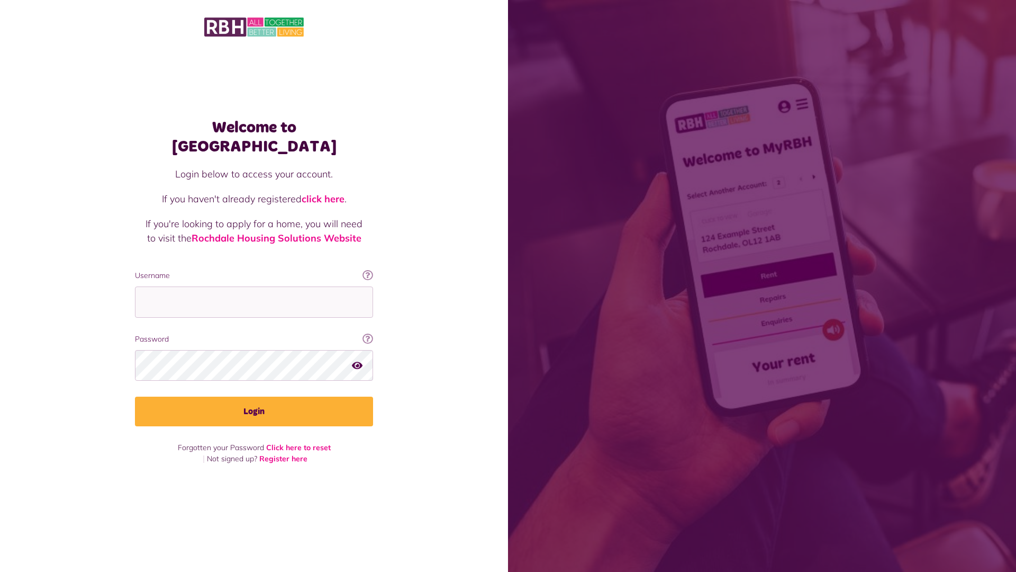
click at [324, 193] on link "click here" at bounding box center [323, 199] width 43 height 12
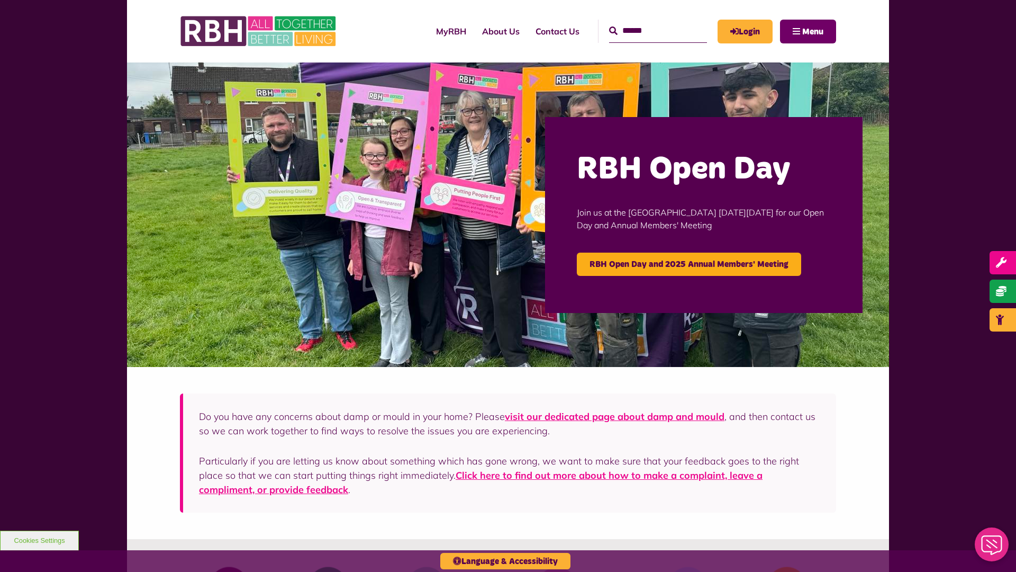
click at [813, 31] on span "Menu" at bounding box center [812, 32] width 21 height 8
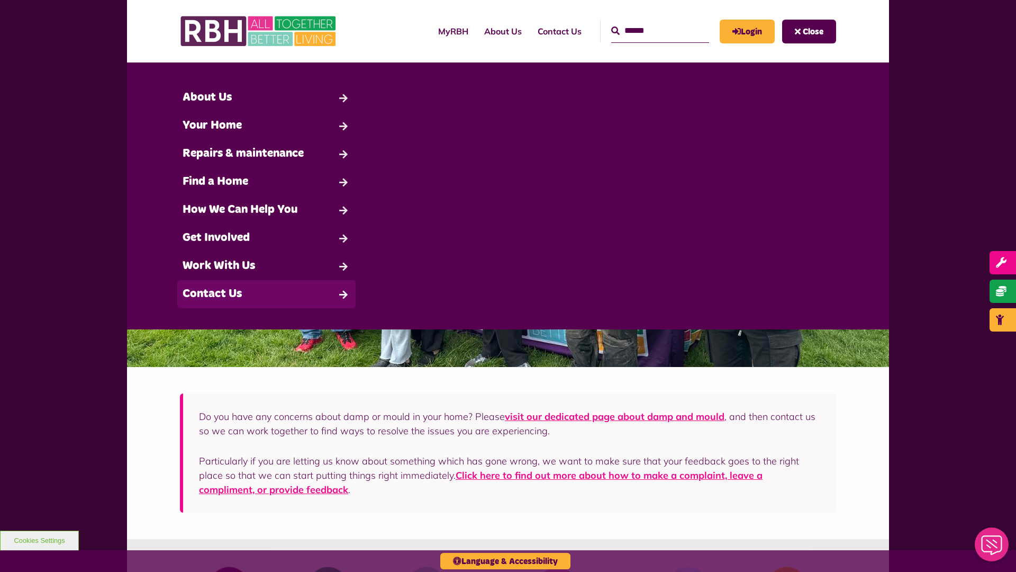
click at [266, 294] on link "Contact Us" at bounding box center [266, 294] width 178 height 28
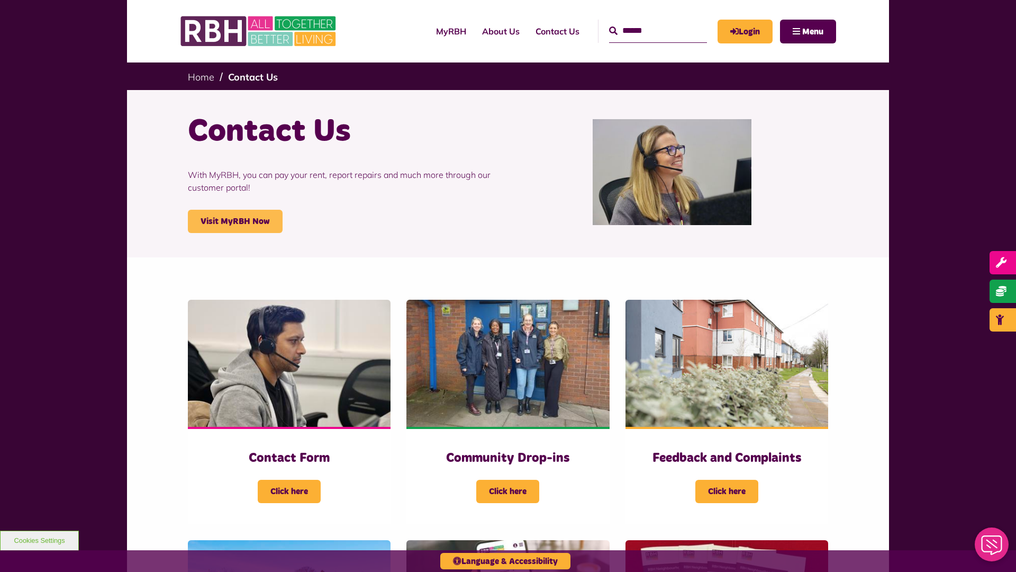
click at [235, 221] on link "Visit MyRBH Now" at bounding box center [235, 221] width 95 height 23
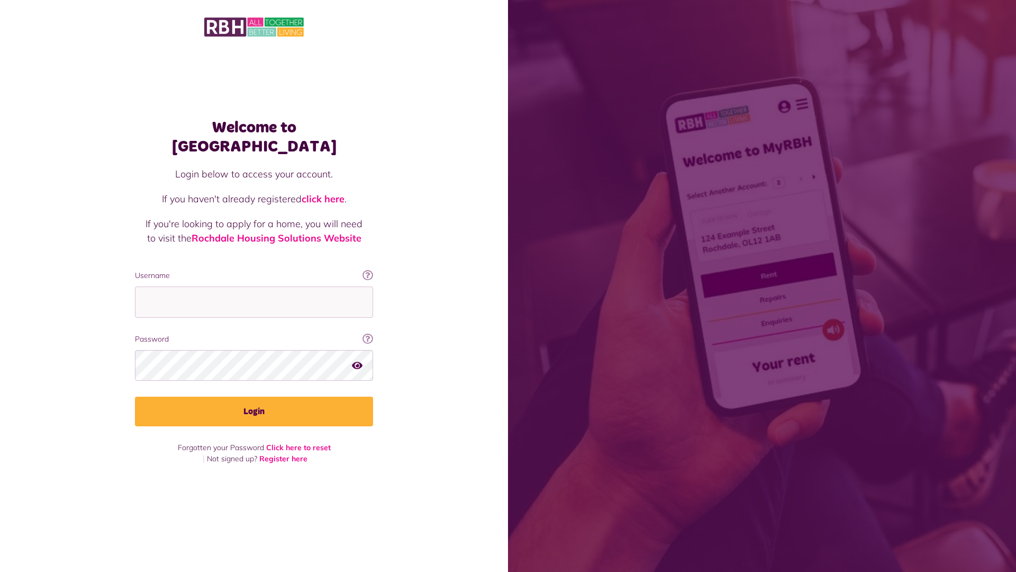
click at [324, 193] on link "click here" at bounding box center [323, 199] width 43 height 12
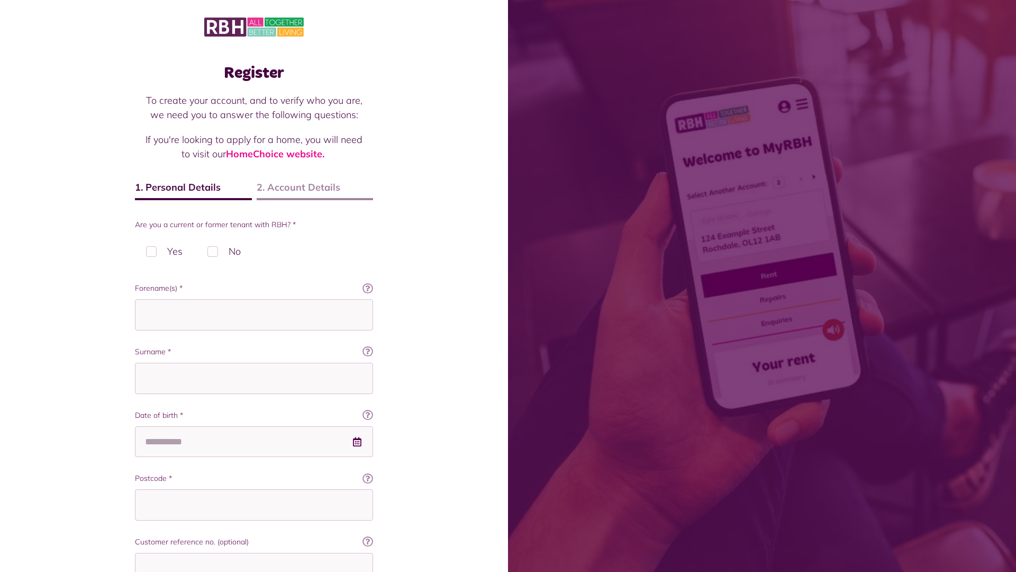
click at [254, 26] on img at bounding box center [254, 27] width 100 height 22
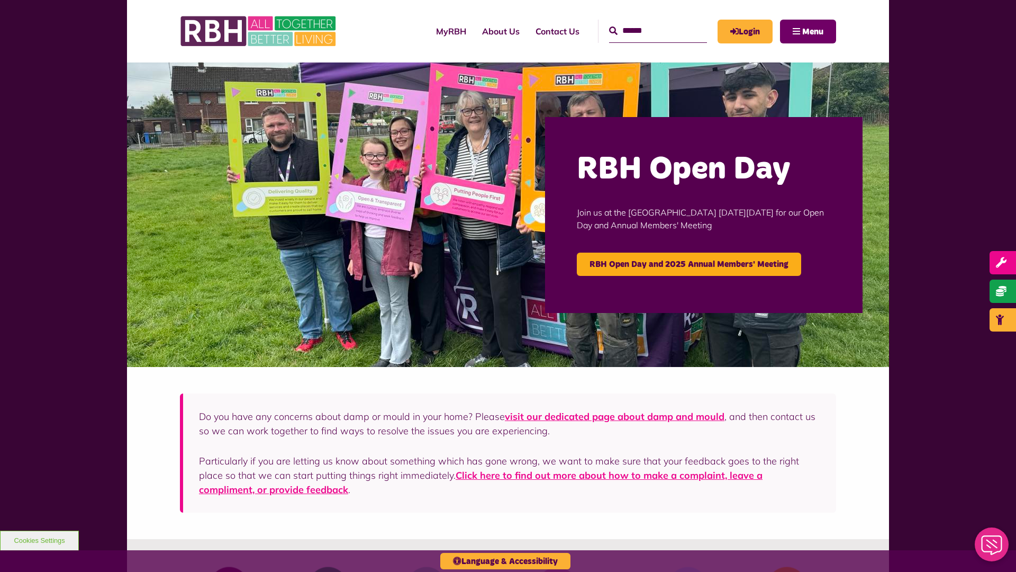
click at [813, 31] on span "Menu" at bounding box center [812, 32] width 21 height 8
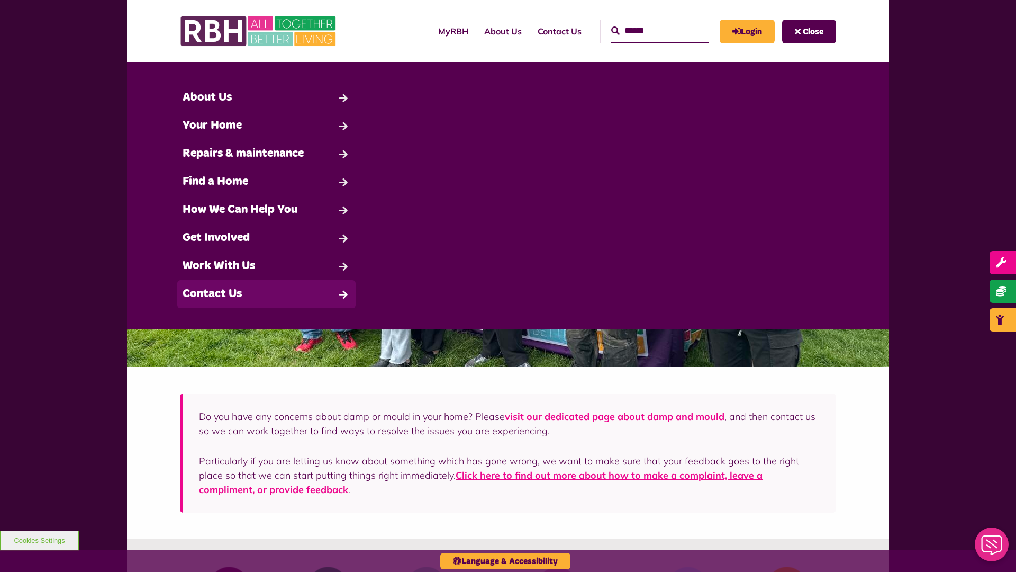
click at [266, 294] on link "Contact Us" at bounding box center [266, 294] width 178 height 28
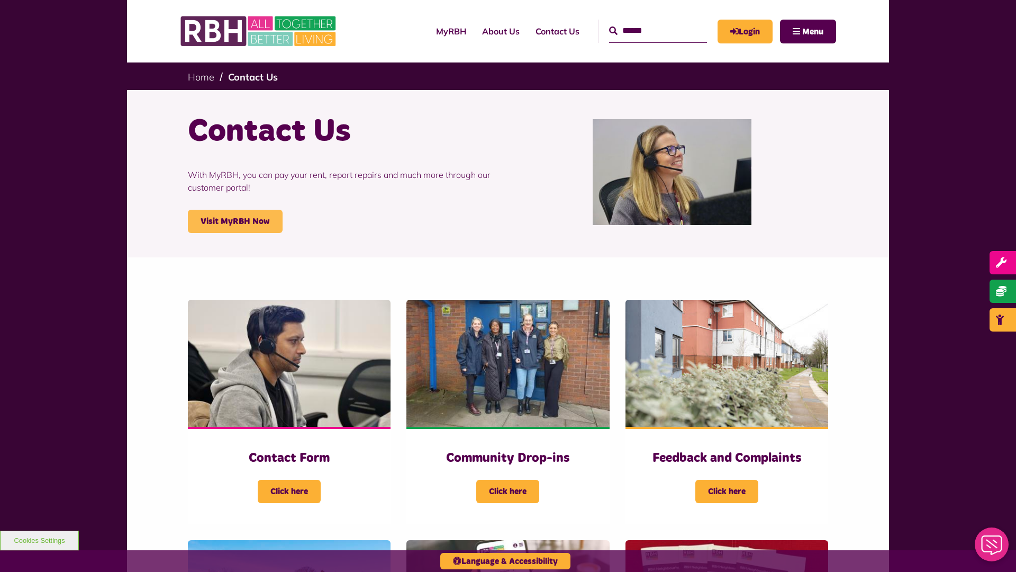
click at [235, 221] on link "Visit MyRBH Now" at bounding box center [235, 221] width 95 height 23
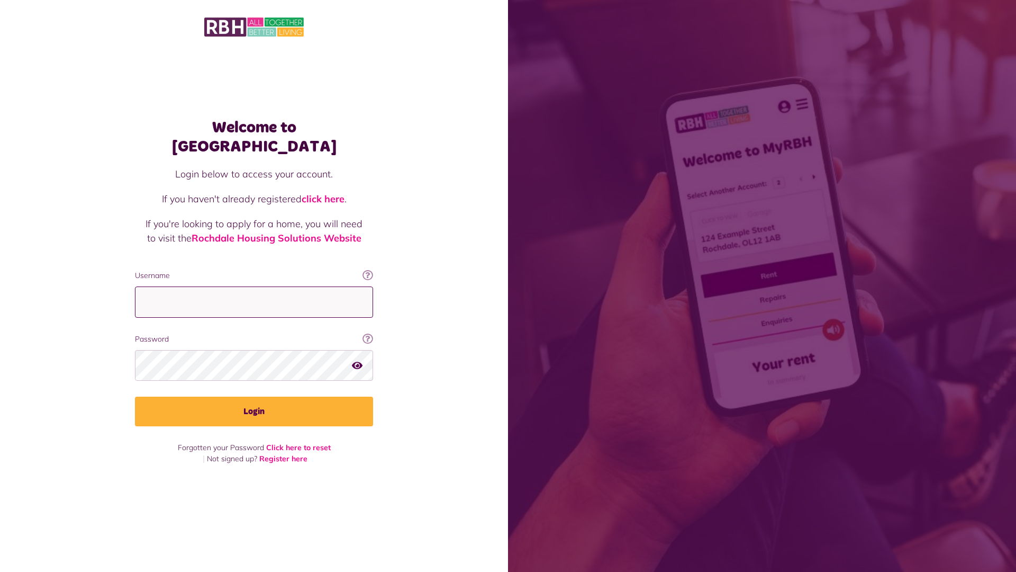
click at [254, 292] on input "Username" at bounding box center [254, 301] width 238 height 31
type input "**********"
click at [254, 402] on button "Login" at bounding box center [254, 411] width 238 height 30
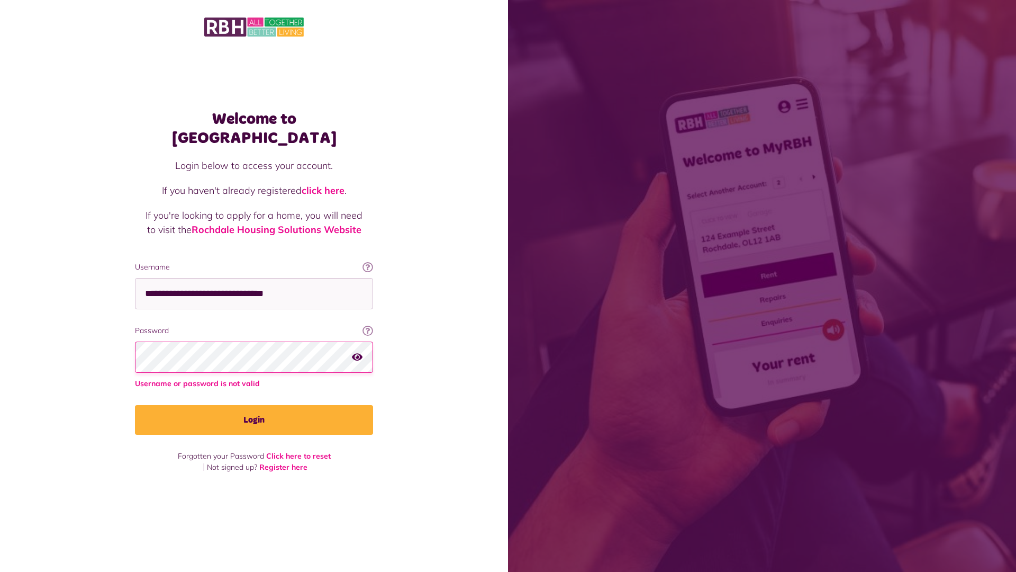
click at [254, 410] on button "Login" at bounding box center [254, 420] width 238 height 30
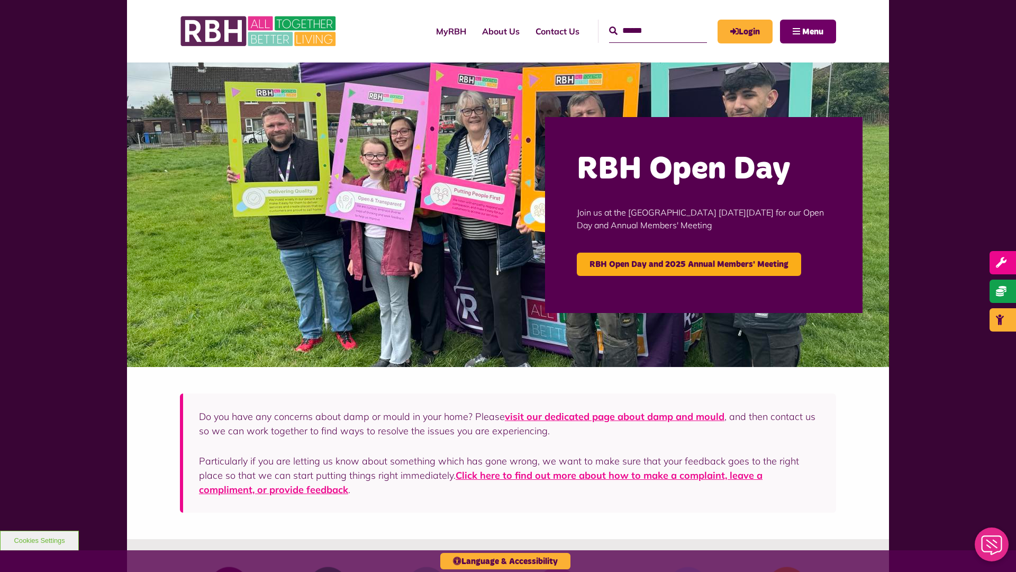
click at [813, 31] on span "Menu" at bounding box center [812, 32] width 21 height 8
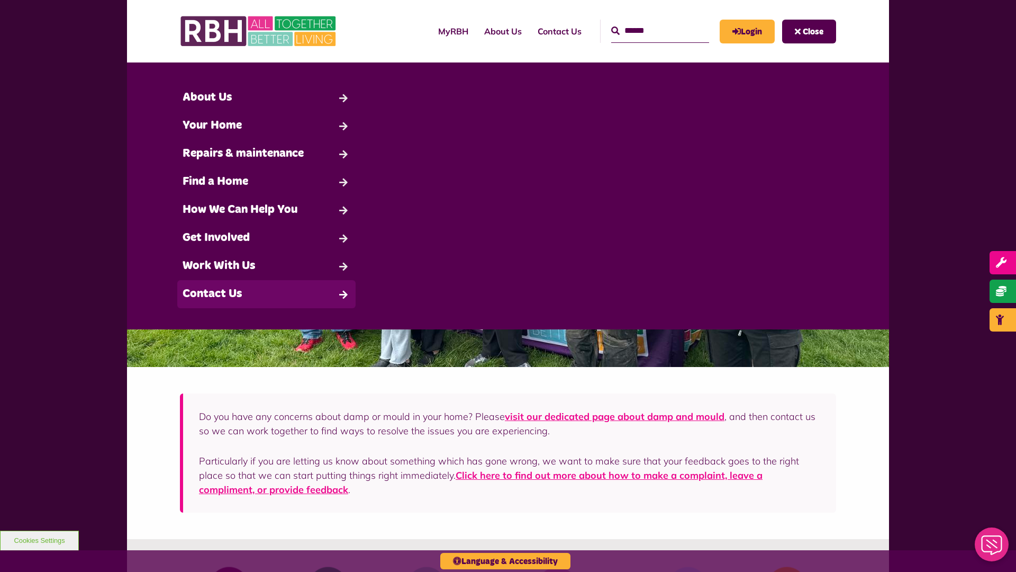
click at [266, 294] on link "Contact Us" at bounding box center [266, 294] width 178 height 28
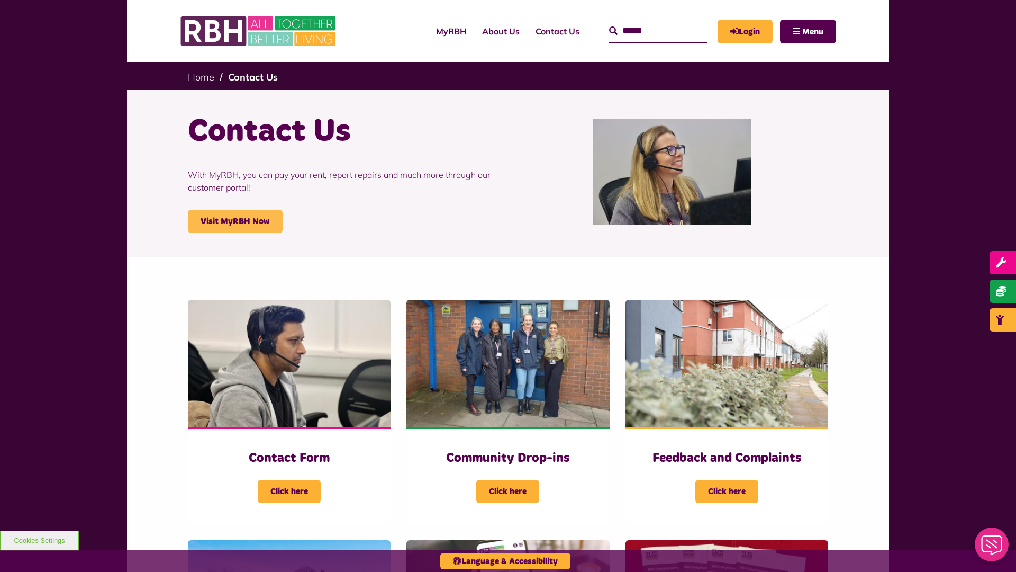
click at [235, 221] on link "Visit MyRBH Now" at bounding box center [235, 221] width 95 height 23
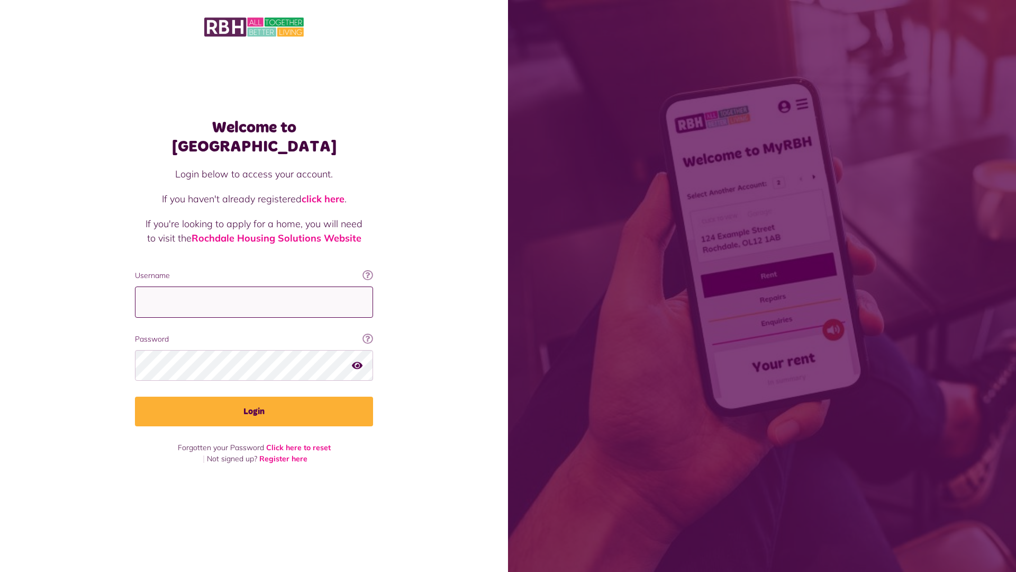
click at [254, 292] on input "Username" at bounding box center [254, 301] width 238 height 31
type input "**********"
click at [254, 402] on button "Login" at bounding box center [254, 411] width 238 height 30
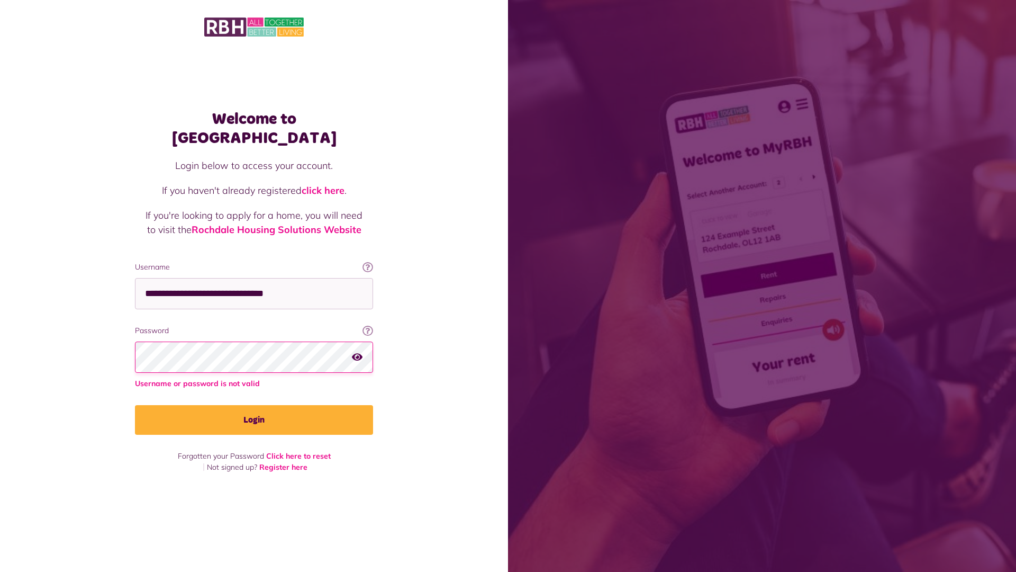
click at [254, 26] on img at bounding box center [254, 27] width 100 height 22
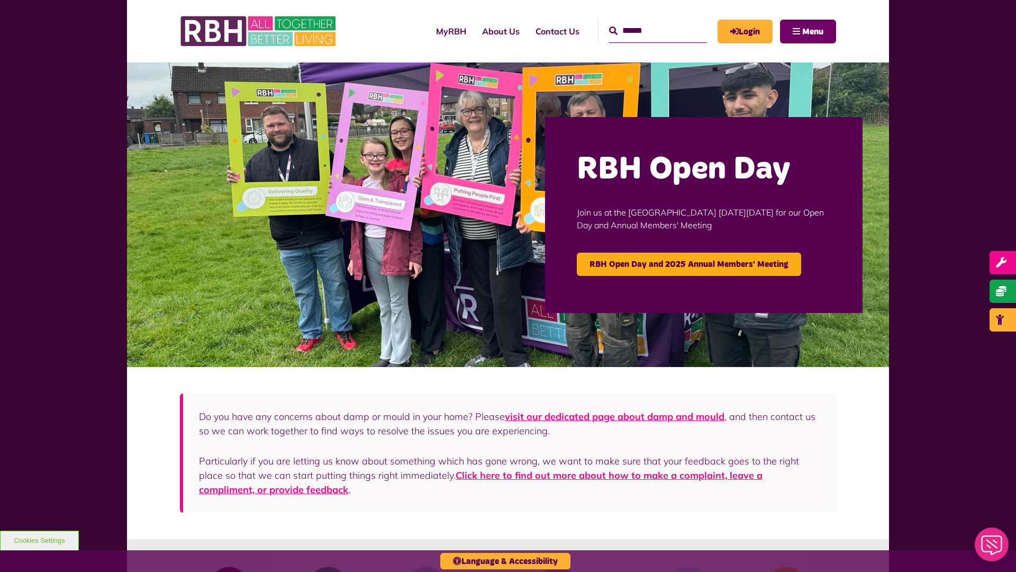
click at [813, 31] on span "Menu" at bounding box center [812, 32] width 21 height 8
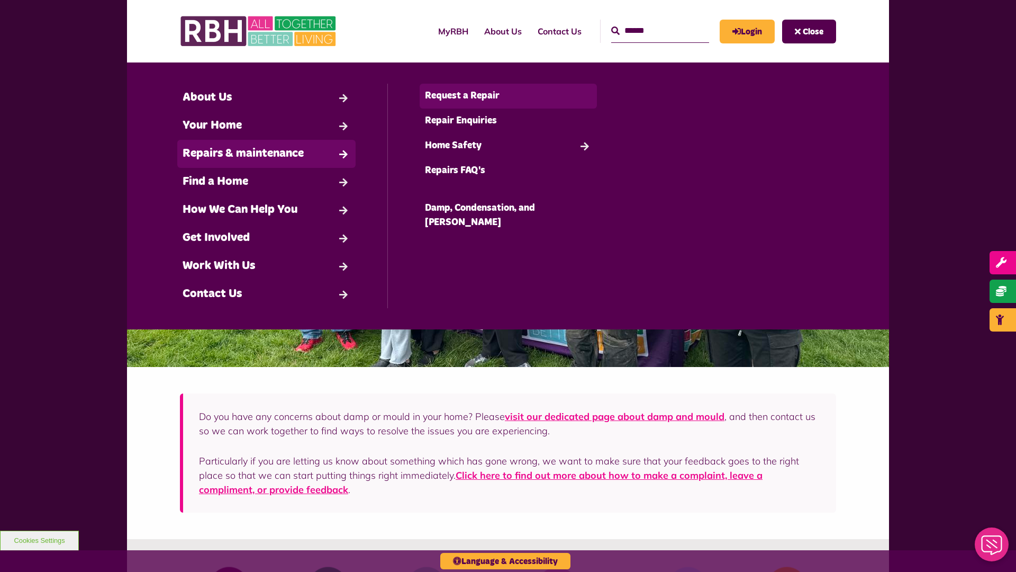
click at [508, 96] on link "Request a Repair" at bounding box center [509, 96] width 178 height 25
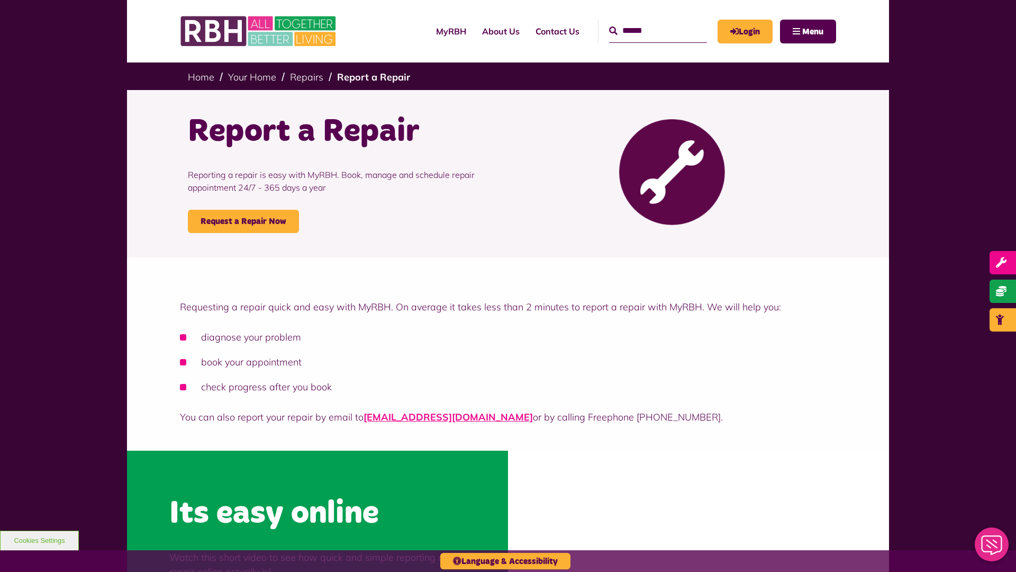
scroll to position [320, 0]
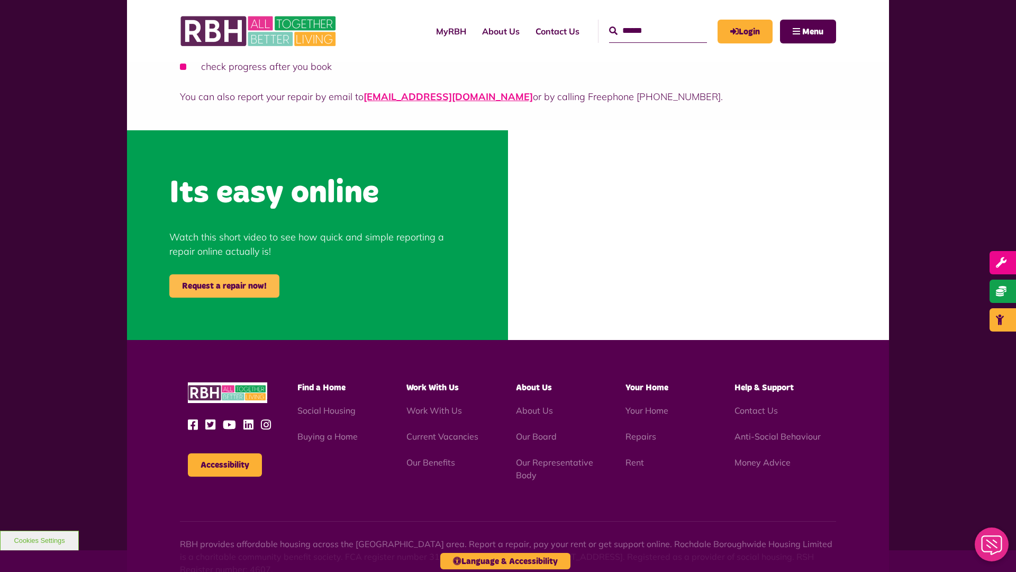
click at [224, 286] on link "Request a repair now!" at bounding box center [224, 285] width 110 height 23
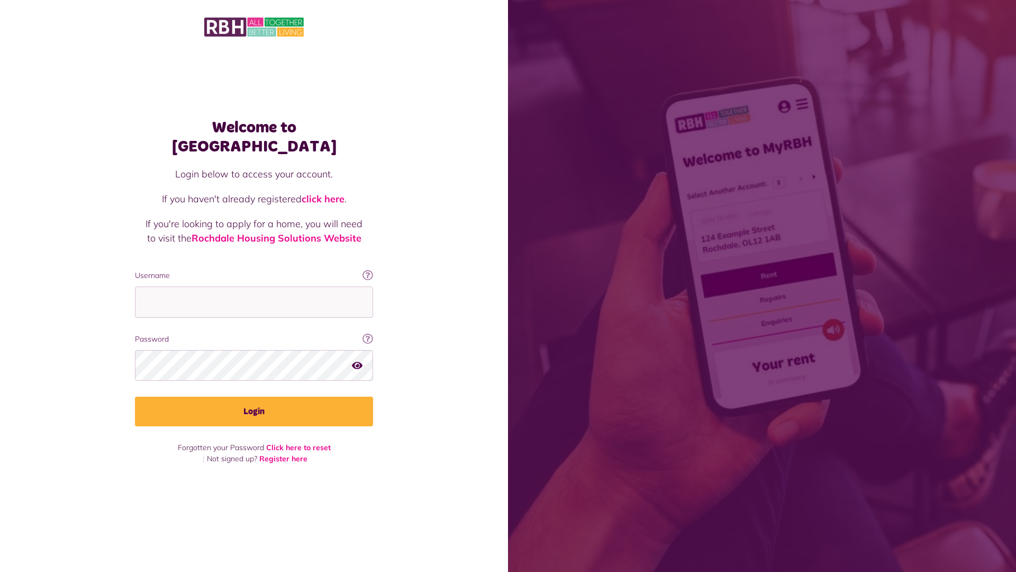
click at [254, 26] on img at bounding box center [254, 27] width 100 height 22
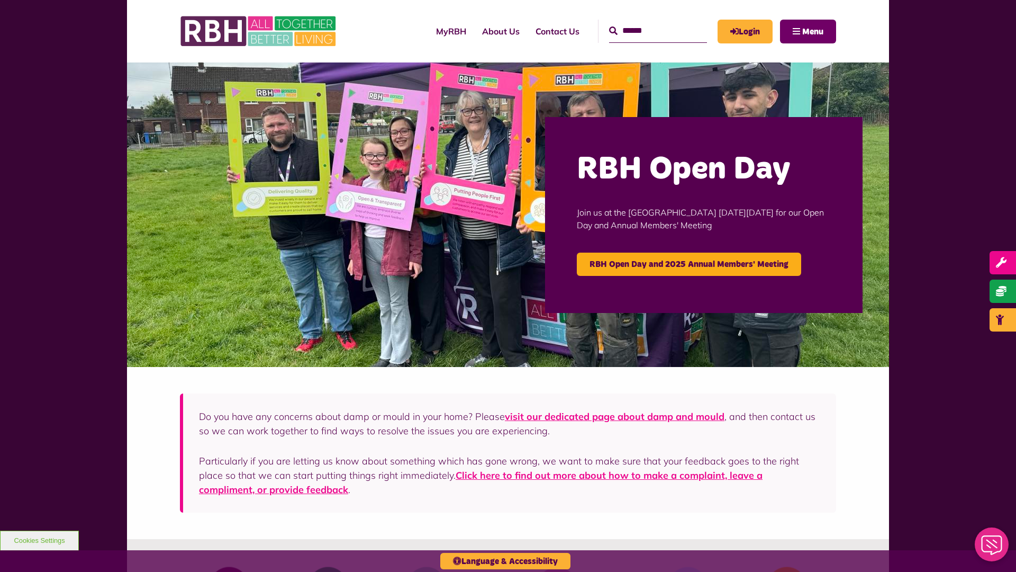
click at [813, 31] on span "Menu" at bounding box center [812, 32] width 21 height 8
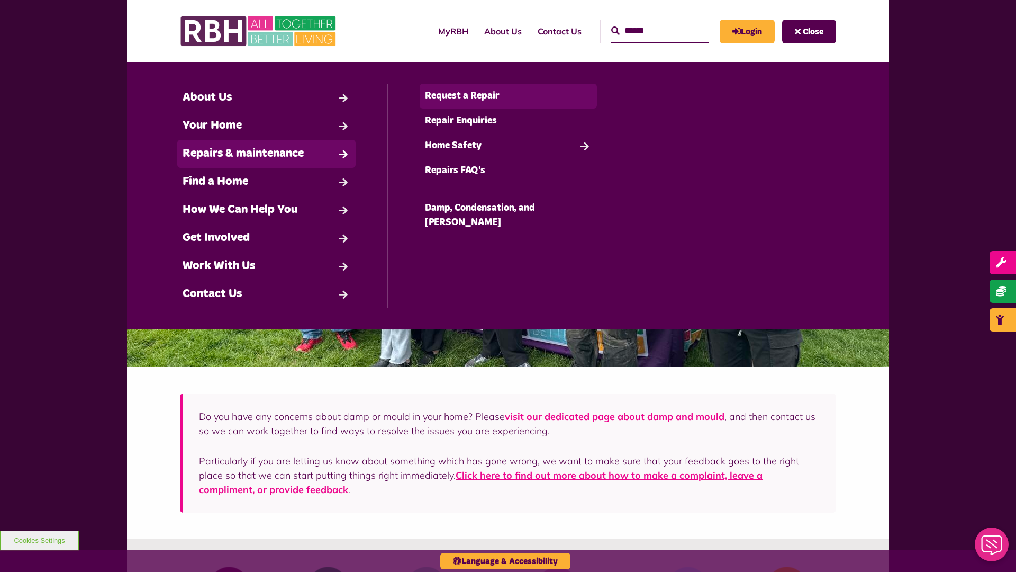
click at [508, 96] on link "Request a Repair" at bounding box center [509, 96] width 178 height 25
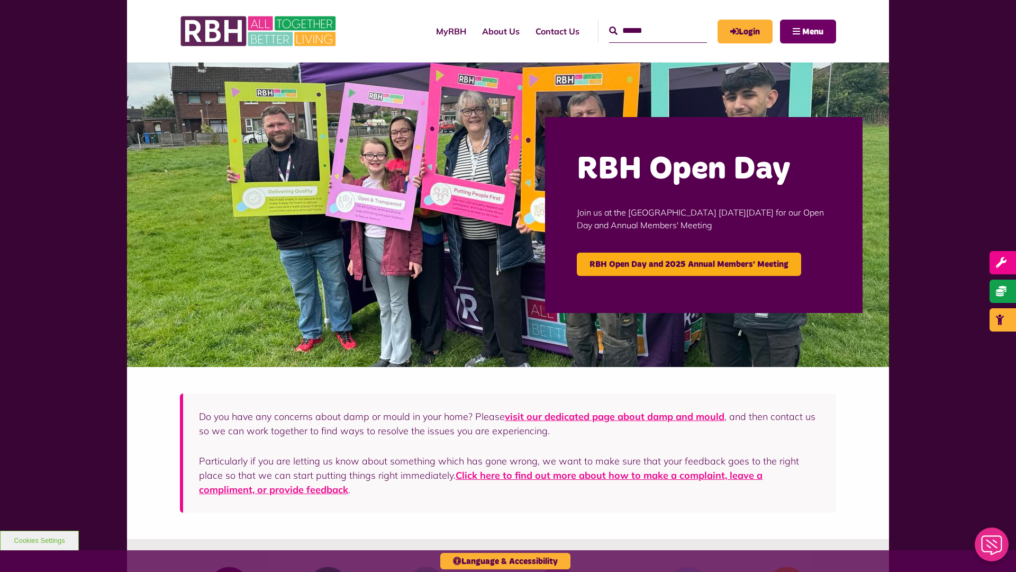
click at [813, 31] on span "Menu" at bounding box center [812, 32] width 21 height 8
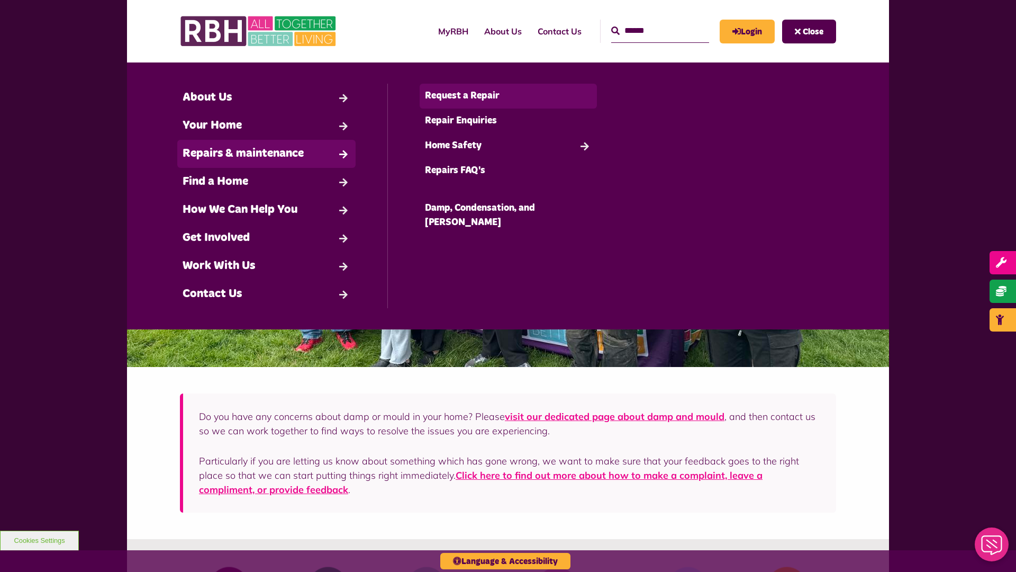
click at [508, 96] on link "Request a Repair" at bounding box center [509, 96] width 178 height 25
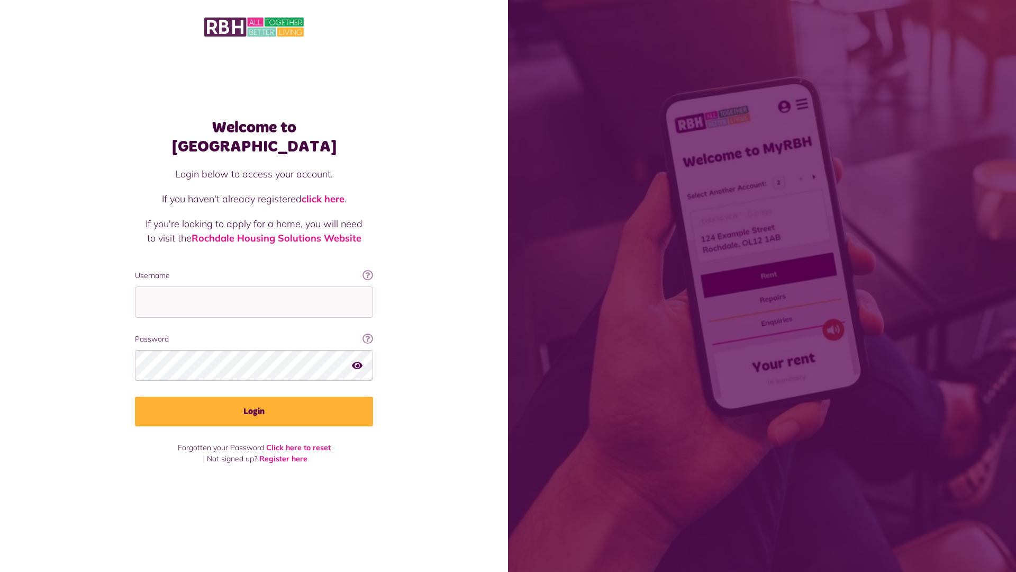
click at [324, 193] on link "click here" at bounding box center [323, 199] width 43 height 12
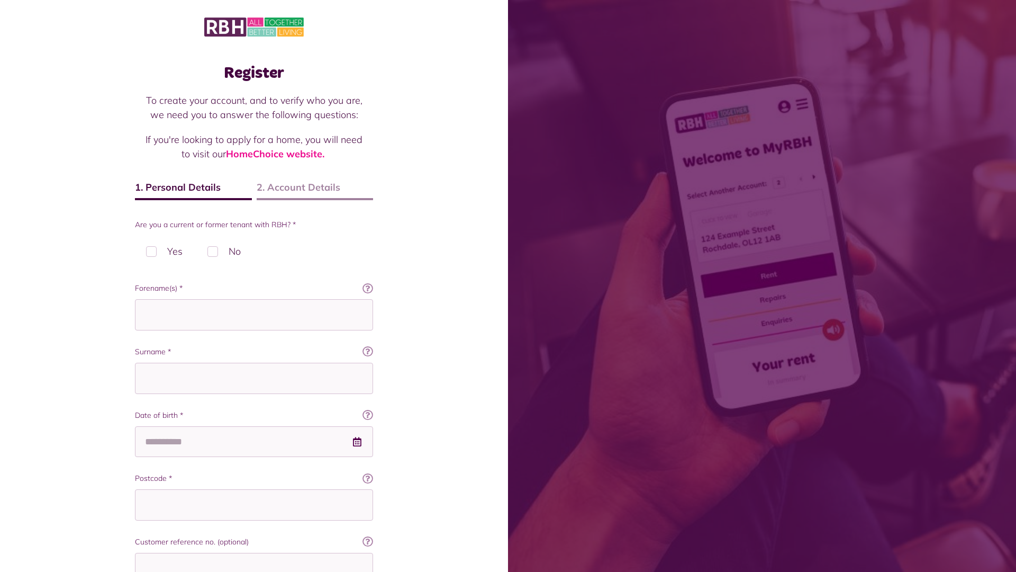
click at [254, 26] on img at bounding box center [254, 27] width 100 height 22
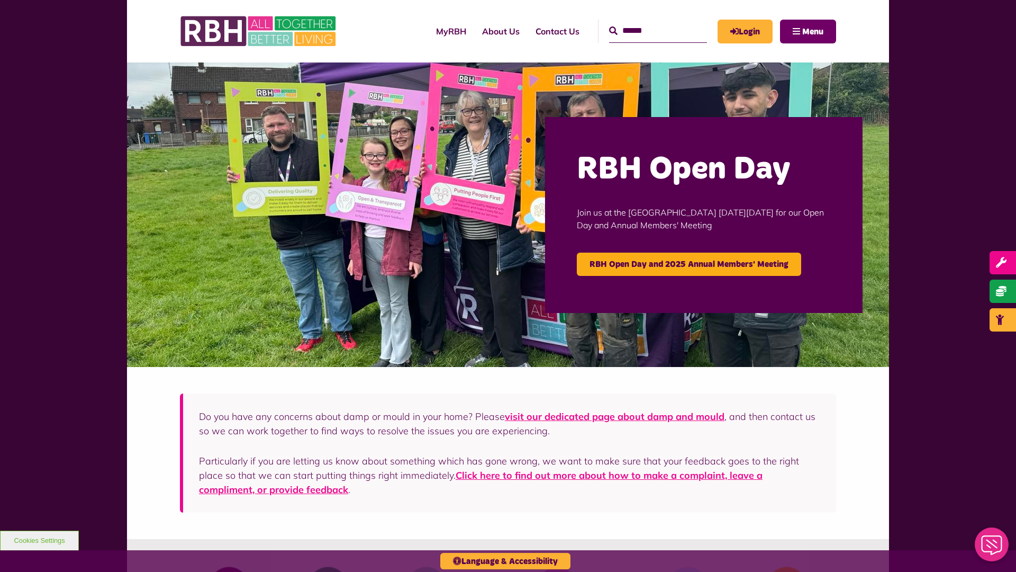
click at [813, 31] on span "Menu" at bounding box center [812, 32] width 21 height 8
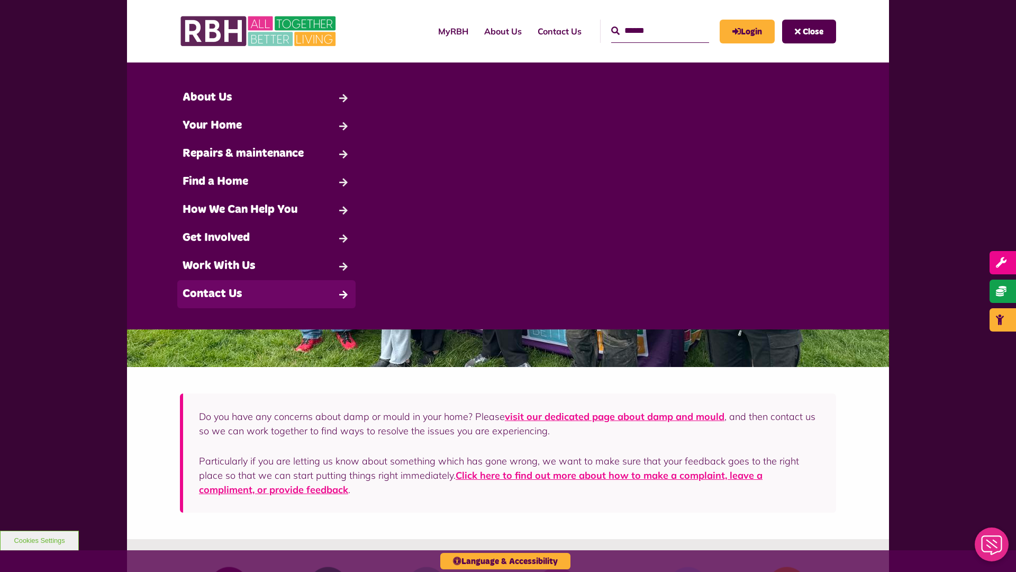
click at [266, 294] on link "Contact Us" at bounding box center [266, 294] width 178 height 28
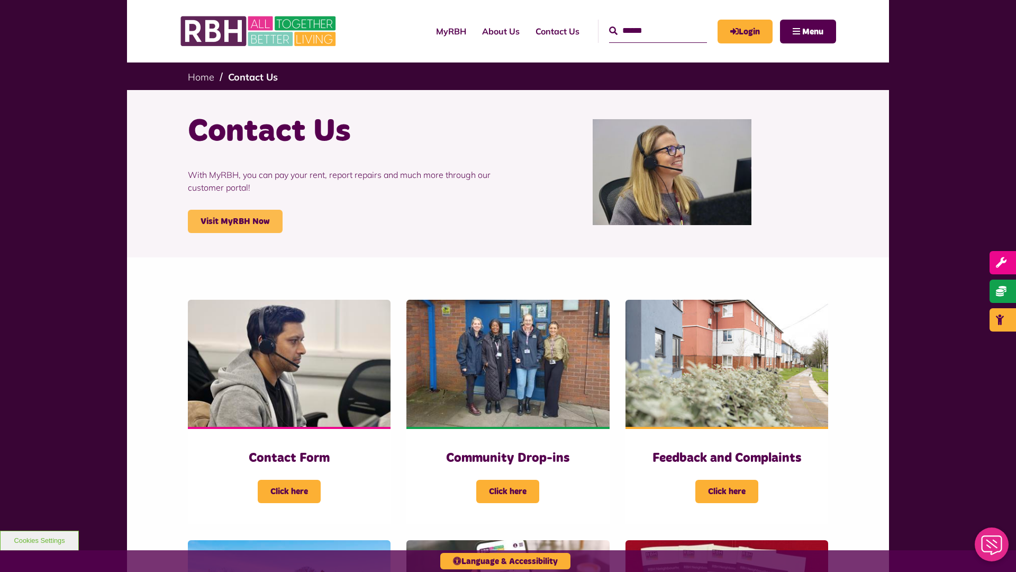
click at [235, 221] on link "Visit MyRBH Now" at bounding box center [235, 221] width 95 height 23
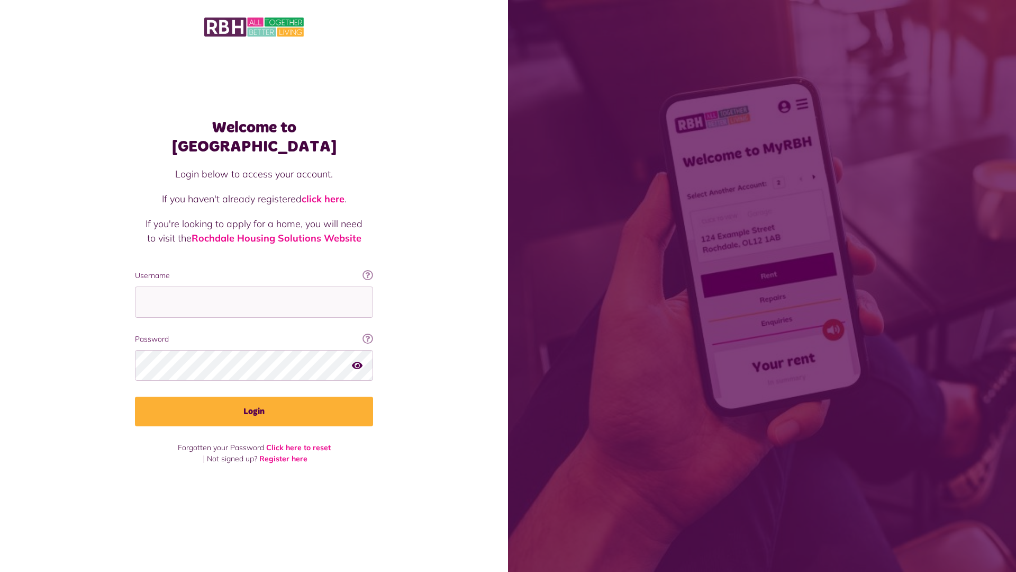
click at [324, 193] on link "click here" at bounding box center [323, 199] width 43 height 12
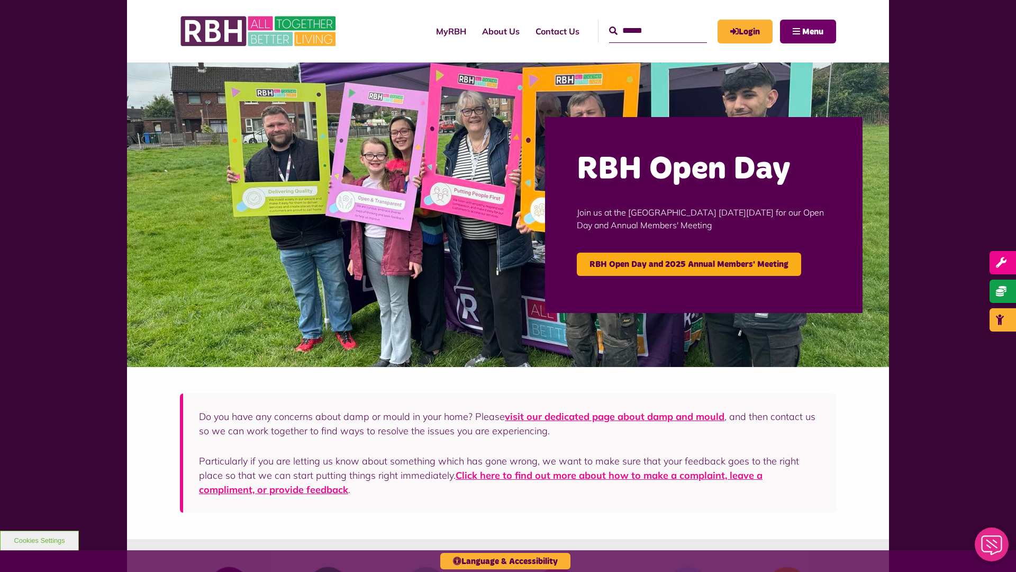
click at [813, 31] on span "Menu" at bounding box center [812, 32] width 21 height 8
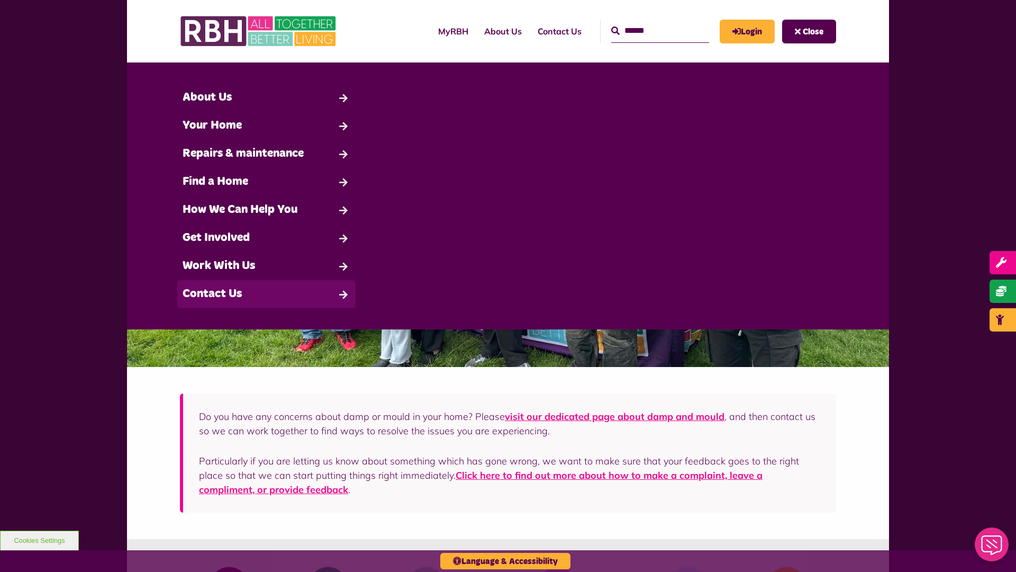
click at [266, 294] on link "Contact Us" at bounding box center [266, 294] width 178 height 28
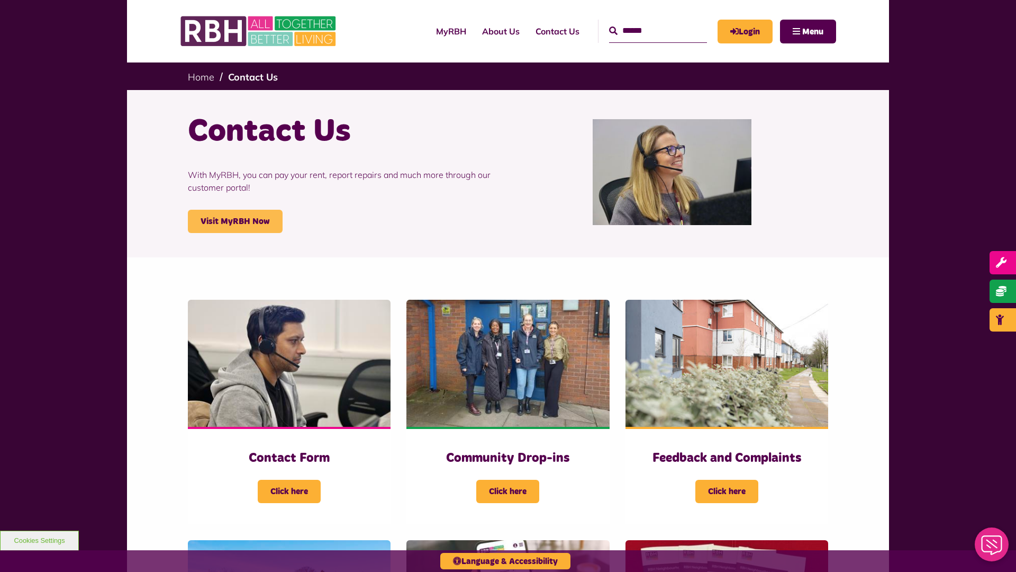
click at [235, 221] on link "Visit MyRBH Now" at bounding box center [235, 221] width 95 height 23
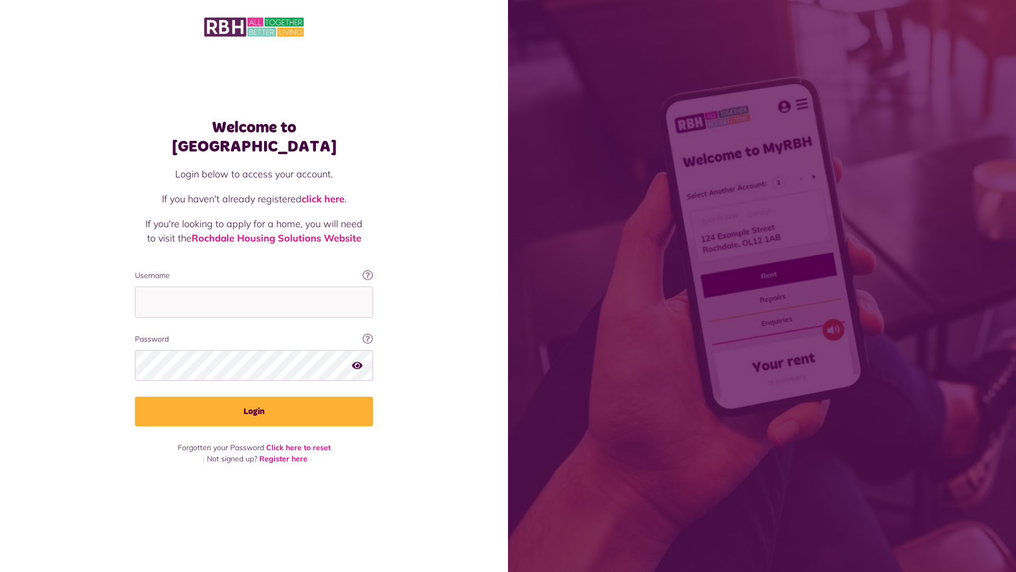
click at [324, 193] on link "click here" at bounding box center [323, 199] width 43 height 12
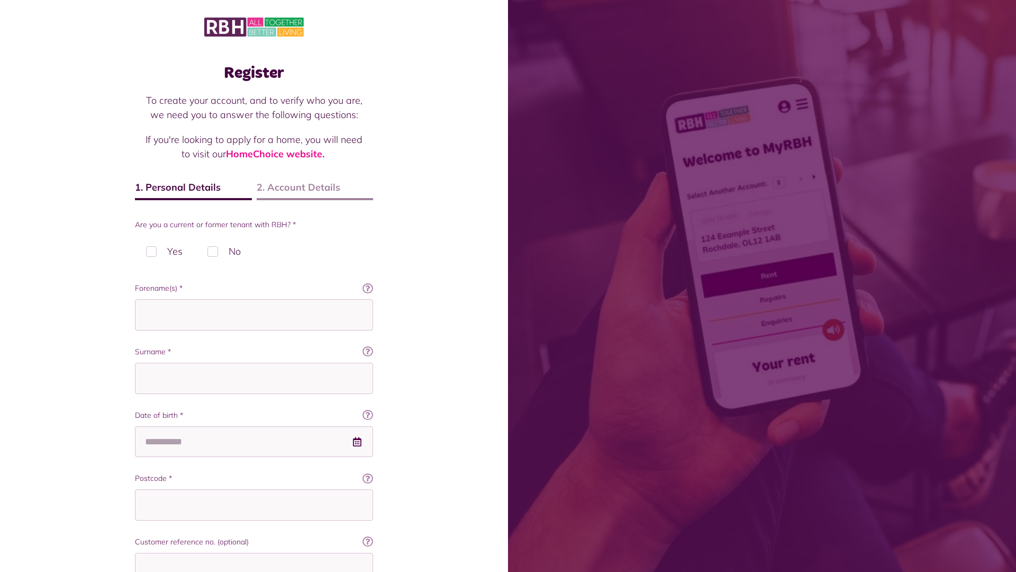
click at [254, 26] on img at bounding box center [254, 27] width 100 height 22
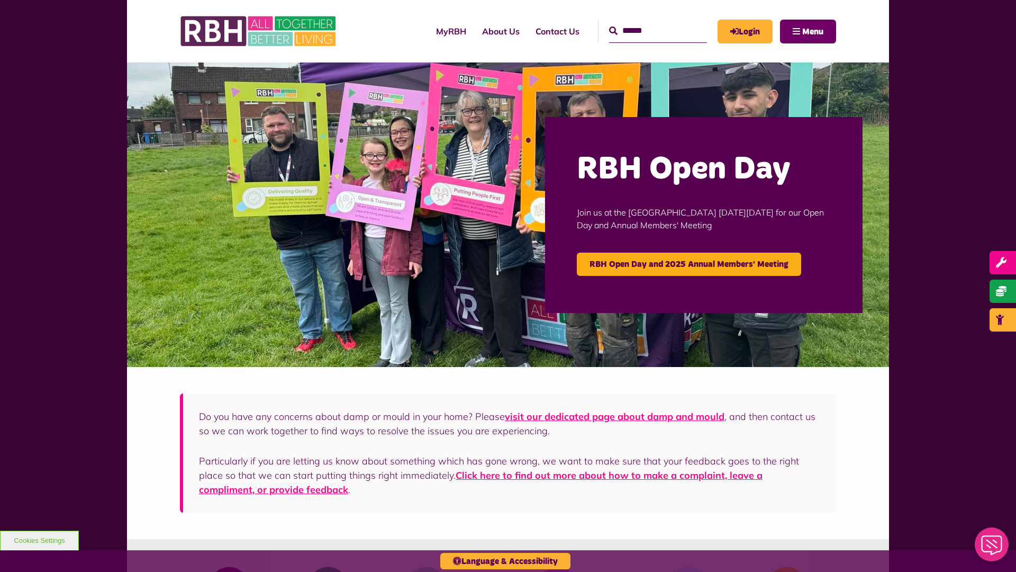
click at [813, 31] on span "Menu" at bounding box center [812, 32] width 21 height 8
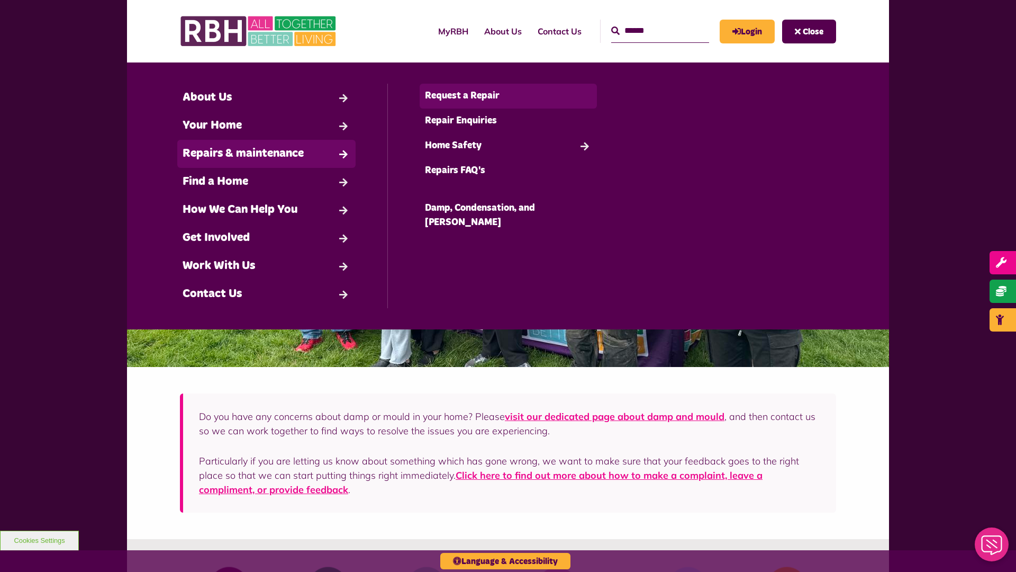
click at [508, 96] on link "Request a Repair" at bounding box center [509, 96] width 178 height 25
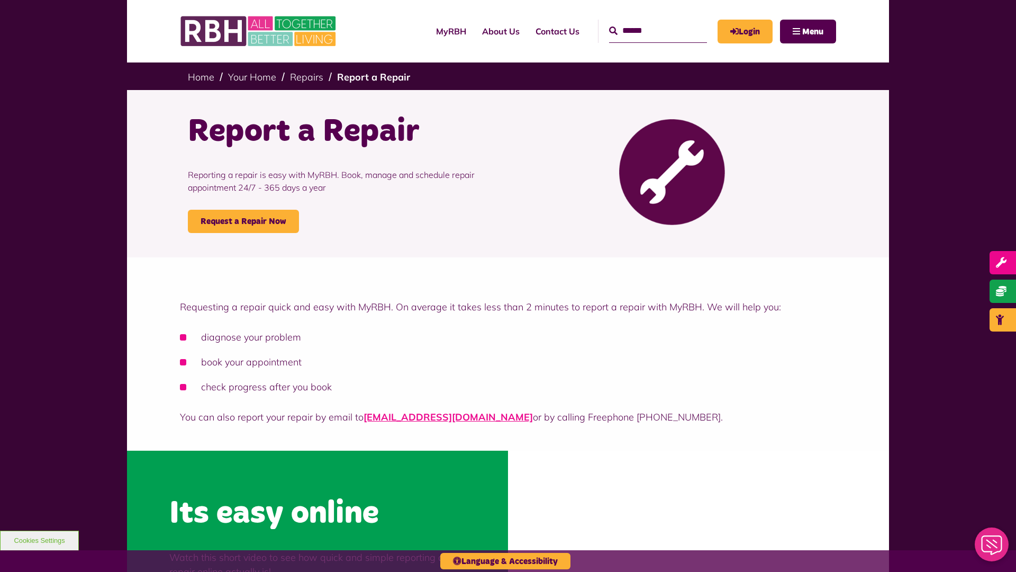
scroll to position [320, 0]
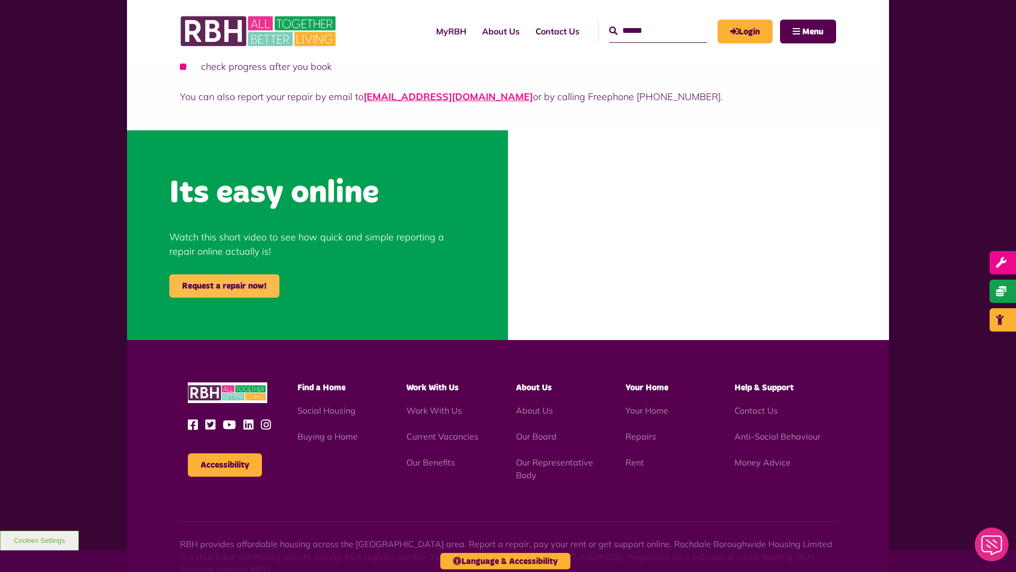
click at [224, 286] on link "Request a repair now!" at bounding box center [224, 285] width 110 height 23
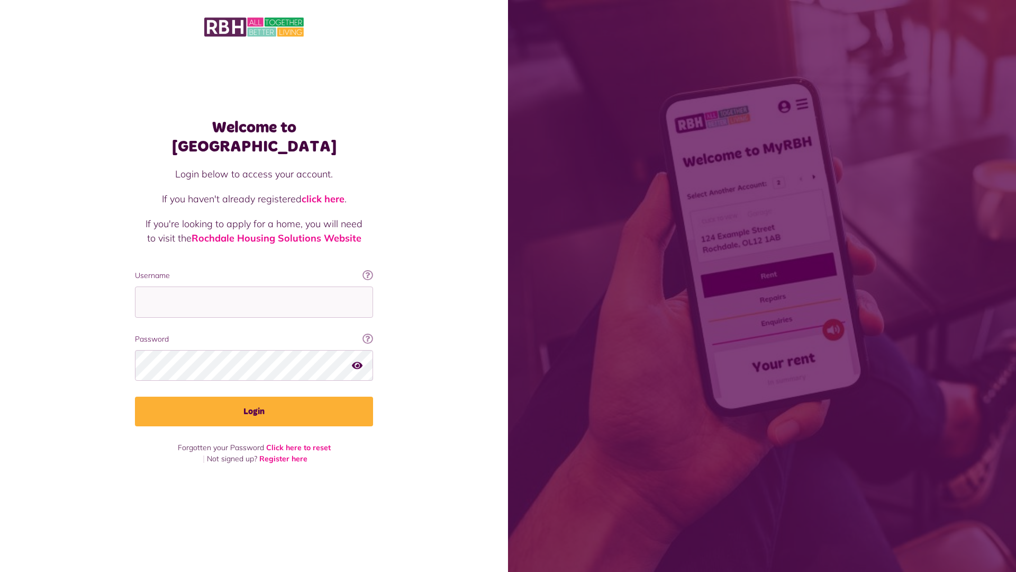
click at [254, 26] on img at bounding box center [254, 27] width 100 height 22
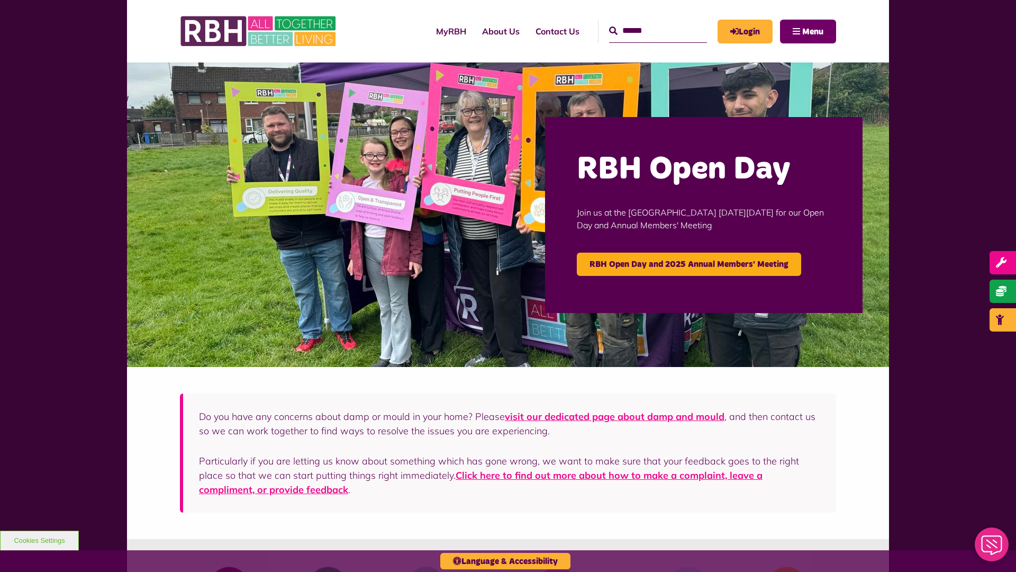
click at [813, 31] on span "Menu" at bounding box center [812, 32] width 21 height 8
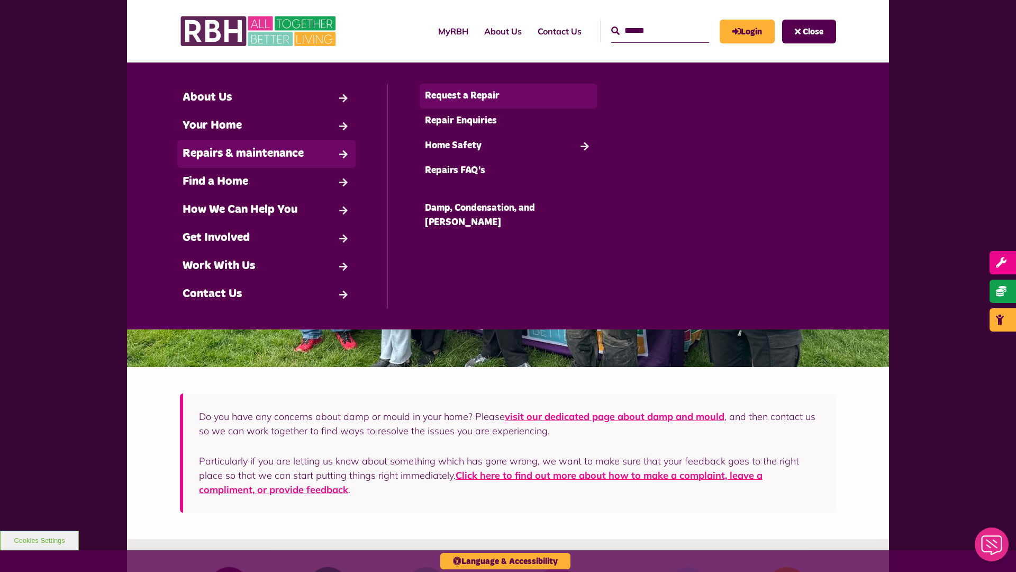
click at [508, 96] on link "Request a Repair" at bounding box center [509, 96] width 178 height 25
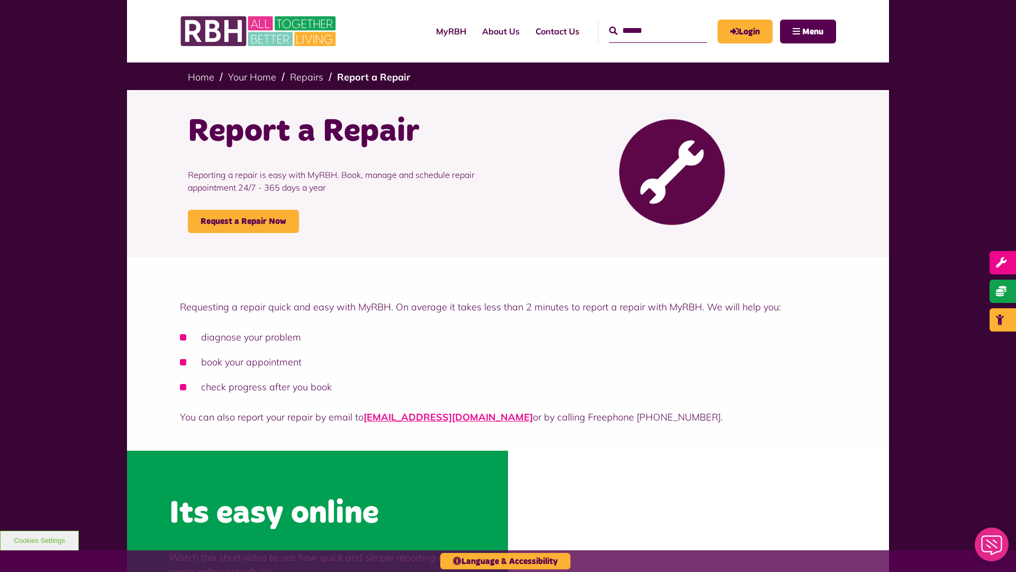
scroll to position [320, 0]
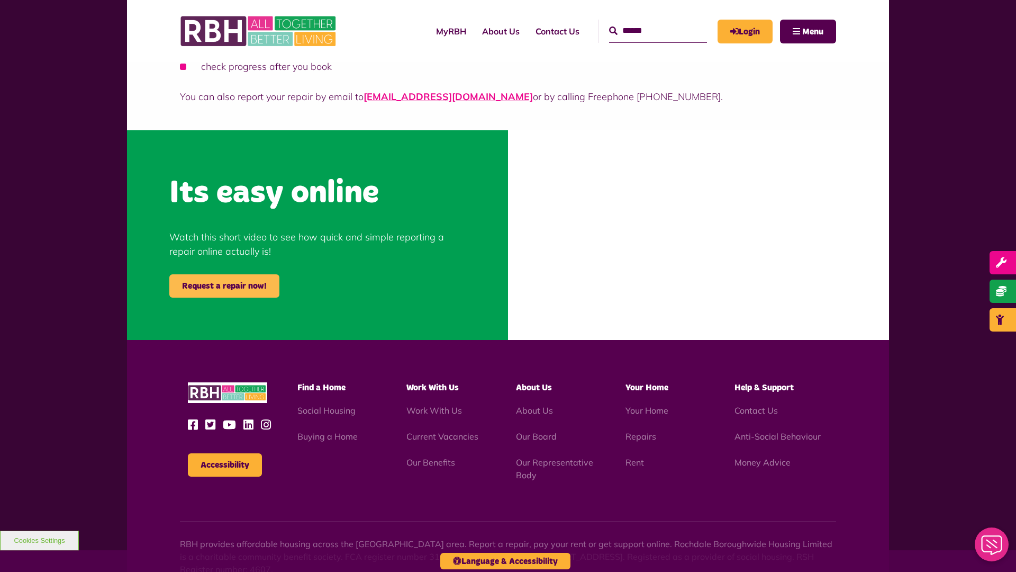
click at [224, 286] on link "Request a repair now!" at bounding box center [224, 285] width 110 height 23
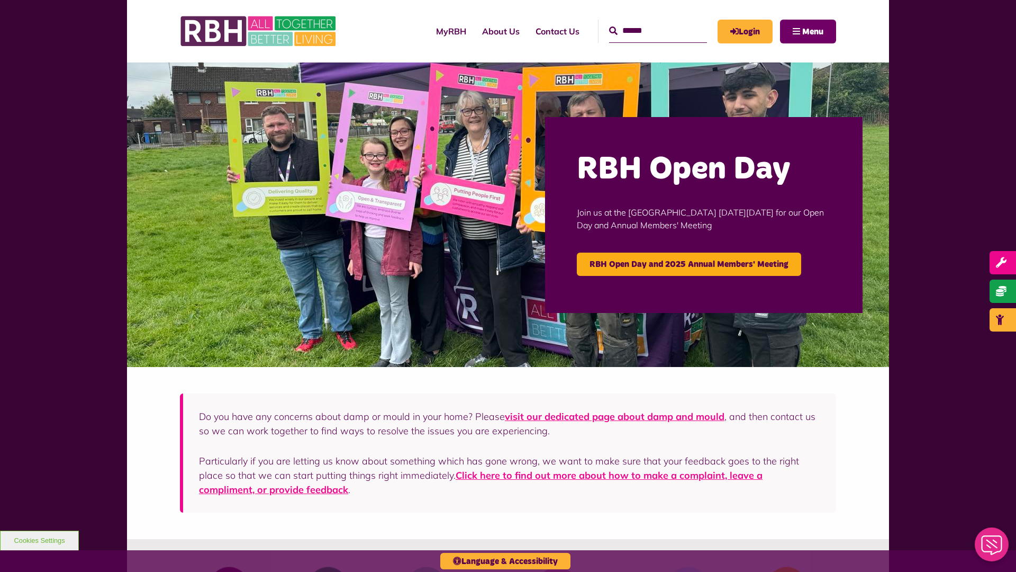
click at [813, 31] on span "Menu" at bounding box center [812, 32] width 21 height 8
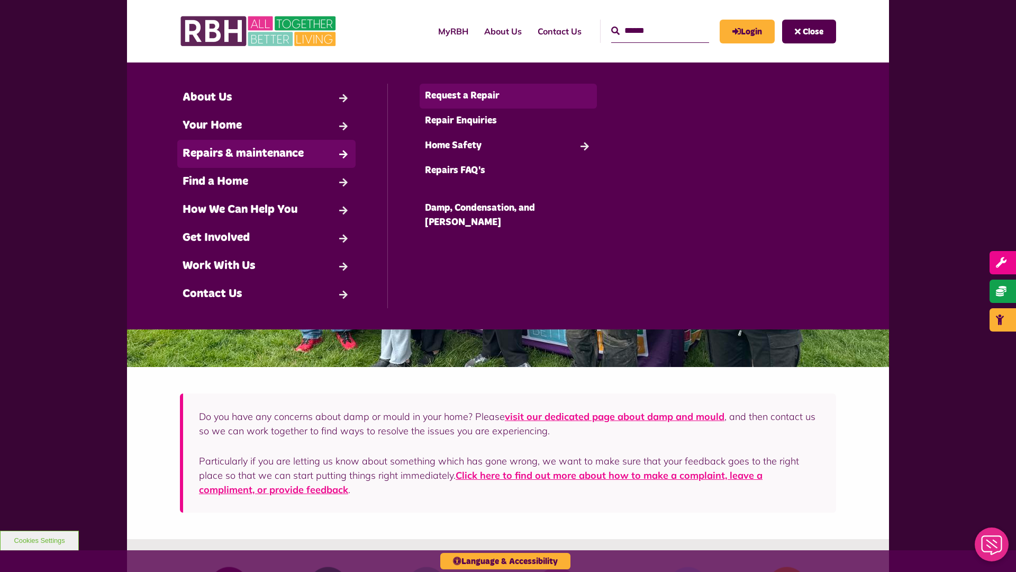
click at [508, 96] on link "Request a Repair" at bounding box center [509, 96] width 178 height 25
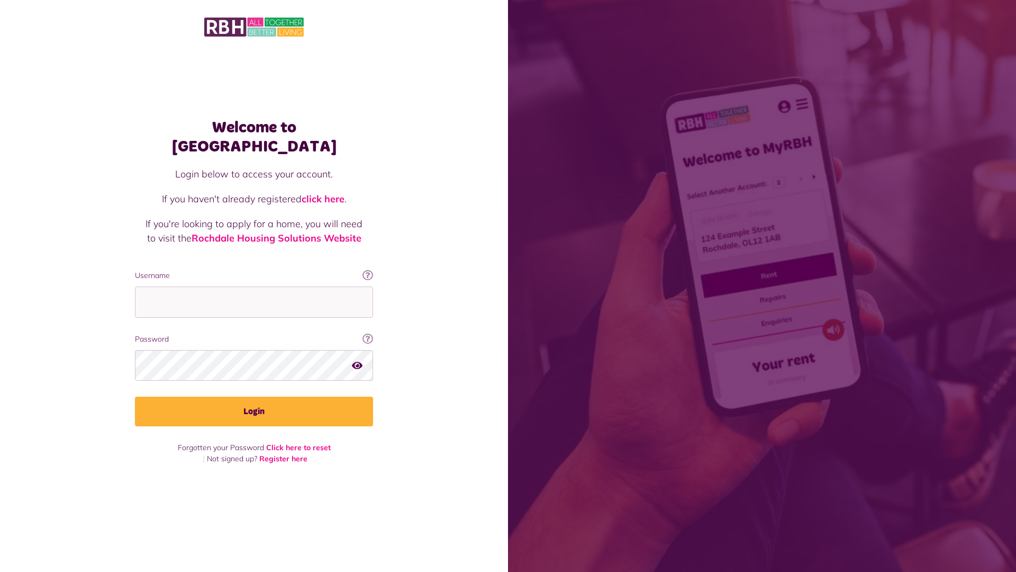
click at [254, 26] on img at bounding box center [254, 27] width 100 height 22
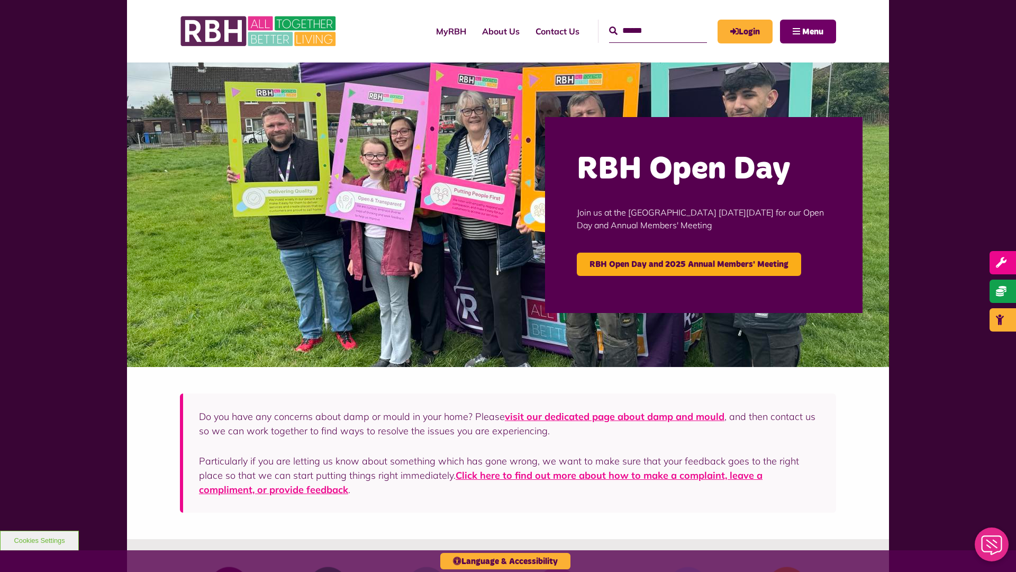
click at [813, 31] on span "Menu" at bounding box center [812, 32] width 21 height 8
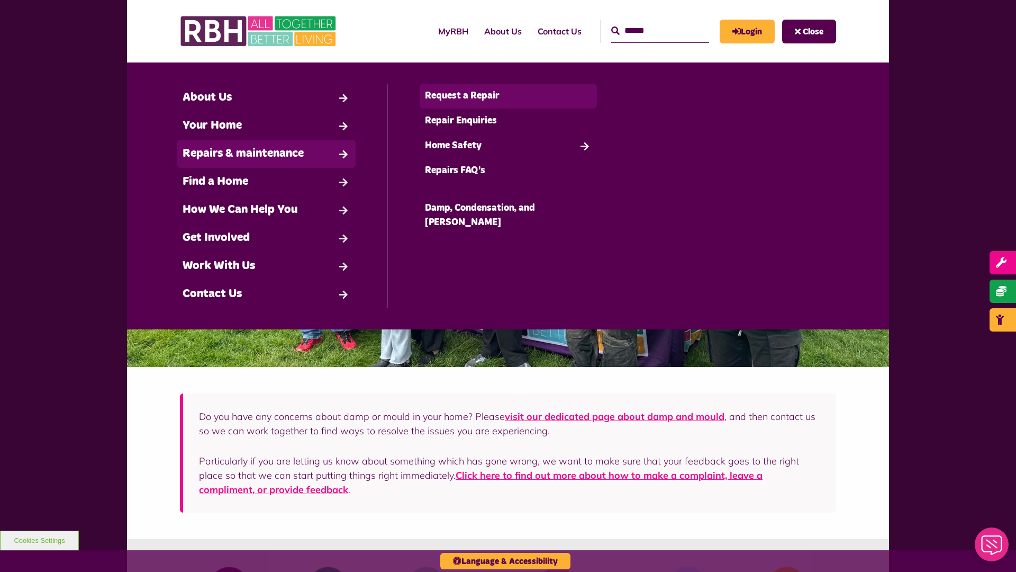
click at [508, 96] on link "Request a Repair" at bounding box center [509, 96] width 178 height 25
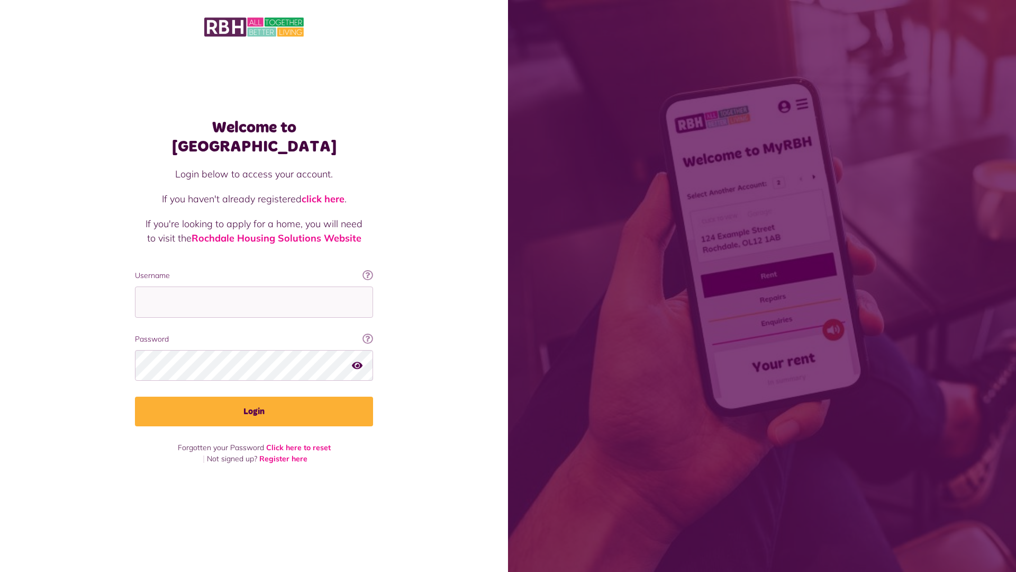
click at [254, 26] on img at bounding box center [254, 27] width 100 height 22
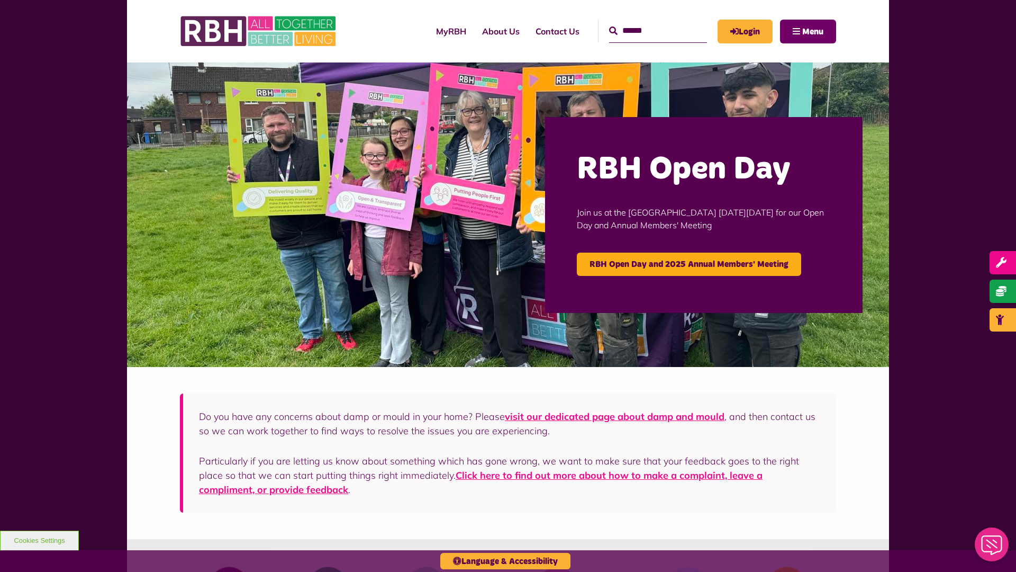
click at [813, 31] on span "Menu" at bounding box center [812, 32] width 21 height 8
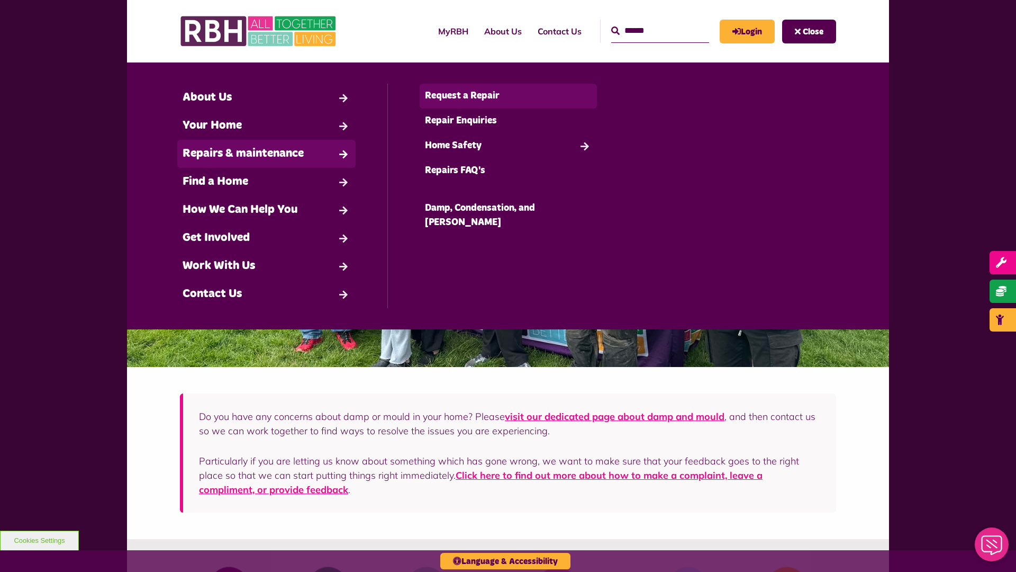
click at [508, 96] on link "Request a Repair" at bounding box center [509, 96] width 178 height 25
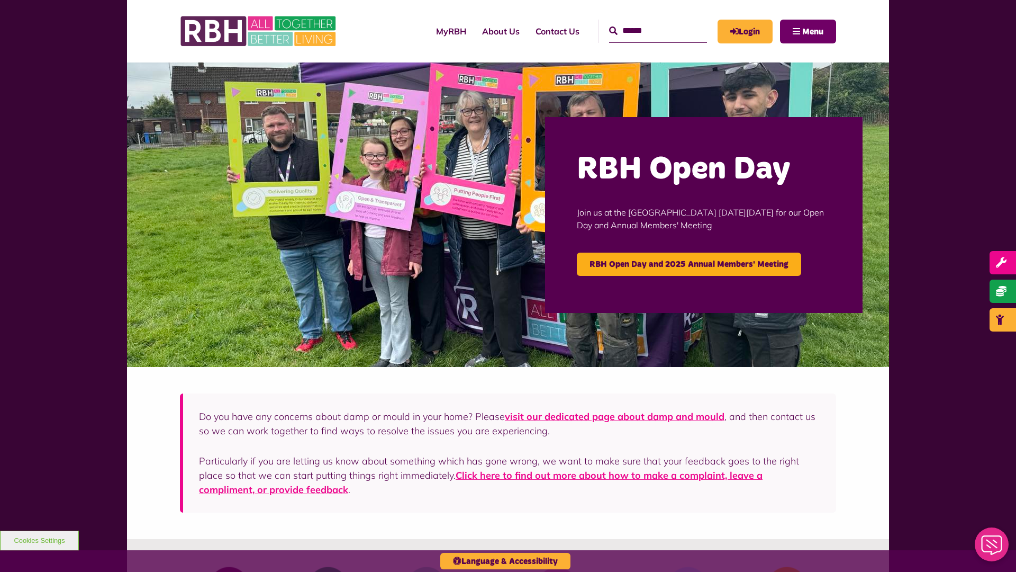
click at [813, 31] on span "Menu" at bounding box center [812, 32] width 21 height 8
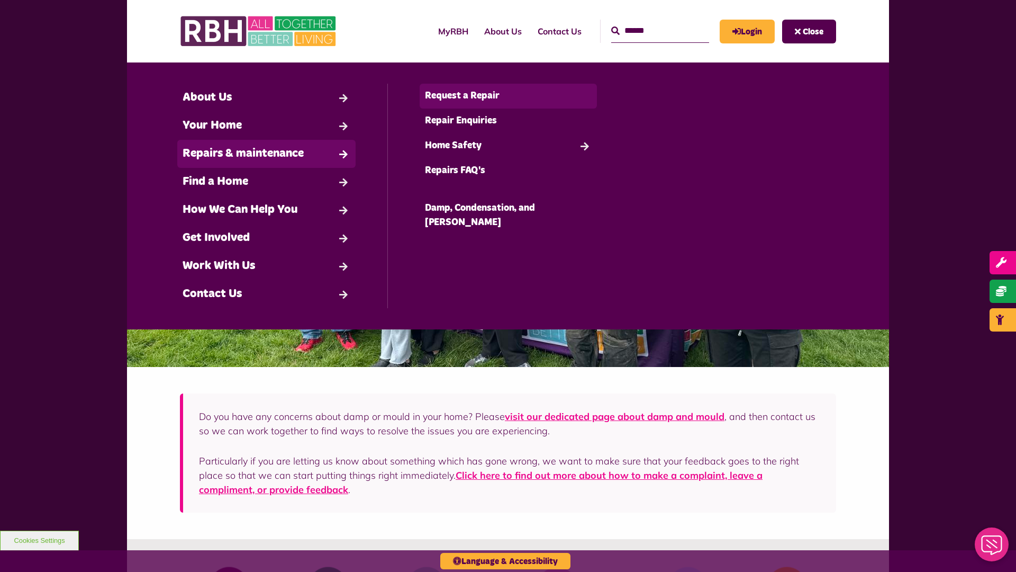
click at [508, 96] on link "Request a Repair" at bounding box center [509, 96] width 178 height 25
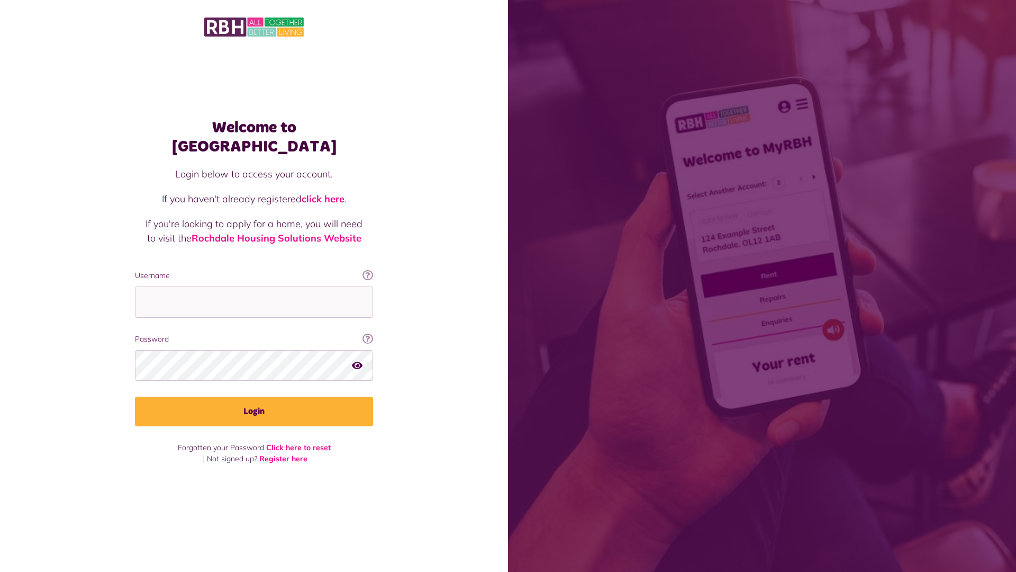
click at [324, 193] on link "click here" at bounding box center [323, 199] width 43 height 12
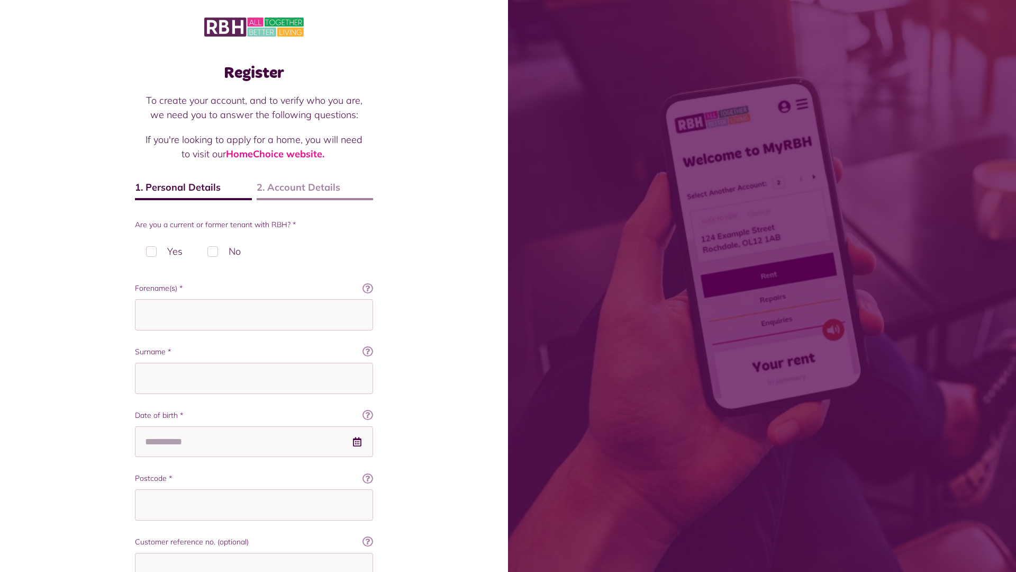
click at [254, 26] on img at bounding box center [254, 27] width 100 height 22
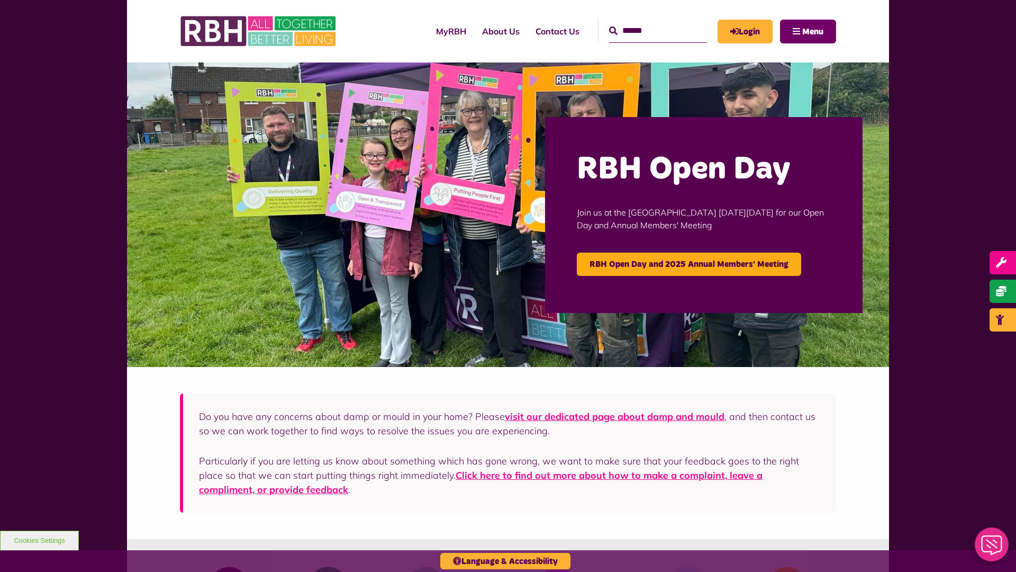
click at [813, 31] on span "Menu" at bounding box center [812, 32] width 21 height 8
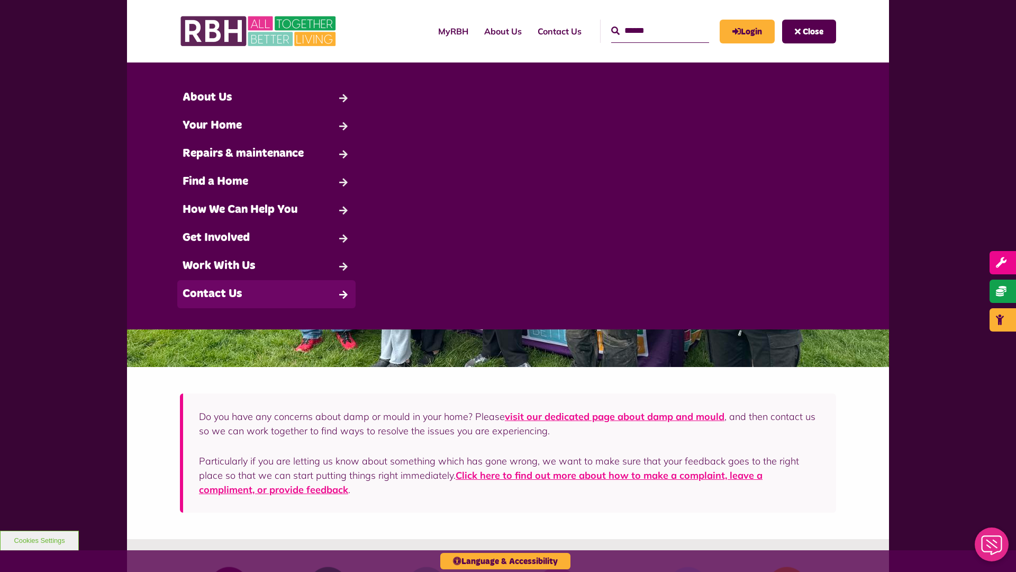
click at [266, 294] on link "Contact Us" at bounding box center [266, 294] width 178 height 28
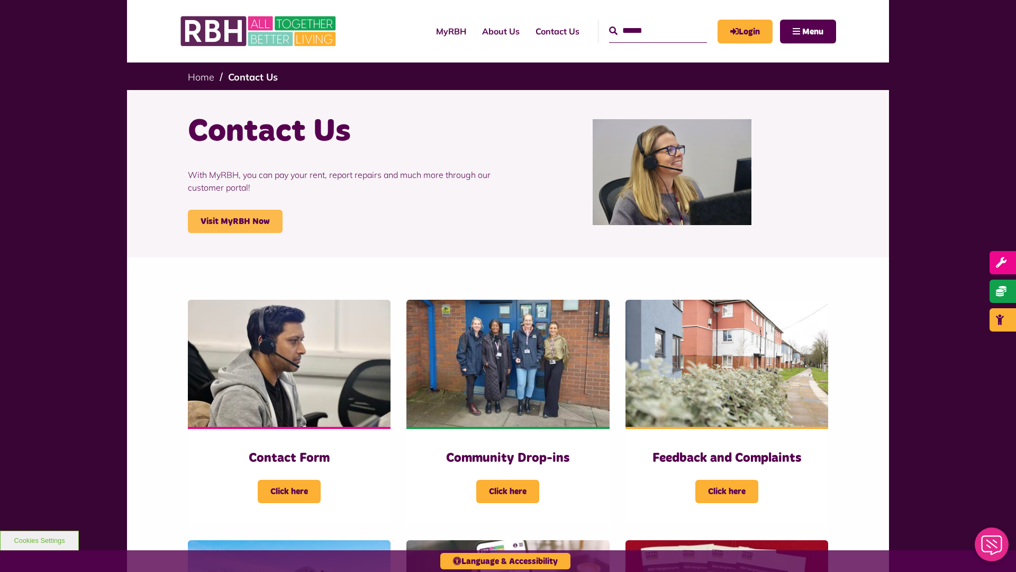
click at [235, 221] on link "Visit MyRBH Now" at bounding box center [235, 221] width 95 height 23
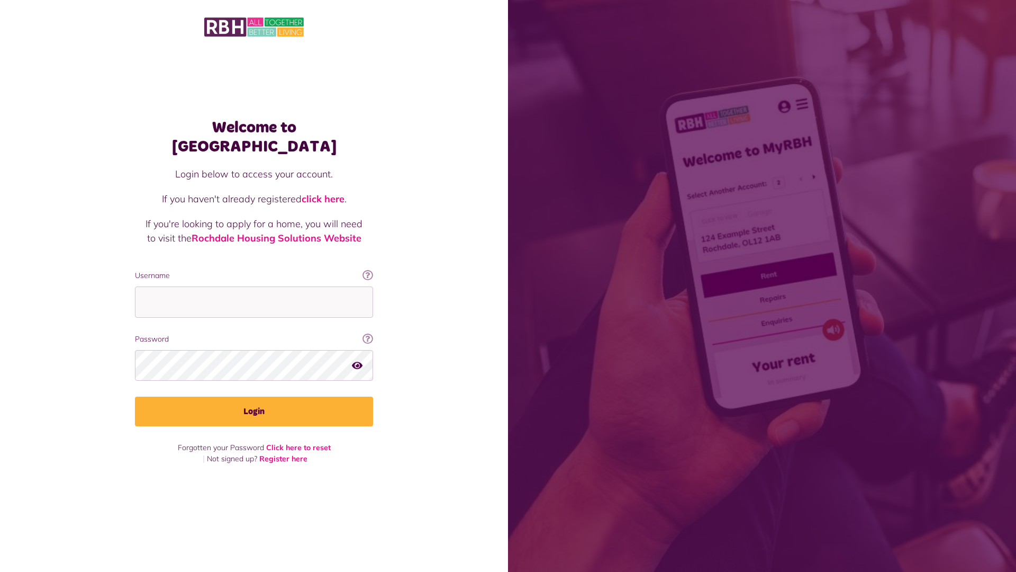
click at [324, 193] on link "click here" at bounding box center [323, 199] width 43 height 12
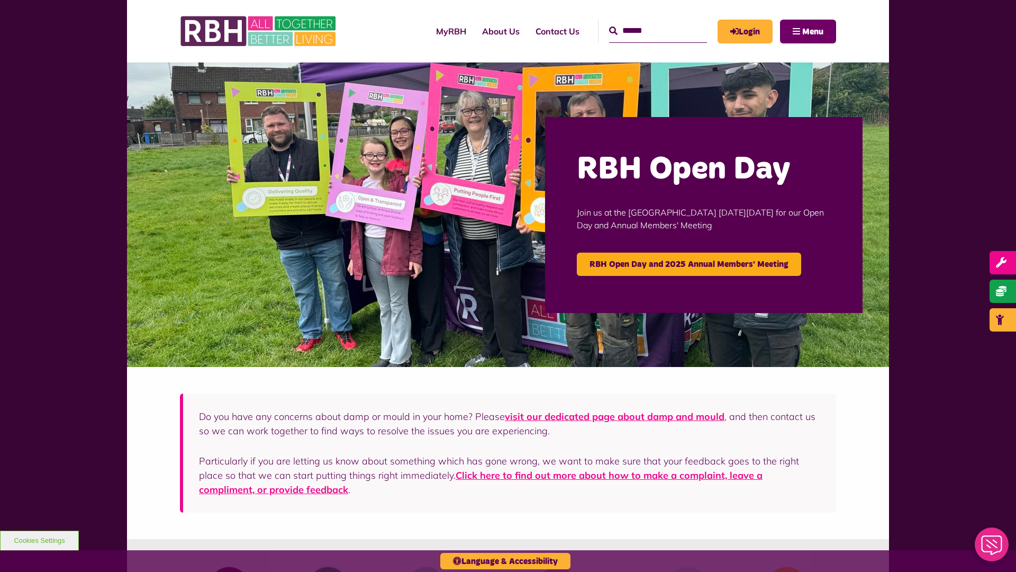
click at [813, 31] on span "Menu" at bounding box center [812, 32] width 21 height 8
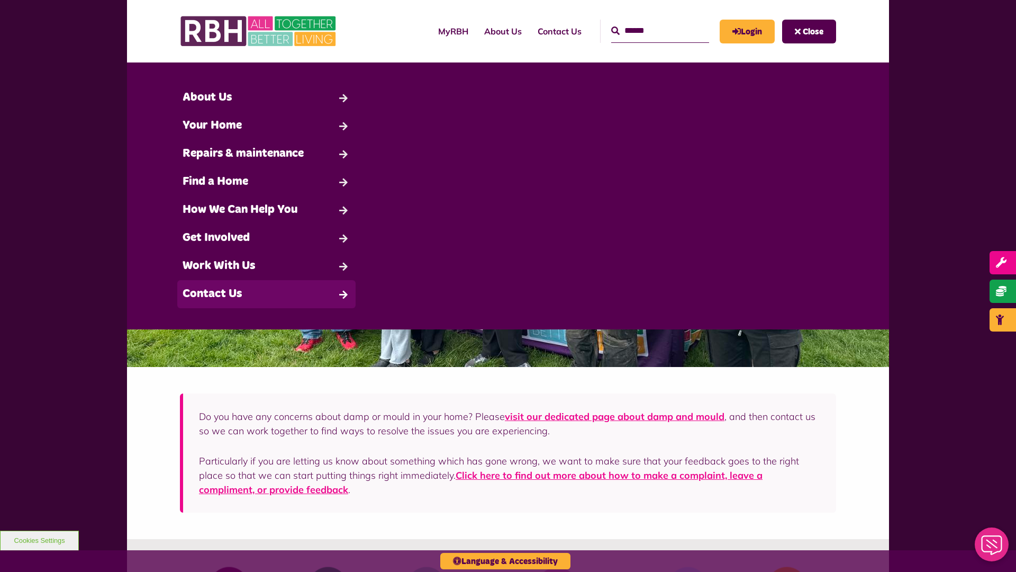
click at [266, 294] on link "Contact Us" at bounding box center [266, 294] width 178 height 28
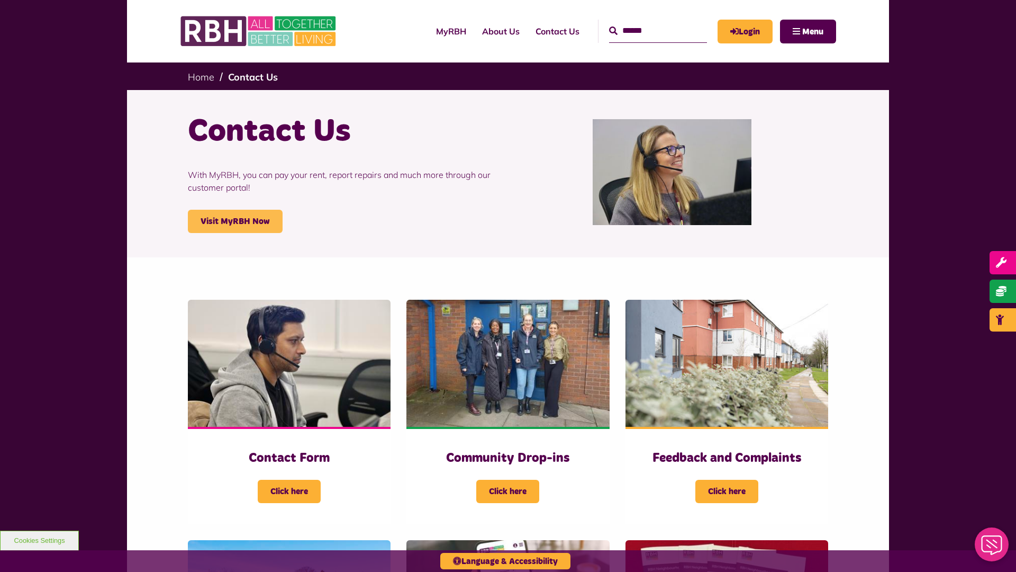
click at [235, 221] on link "Visit MyRBH Now" at bounding box center [235, 221] width 95 height 23
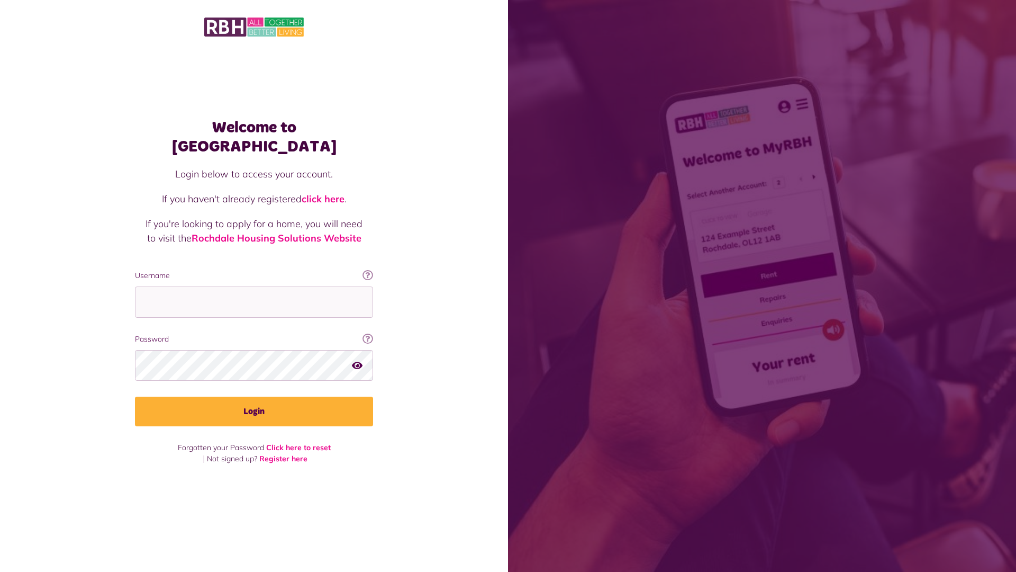
click at [324, 193] on link "click here" at bounding box center [323, 199] width 43 height 12
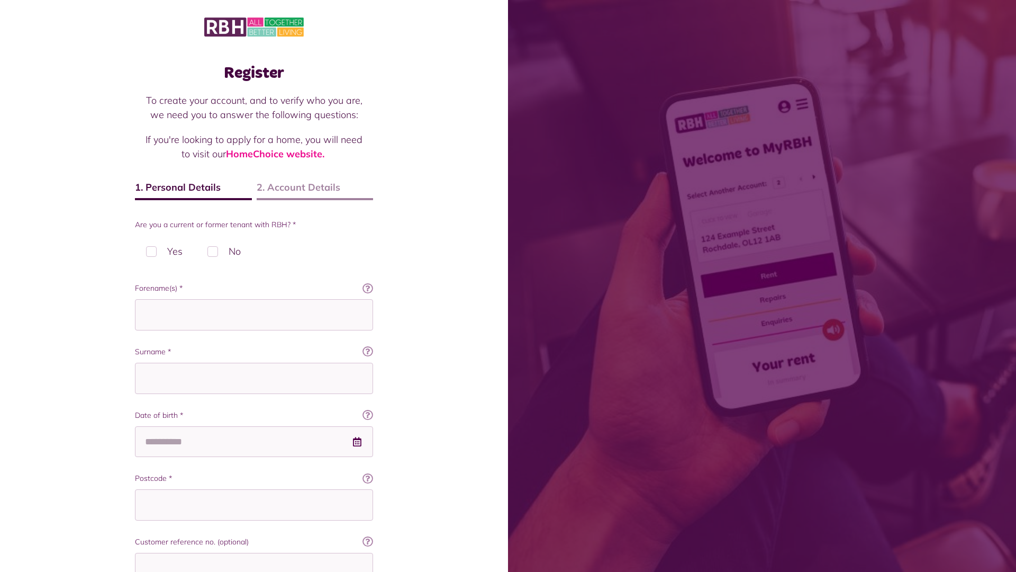
click at [254, 26] on img at bounding box center [254, 27] width 100 height 22
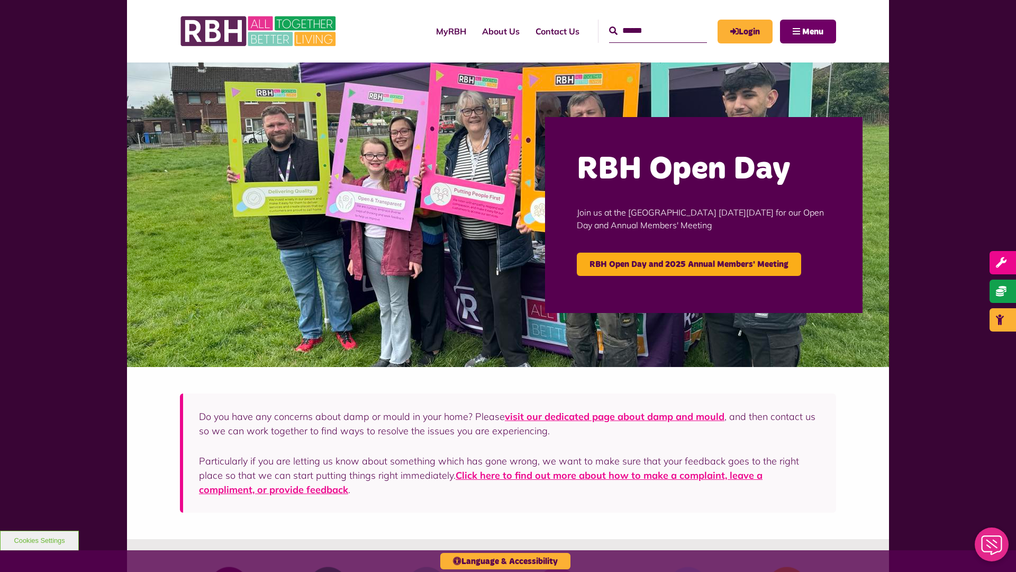
click at [813, 31] on span "Menu" at bounding box center [812, 32] width 21 height 8
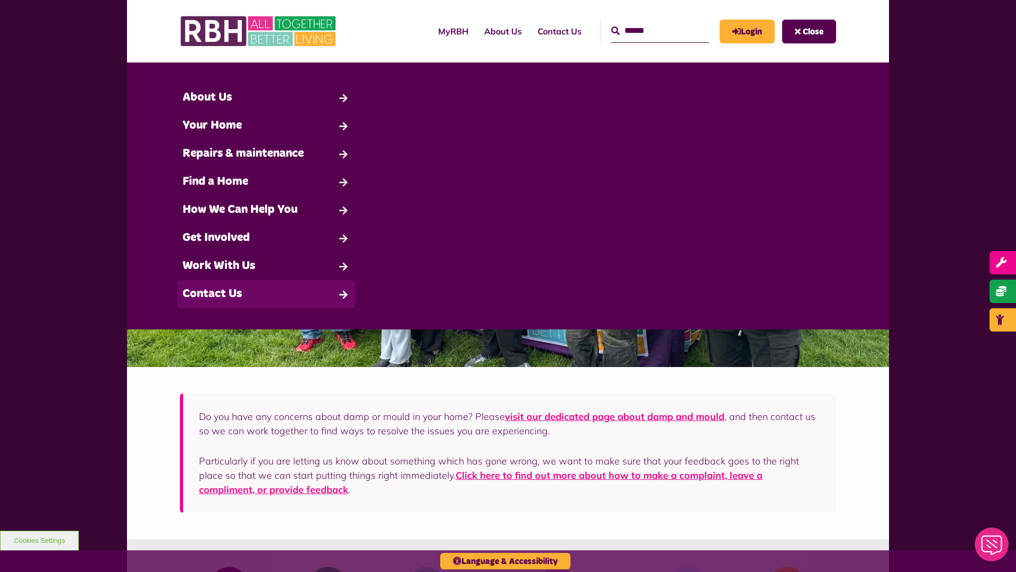
click at [266, 294] on link "Contact Us" at bounding box center [266, 294] width 178 height 28
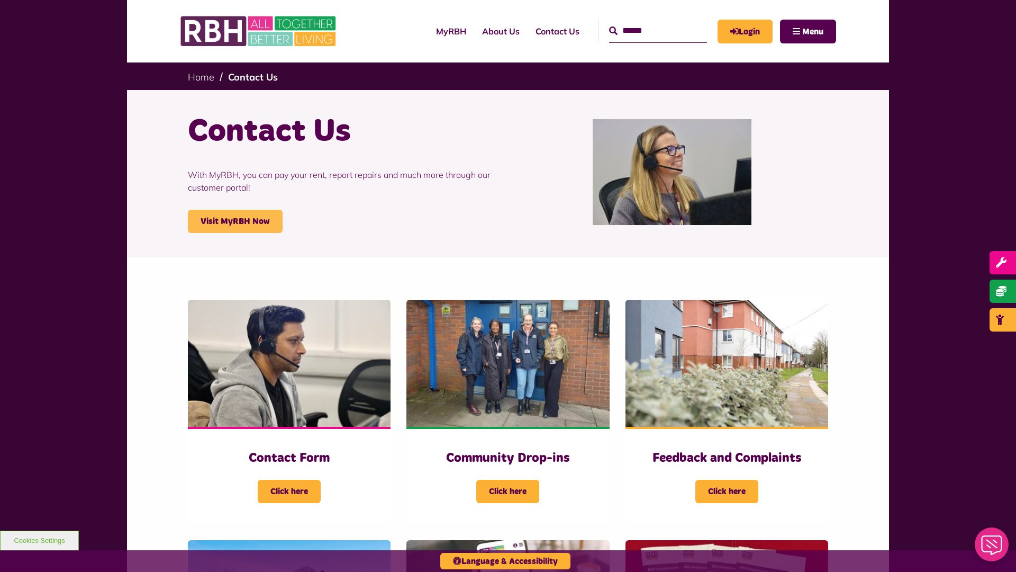
click at [235, 221] on link "Visit MyRBH Now" at bounding box center [235, 221] width 95 height 23
